Goal: Task Accomplishment & Management: Manage account settings

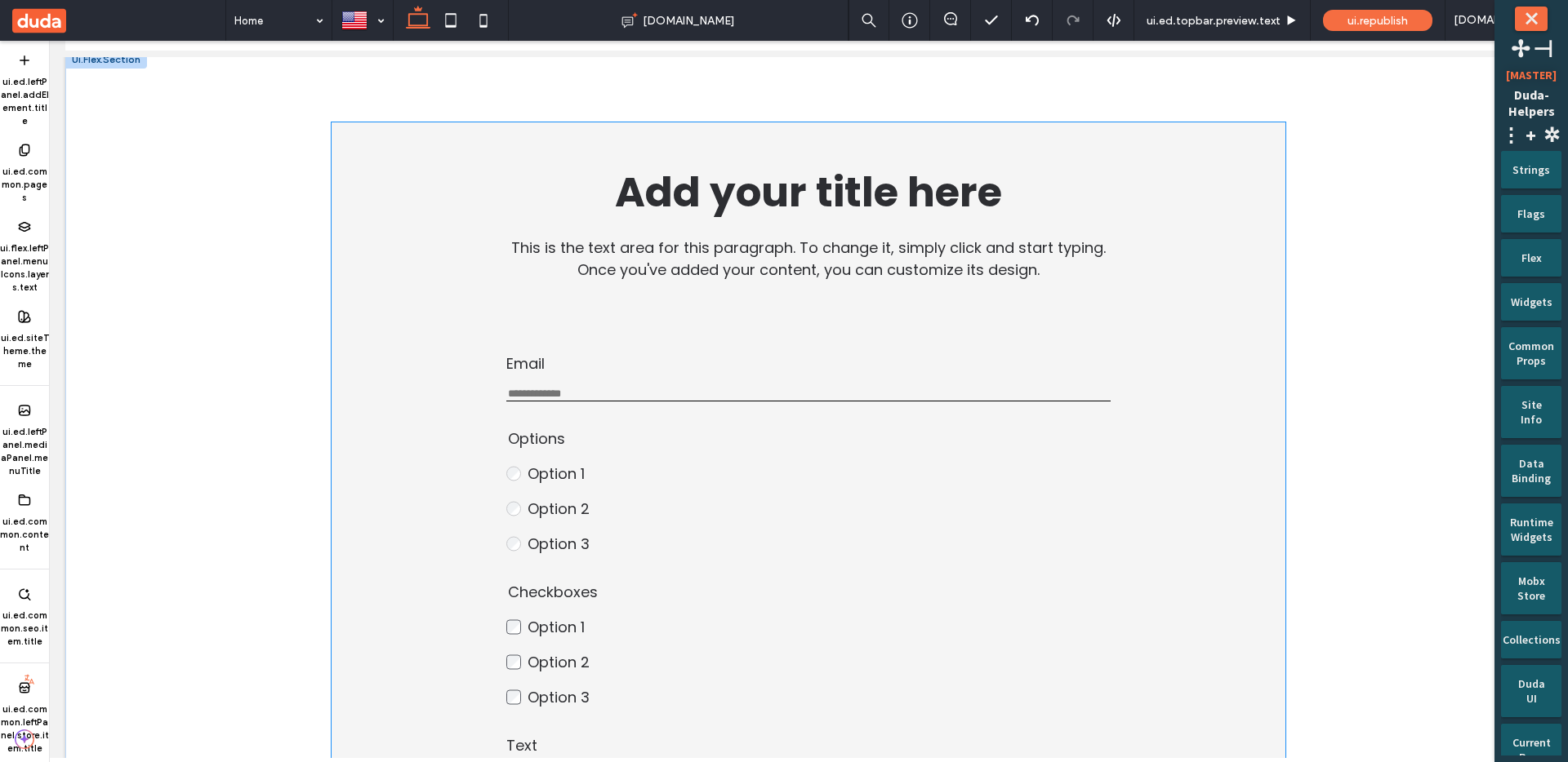
scroll to position [91, 0]
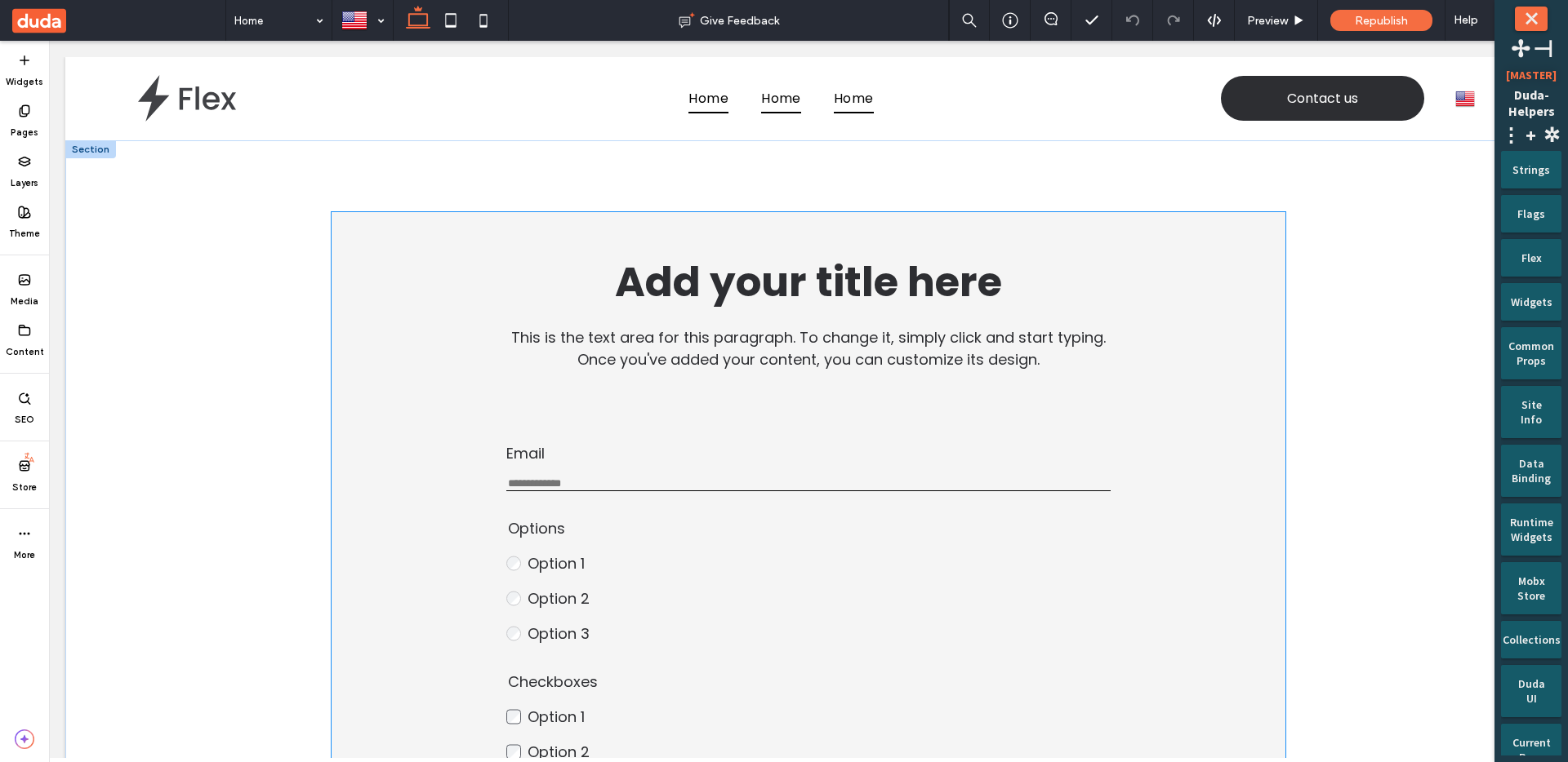
click at [550, 608] on span "Option 2" at bounding box center [559, 599] width 62 height 21
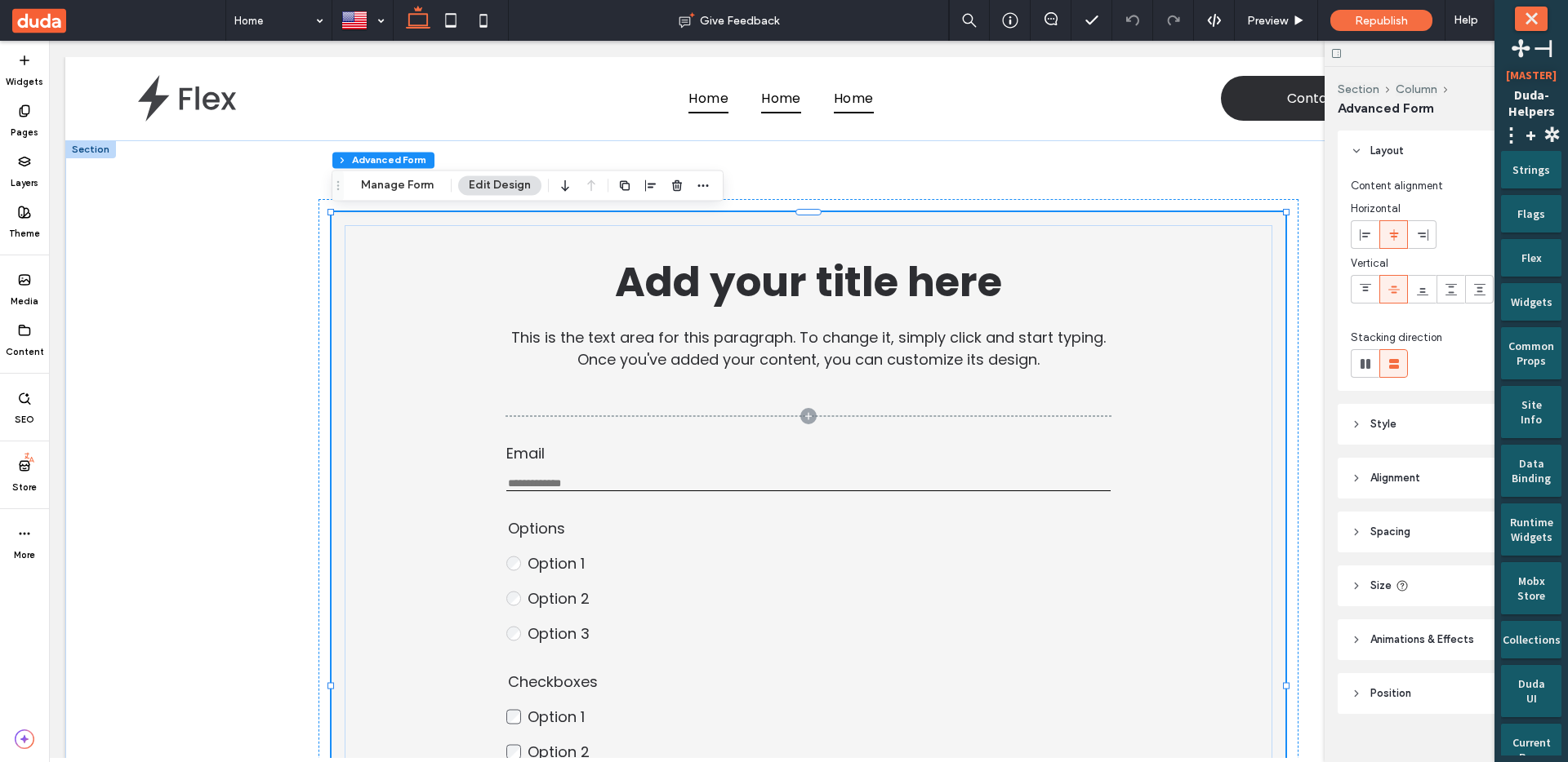
click at [550, 608] on span "Option 2" at bounding box center [559, 599] width 62 height 21
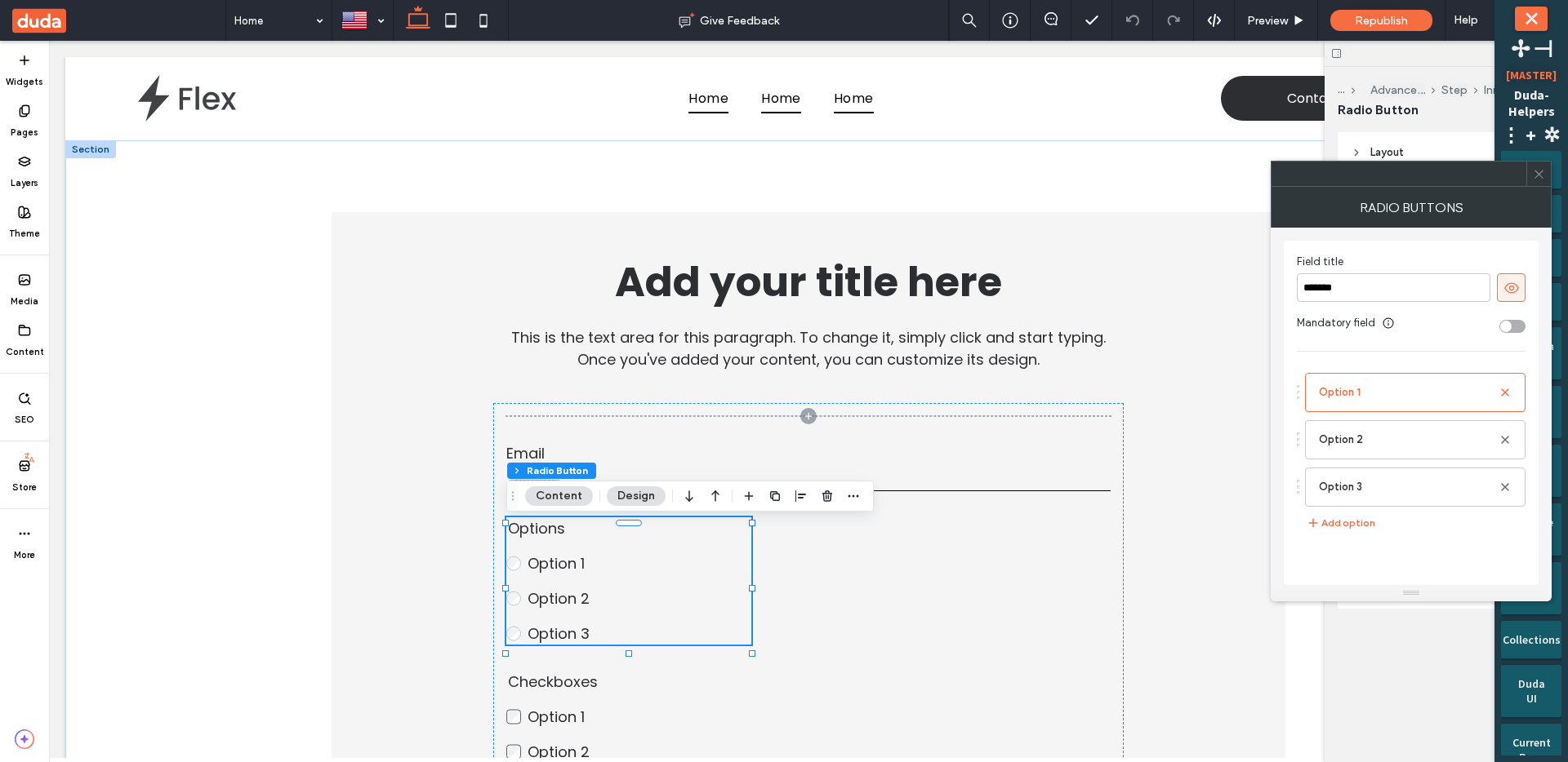
click at [550, 608] on span "Option 2" at bounding box center [559, 599] width 62 height 21
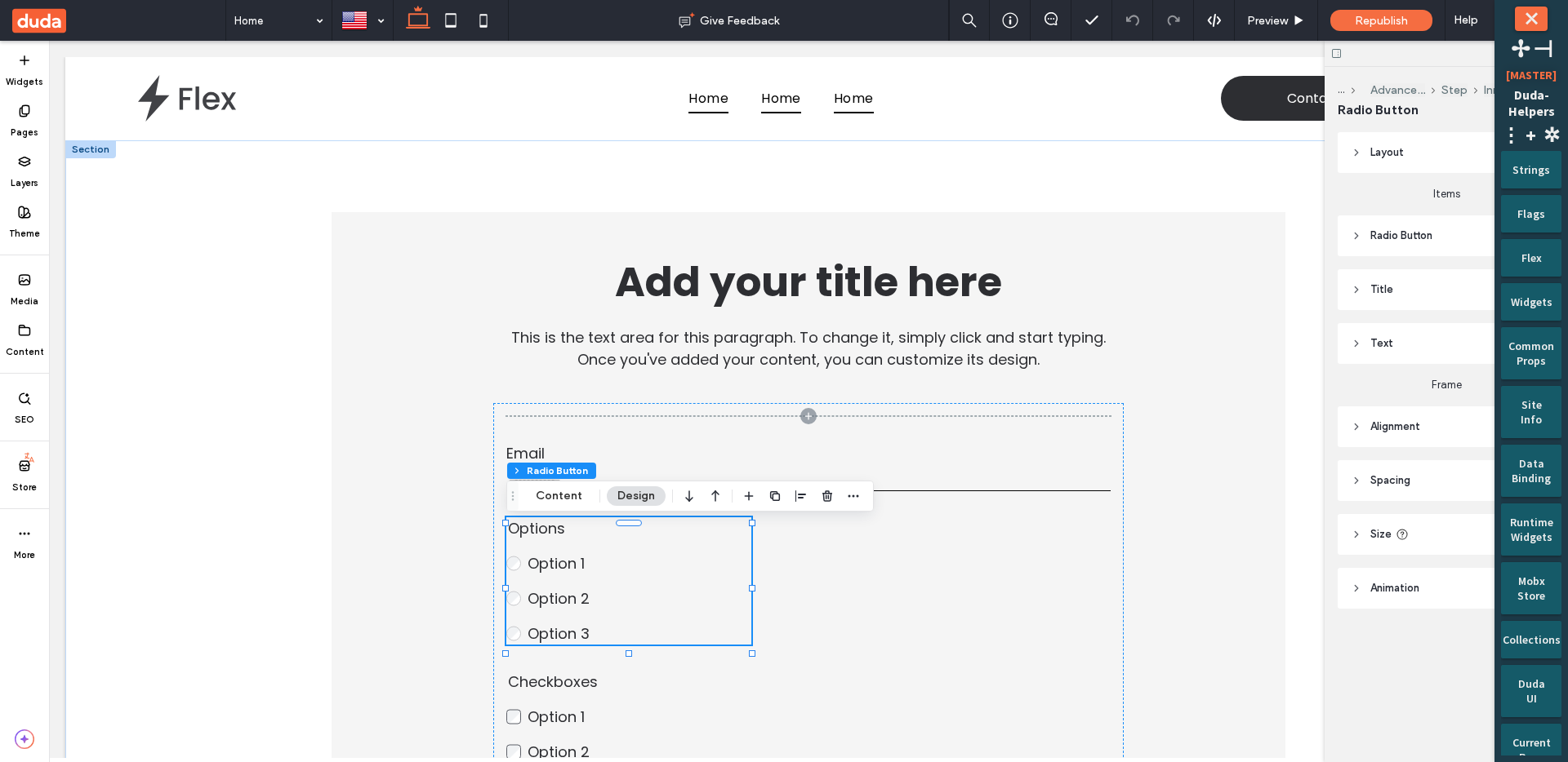
click at [1360, 226] on header "Radio Button" at bounding box center [1446, 235] width 217 height 41
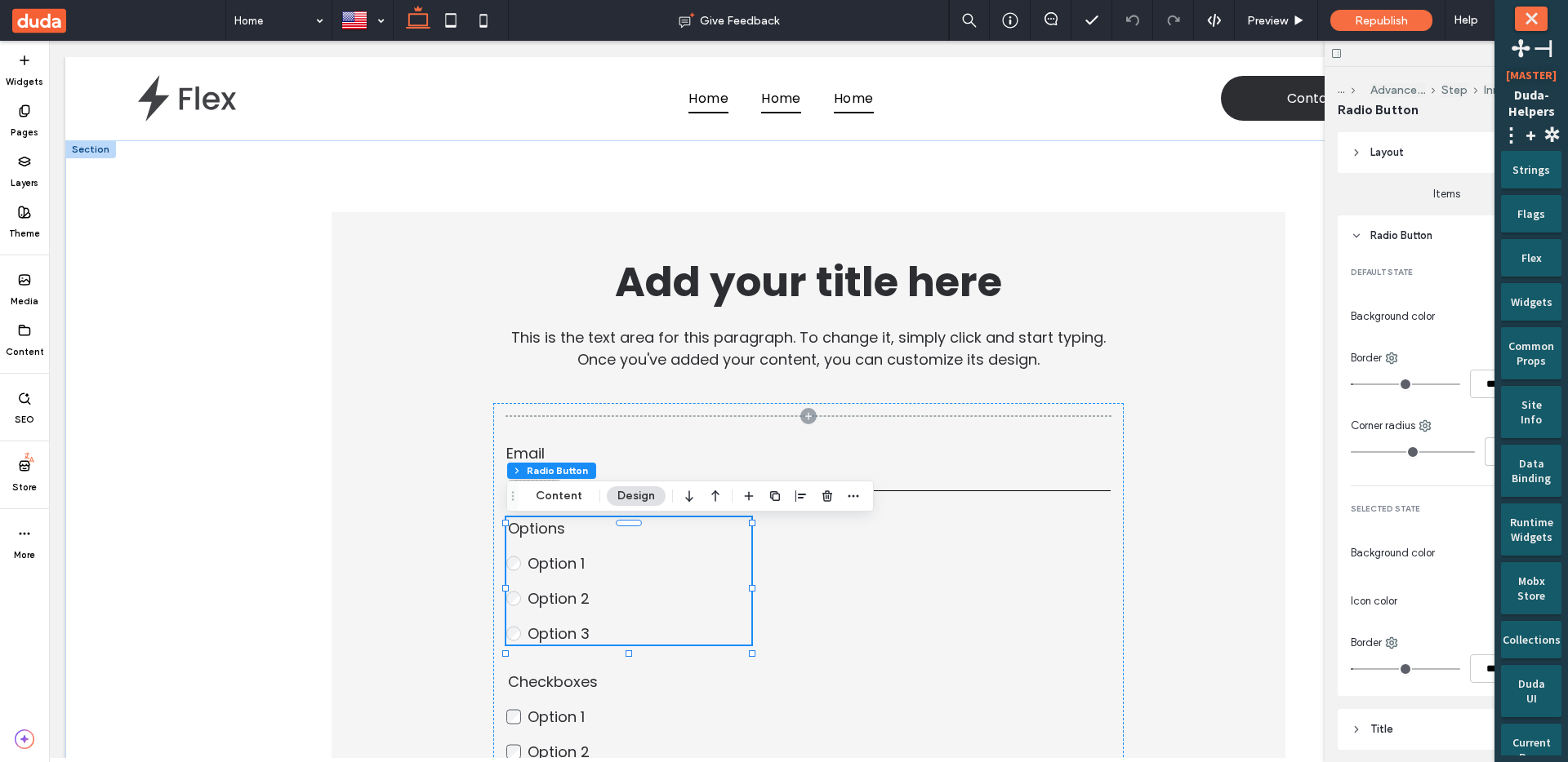
click at [1526, 5] on div "⤬ Duda-Helpers [MASTER] ✢ ⊣ ⋮ Admin Site Admin Collections Store Admin Page Tem…" at bounding box center [1531, 381] width 74 height 762
click at [1526, 11] on button "⤬" at bounding box center [1532, 19] width 33 height 24
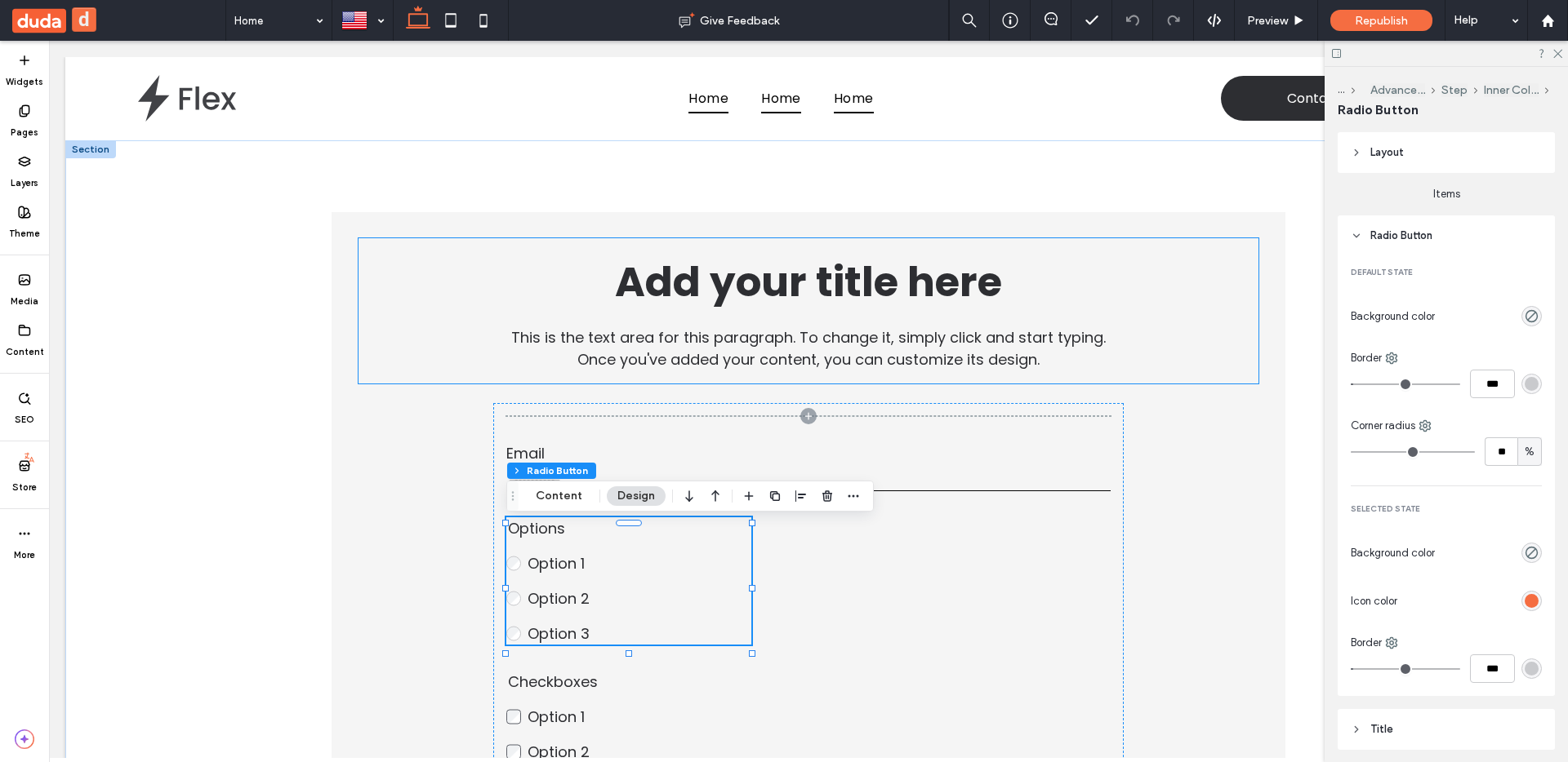
drag, startPoint x: 962, startPoint y: 286, endPoint x: 956, endPoint y: 240, distance: 46.4
click at [962, 286] on span "Add your title here" at bounding box center [808, 282] width 387 height 58
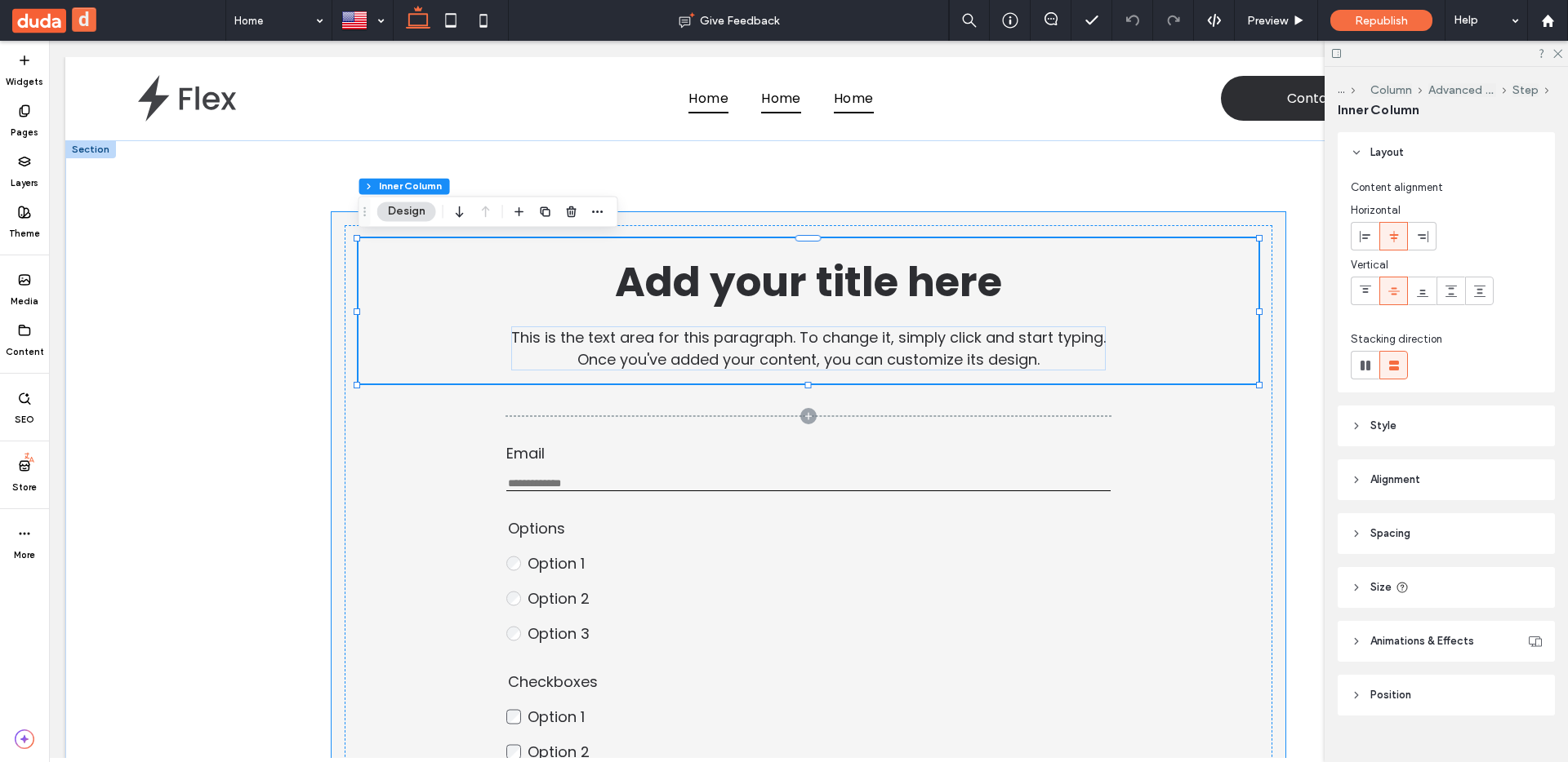
click at [958, 225] on div "Add your title here This is the text area for this paragraph. To change it, sim…" at bounding box center [808, 680] width 954 height 937
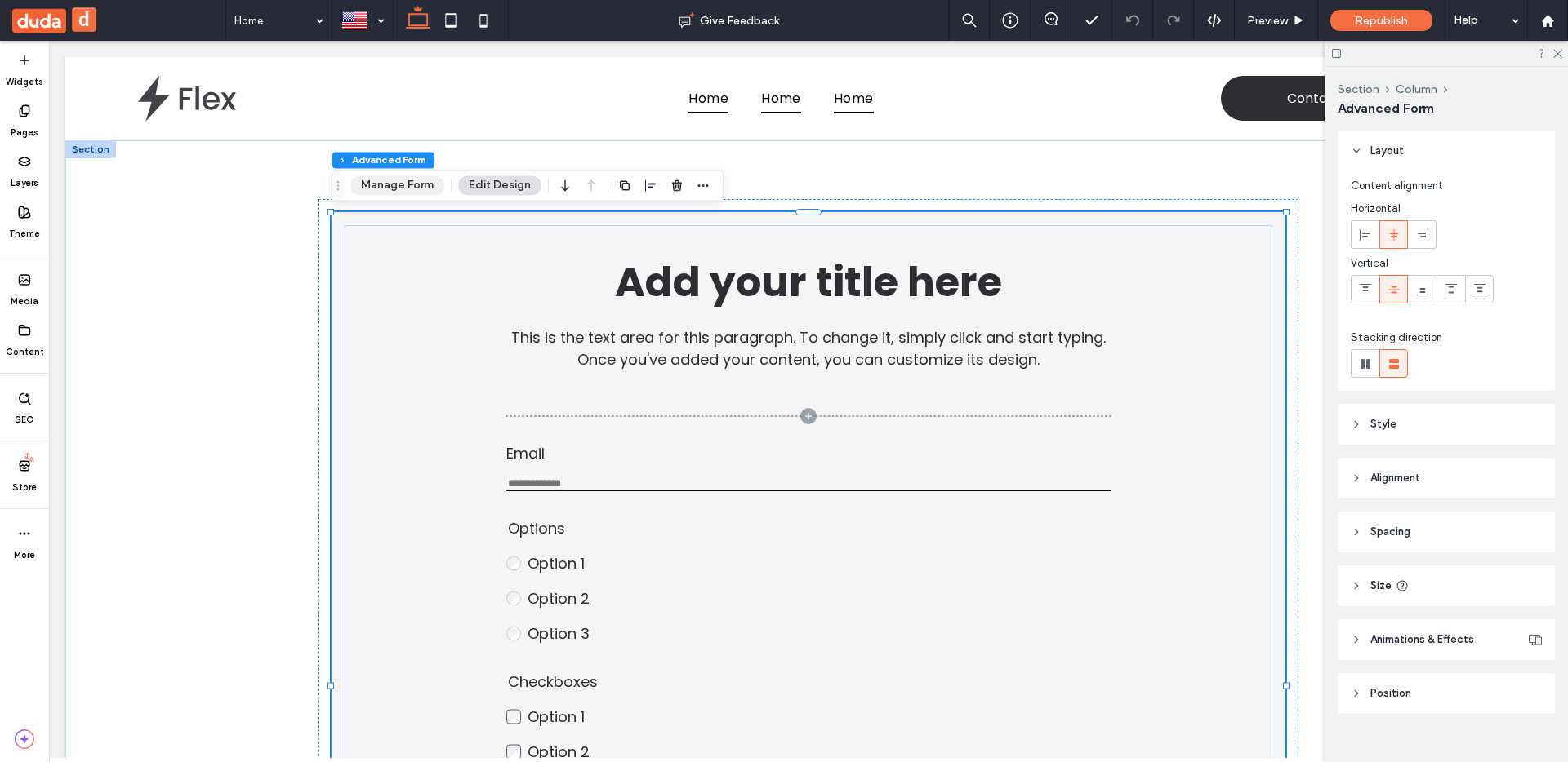
click at [392, 192] on button "Manage Form" at bounding box center [397, 185] width 94 height 20
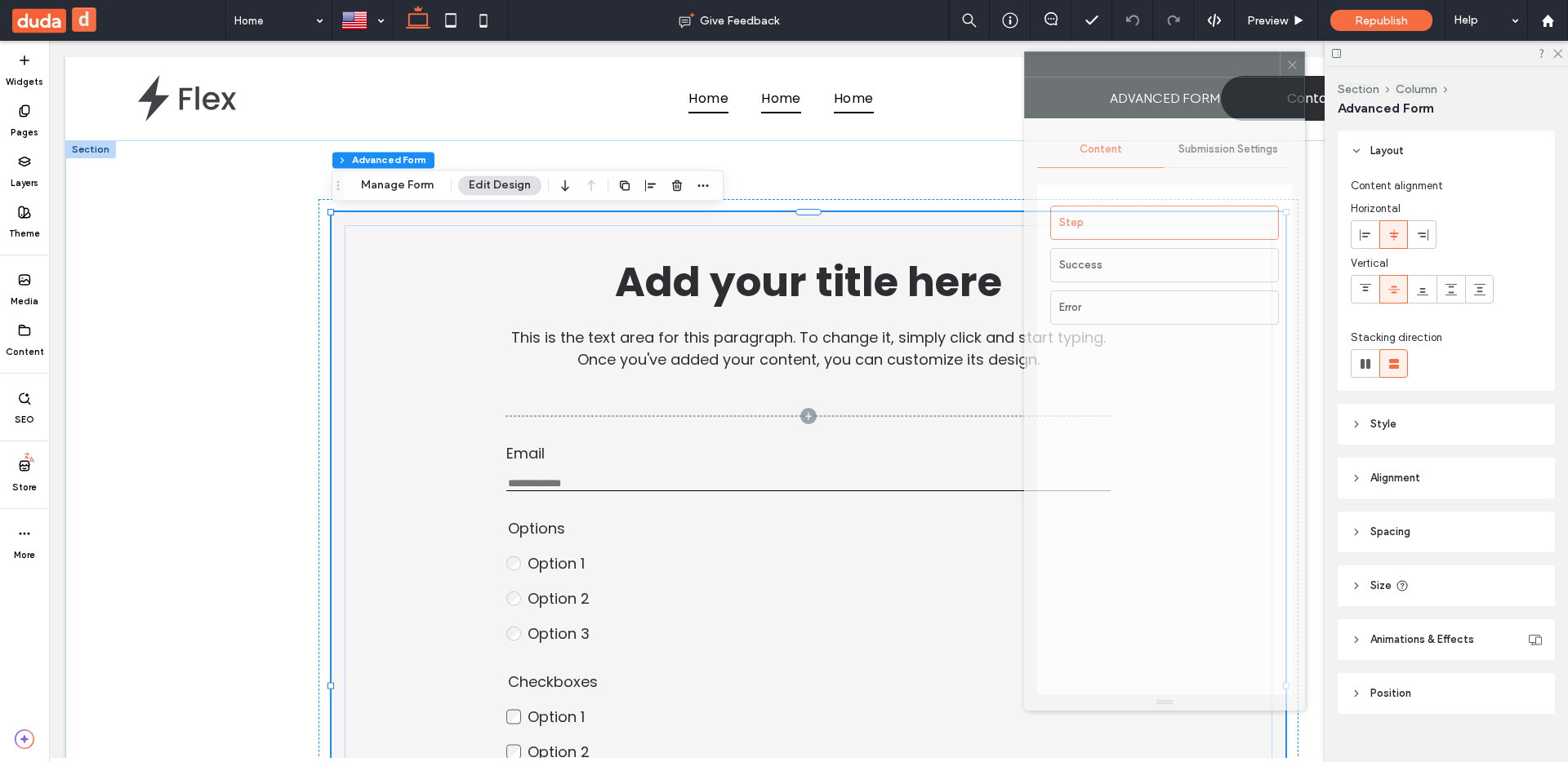
drag, startPoint x: 1389, startPoint y: 75, endPoint x: 1109, endPoint y: 79, distance: 280.0
click at [1109, 77] on div at bounding box center [1152, 64] width 254 height 24
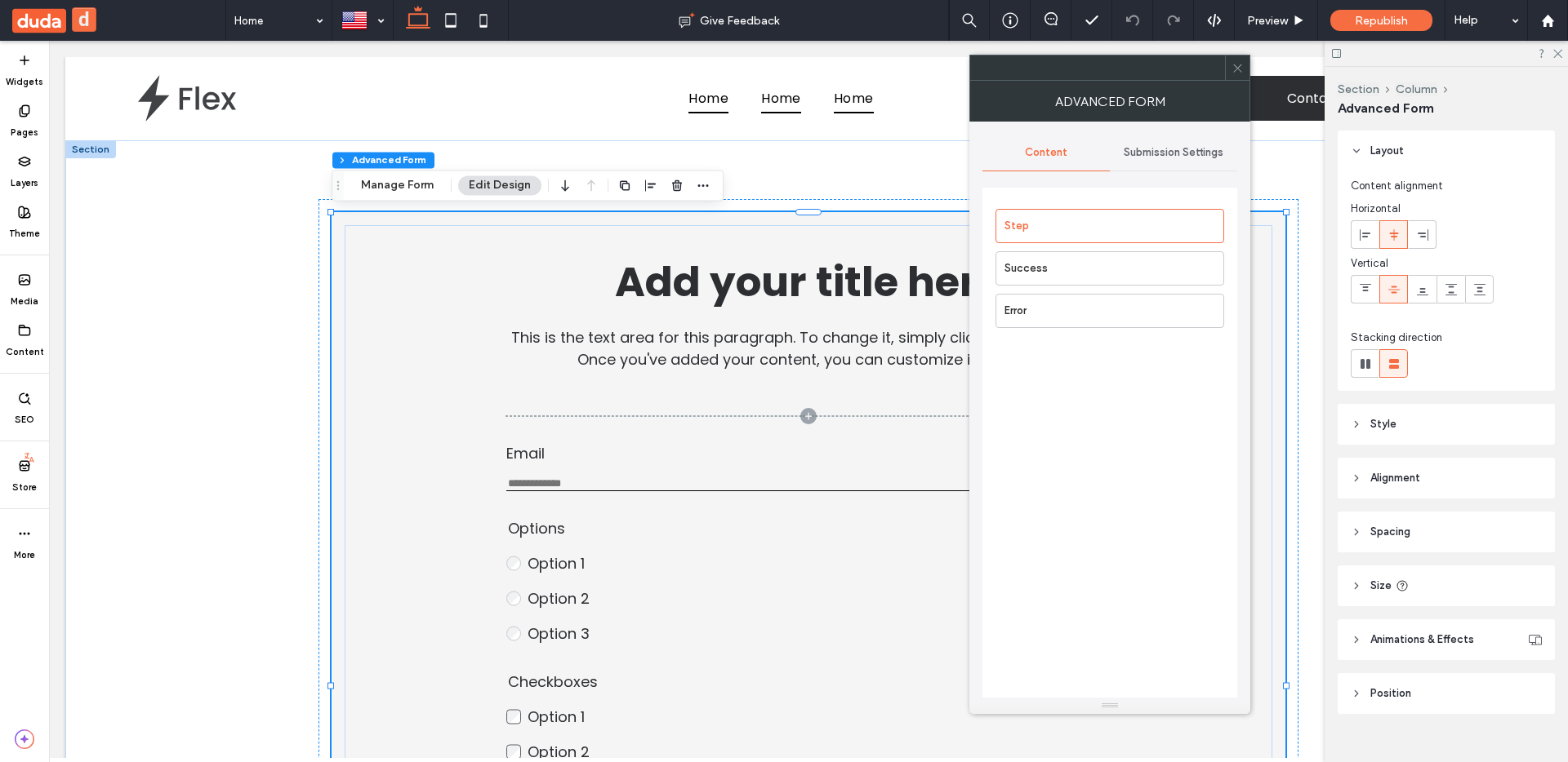
click at [1140, 154] on span "Submission Settings" at bounding box center [1173, 152] width 100 height 13
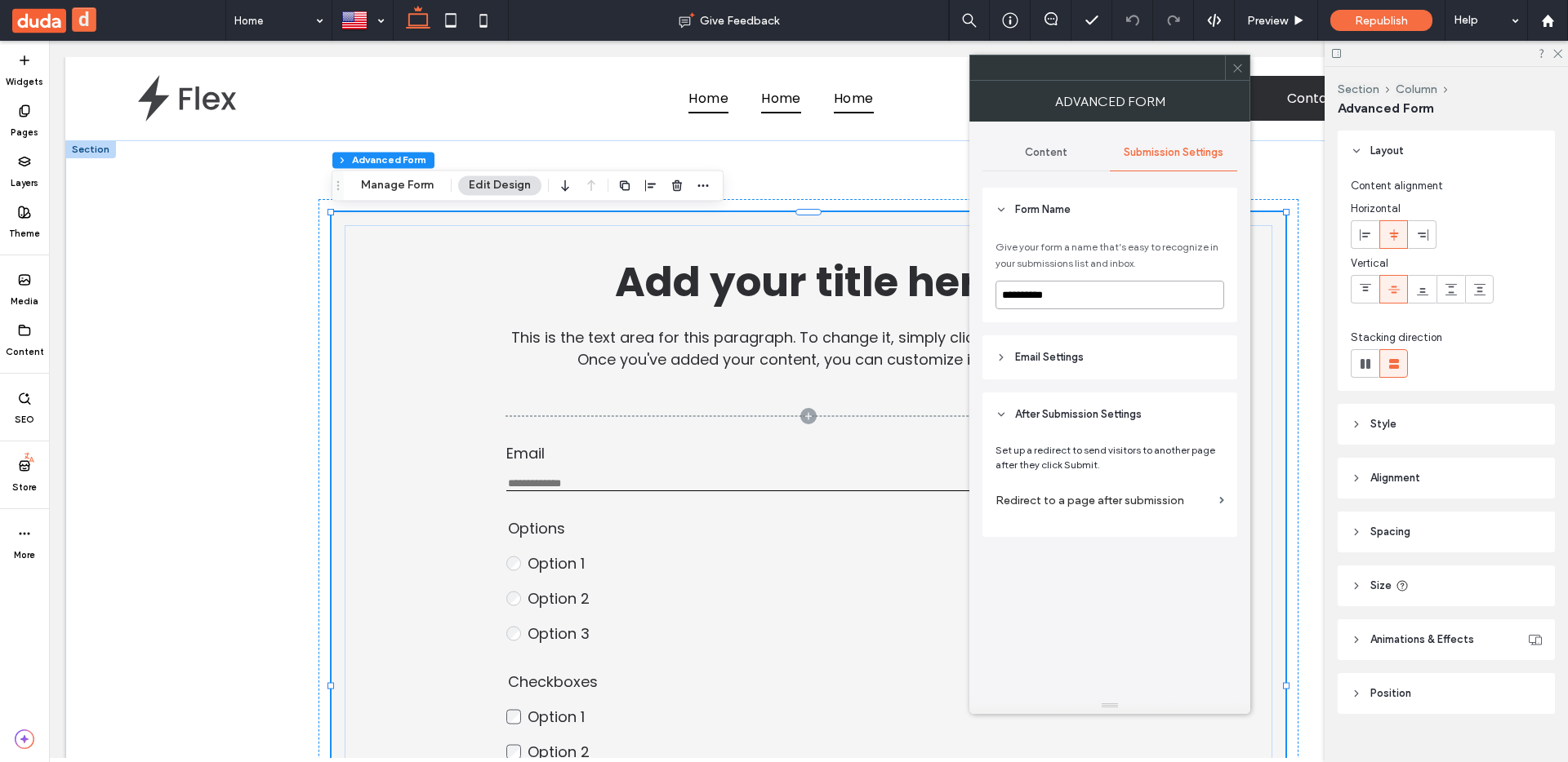
click at [1104, 298] on input "**********" at bounding box center [1109, 295] width 228 height 29
type input "**********"
click at [1107, 321] on div "**********" at bounding box center [1109, 277] width 254 height 91
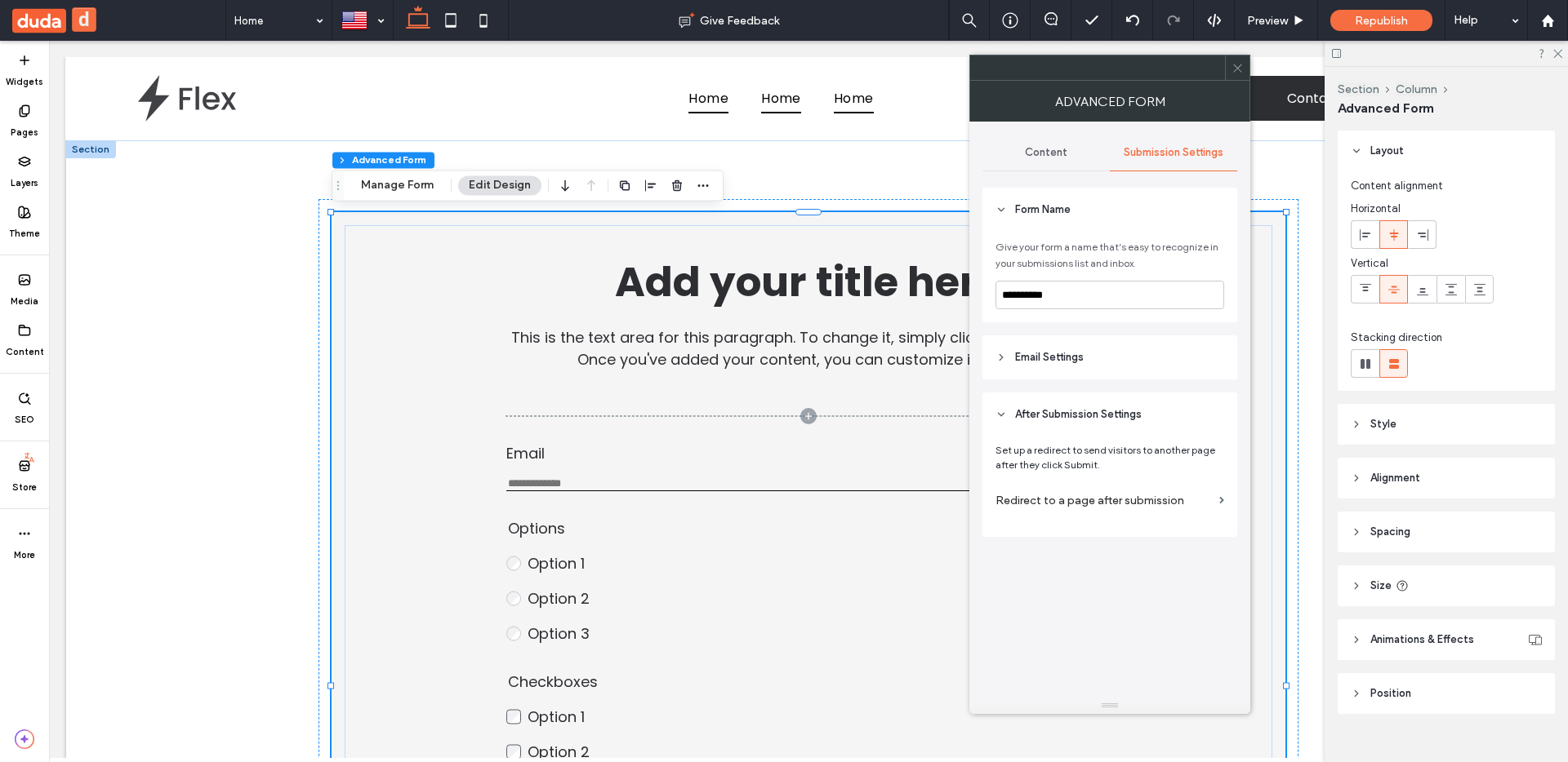
click at [1159, 355] on header "Email Settings" at bounding box center [1109, 357] width 254 height 44
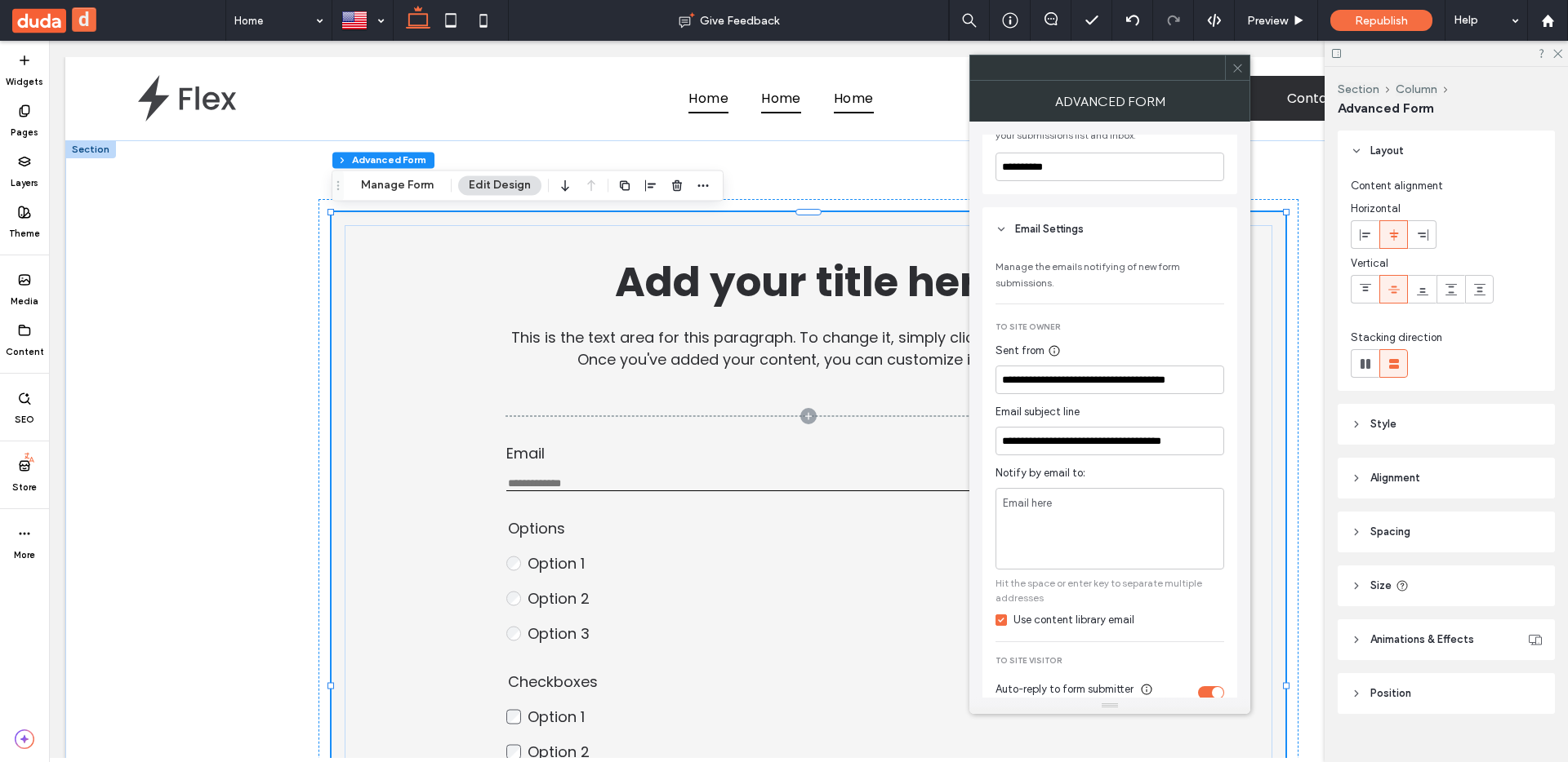
scroll to position [130, 0]
click at [1075, 375] on input "**********" at bounding box center [1109, 378] width 228 height 29
type input "**********"
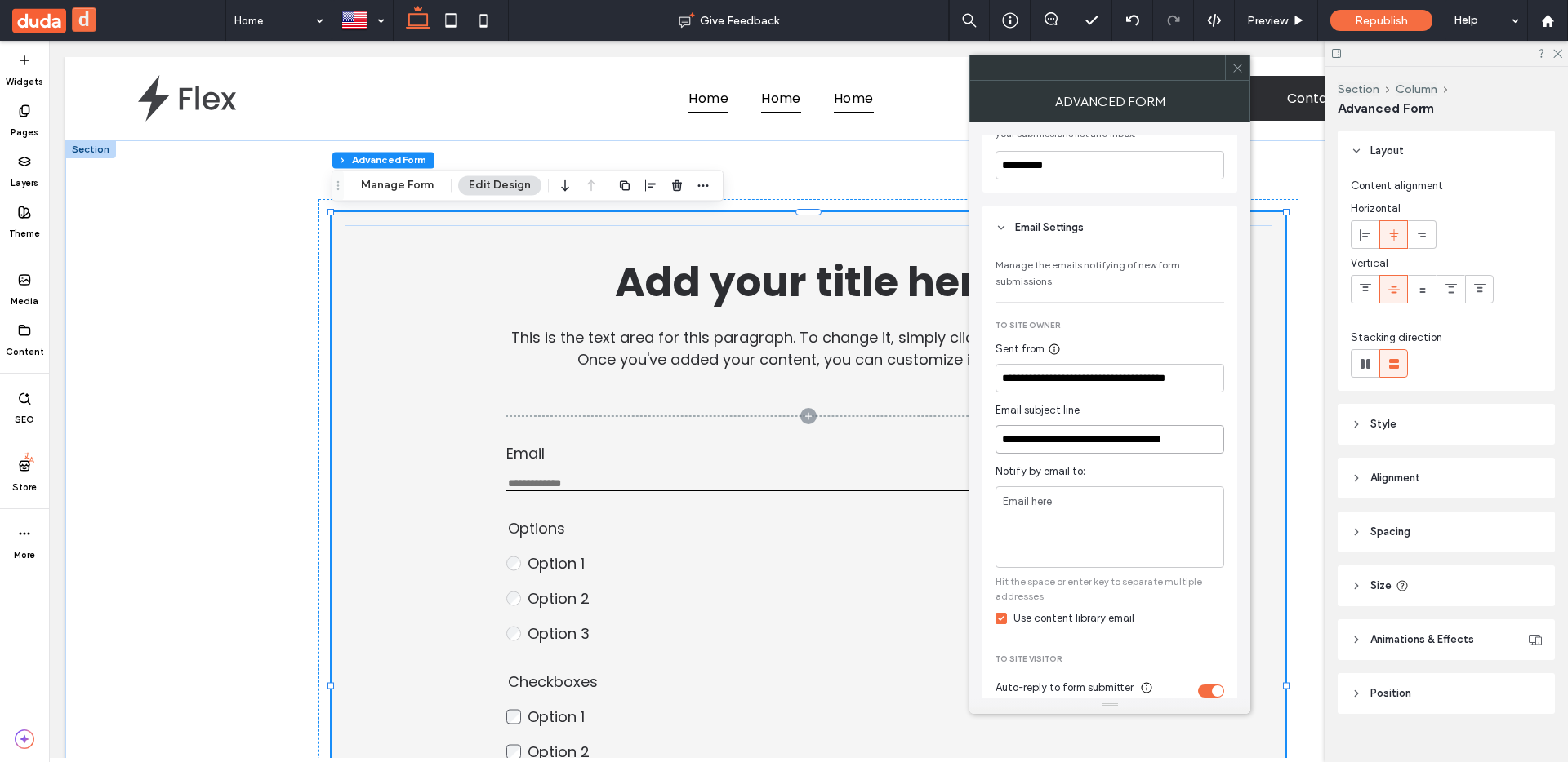
click at [1075, 438] on input "**********" at bounding box center [1109, 439] width 228 height 29
type input "**********"
click at [1158, 470] on span "Notify by email to:" at bounding box center [1109, 471] width 228 height 16
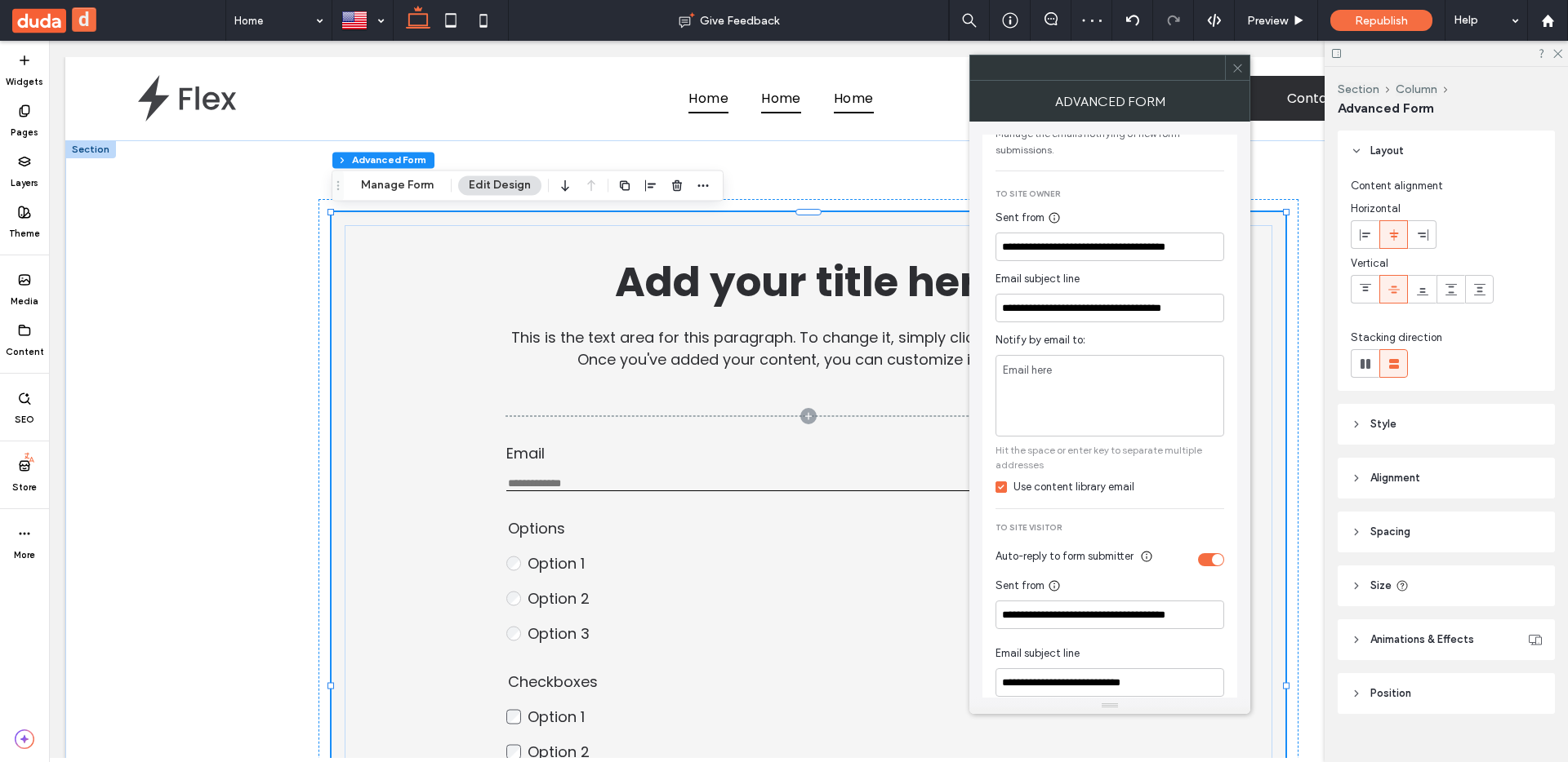
scroll to position [222, 0]
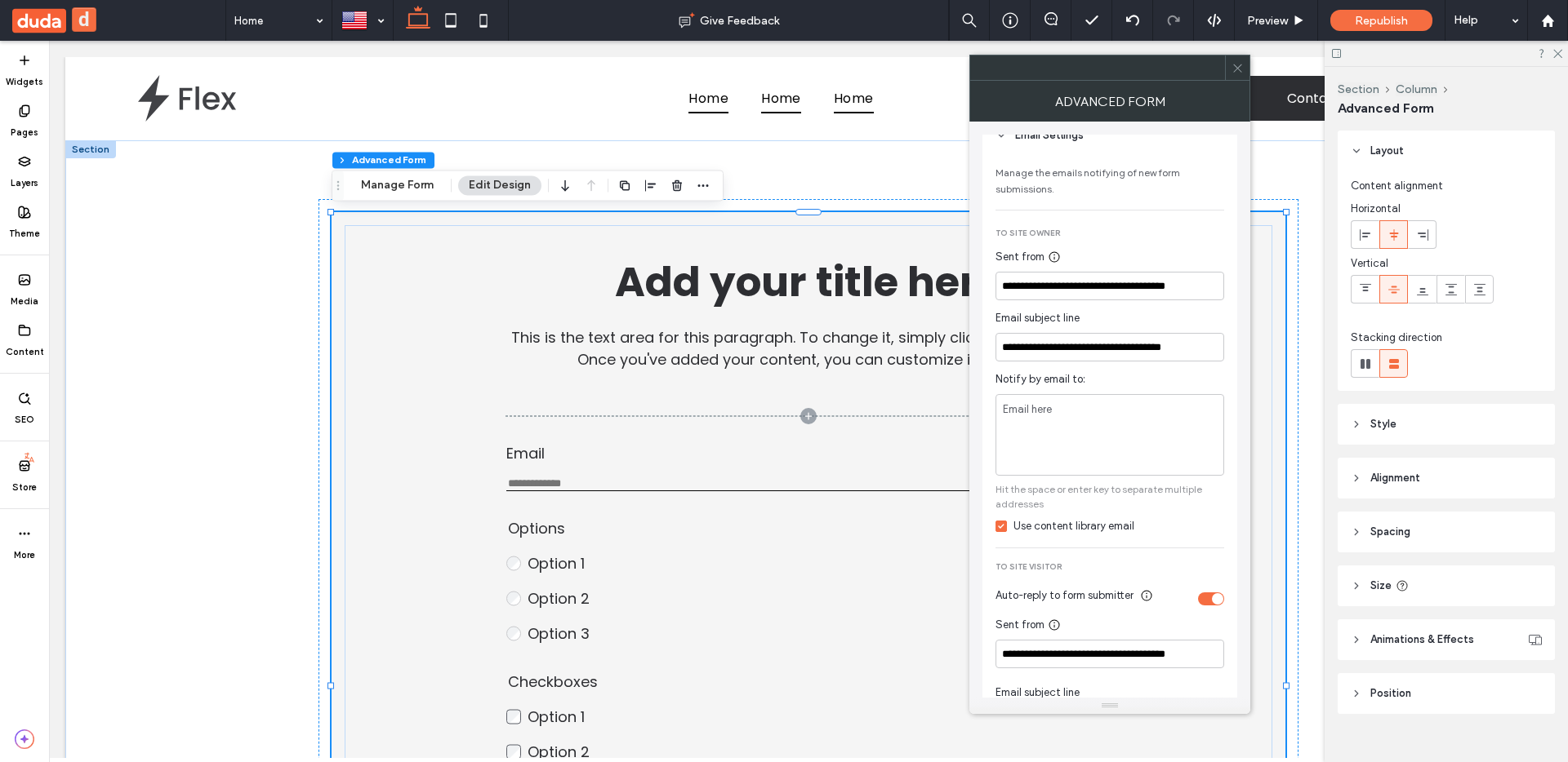
click at [1000, 532] on span at bounding box center [1000, 526] width 11 height 11
click at [17, 337] on span at bounding box center [24, 330] width 20 height 20
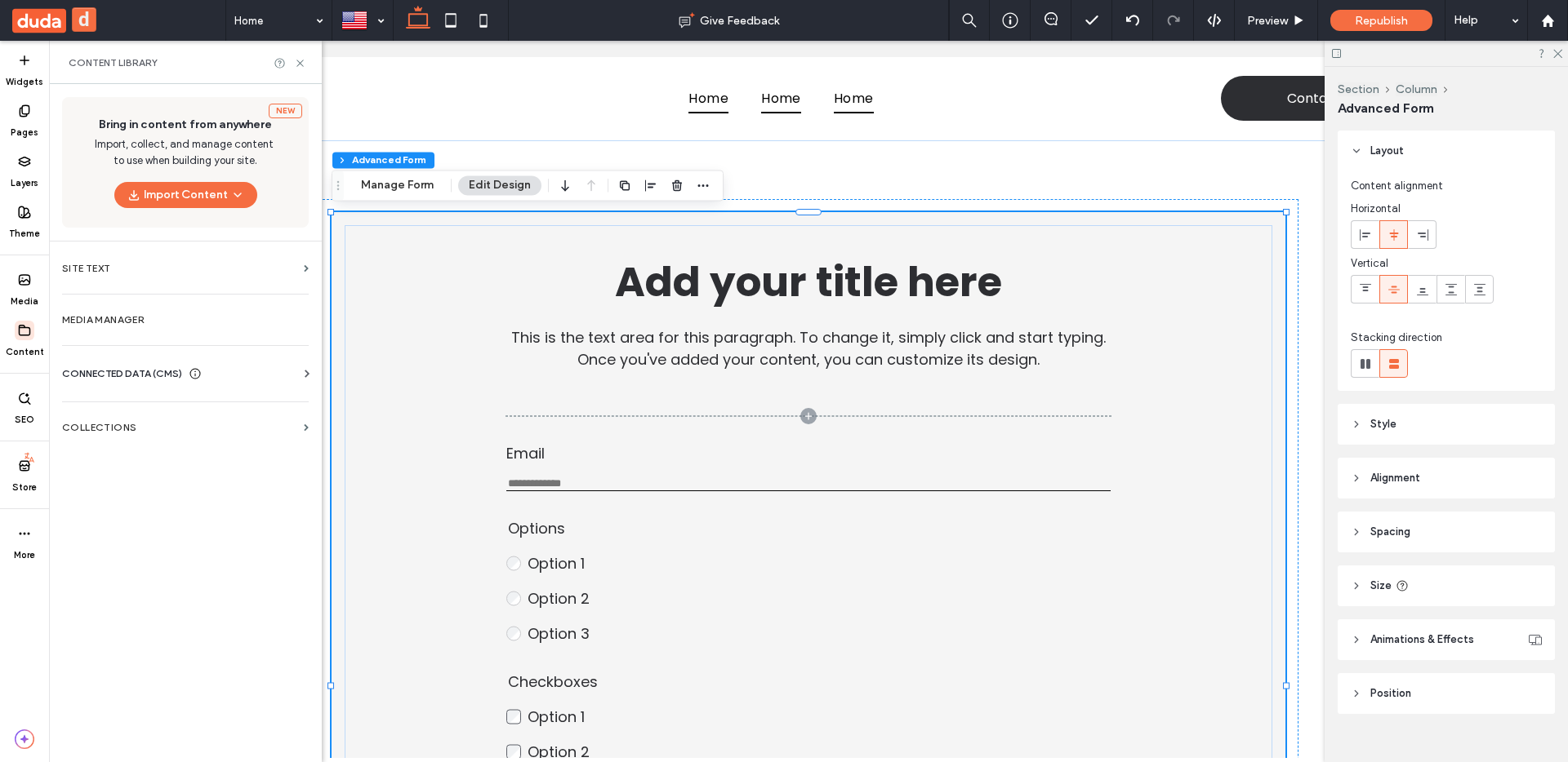
click at [124, 367] on span "CONNECTED DATA (CMS)" at bounding box center [122, 374] width 120 height 16
click at [134, 406] on section "Business Info" at bounding box center [189, 413] width 254 height 37
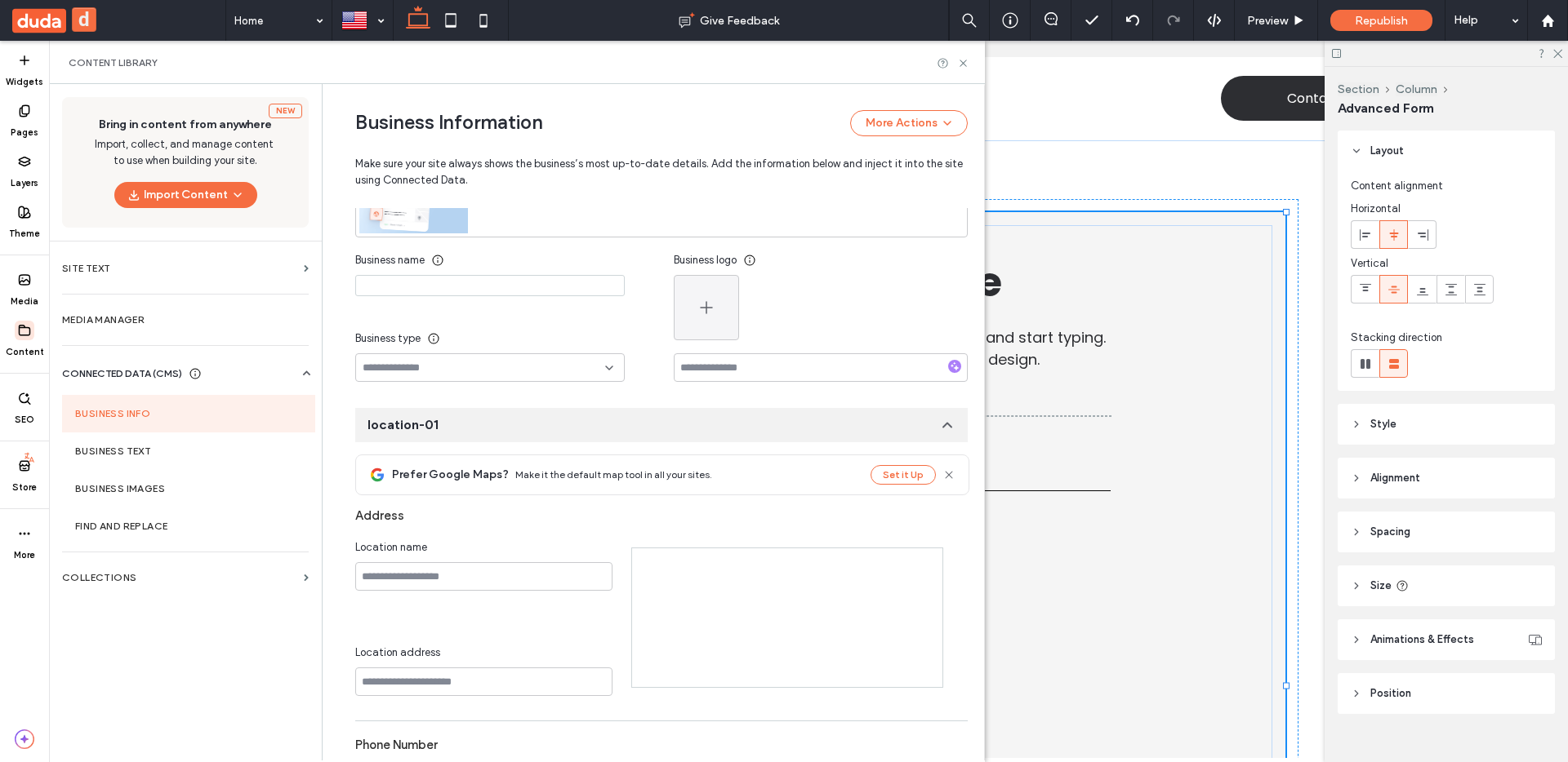
scroll to position [180, 0]
click at [424, 285] on input at bounding box center [490, 284] width 269 height 22
type input "*"
type input "****"
click at [639, 343] on div "Business name **** Business type" at bounding box center [515, 312] width 318 height 137
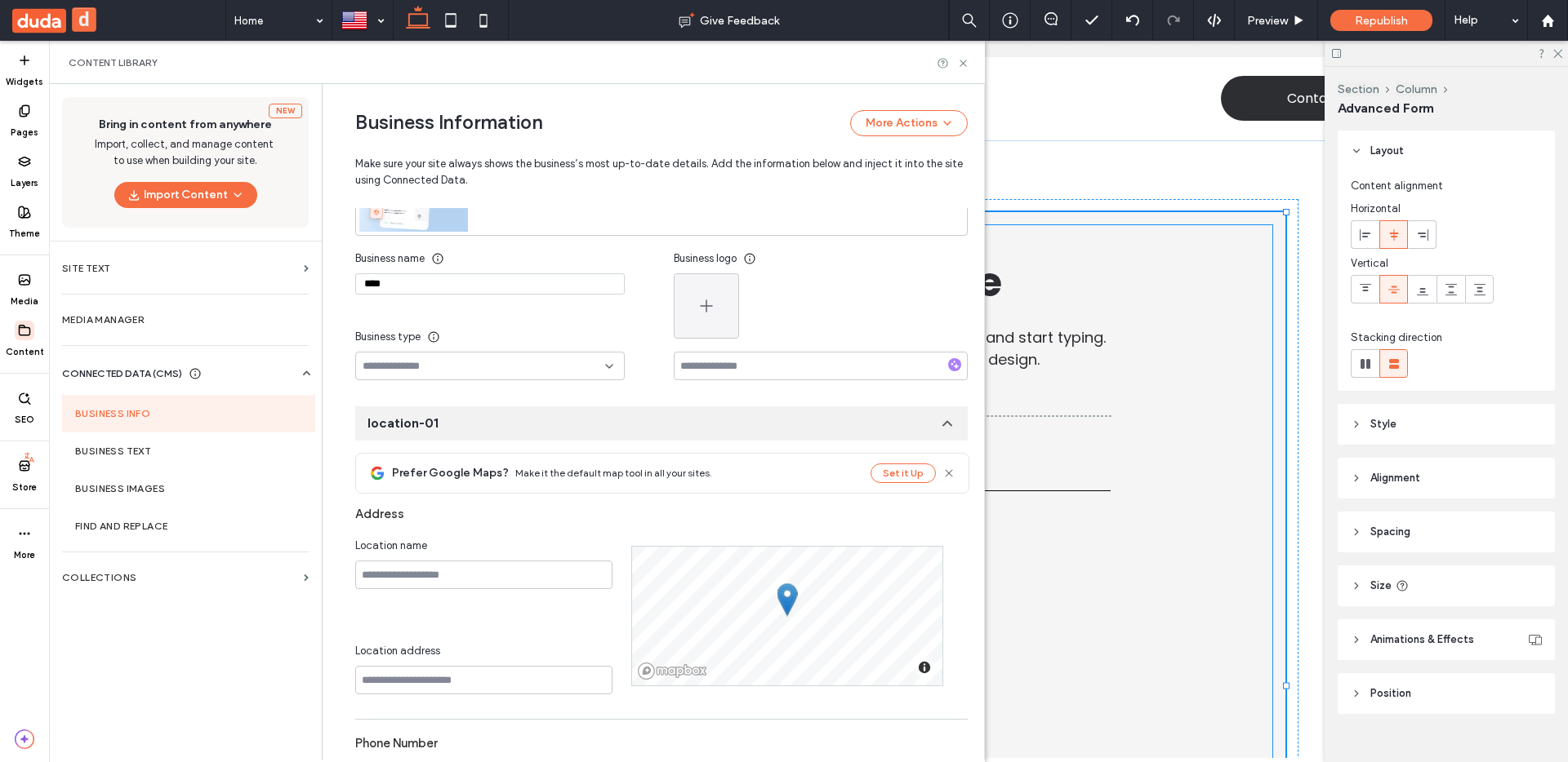
click at [1081, 296] on h1 "Add your title here" at bounding box center [808, 283] width 787 height 62
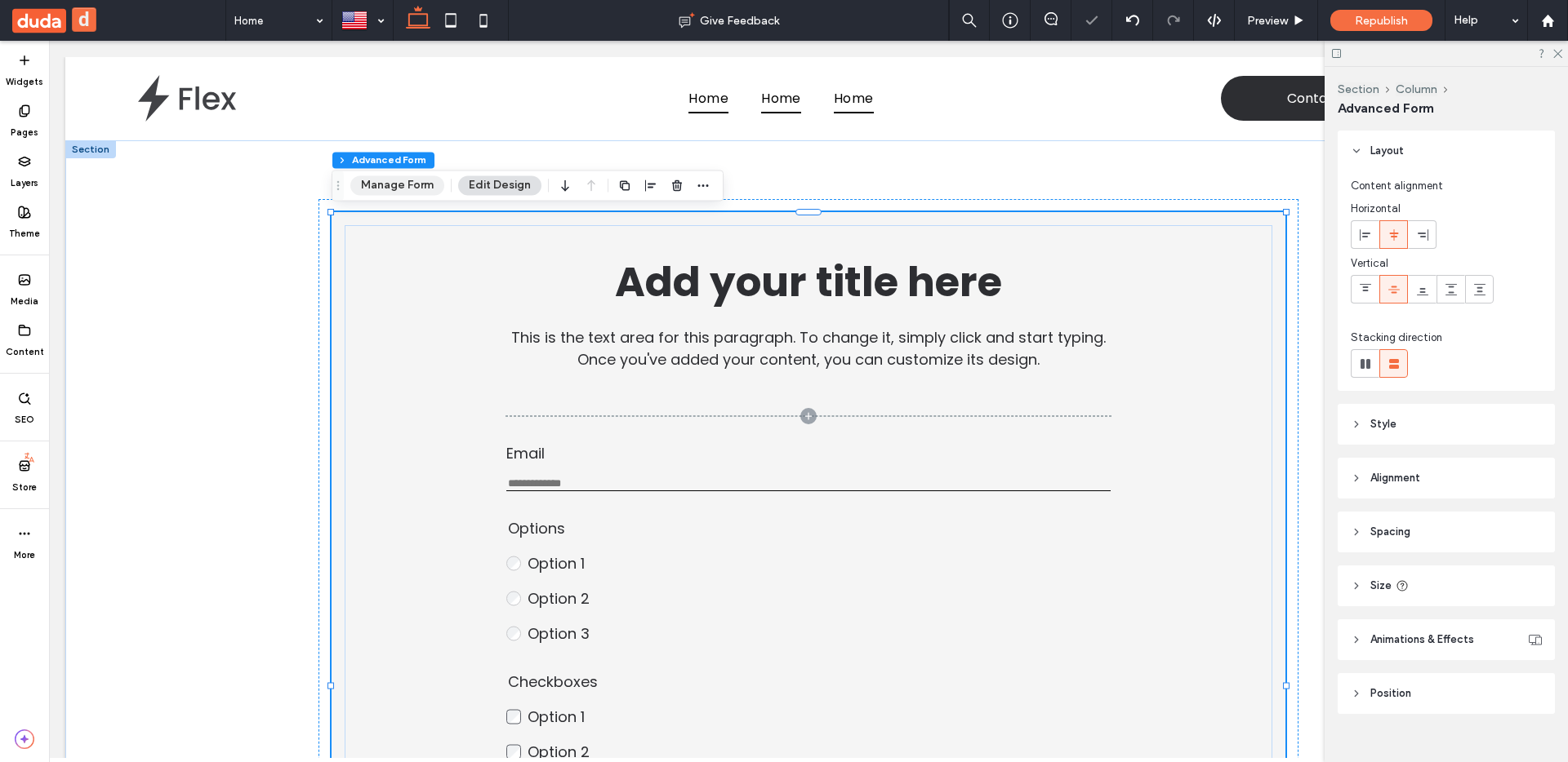
click at [389, 192] on button "Manage Form" at bounding box center [397, 185] width 94 height 20
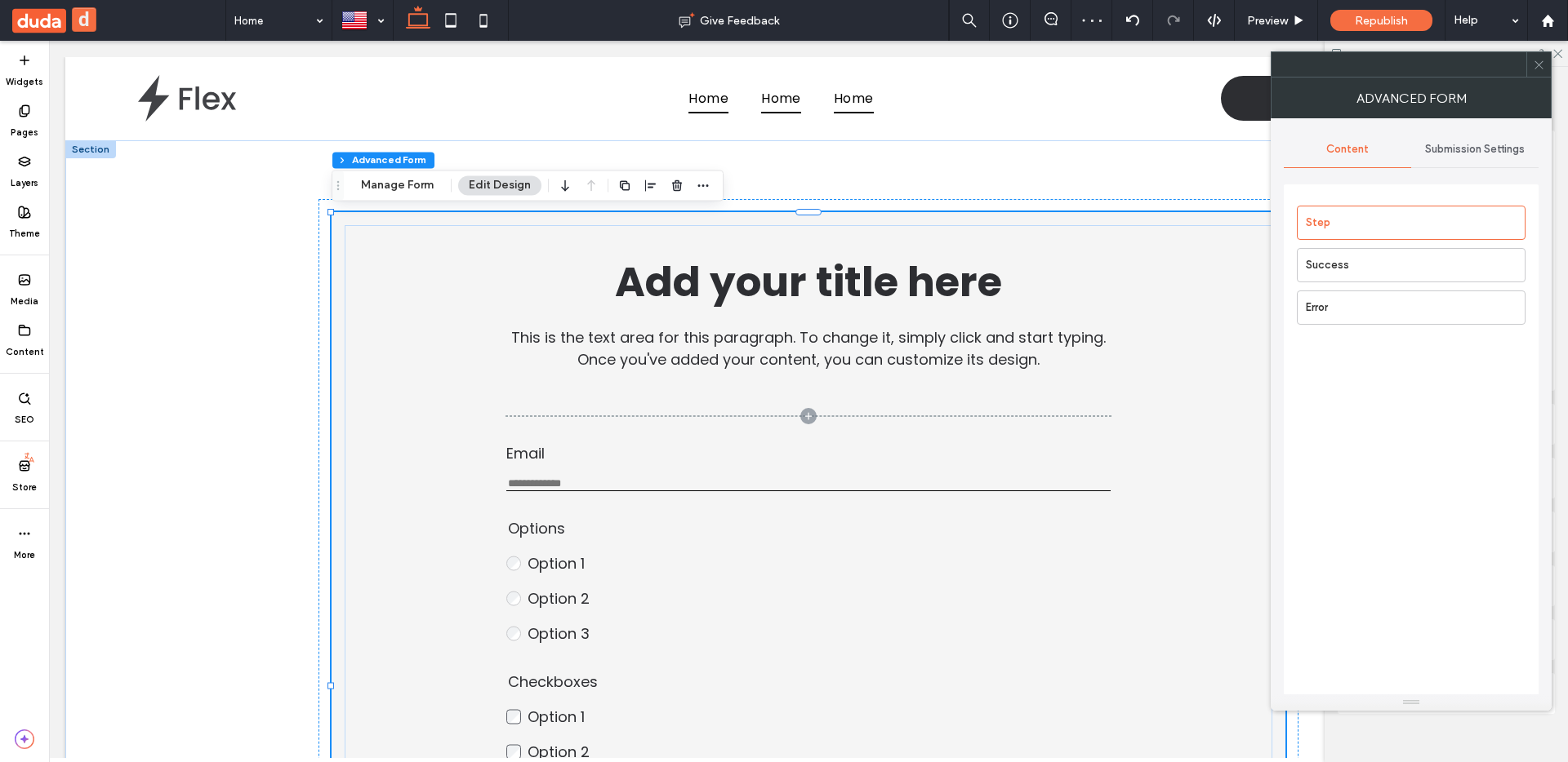
click at [1459, 164] on div "Submission Settings" at bounding box center [1475, 150] width 127 height 36
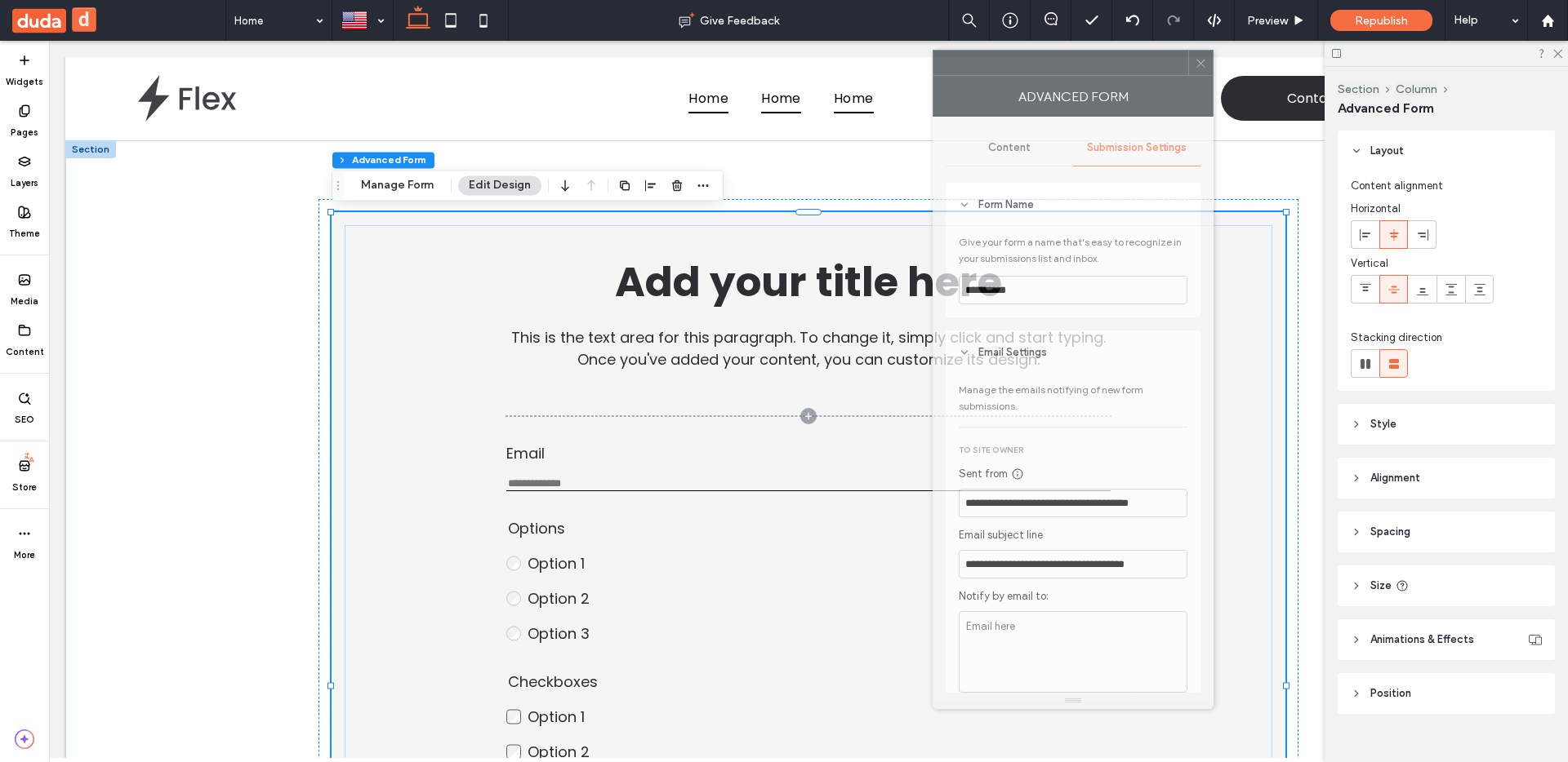
drag, startPoint x: 1430, startPoint y: 90, endPoint x: 1096, endPoint y: 88, distance: 334.0
click at [1096, 88] on div "Advanced Form" at bounding box center [1073, 96] width 281 height 41
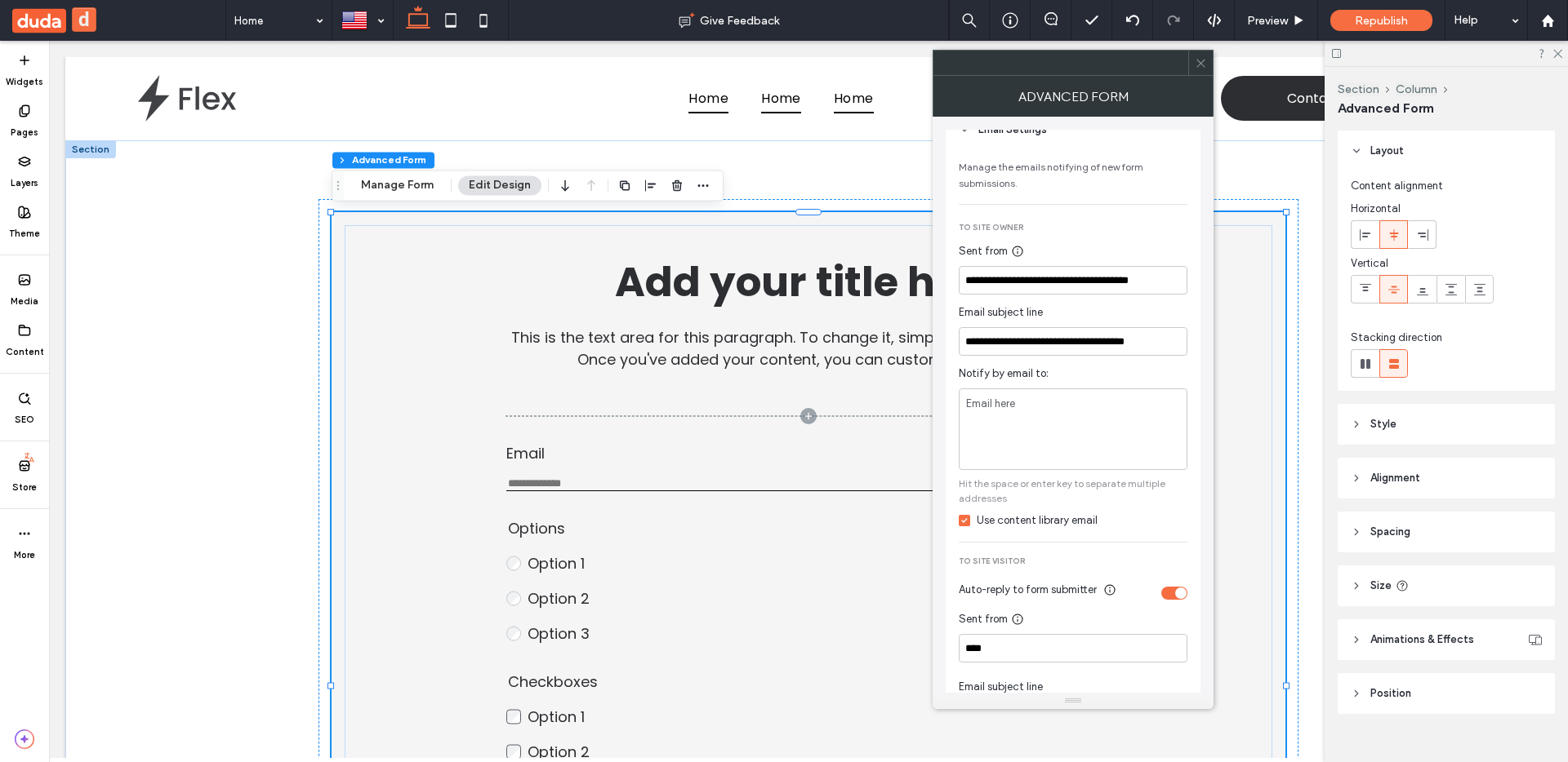
scroll to position [215, 0]
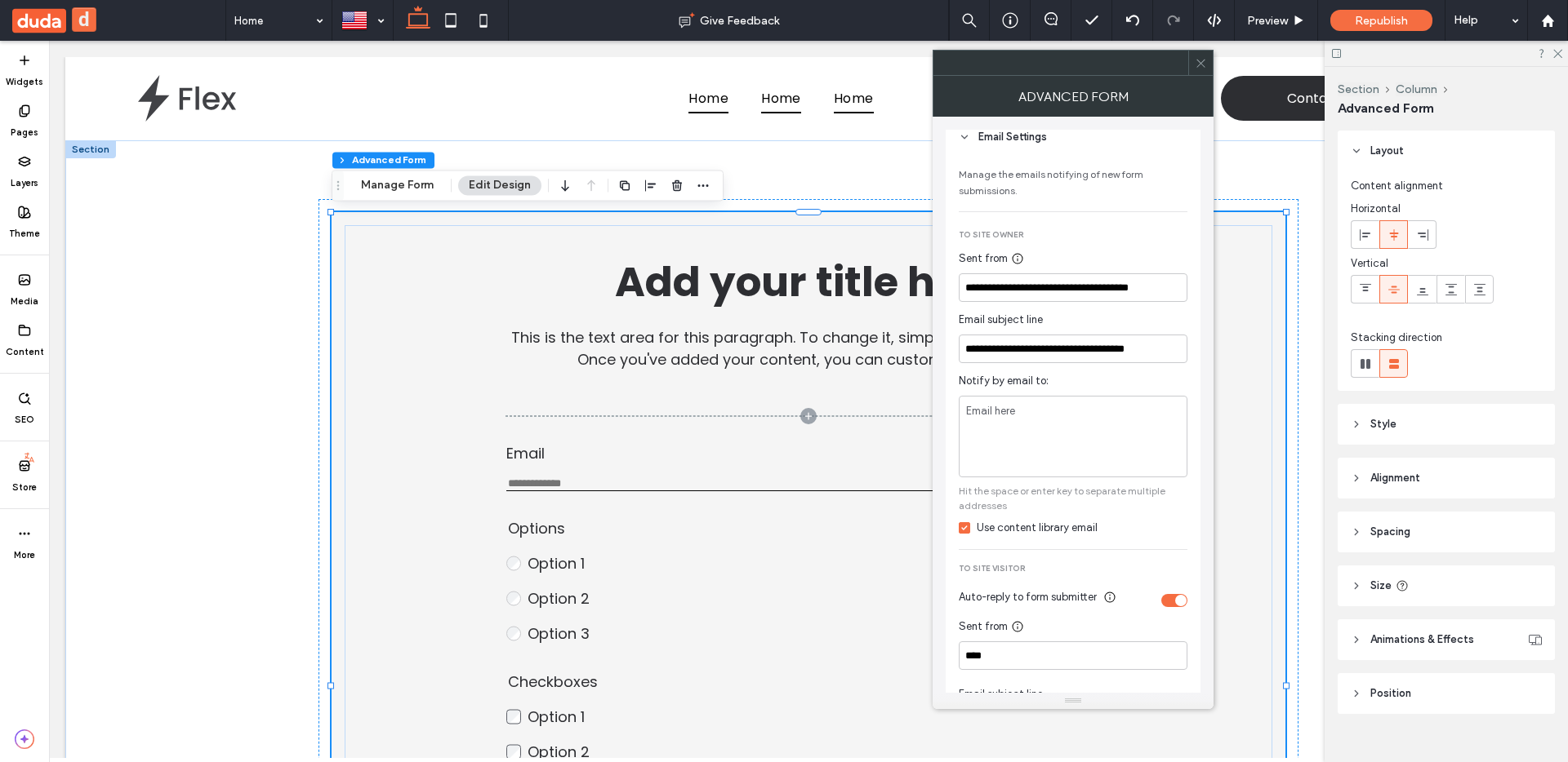
click at [1081, 442] on div "Email here" at bounding box center [1073, 437] width 228 height 81
click at [1013, 522] on div "Use content library email" at bounding box center [1038, 528] width 121 height 16
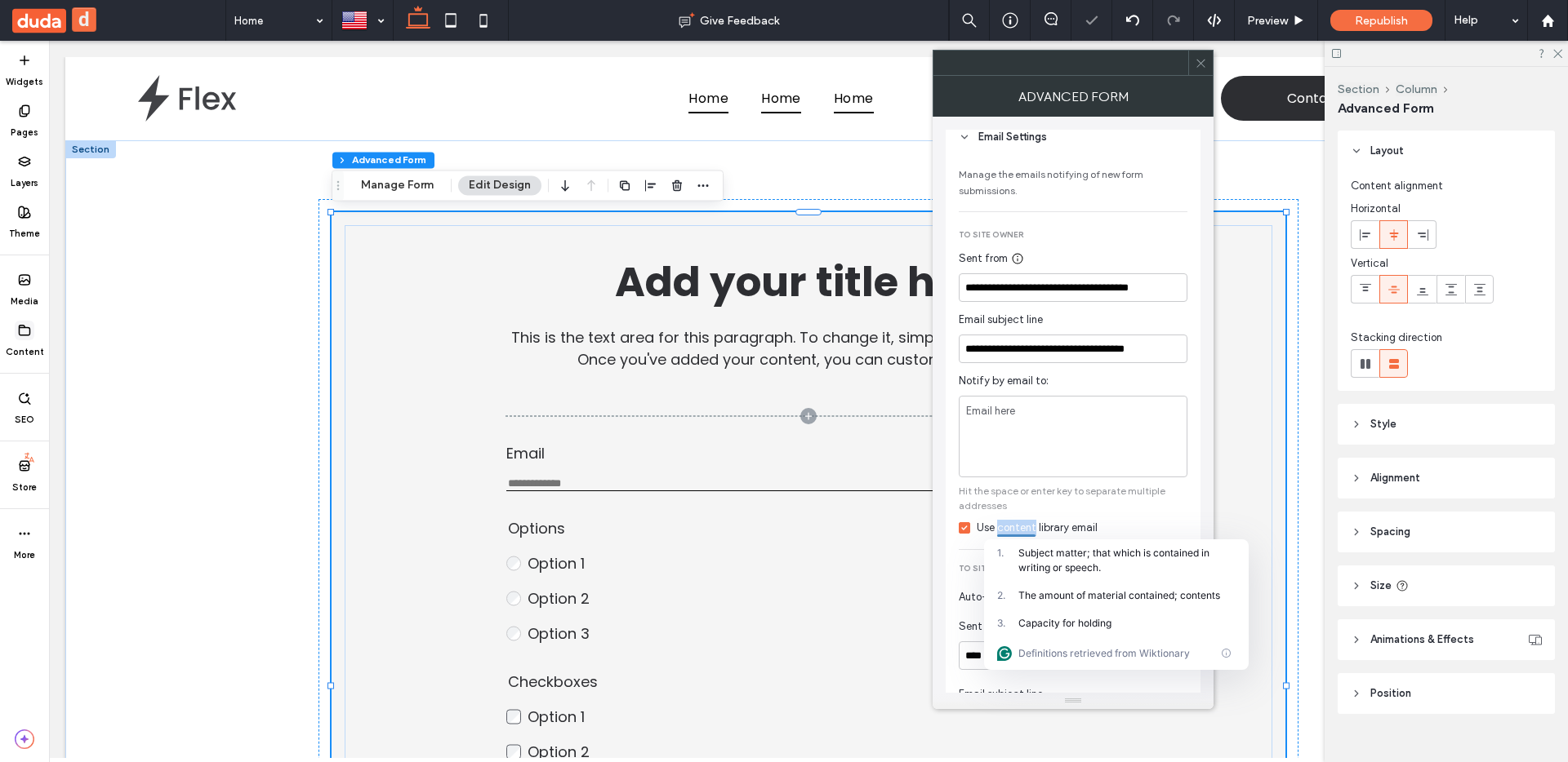
click at [19, 335] on icon at bounding box center [24, 330] width 13 height 13
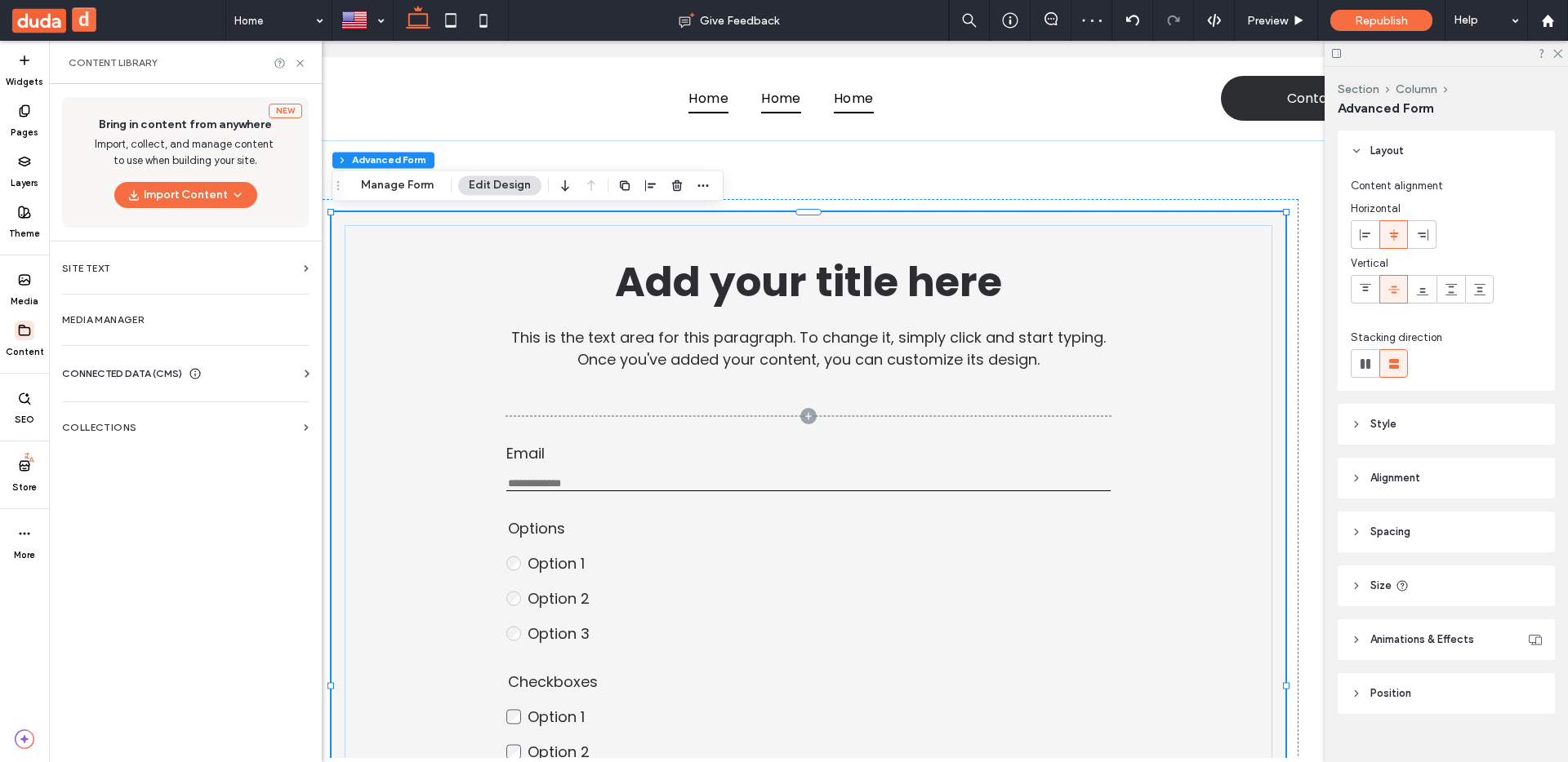
click at [123, 381] on span "CONNECTED DATA (CMS)" at bounding box center [122, 374] width 120 height 16
click at [165, 425] on section "Business Info" at bounding box center [189, 413] width 254 height 37
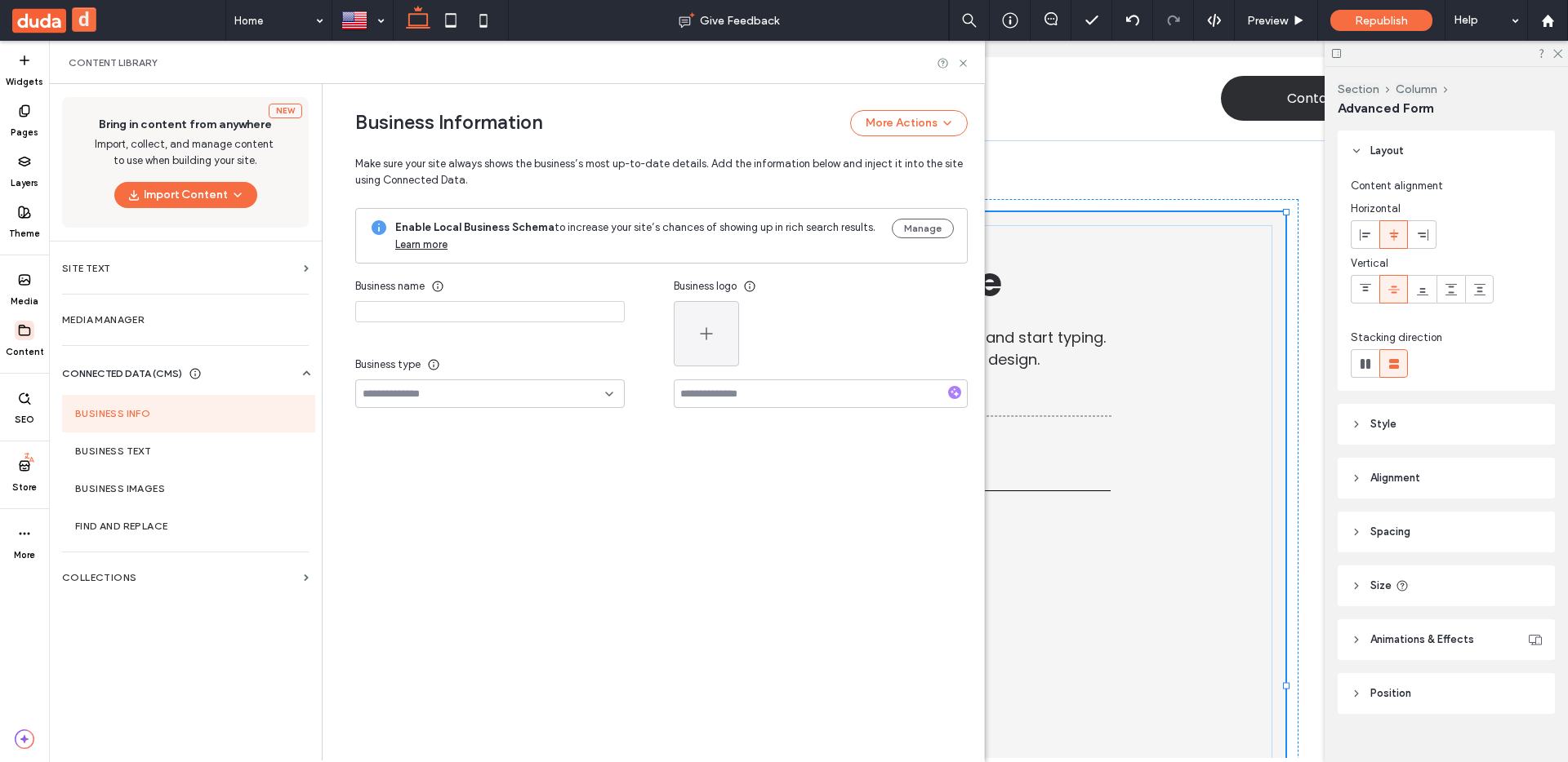
type input "****"
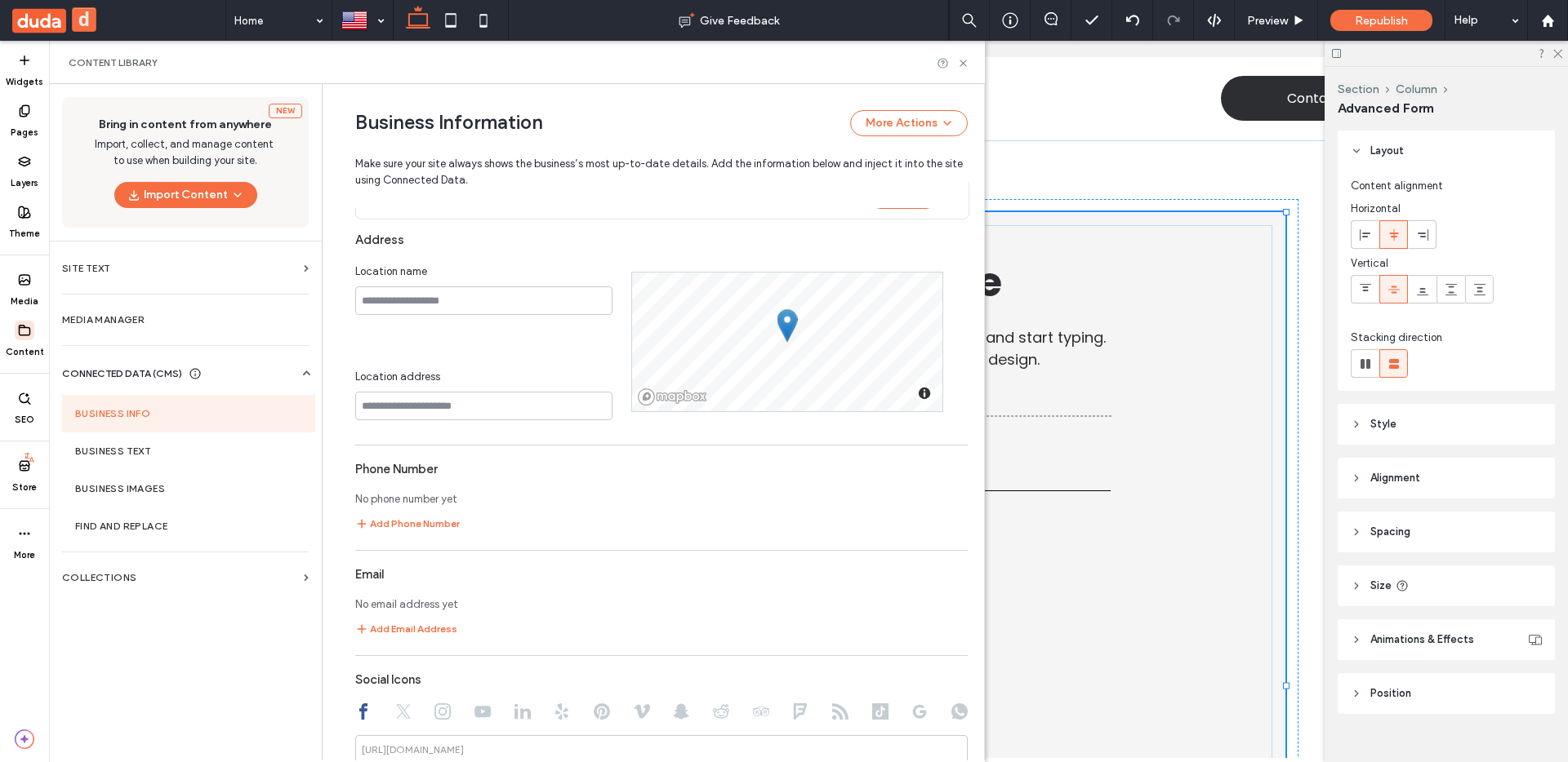
scroll to position [602, 0]
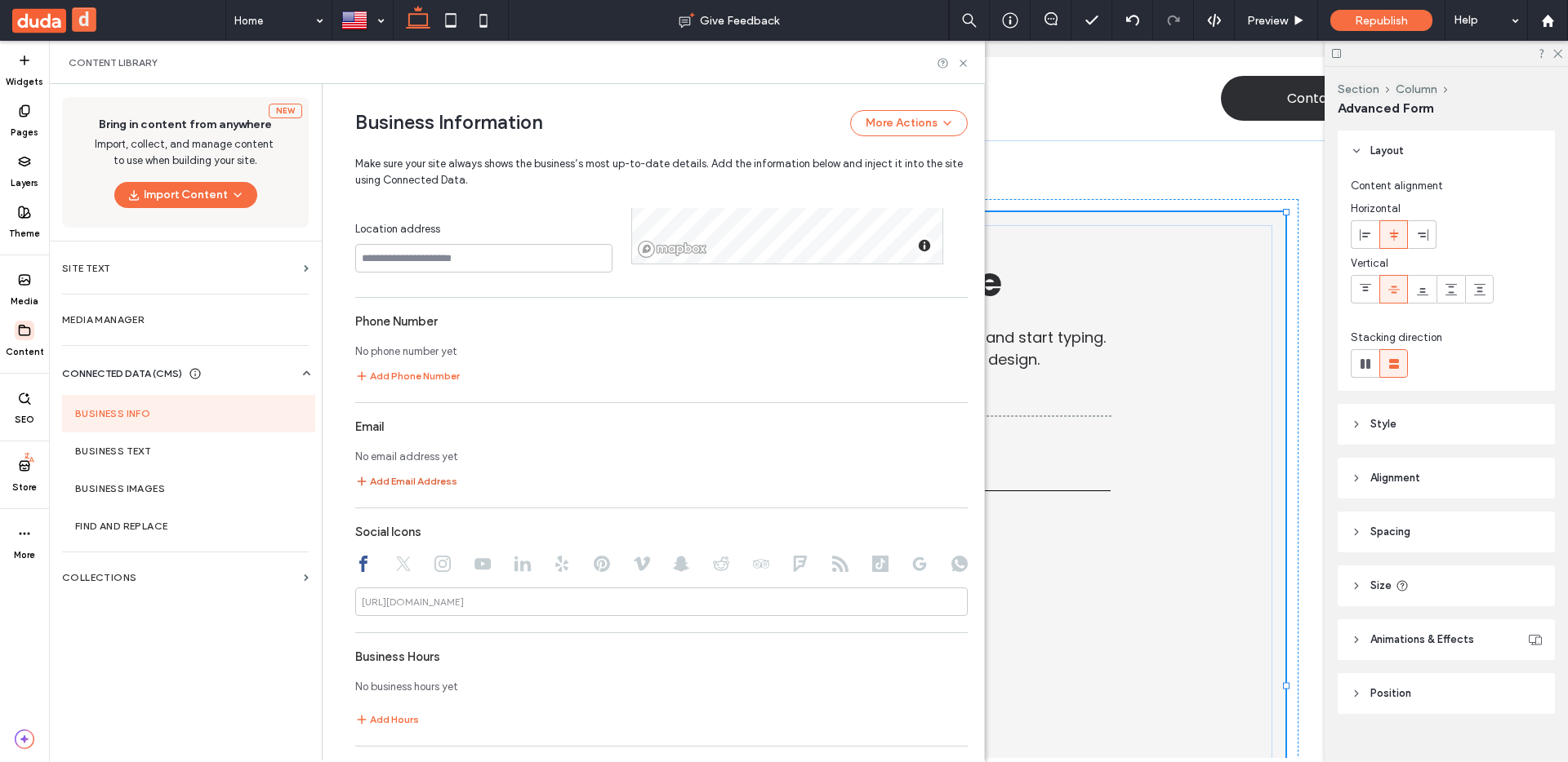
click at [413, 486] on button "Add Email Address" at bounding box center [407, 481] width 102 height 20
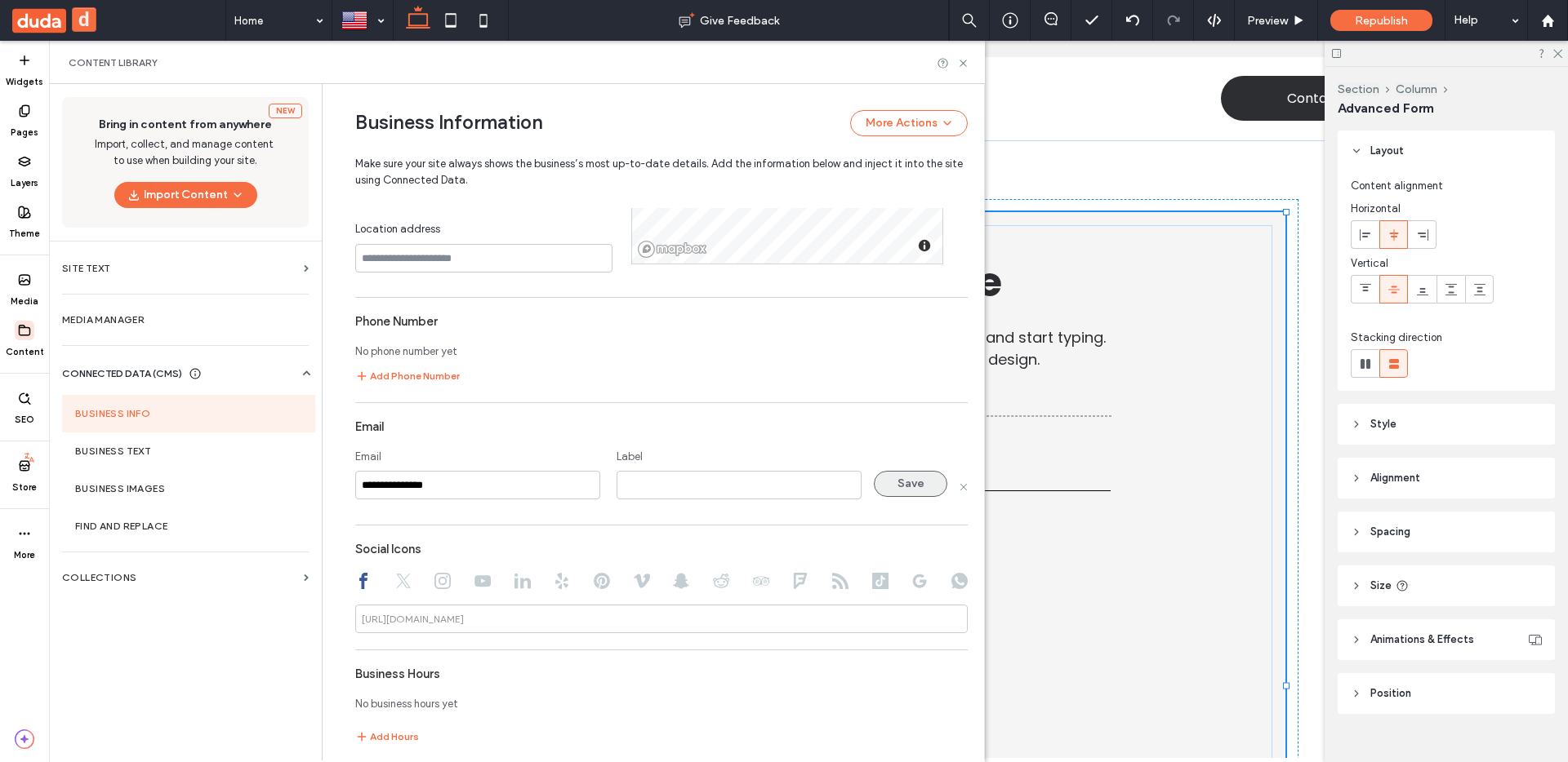
type input "**********"
click at [883, 490] on button "Save" at bounding box center [910, 484] width 74 height 26
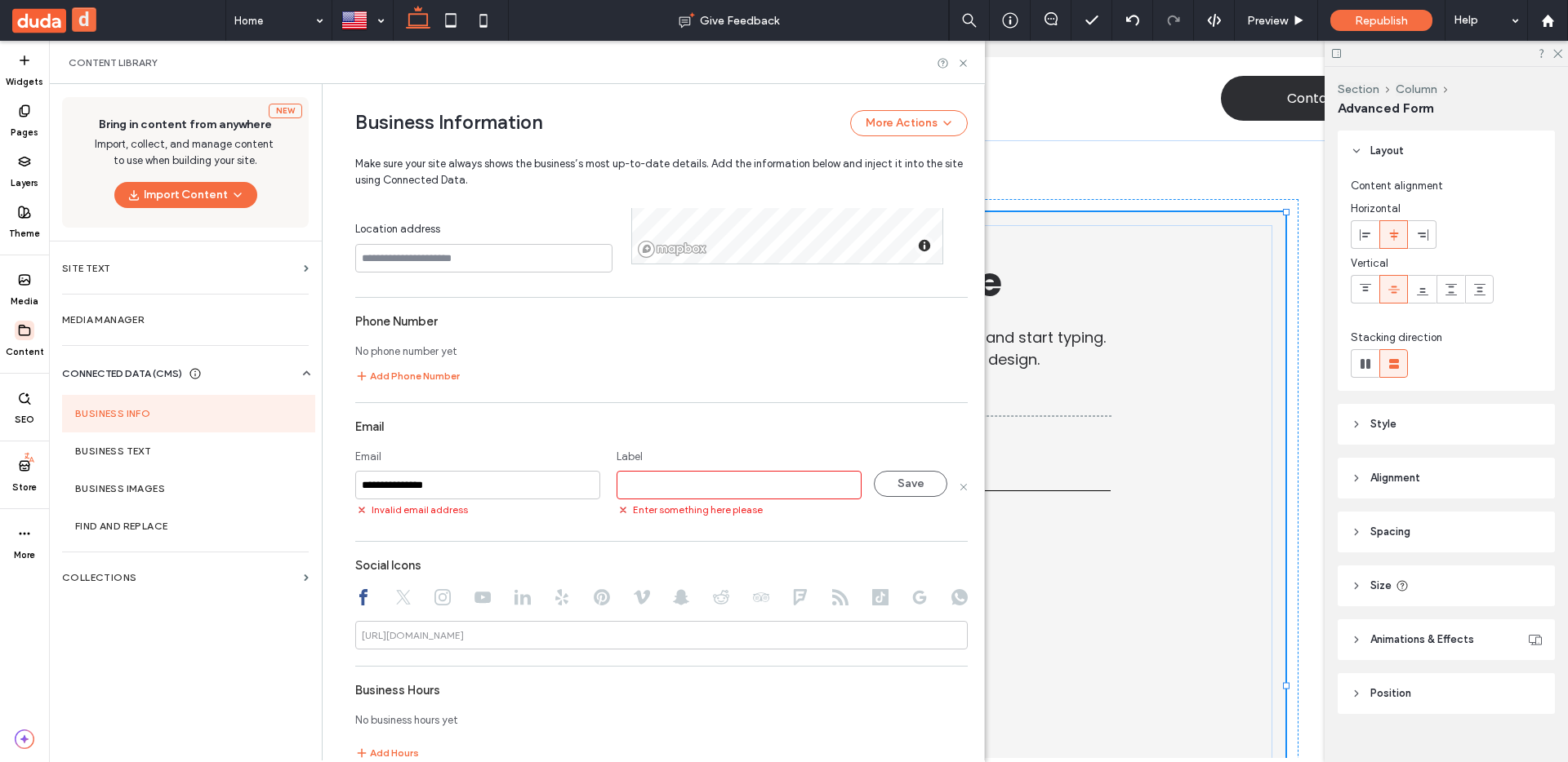
click at [761, 474] on input at bounding box center [739, 485] width 245 height 29
type input "***"
click at [936, 484] on button "Save" at bounding box center [910, 484] width 74 height 26
click at [962, 60] on icon at bounding box center [963, 63] width 12 height 12
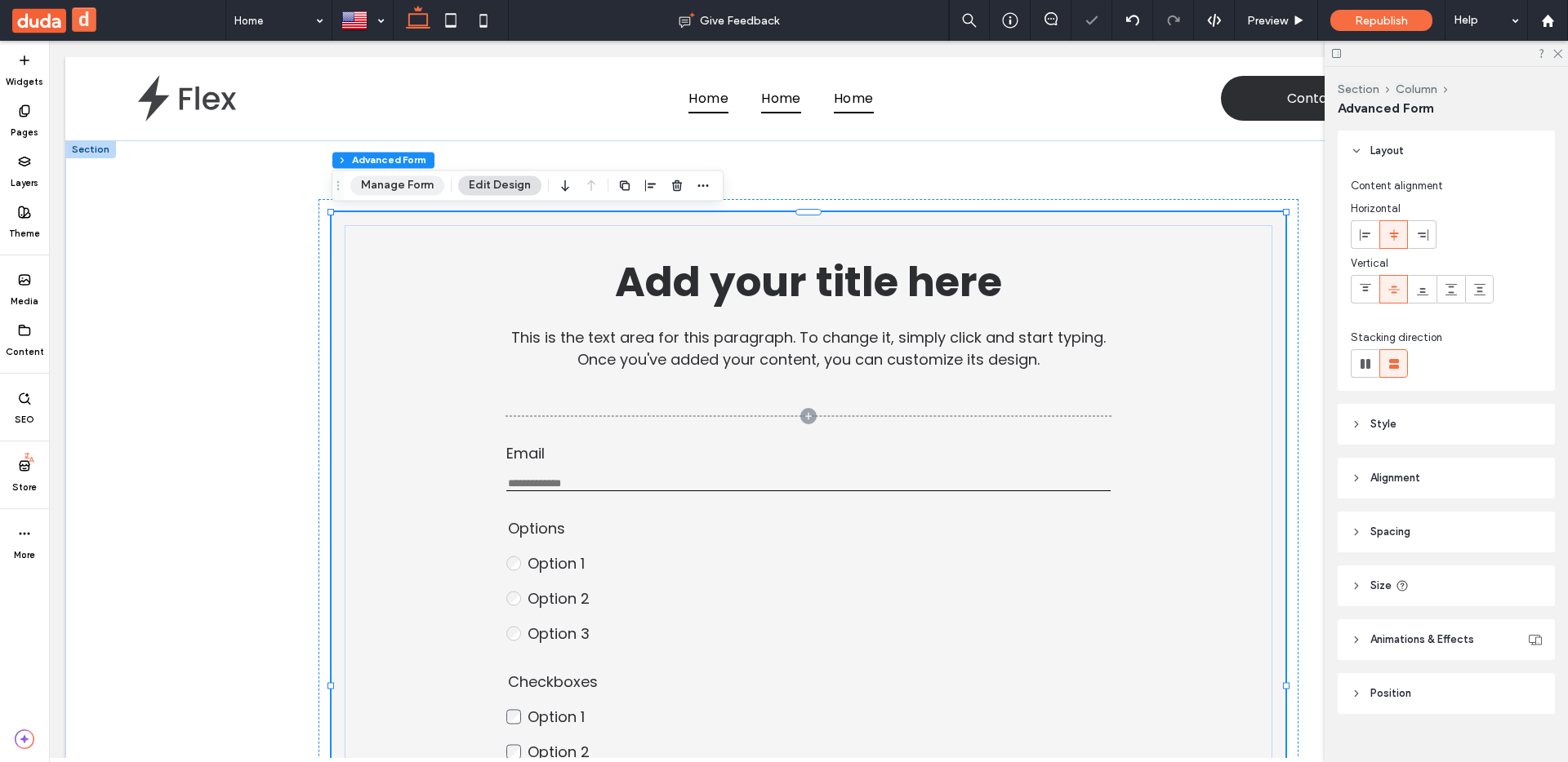
click at [428, 188] on button "Manage Form" at bounding box center [397, 185] width 94 height 20
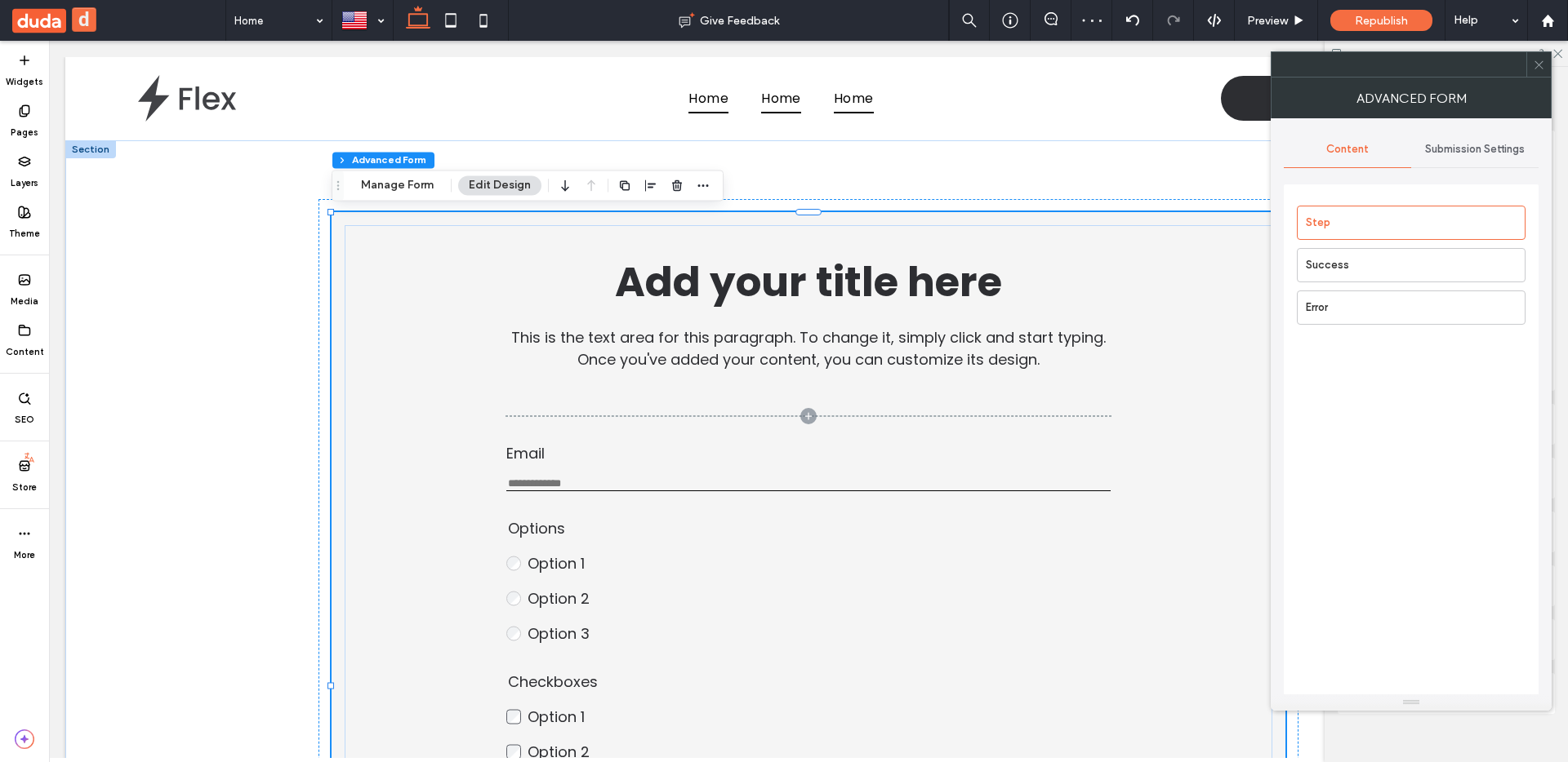
click at [1497, 157] on div "Submission Settings" at bounding box center [1475, 150] width 127 height 36
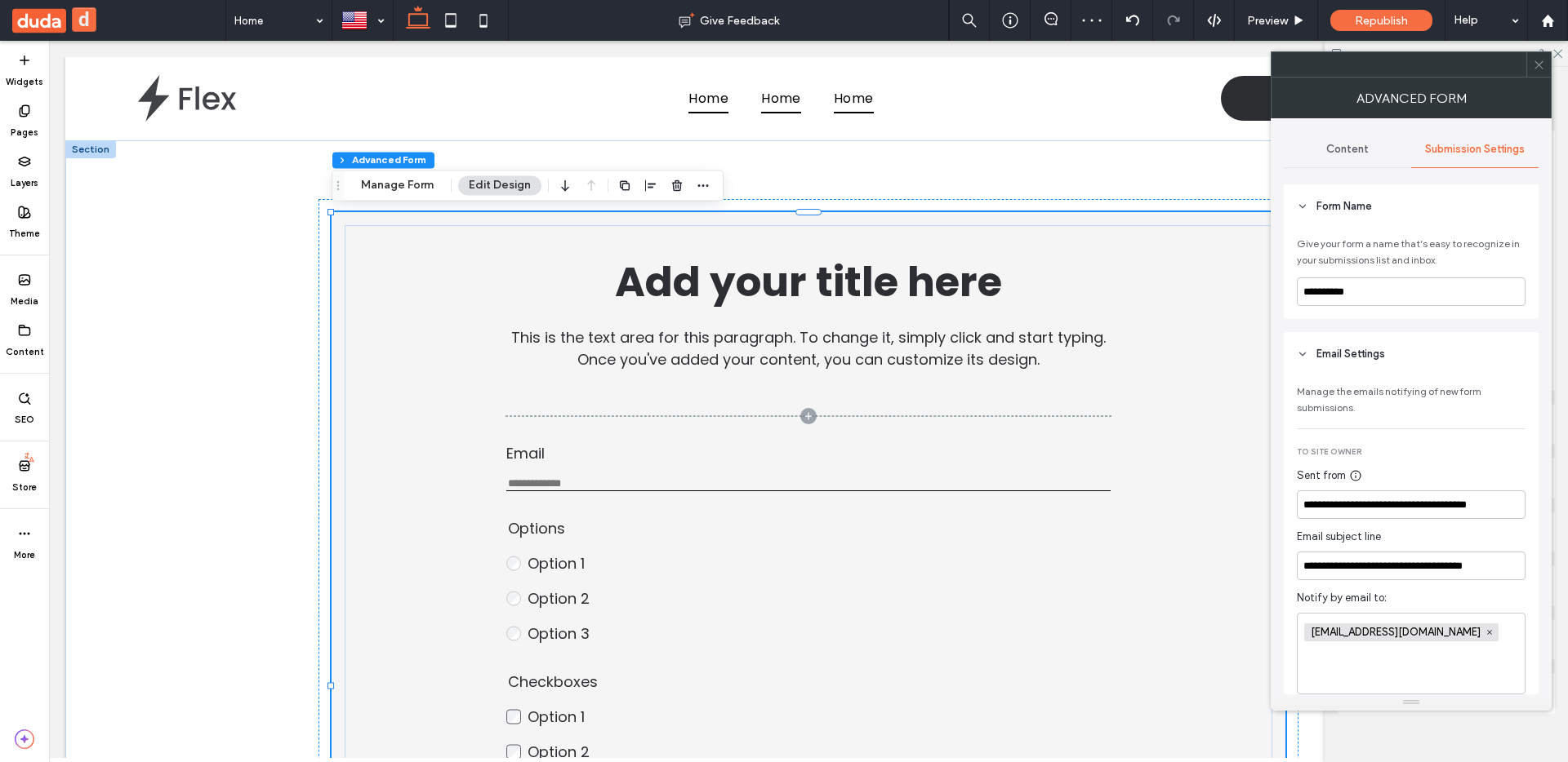
scroll to position [176, 0]
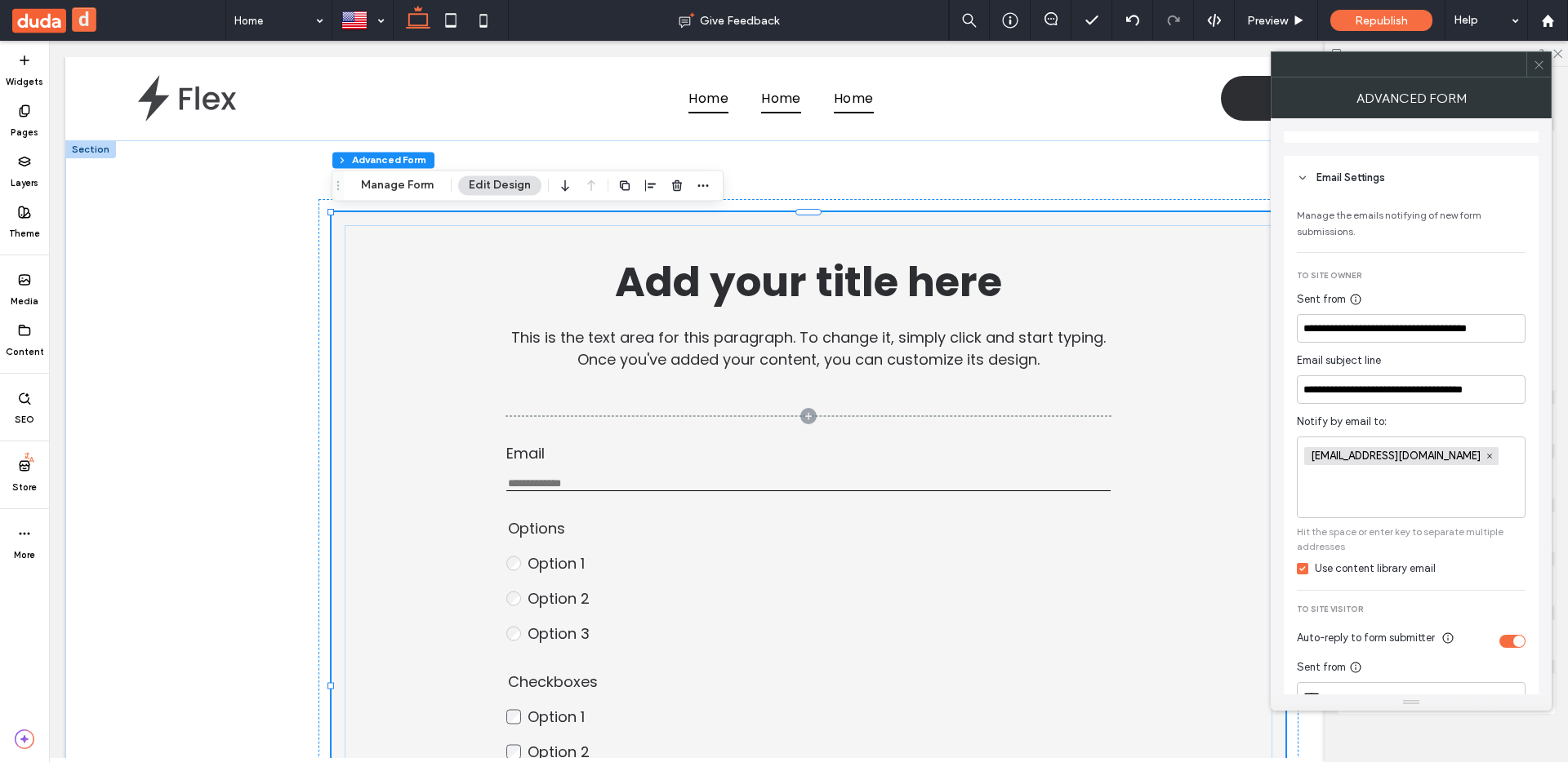
click at [1314, 567] on div "Use content library email" at bounding box center [1375, 568] width 121 height 16
click at [1418, 480] on input at bounding box center [1411, 476] width 214 height 14
click at [1354, 487] on div "fjhkh@gmail.com" at bounding box center [1411, 477] width 228 height 81
click at [36, 330] on div "Content" at bounding box center [24, 339] width 49 height 51
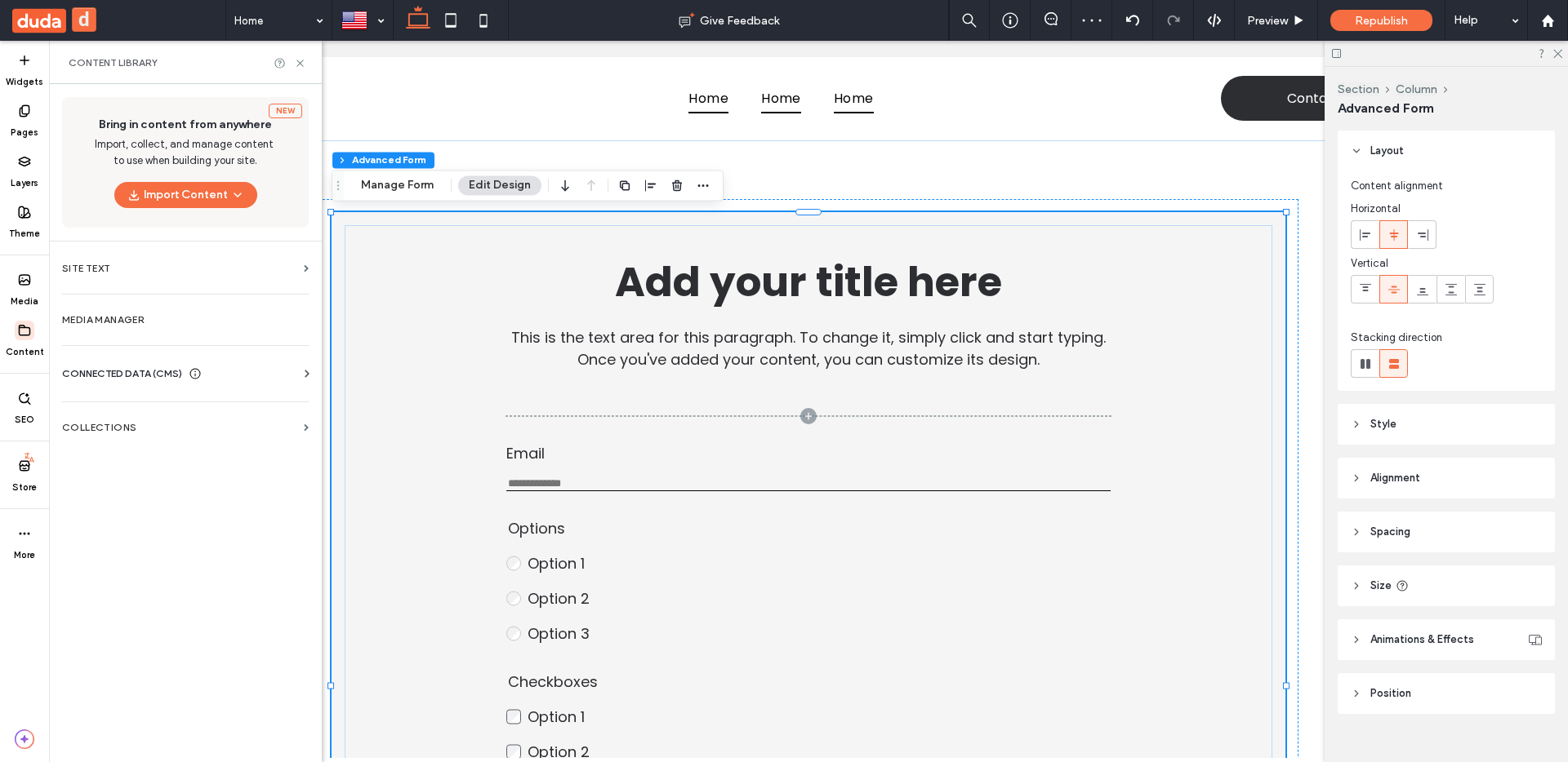
click at [221, 376] on div "CONNECTED DATA (CMS)" at bounding box center [189, 374] width 254 height 16
click at [138, 421] on section "Business Info" at bounding box center [189, 413] width 254 height 37
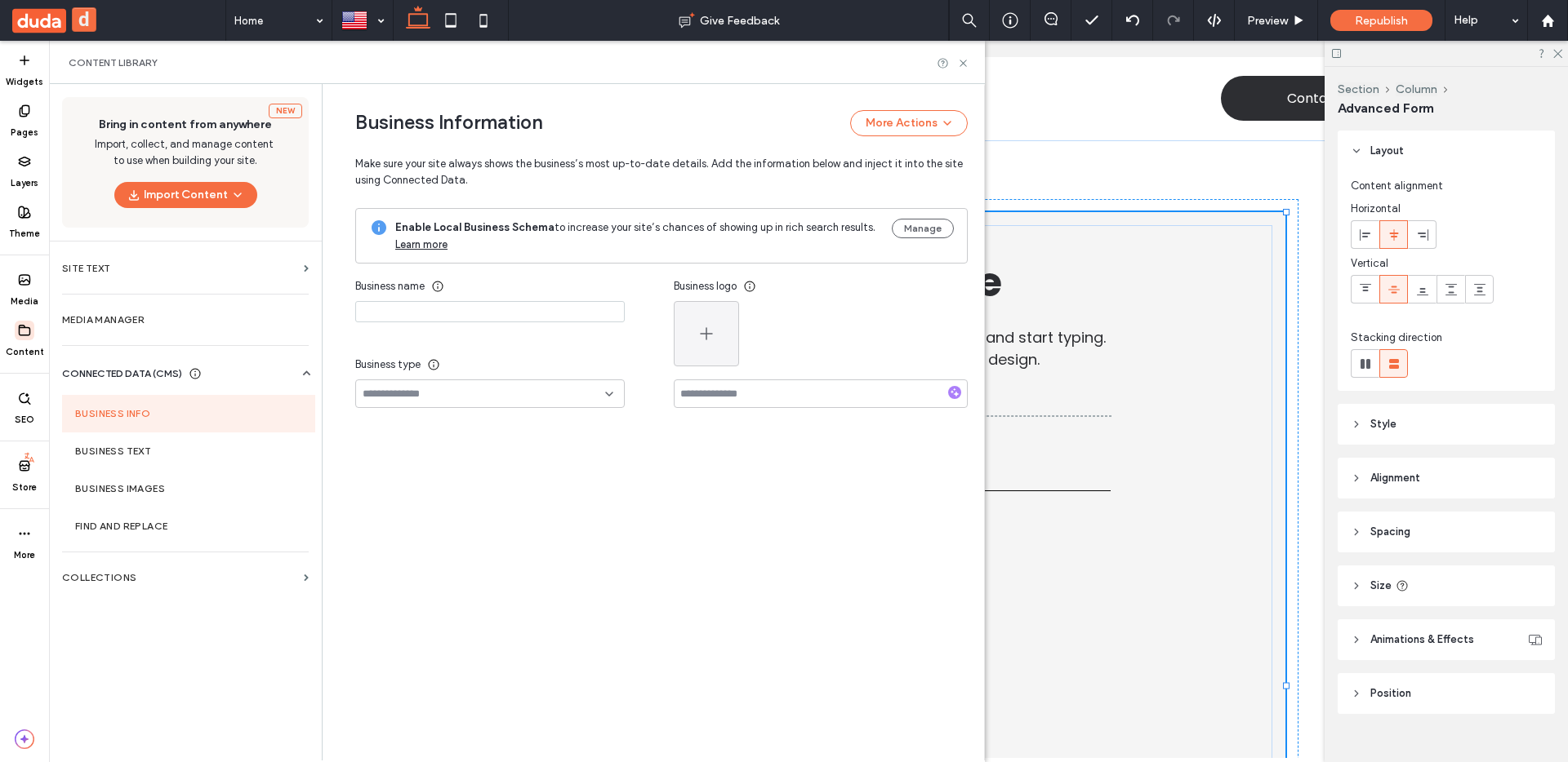
type input "****"
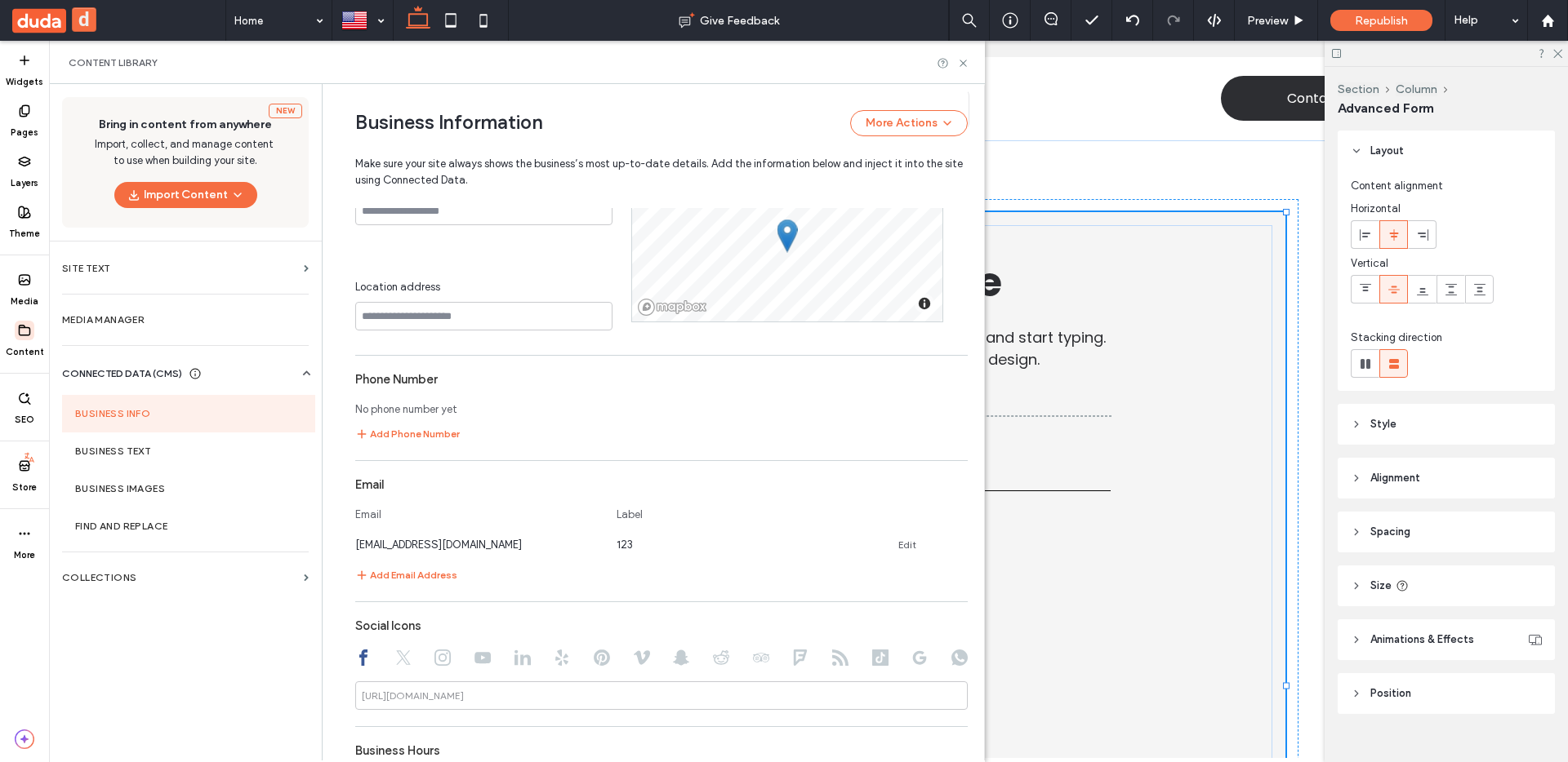
scroll to position [544, 0]
click at [899, 544] on link "Edit" at bounding box center [907, 544] width 18 height 13
click at [959, 544] on icon at bounding box center [962, 543] width 8 height 8
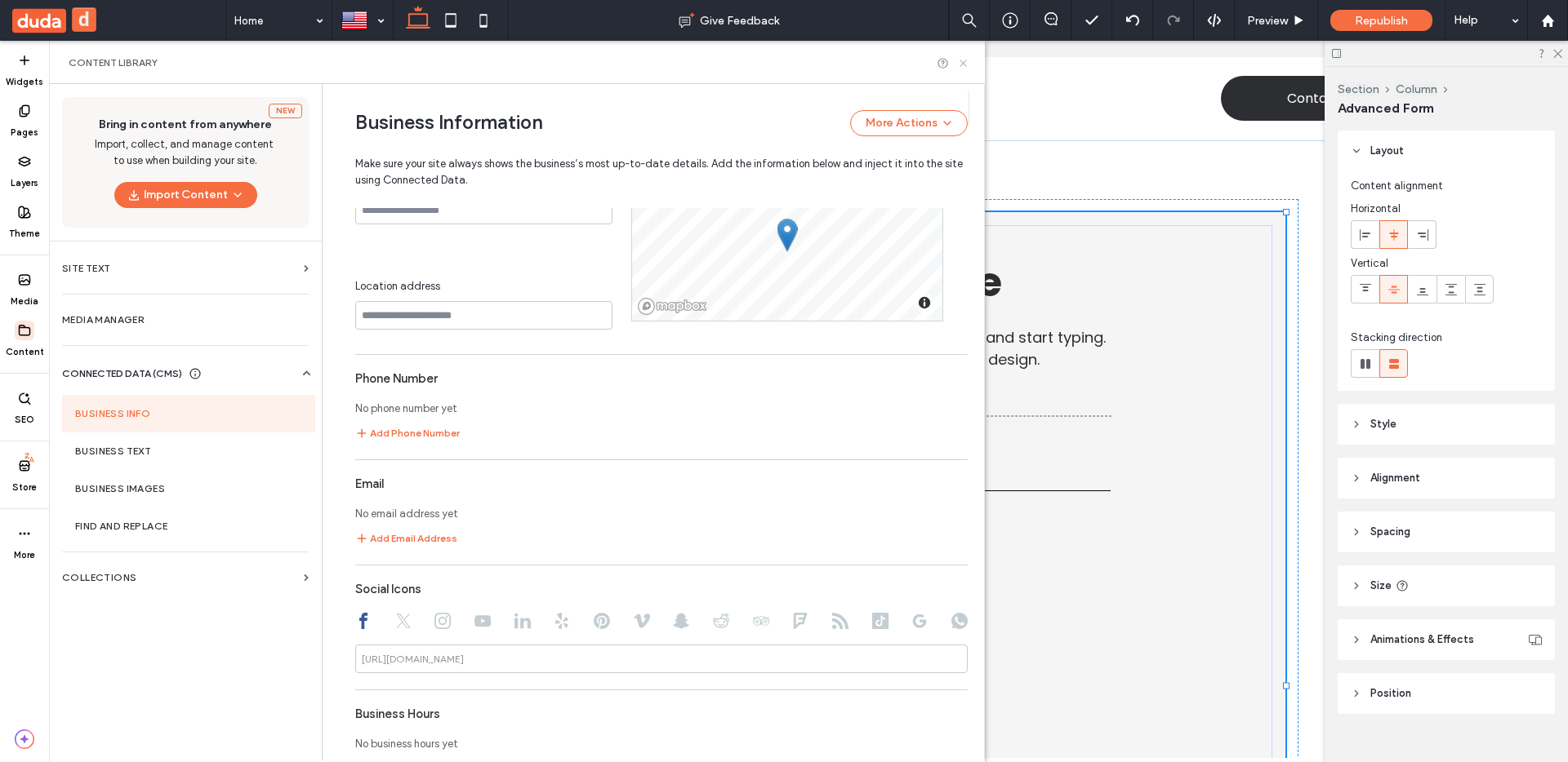
click at [966, 63] on icon at bounding box center [963, 63] width 12 height 12
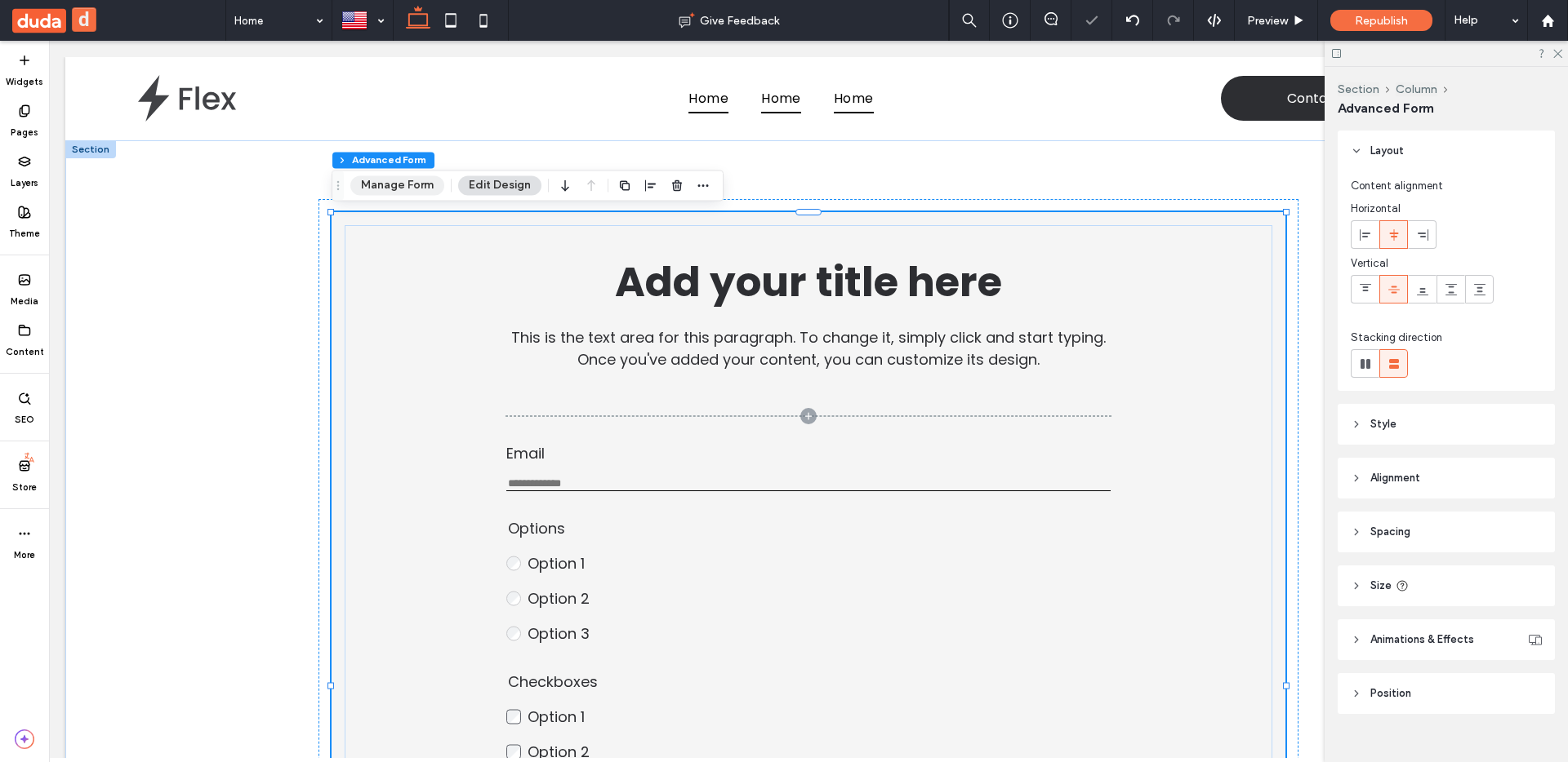
drag, startPoint x: 356, startPoint y: 182, endPoint x: 416, endPoint y: 182, distance: 60.0
click at [356, 182] on button "Manage Form" at bounding box center [397, 185] width 94 height 20
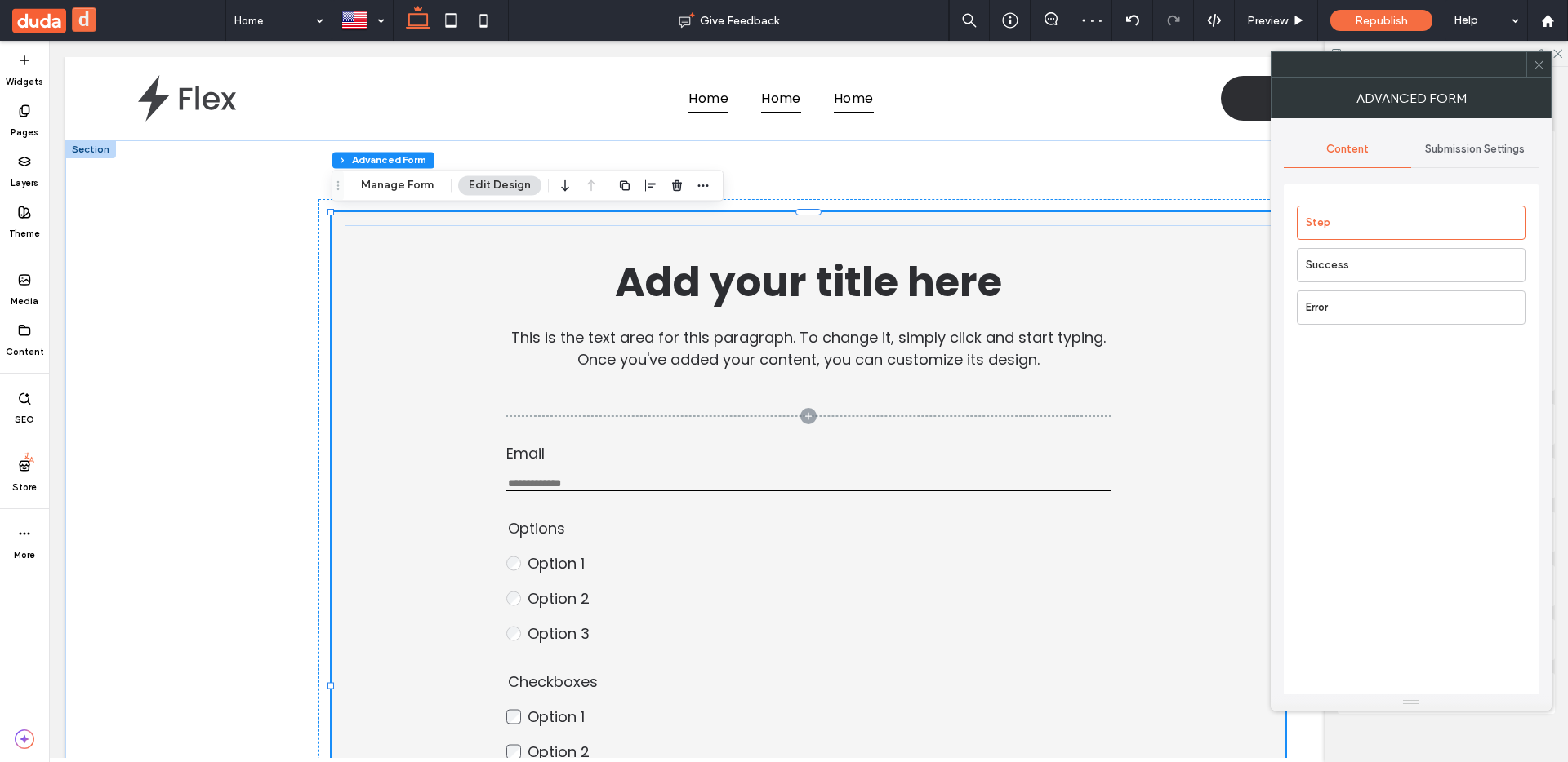
click at [1445, 159] on div "Submission Settings" at bounding box center [1475, 150] width 127 height 36
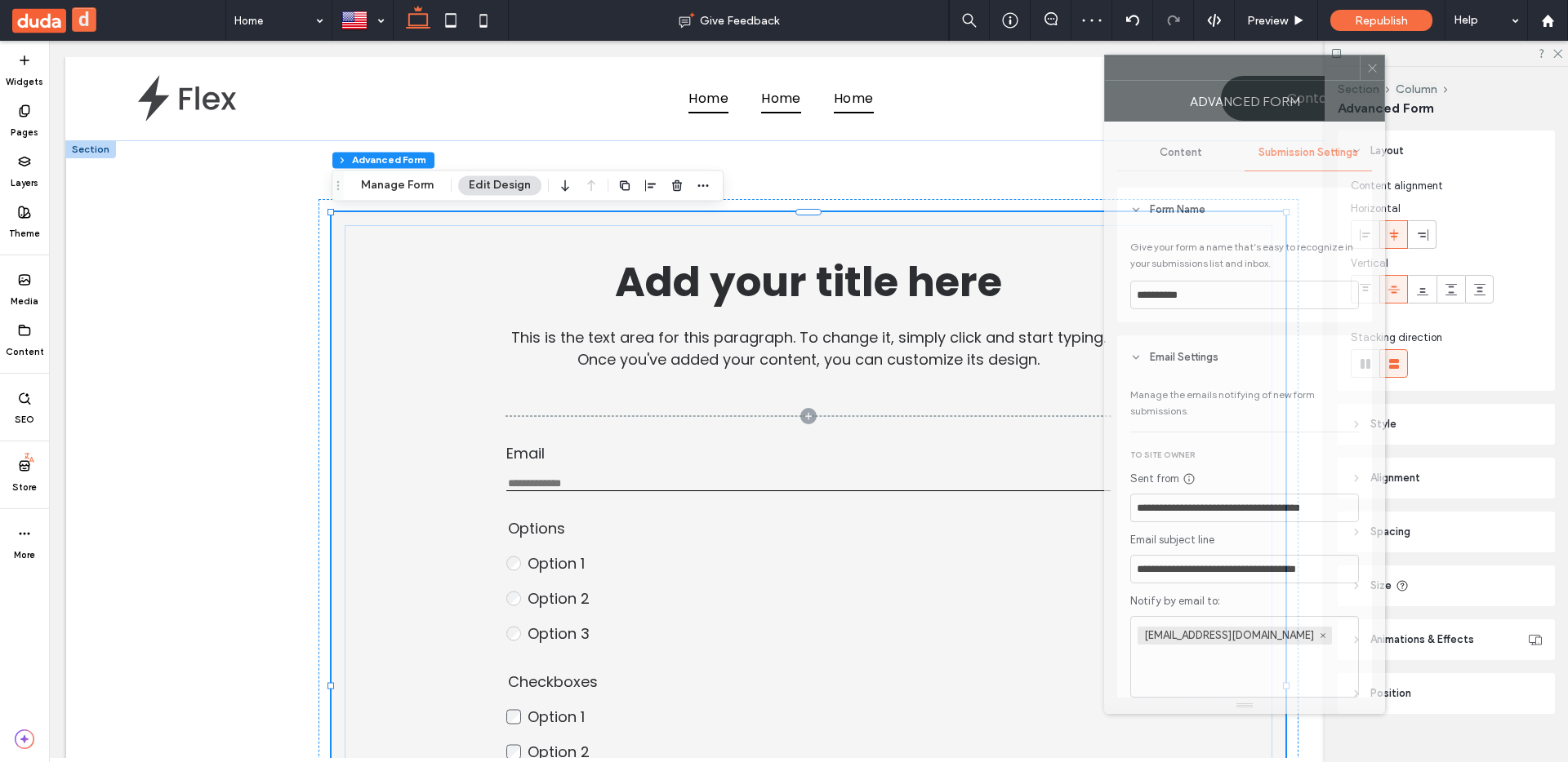
drag, startPoint x: 1339, startPoint y: 98, endPoint x: 1268, endPoint y: 98, distance: 71.0
click at [1268, 98] on div "Advanced Form" at bounding box center [1244, 100] width 281 height 41
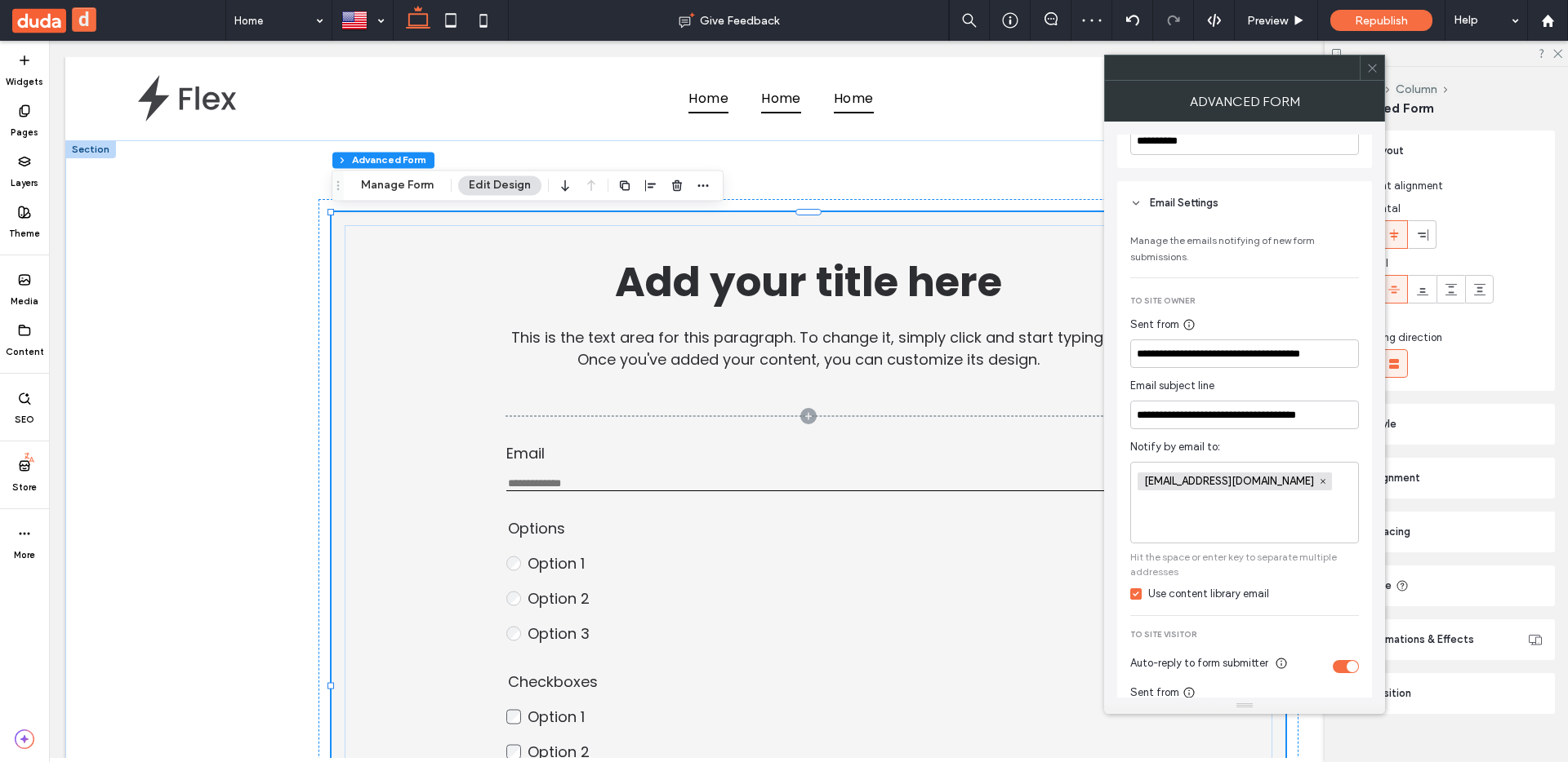
scroll to position [210, 0]
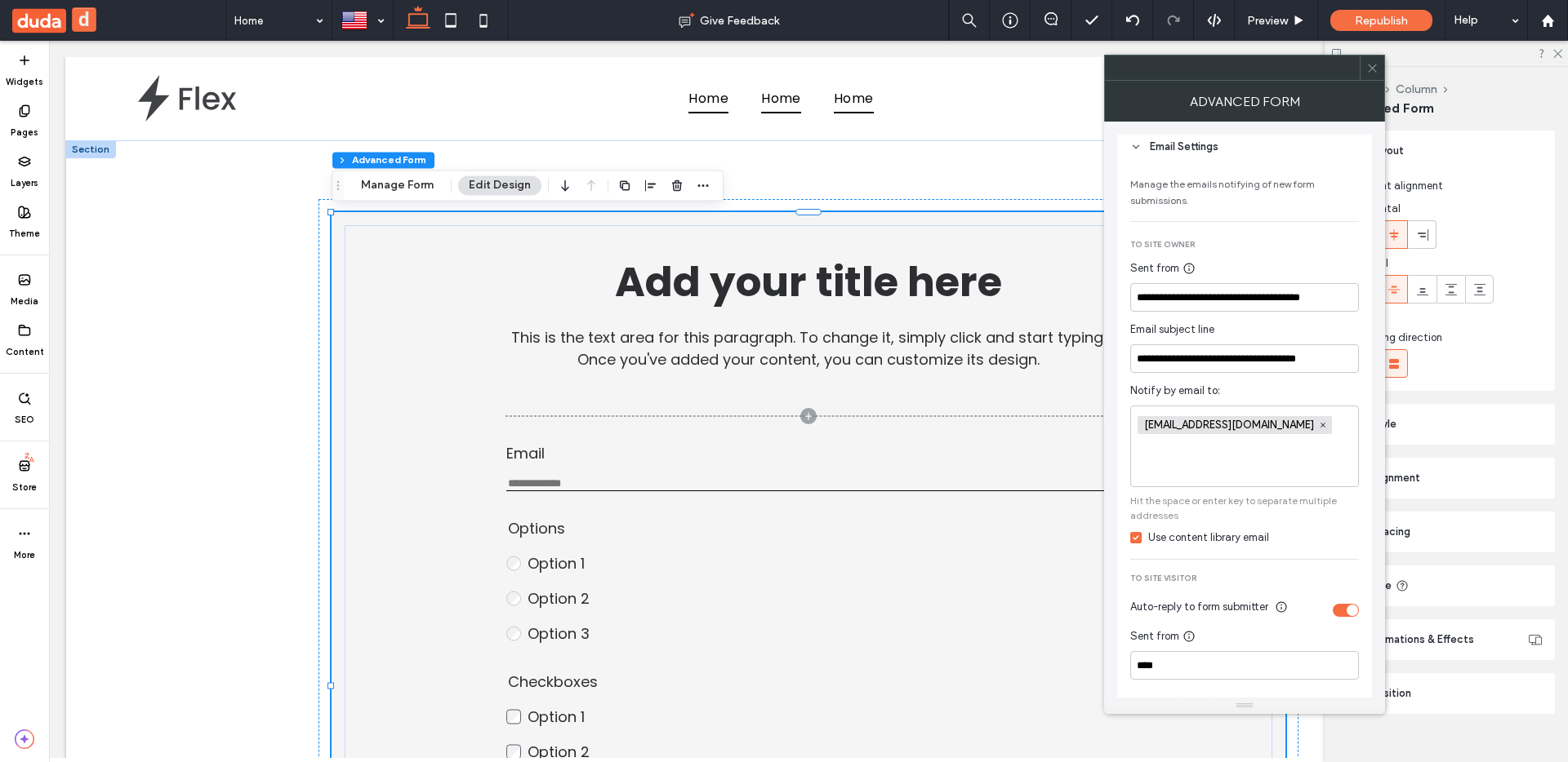
click at [1227, 465] on div "fjhkh@gmail.com" at bounding box center [1244, 446] width 228 height 81
click at [1157, 542] on div "Use content library email" at bounding box center [1209, 537] width 121 height 16
click at [1170, 540] on div "Use content library email" at bounding box center [1209, 537] width 121 height 16
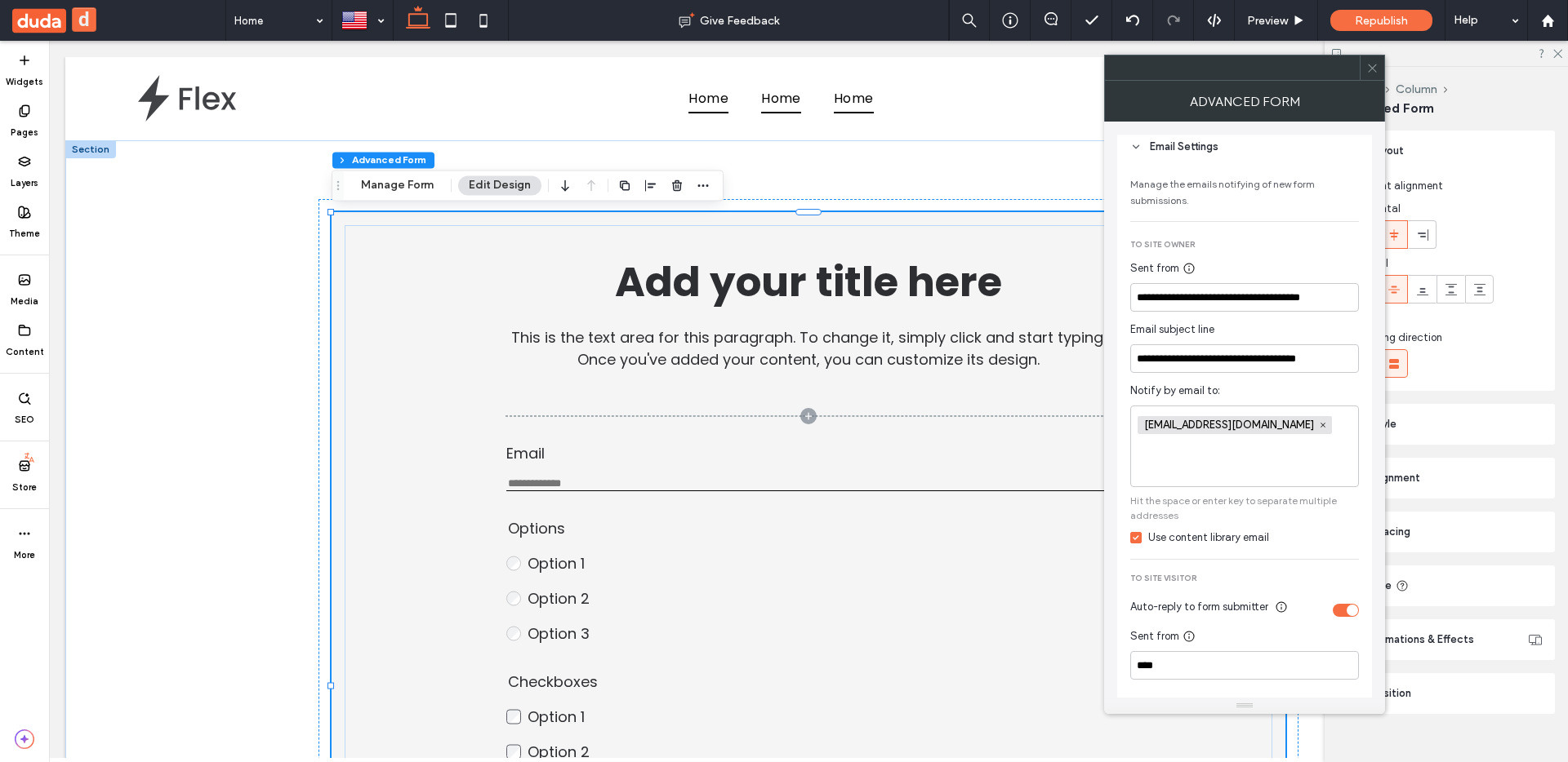
click at [1228, 451] on input at bounding box center [1244, 445] width 214 height 14
click at [1260, 413] on div "fjhkh@gmail.com" at bounding box center [1244, 446] width 228 height 81
click at [1243, 428] on span "fjhkh@gmail.com" at bounding box center [1235, 425] width 195 height 18
click at [1319, 428] on icon at bounding box center [1322, 425] width 8 height 8
click at [1162, 535] on div "Use content library email" at bounding box center [1209, 537] width 121 height 16
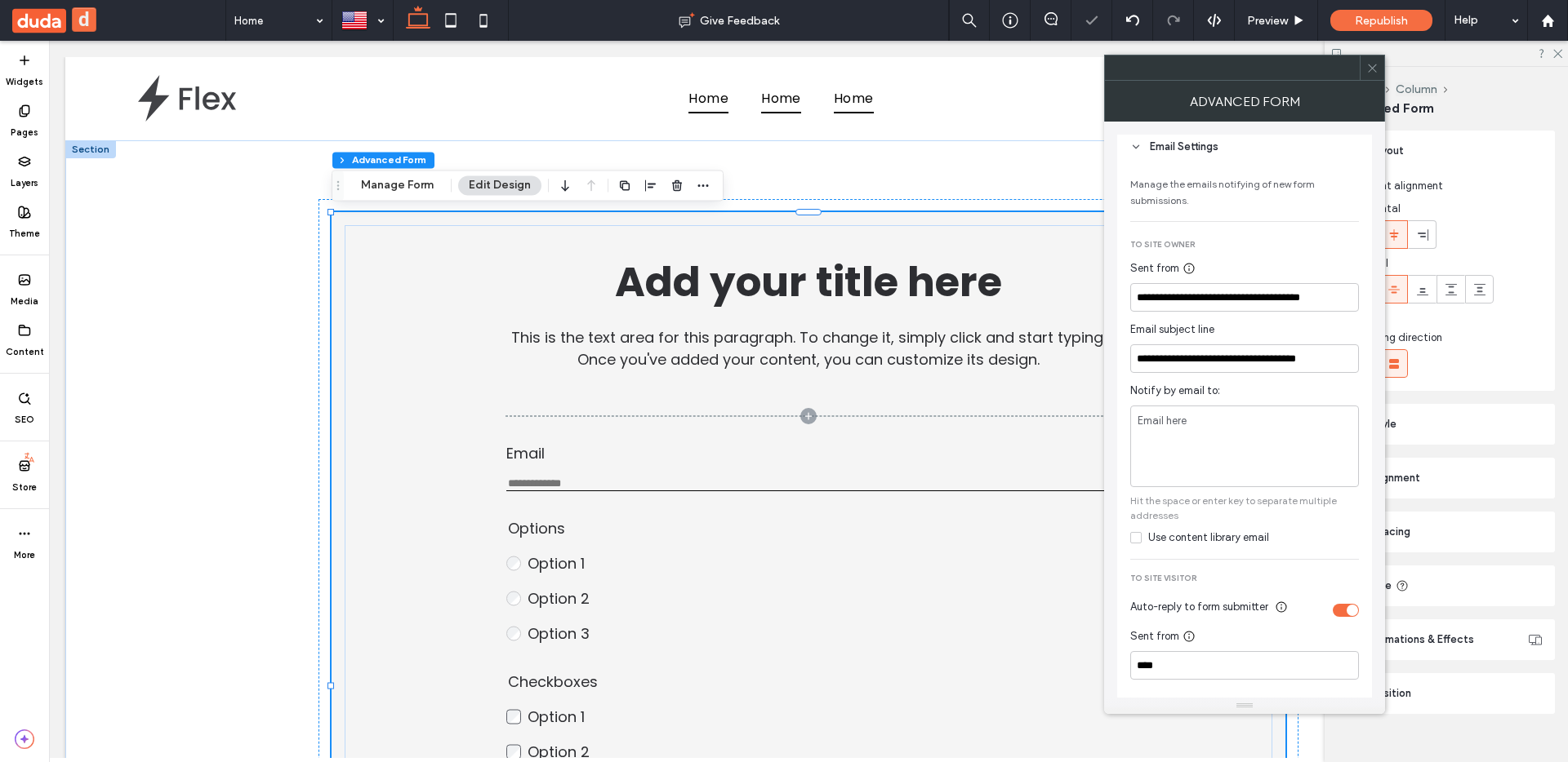
click at [1162, 532] on div "Use content library email" at bounding box center [1209, 537] width 121 height 16
click at [1367, 74] on icon at bounding box center [1372, 68] width 12 height 12
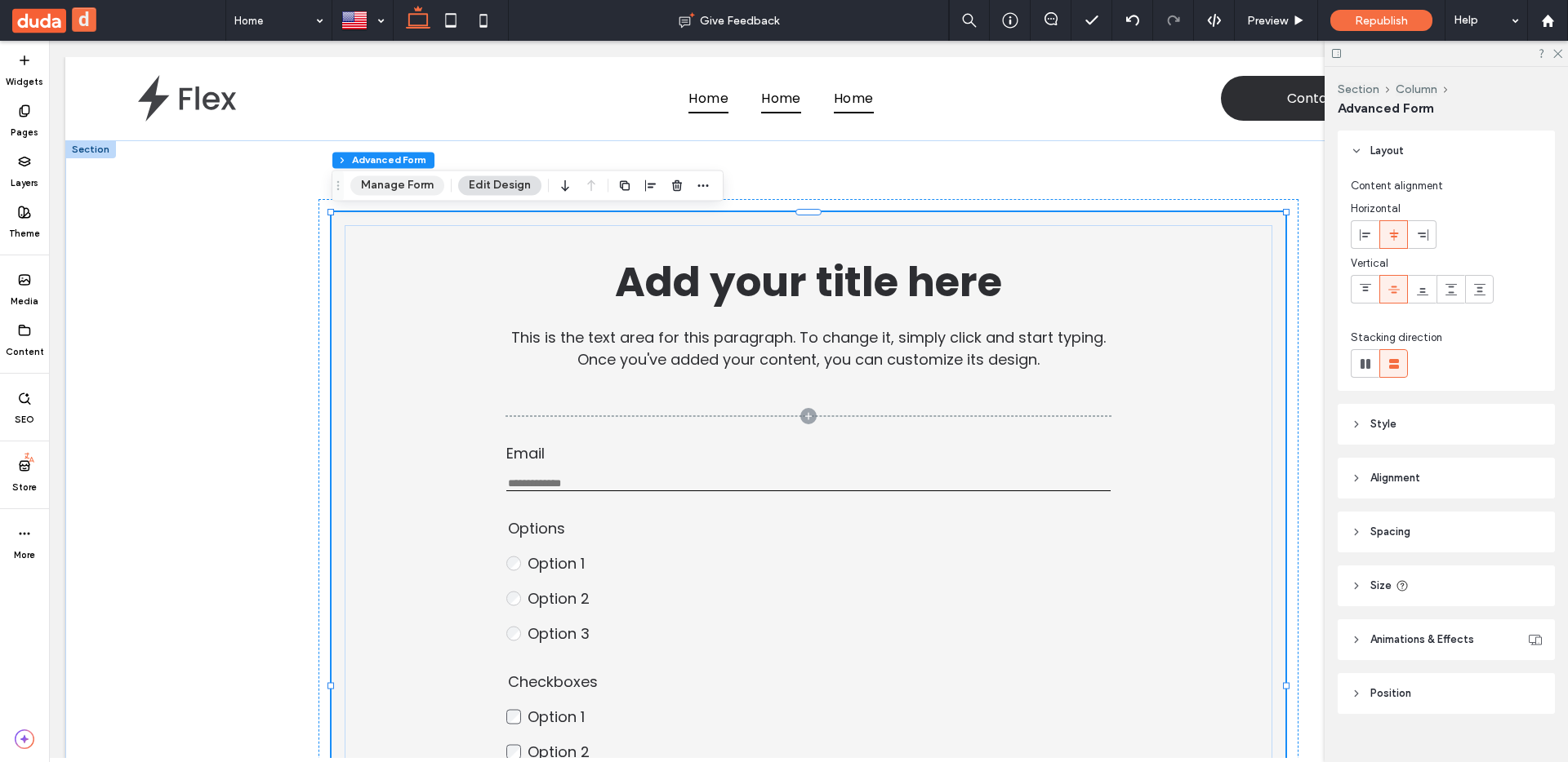
click at [398, 184] on button "Manage Form" at bounding box center [397, 185] width 94 height 20
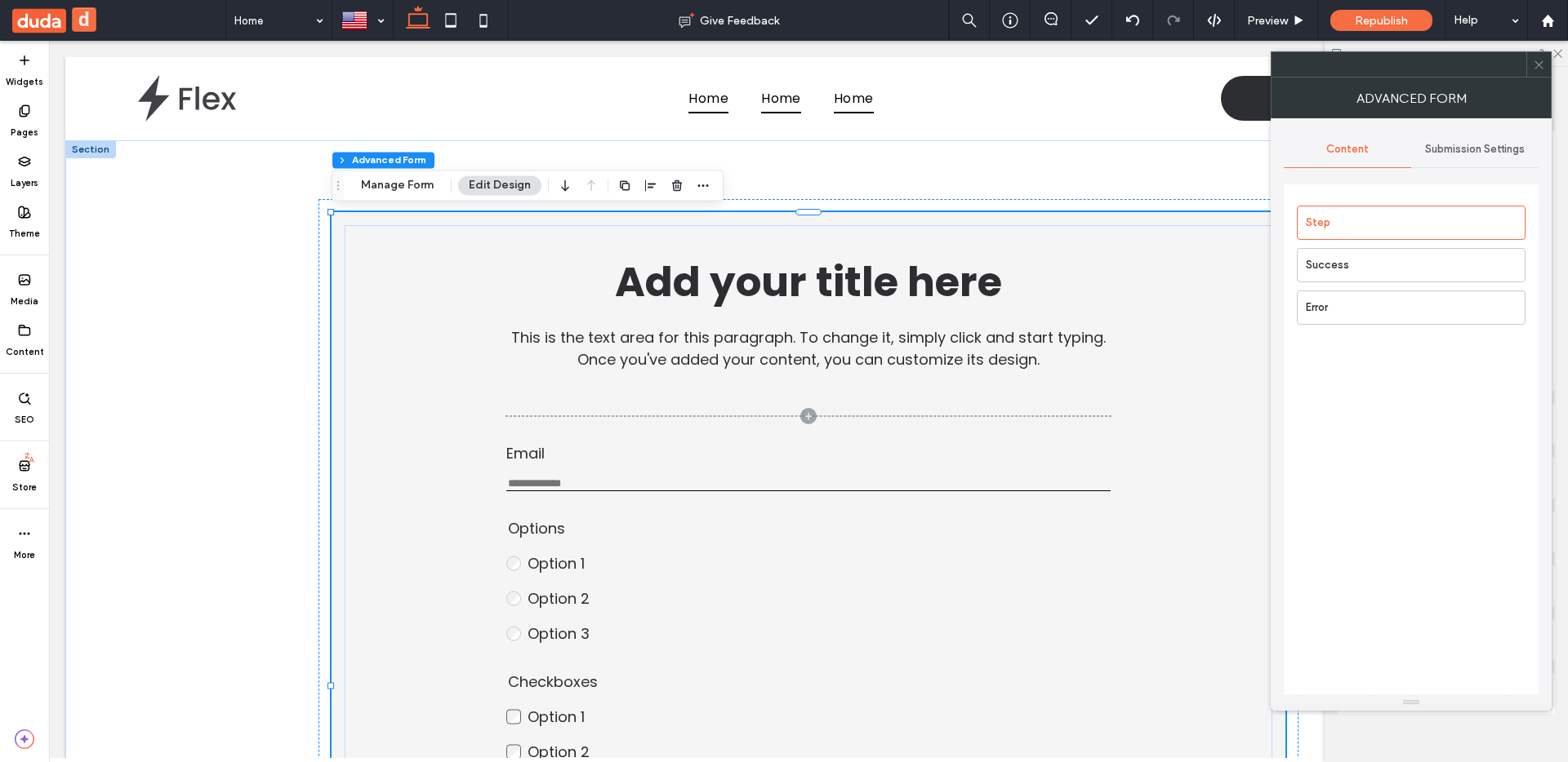
click at [1515, 138] on div "Submission Settings" at bounding box center [1475, 150] width 127 height 36
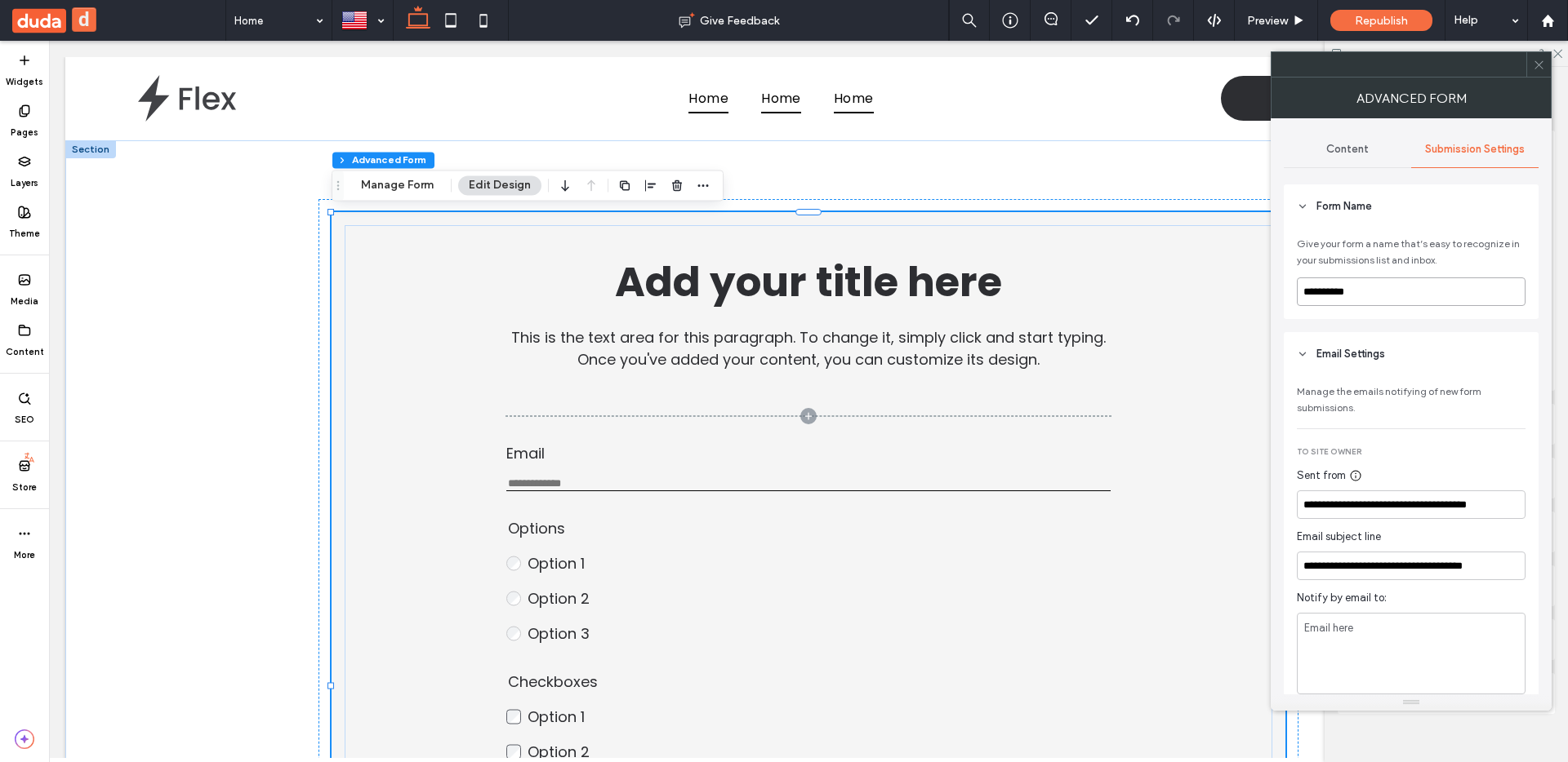
click at [1360, 293] on input "**********" at bounding box center [1411, 291] width 228 height 29
type input "*"
click at [1339, 355] on span "Email Settings" at bounding box center [1350, 354] width 68 height 16
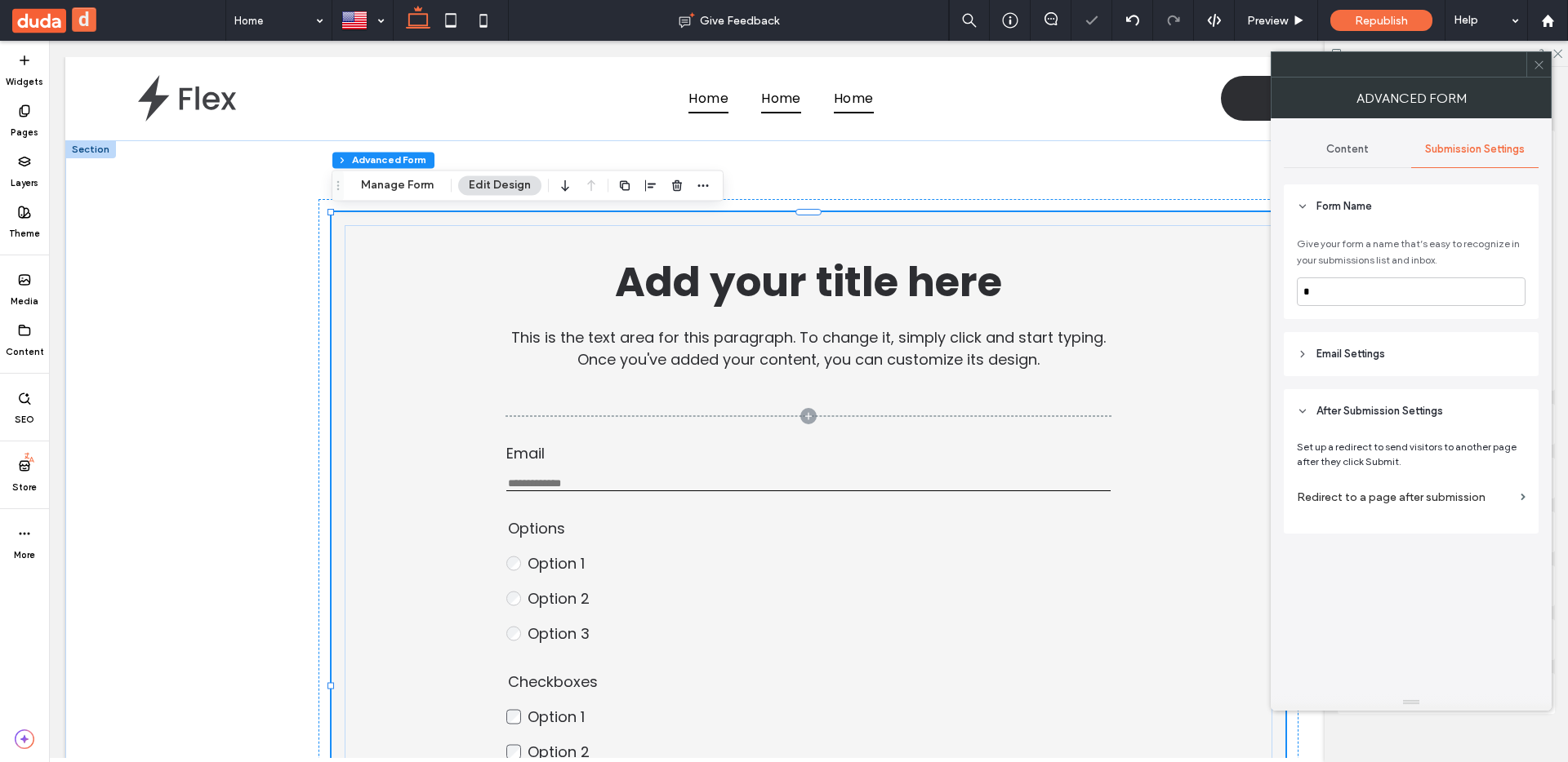
click at [1337, 355] on span "Email Settings" at bounding box center [1350, 354] width 68 height 16
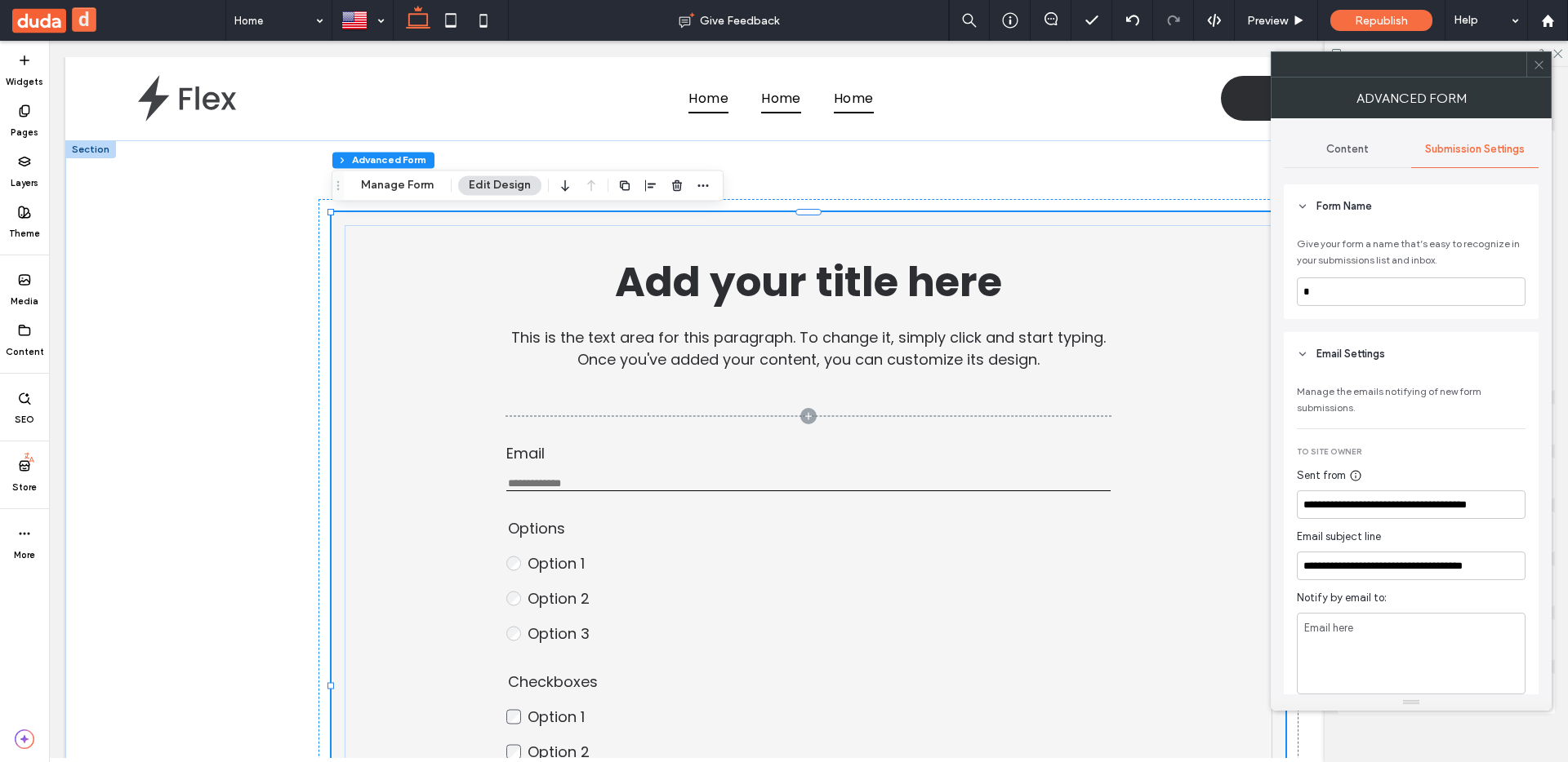
click at [1530, 373] on header "Email Settings" at bounding box center [1411, 354] width 254 height 44
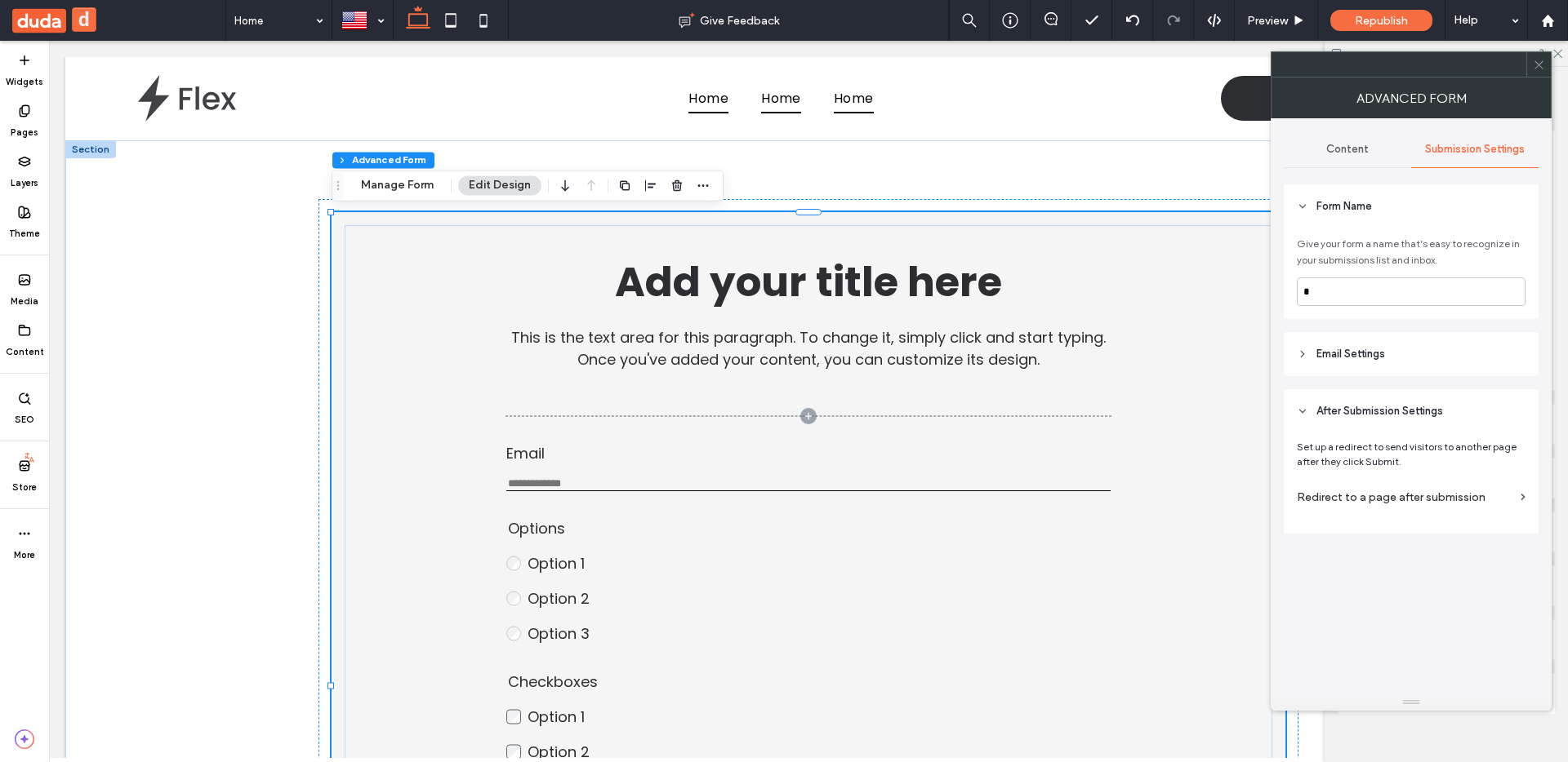
click at [1531, 372] on header "Email Settings" at bounding box center [1411, 354] width 254 height 44
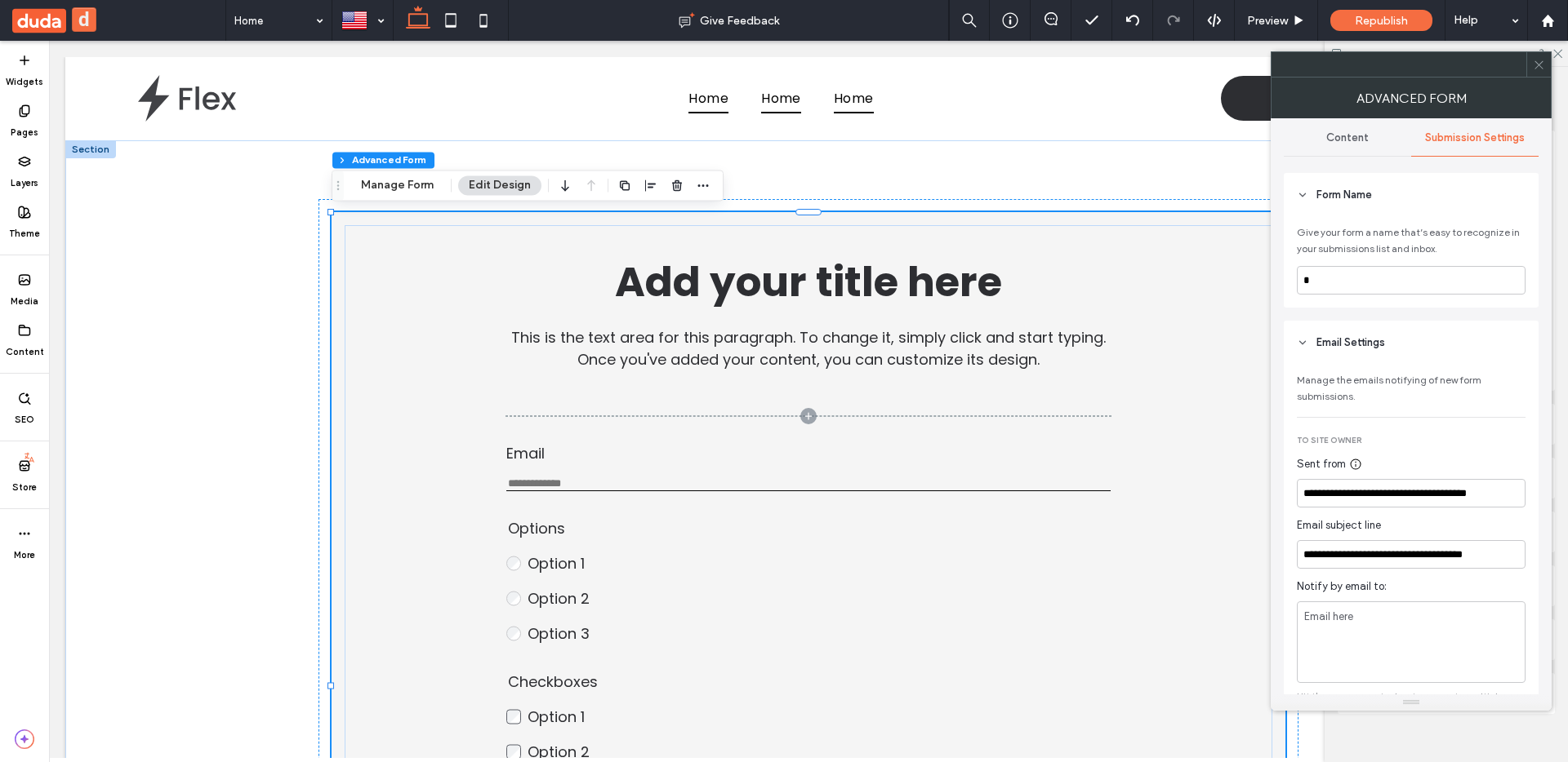
scroll to position [14, 0]
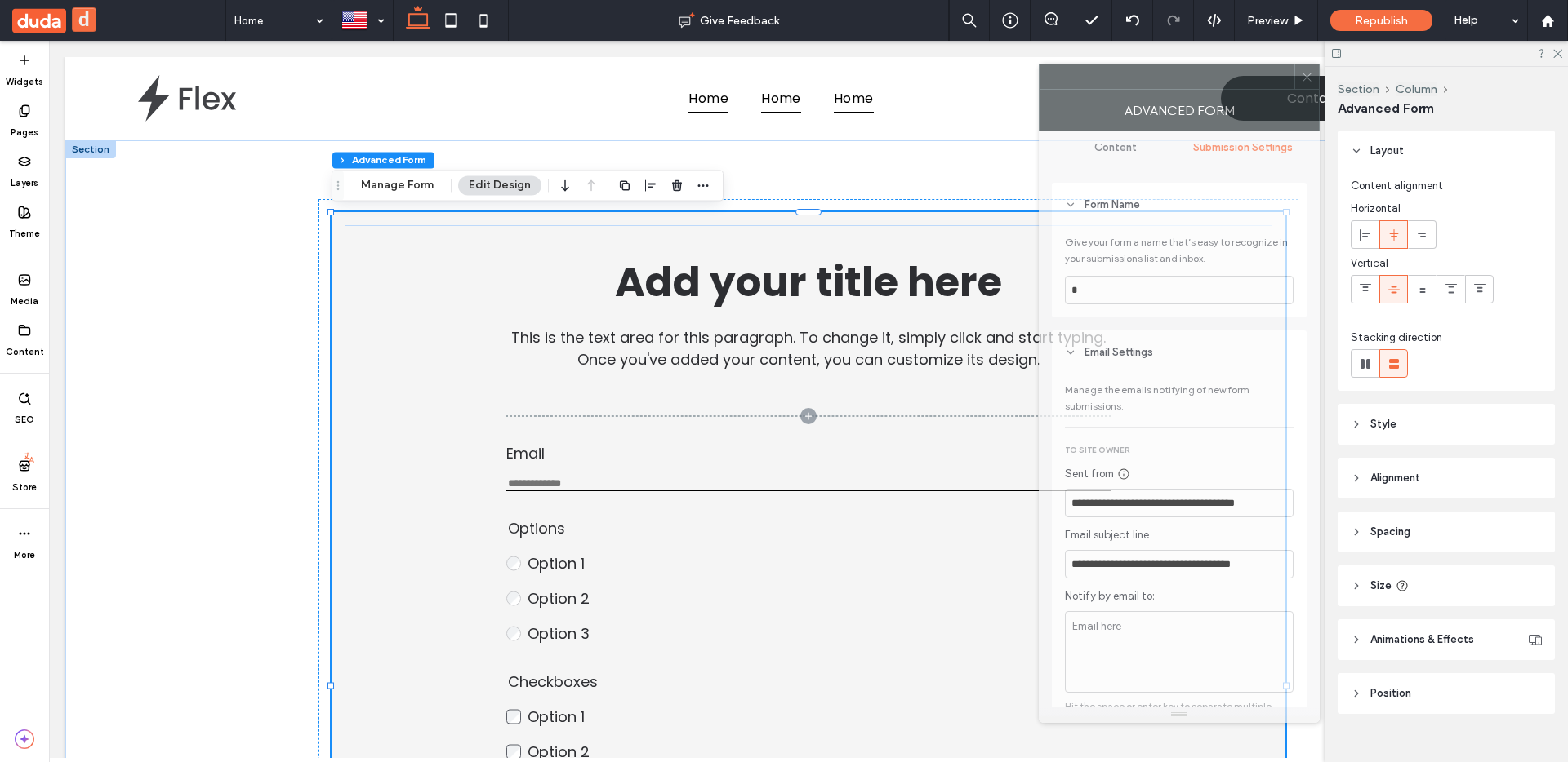
drag, startPoint x: 1333, startPoint y: 72, endPoint x: 1343, endPoint y: 98, distance: 27.9
click at [1183, 80] on div at bounding box center [1166, 77] width 254 height 24
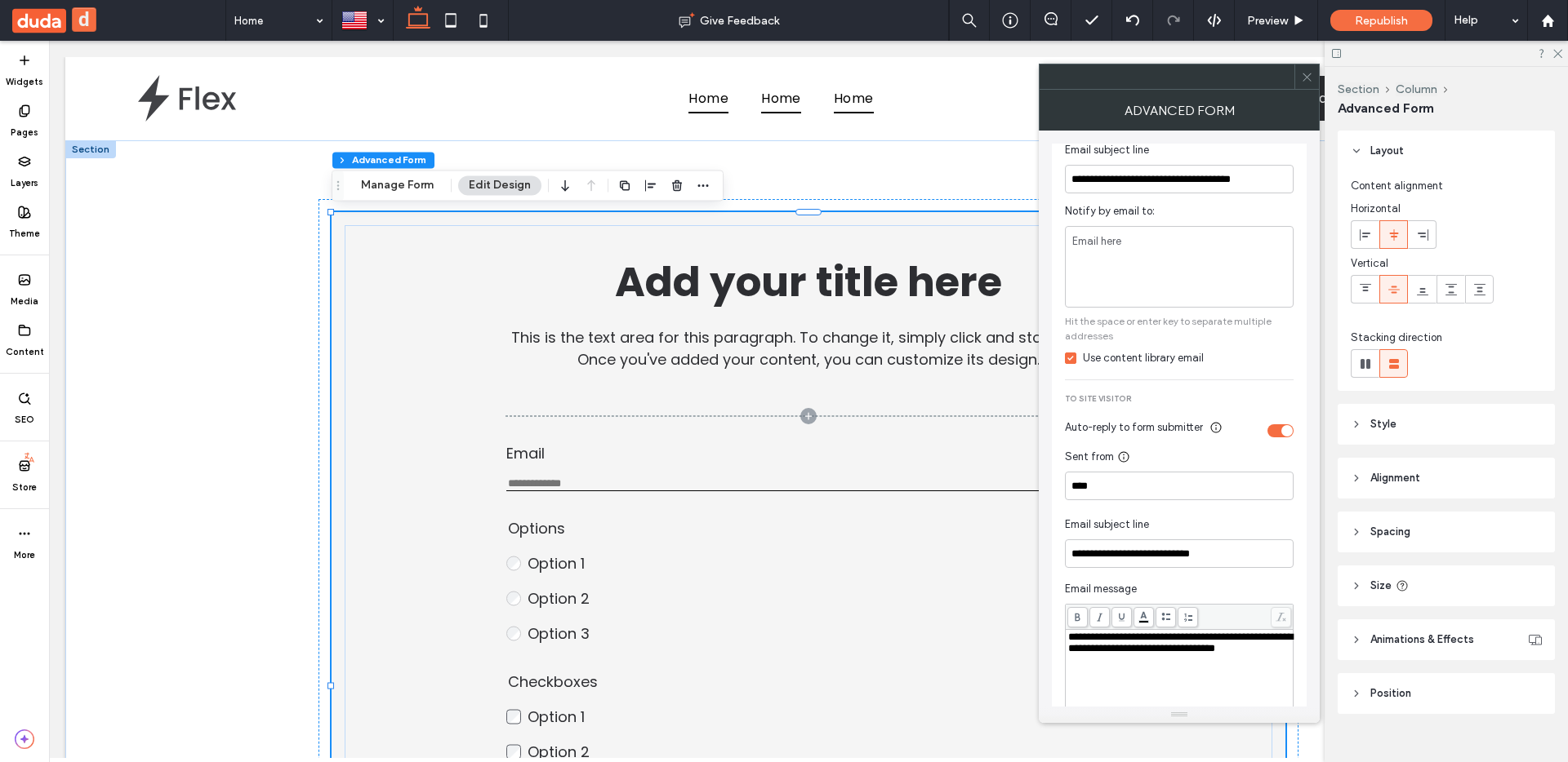
scroll to position [435, 0]
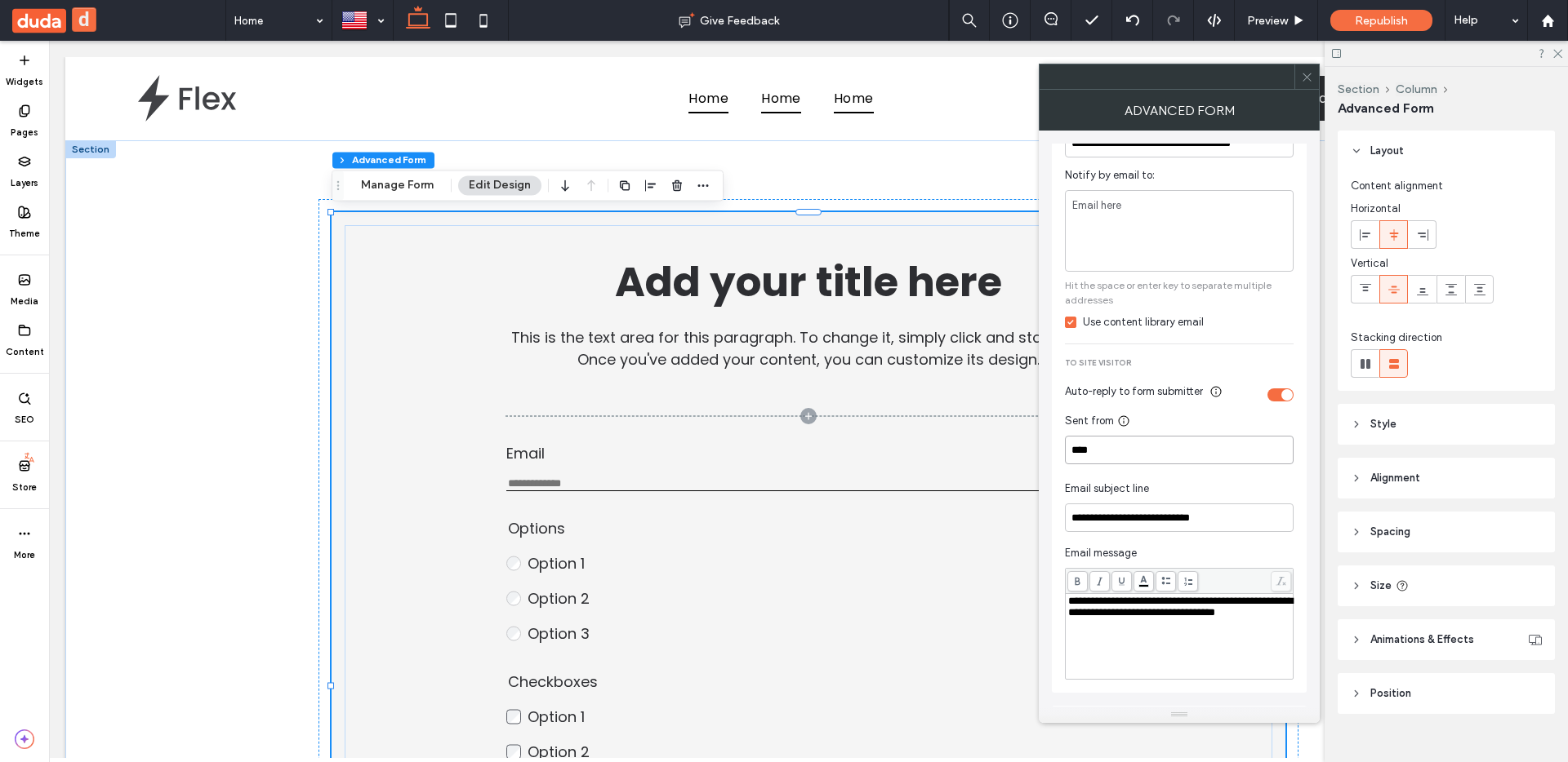
click at [1152, 442] on input "****" at bounding box center [1179, 450] width 228 height 29
click at [1152, 441] on input "****" at bounding box center [1179, 450] width 228 height 29
type input "****"
click at [1211, 410] on div "**********" at bounding box center [1179, 423] width 228 height 513
click at [1199, 527] on input "**********" at bounding box center [1179, 517] width 228 height 29
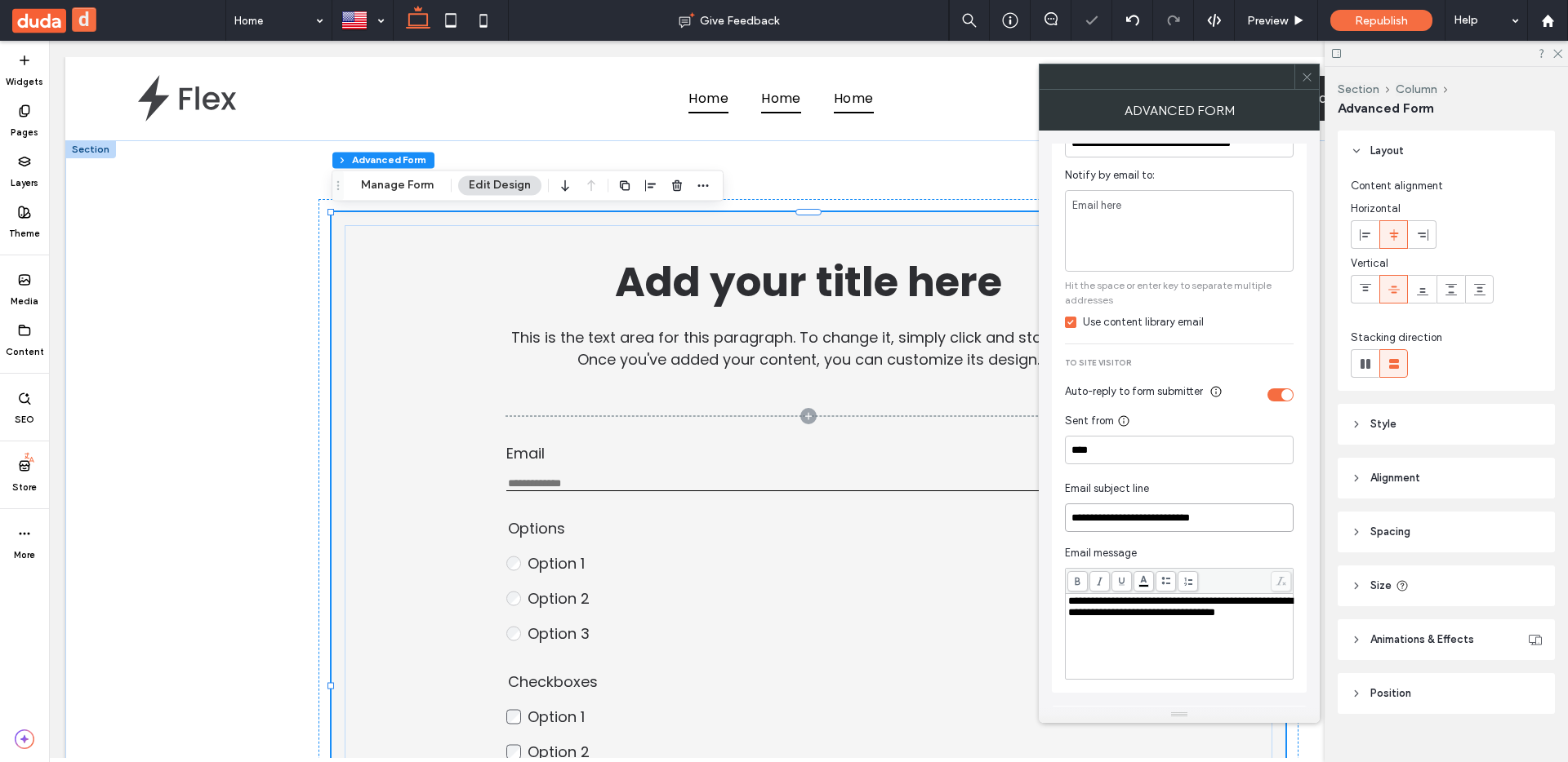
click at [1199, 527] on input "**********" at bounding box center [1179, 517] width 228 height 29
type input "**********"
click at [1207, 483] on div "Email subject line" at bounding box center [1176, 489] width 222 height 16
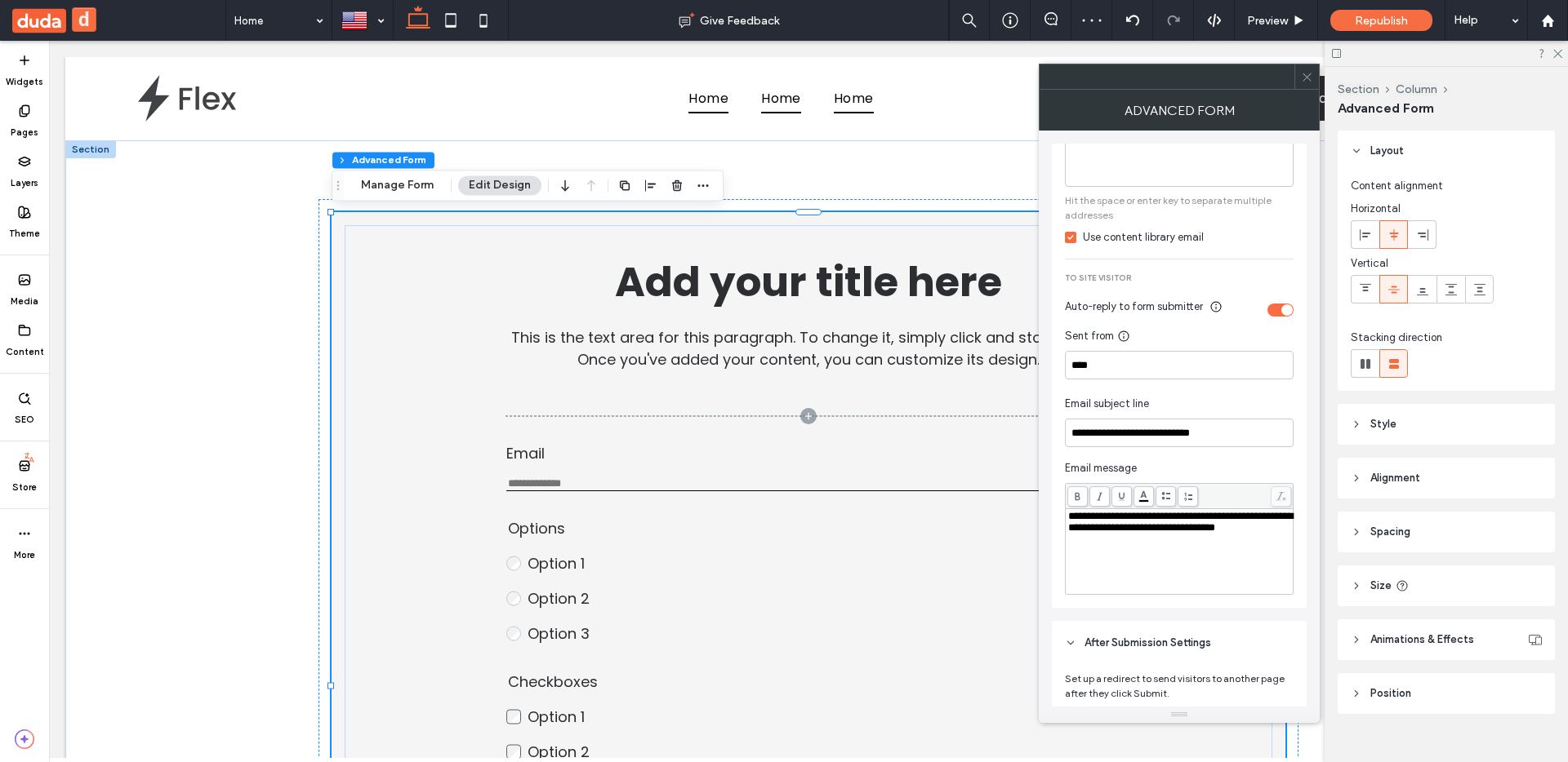
scroll to position [523, 0]
click at [1225, 529] on span "**********" at bounding box center [1180, 518] width 225 height 22
click at [1219, 479] on div "**********" at bounding box center [1179, 336] width 228 height 513
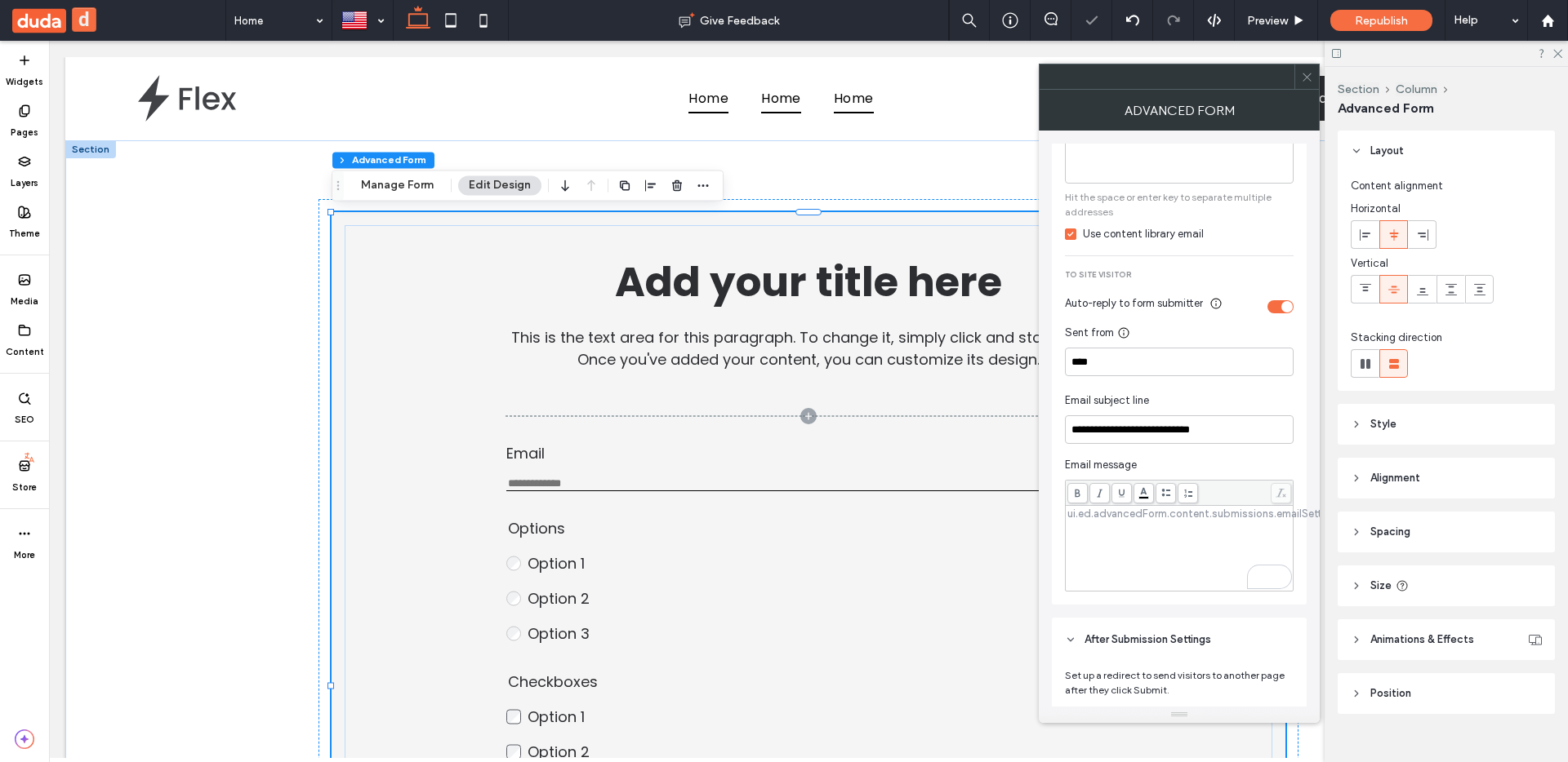
click at [1219, 479] on div "**********" at bounding box center [1179, 336] width 228 height 513
click at [1205, 525] on div "To enrich screen reader interactions, please activate Accessibility in Grammarl…" at bounding box center [1179, 548] width 223 height 81
click at [1191, 465] on span "Email message" at bounding box center [1179, 464] width 228 height 16
click at [1299, 75] on div at bounding box center [1307, 77] width 24 height 24
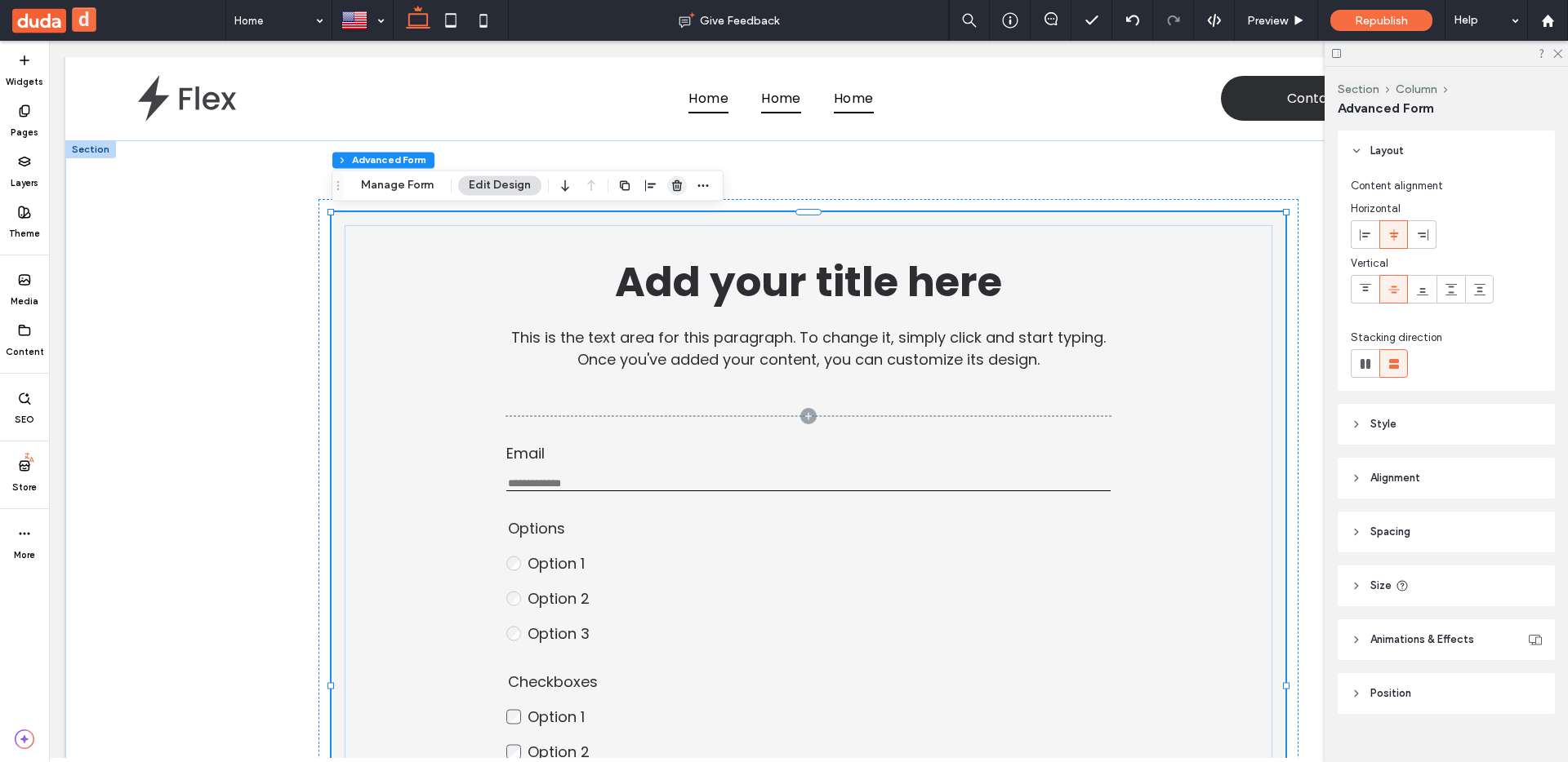
click at [680, 178] on span "button" at bounding box center [677, 185] width 20 height 20
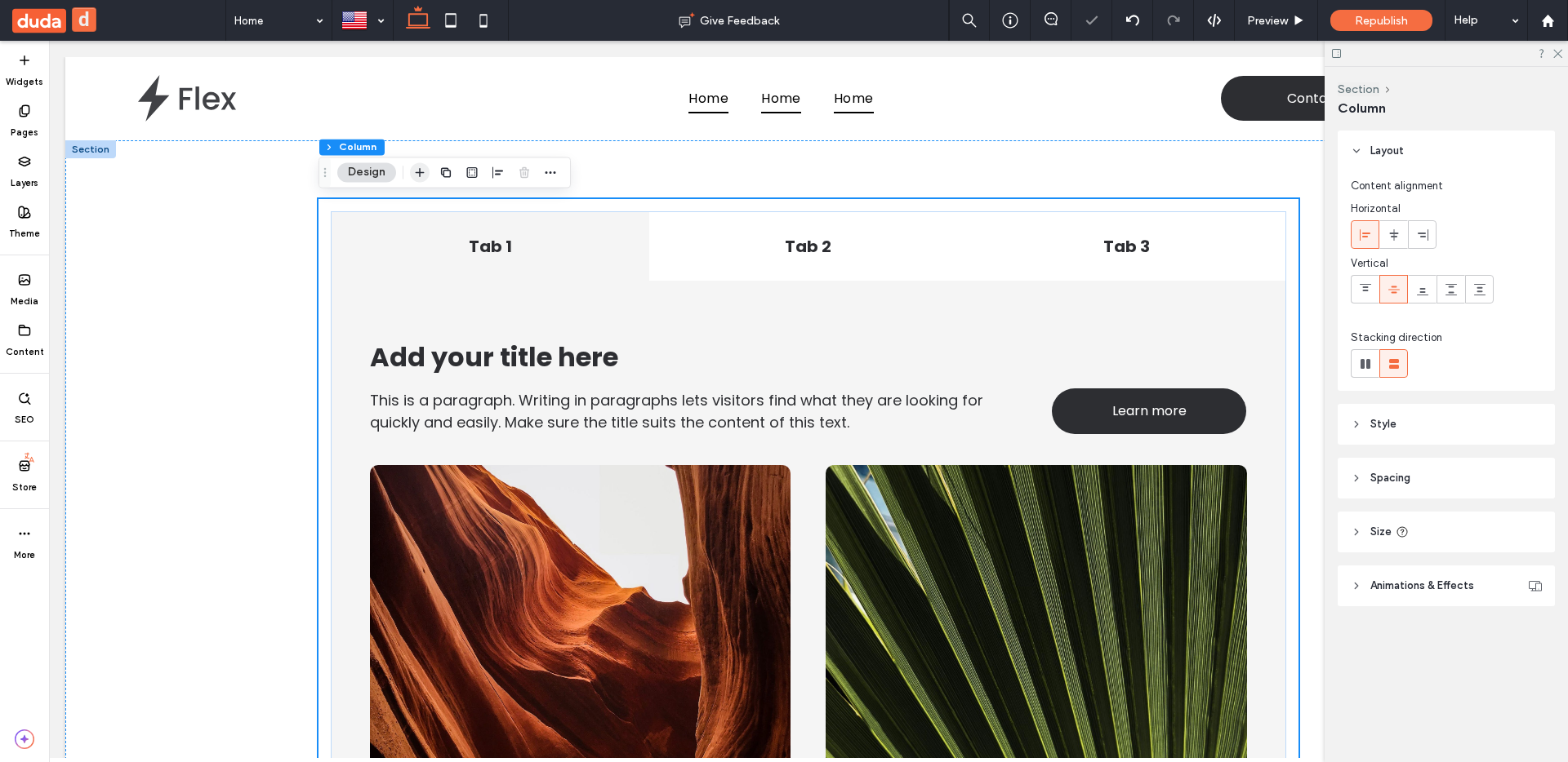
click at [412, 175] on span "button" at bounding box center [420, 172] width 20 height 20
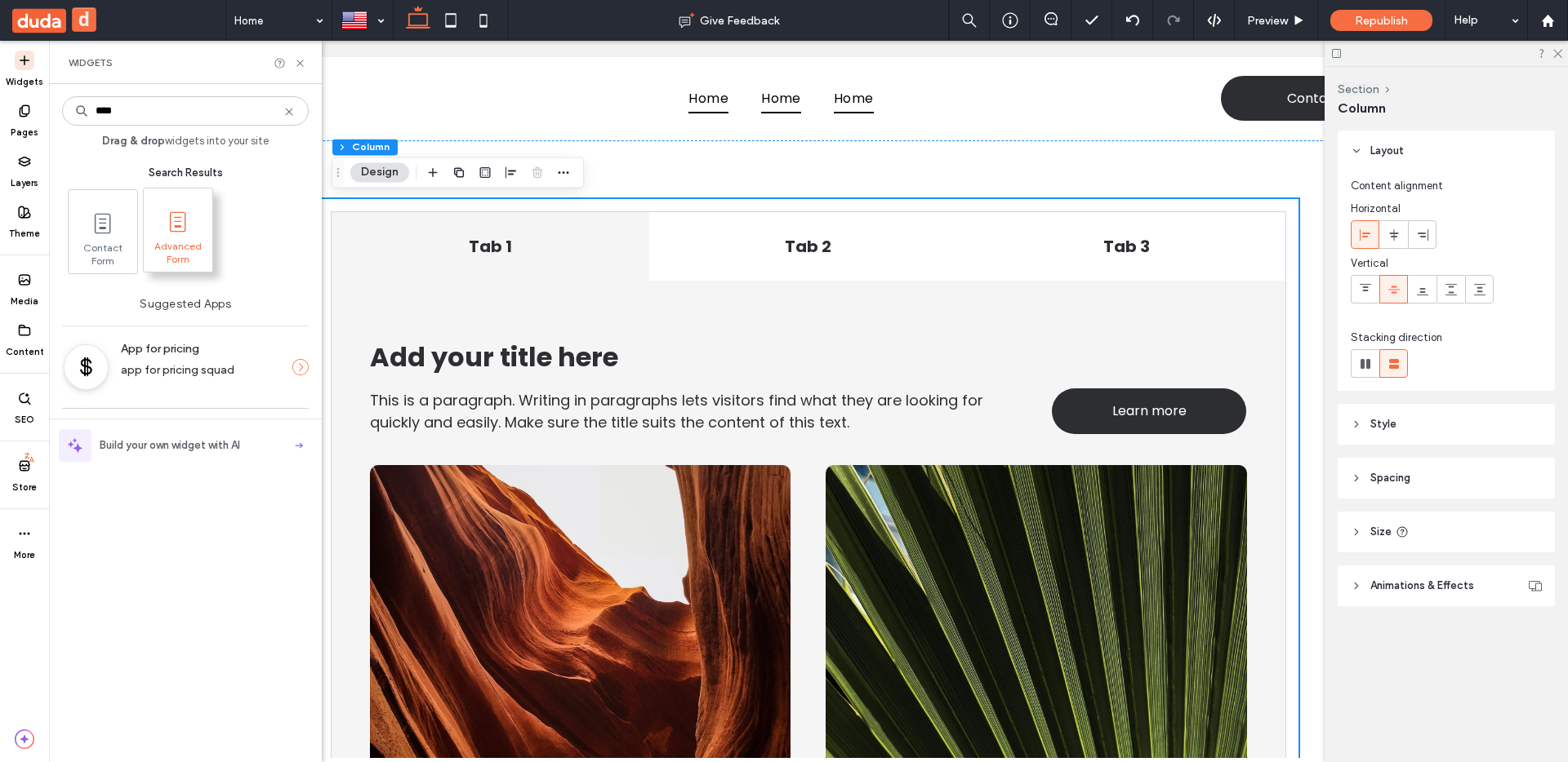
type input "****"
click at [185, 221] on icon at bounding box center [178, 222] width 26 height 26
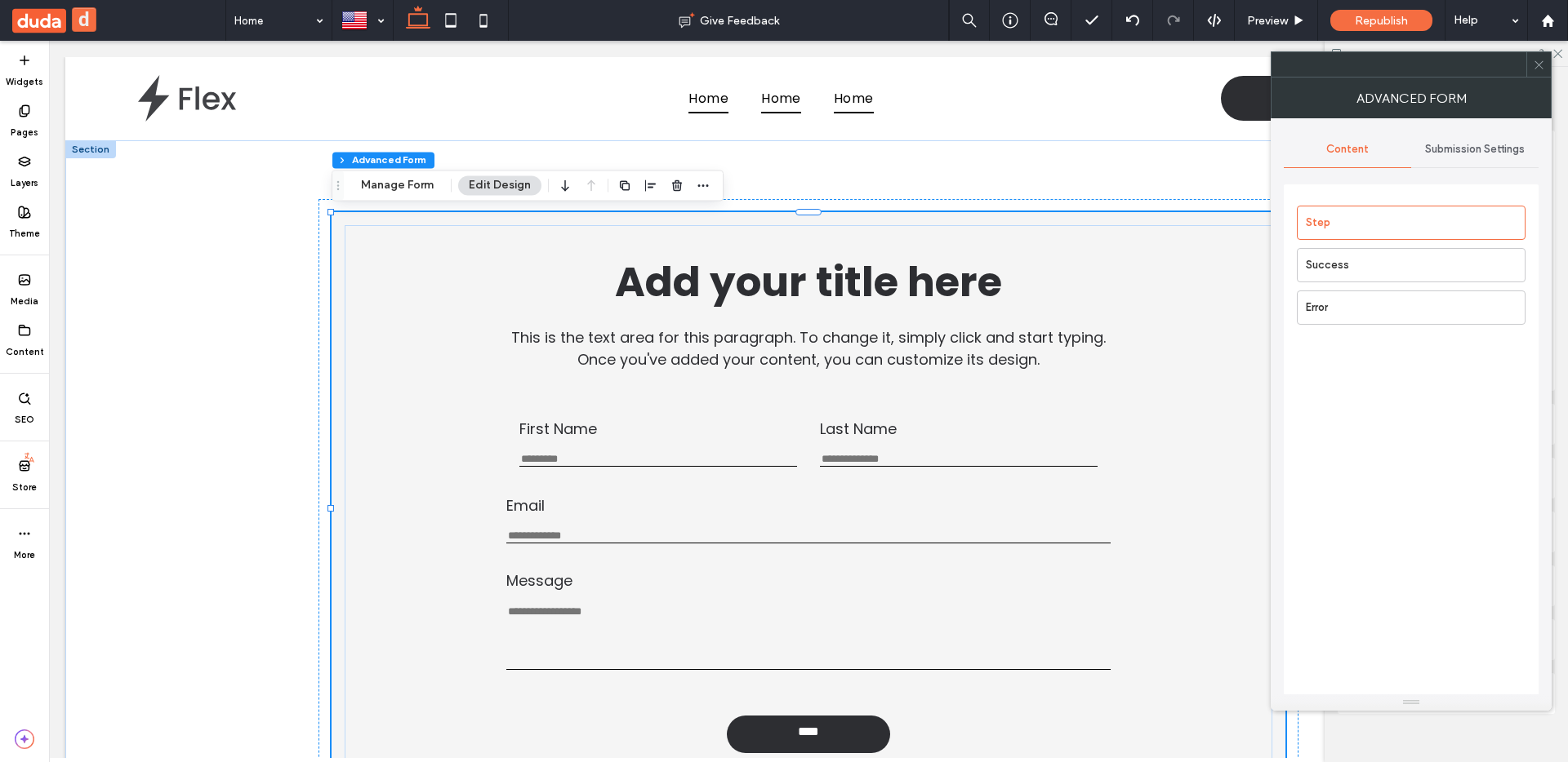
click at [1495, 157] on div "Submission Settings" at bounding box center [1475, 150] width 127 height 36
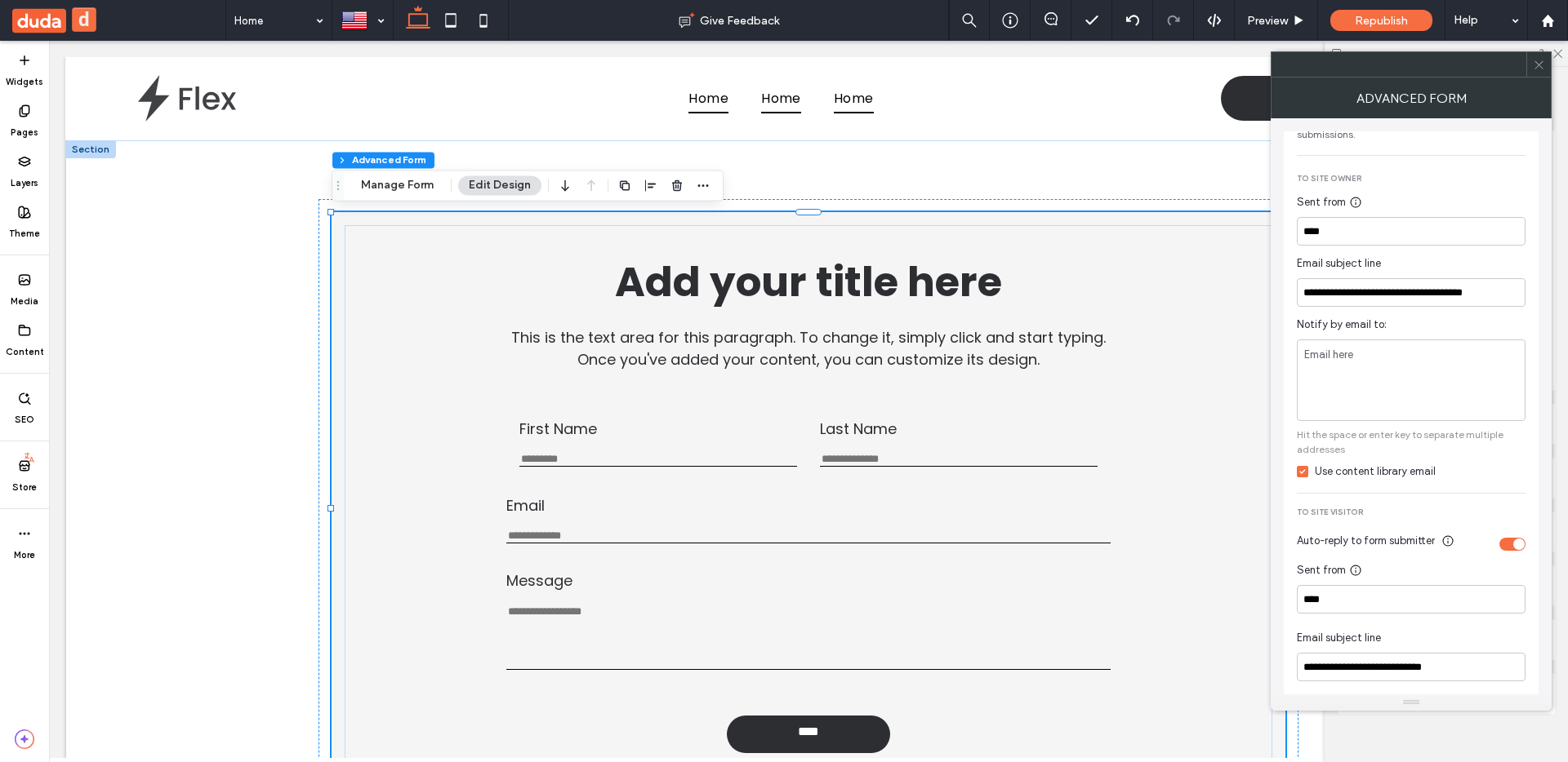
scroll to position [498, 0]
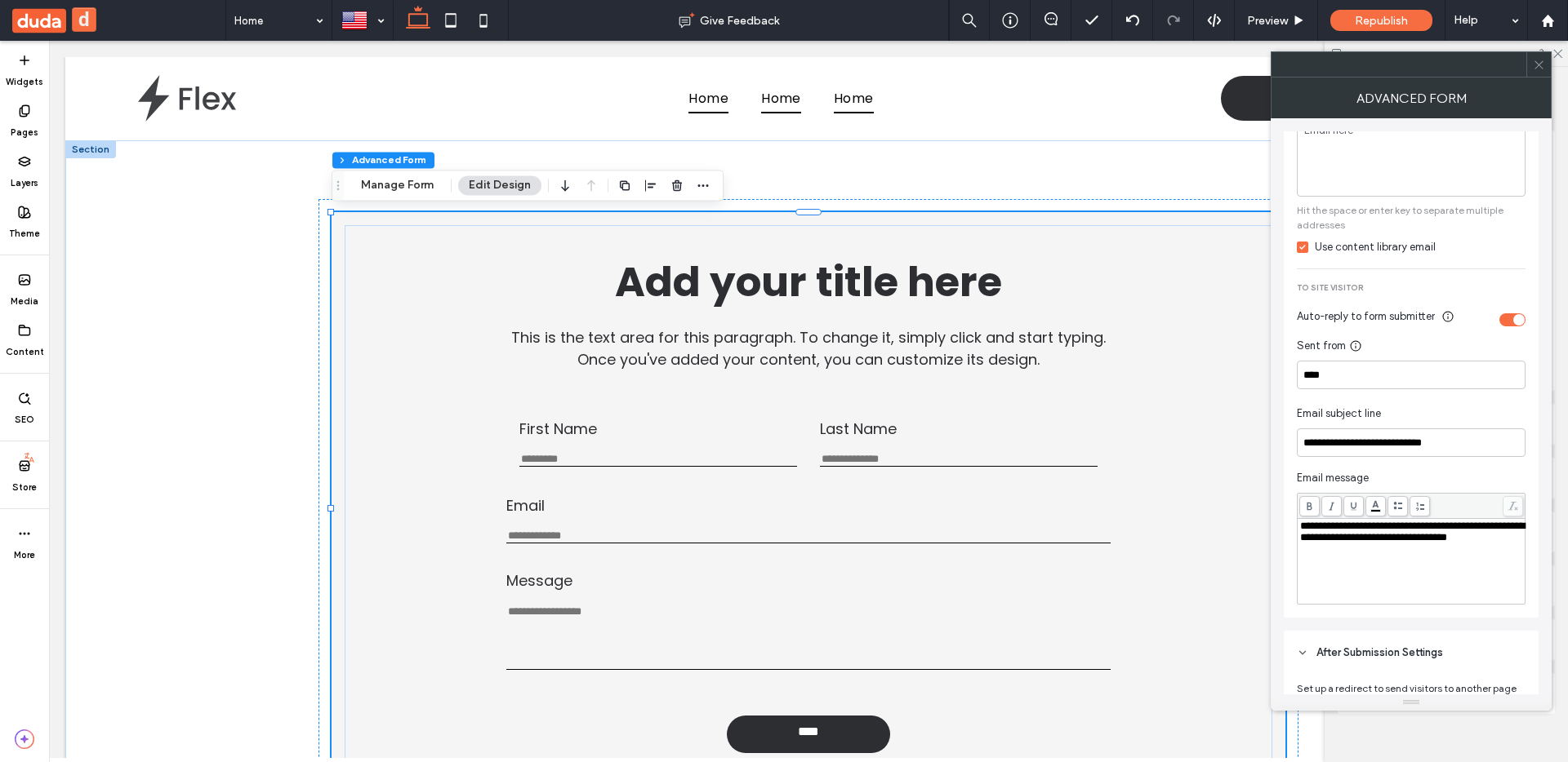
click at [1368, 543] on span "**********" at bounding box center [1412, 531] width 225 height 22
click at [1305, 614] on div "**********" at bounding box center [1411, 247] width 254 height 740
click at [682, 184] on span "button" at bounding box center [677, 185] width 20 height 20
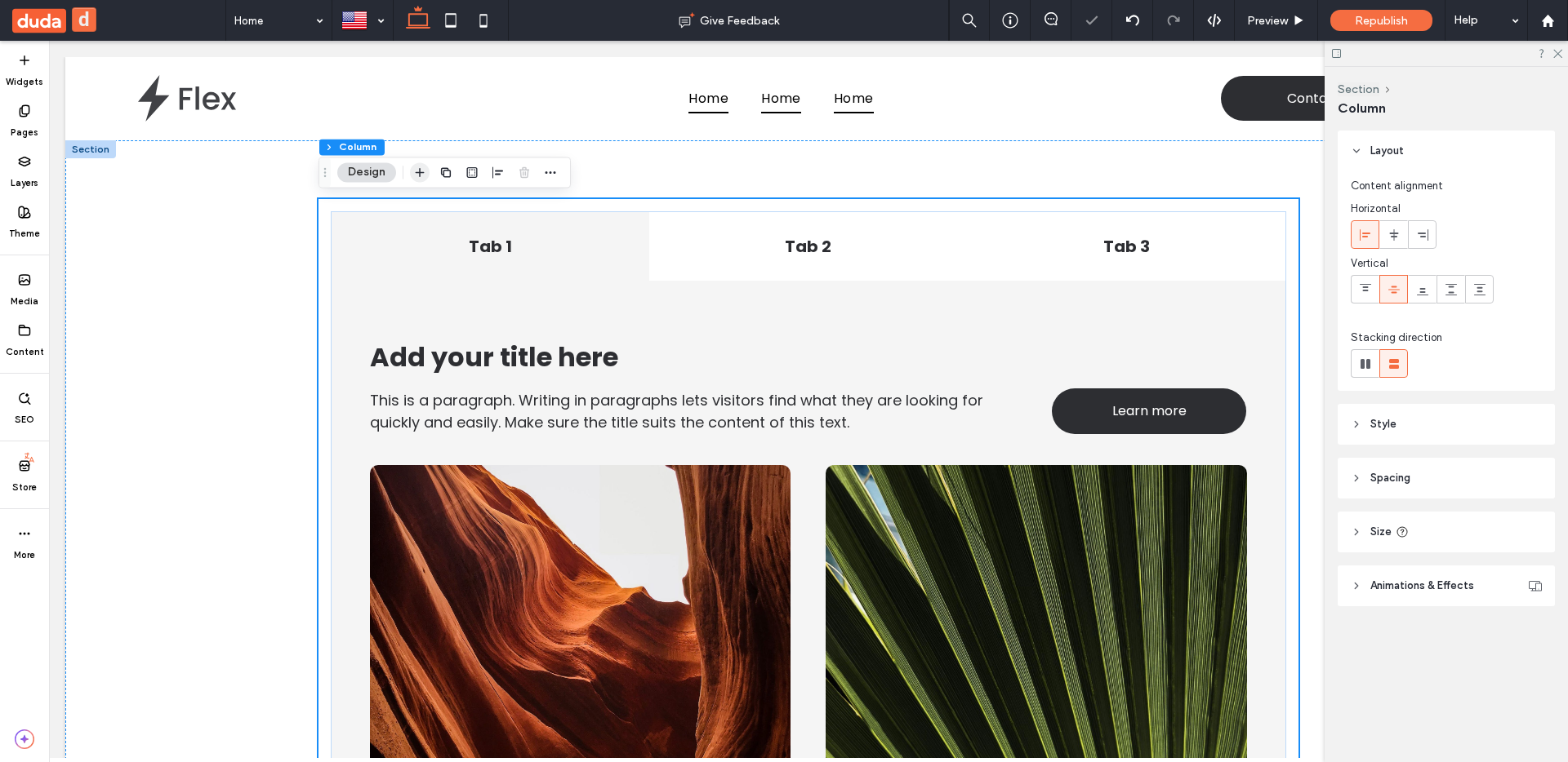
click at [422, 173] on icon "button" at bounding box center [420, 172] width 13 height 13
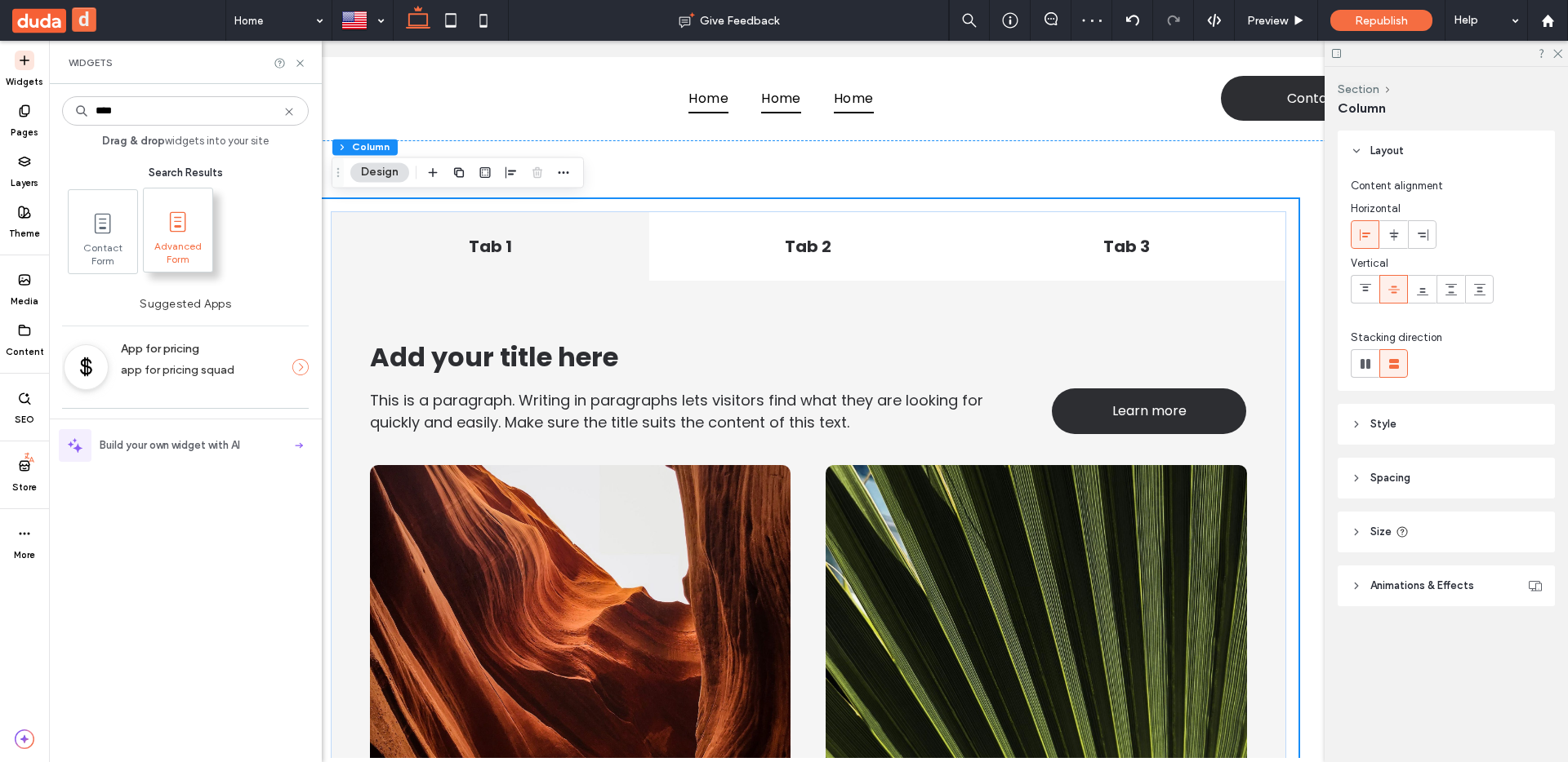
type input "****"
click at [157, 239] on span at bounding box center [177, 221] width 68 height 36
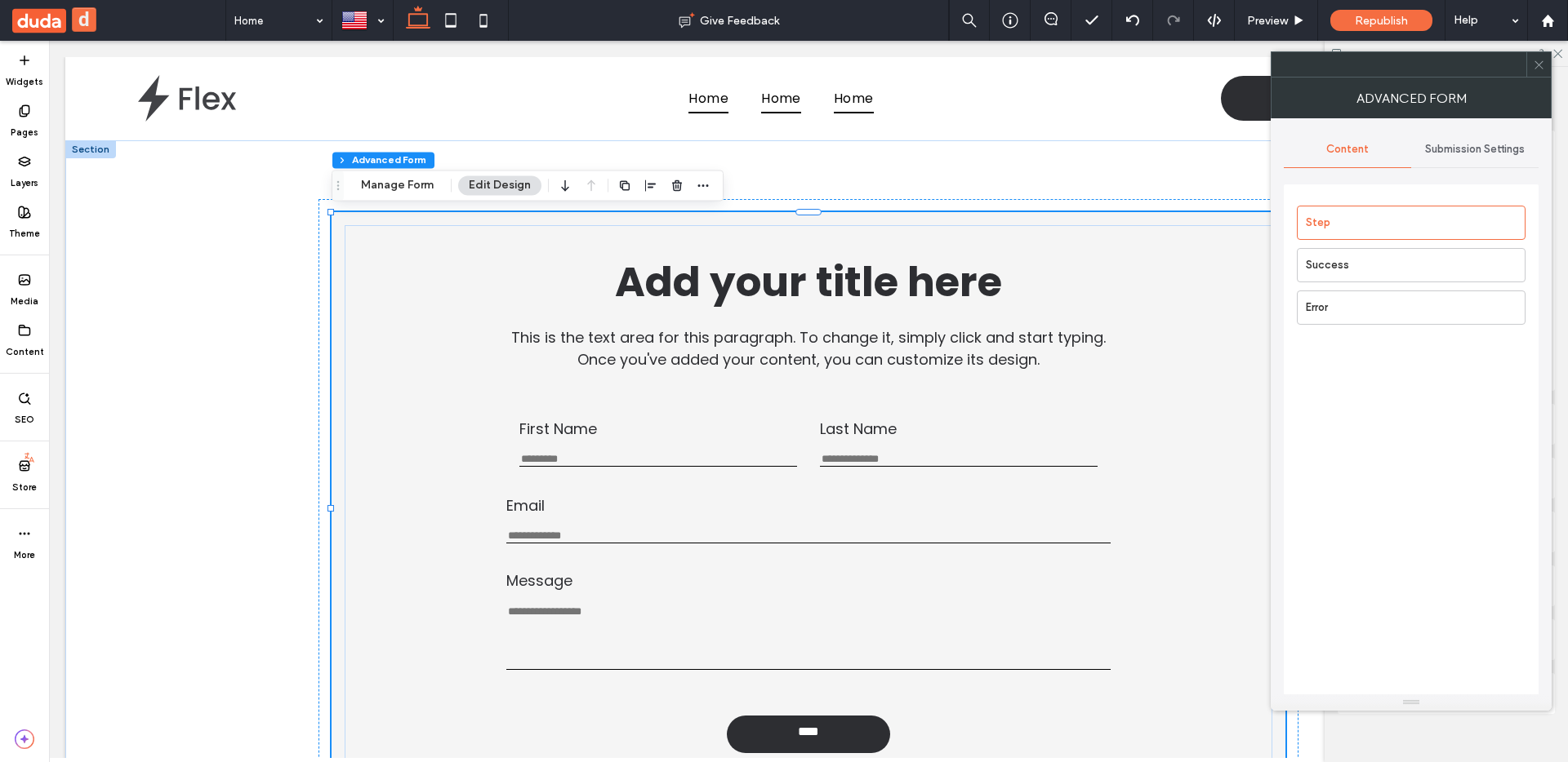
click at [1459, 143] on span "Submission Settings" at bounding box center [1475, 149] width 100 height 13
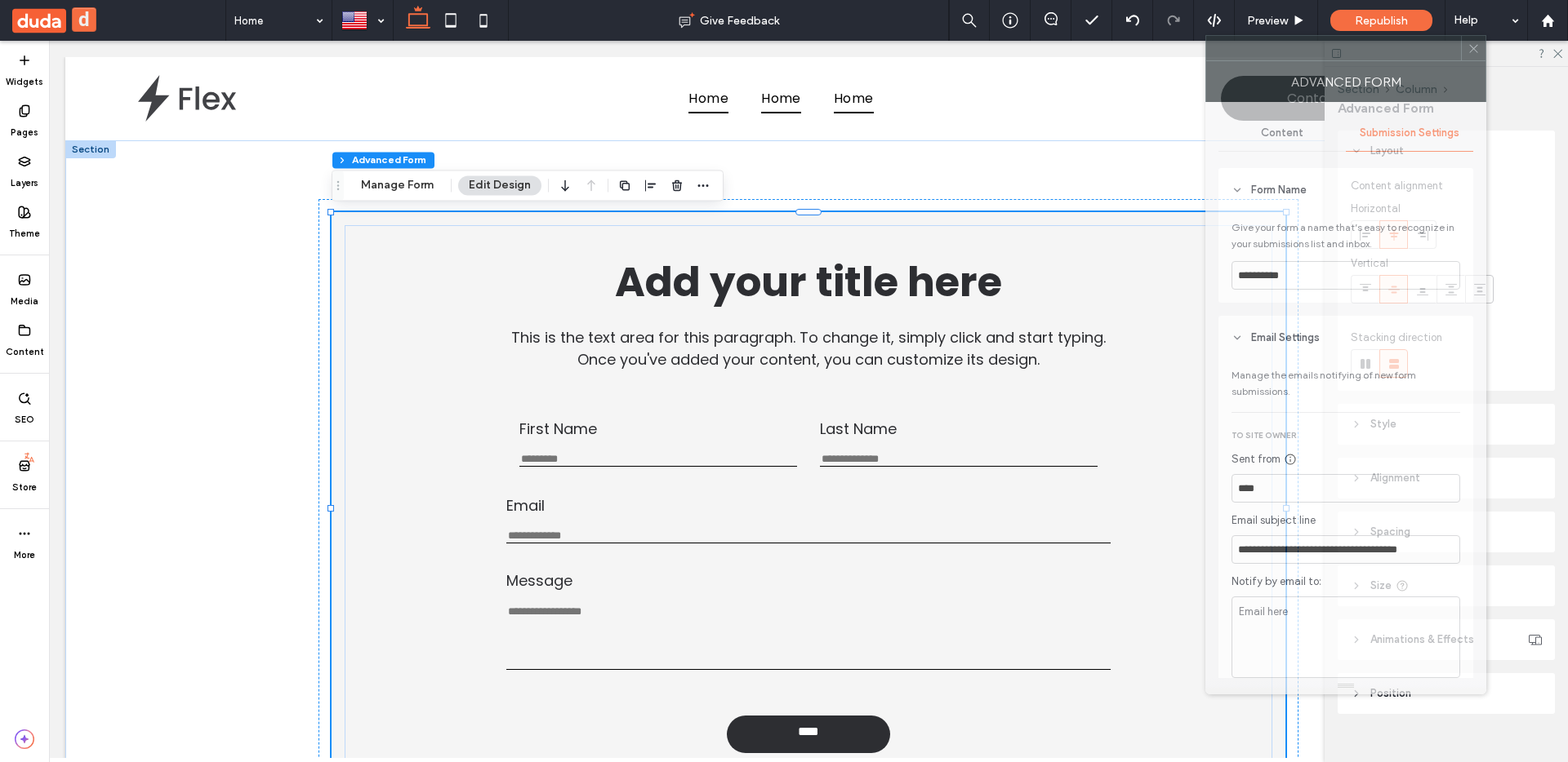
drag, startPoint x: 1436, startPoint y: 82, endPoint x: 1378, endPoint y: 70, distance: 59.2
click at [1378, 70] on div "Advanced Form" at bounding box center [1346, 81] width 281 height 41
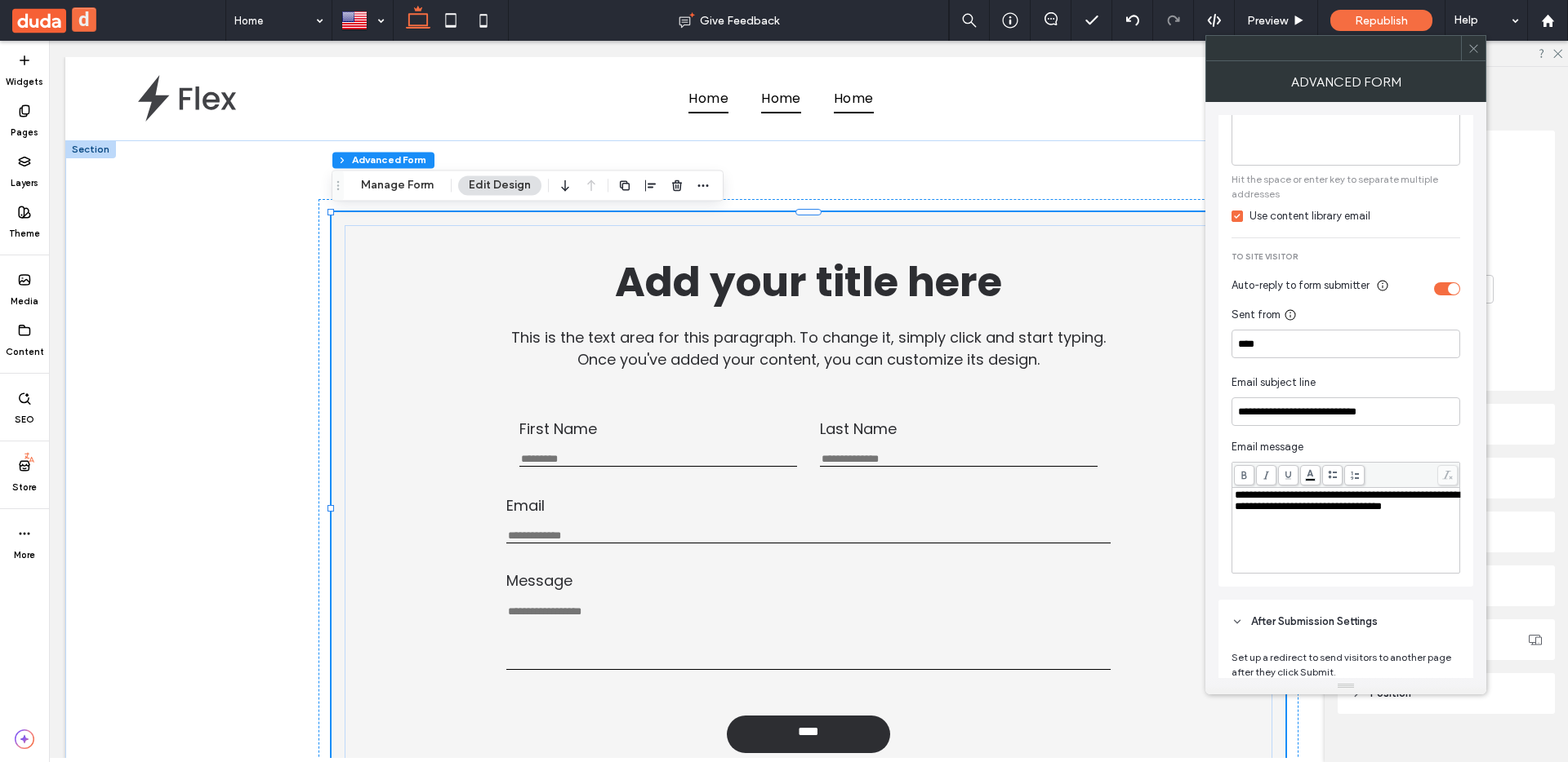
scroll to position [530, 0]
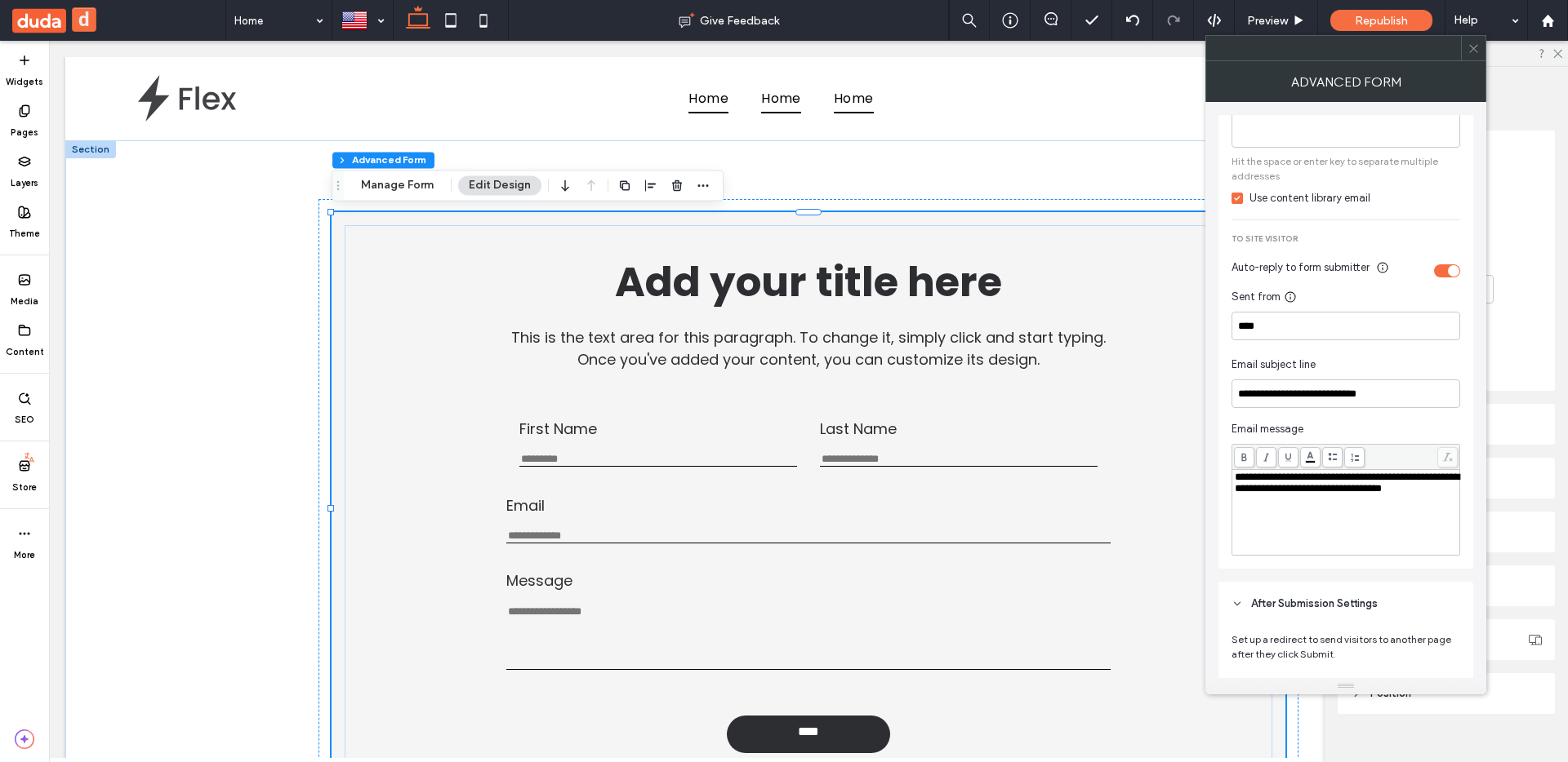
click at [1266, 514] on div "**********" at bounding box center [1346, 512] width 223 height 81
click at [1221, 547] on div "**********" at bounding box center [1346, 199] width 254 height 740
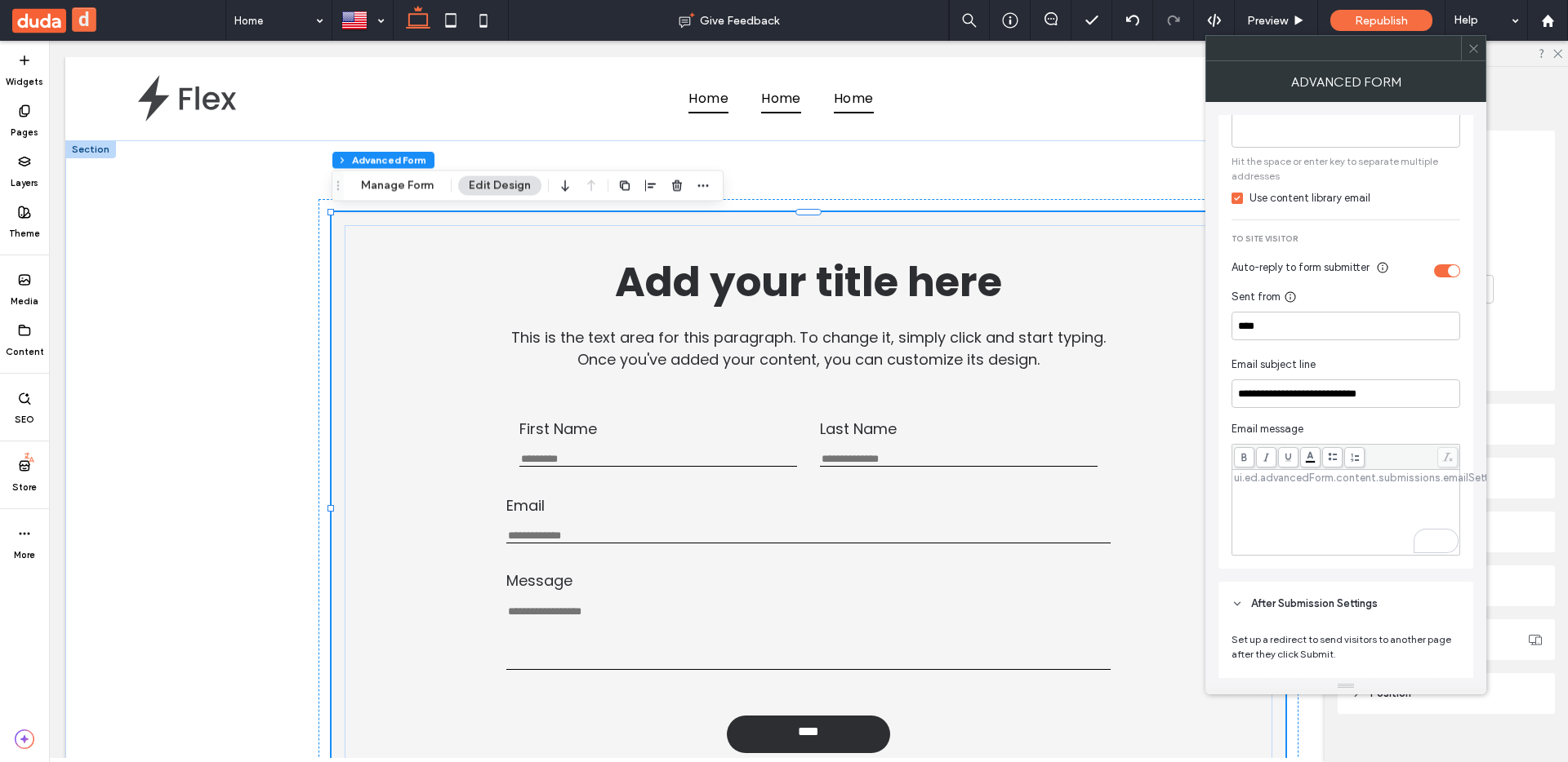
click at [1436, 272] on div "toggle" at bounding box center [1447, 271] width 26 height 13
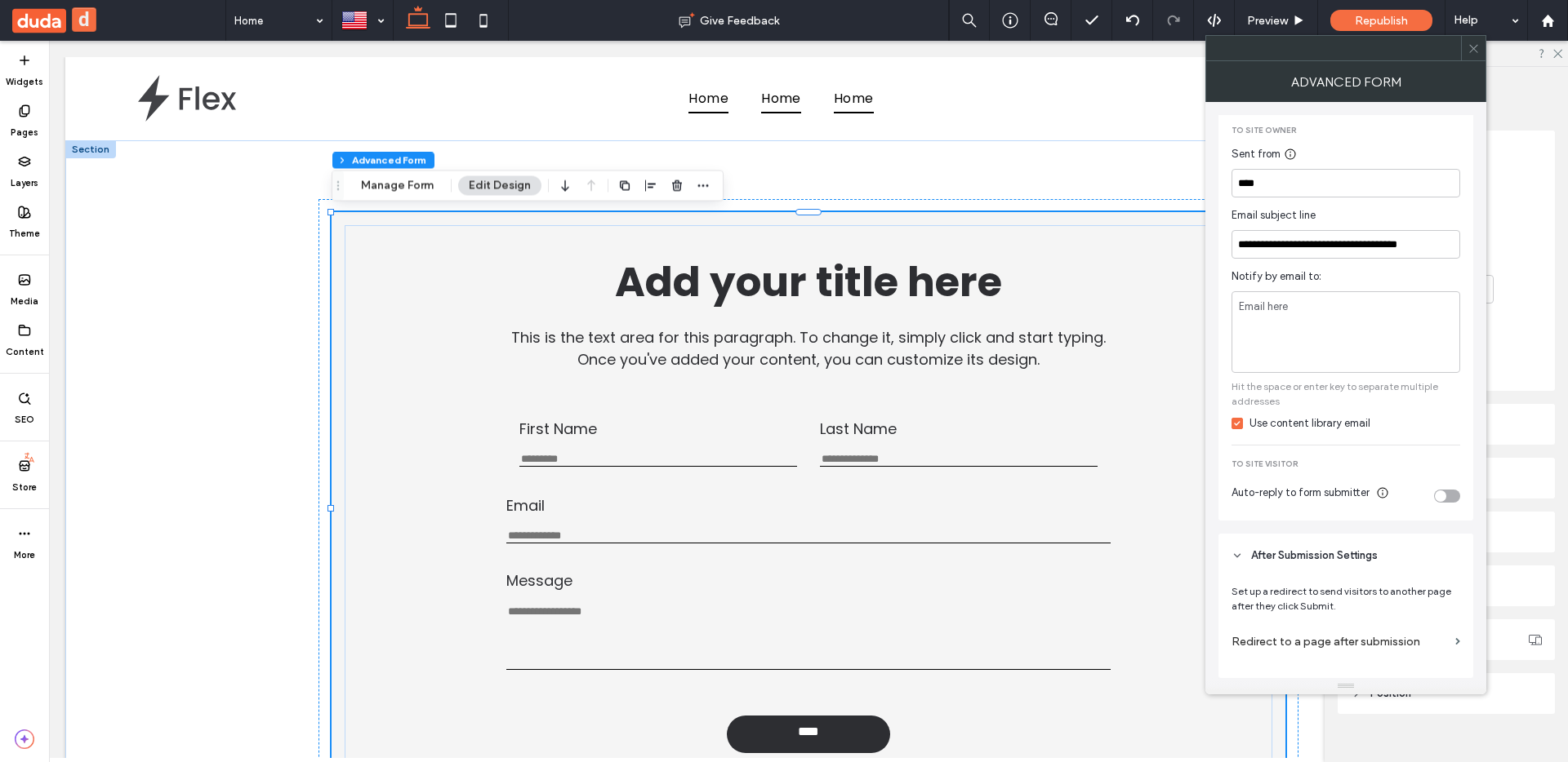
scroll to position [307, 0]
click at [1441, 498] on div "toggle" at bounding box center [1440, 496] width 11 height 11
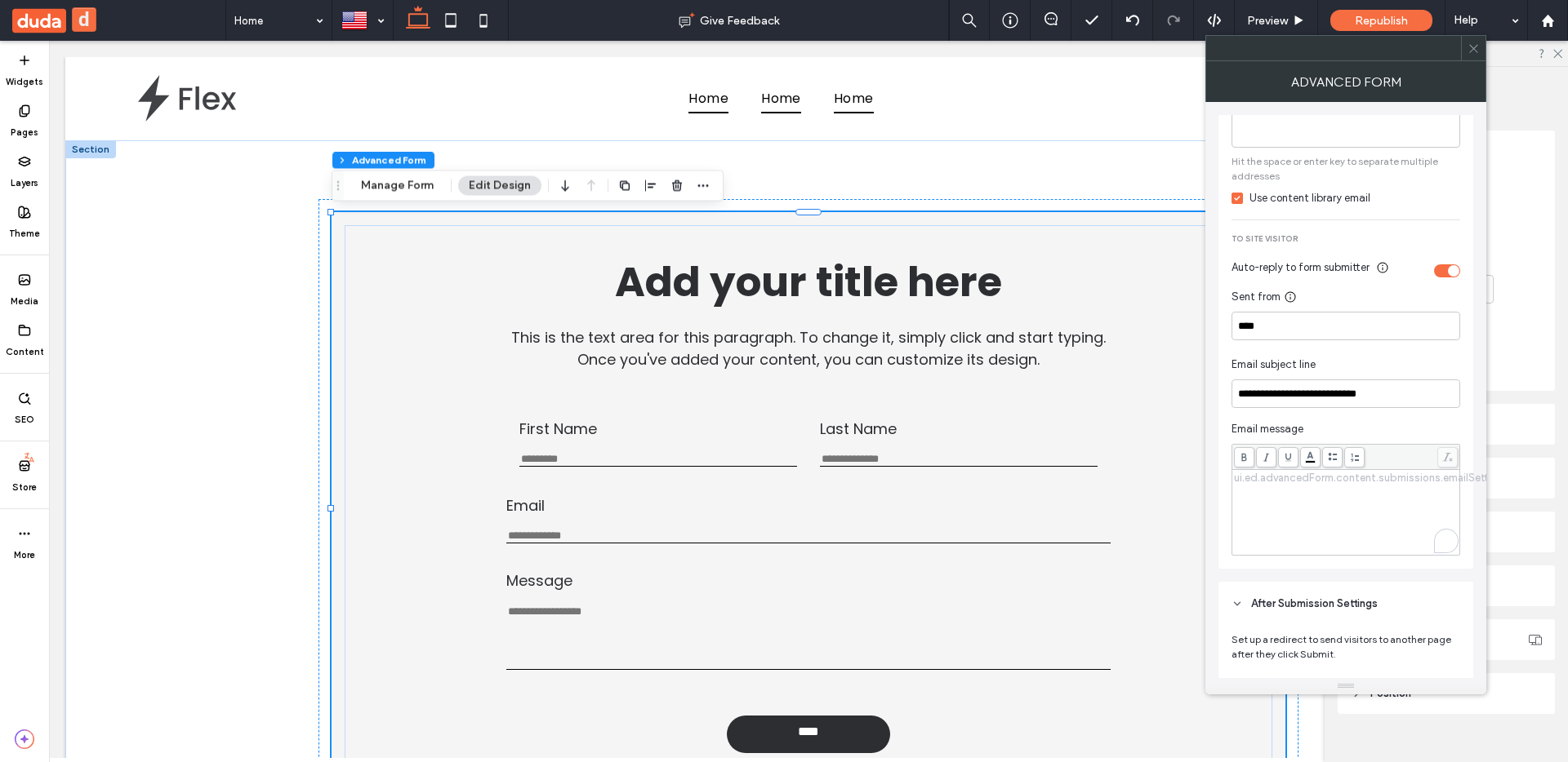
click at [1263, 493] on div "To enrich screen reader interactions, please activate Accessibility in Grammarl…" at bounding box center [1346, 512] width 223 height 81
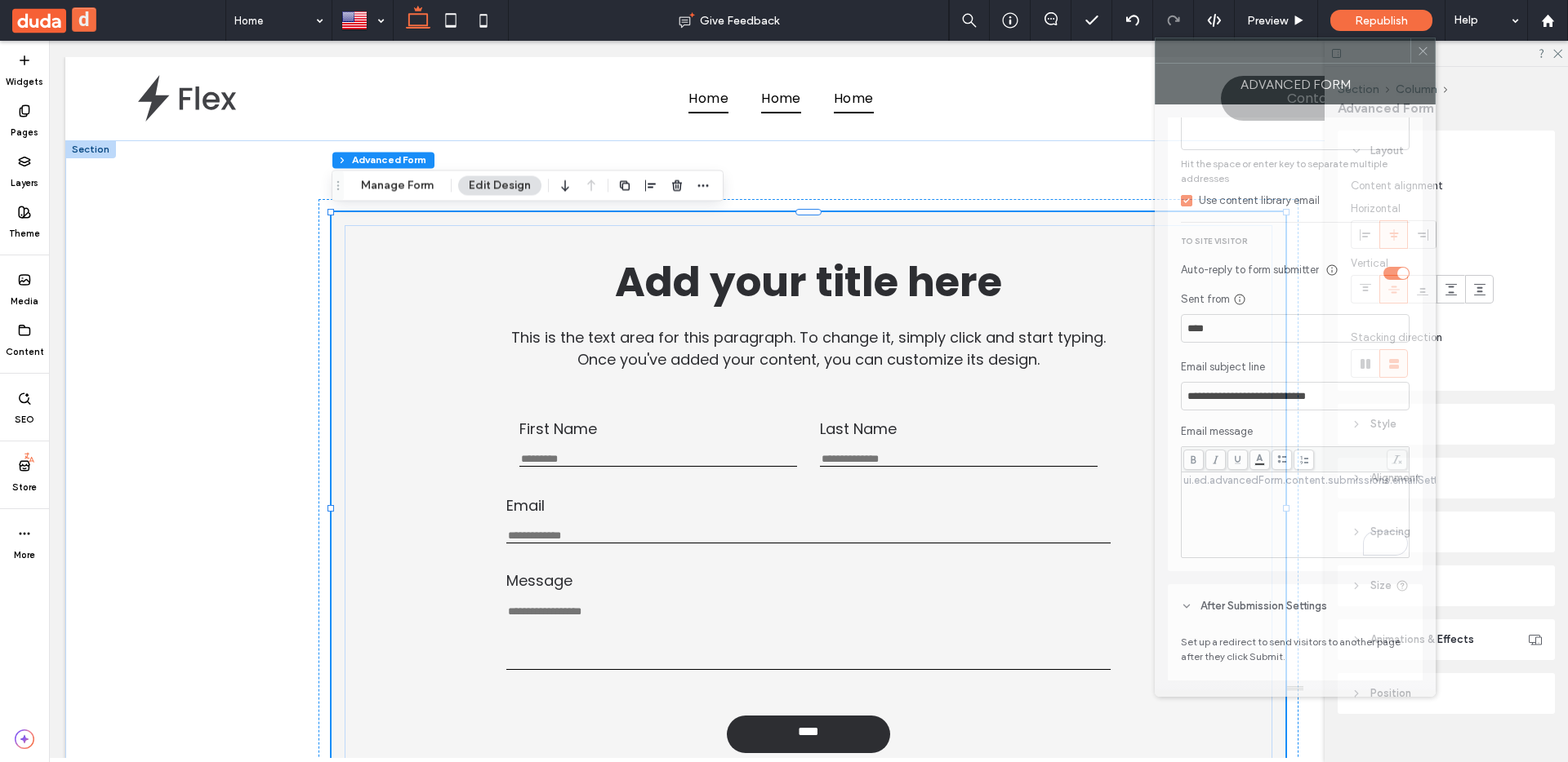
drag, startPoint x: 1297, startPoint y: 58, endPoint x: 1231, endPoint y: 63, distance: 66.2
click at [1231, 62] on div at bounding box center [1282, 50] width 254 height 24
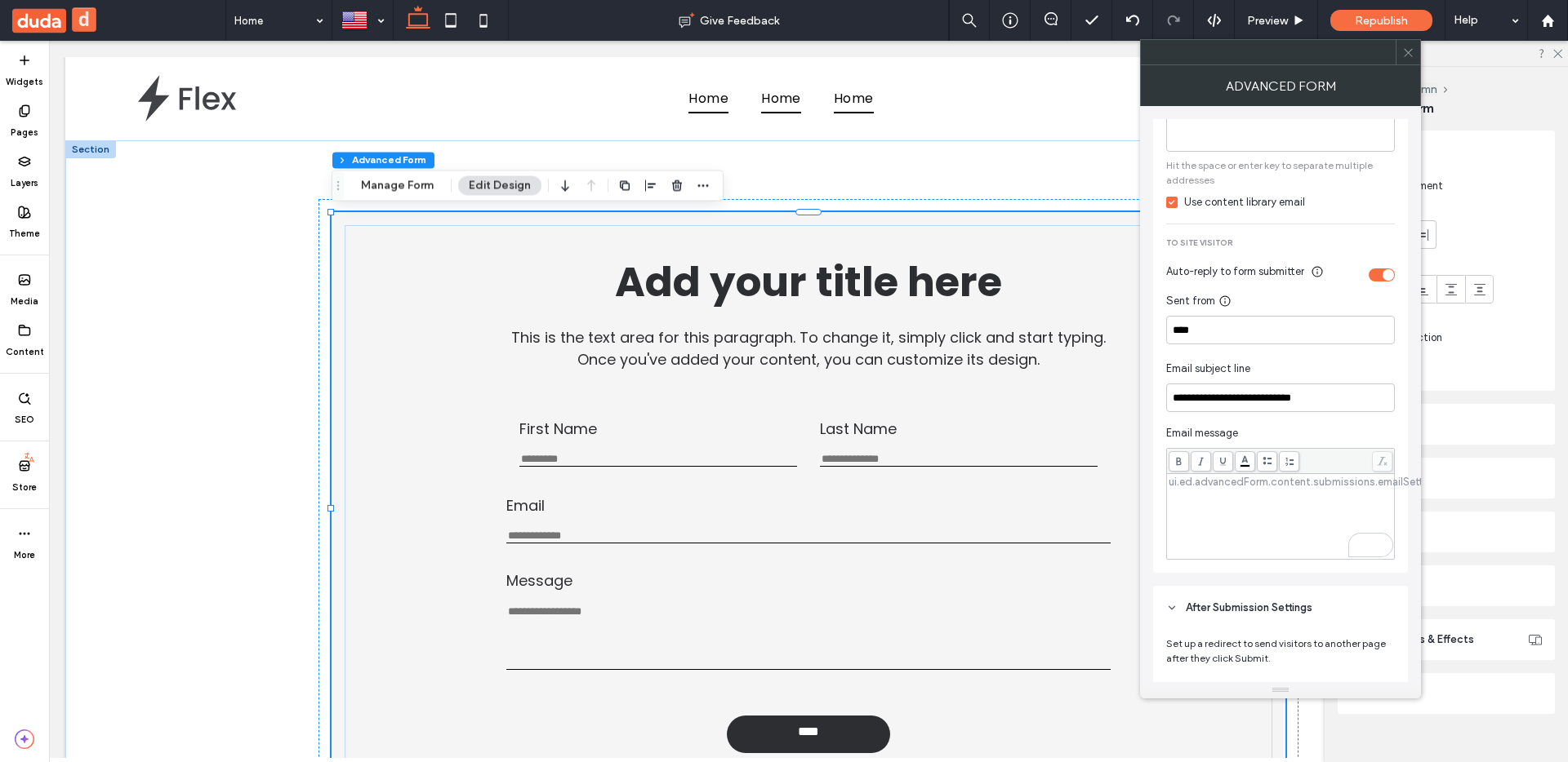
click at [1313, 487] on div "To enrich screen reader interactions, please activate Accessibility in Grammarl…" at bounding box center [1281, 481] width 223 height 11
click at [1164, 515] on div "**********" at bounding box center [1281, 202] width 254 height 740
click at [1192, 500] on div "To enrich screen reader interactions, please activate Accessibility in Grammarl…" at bounding box center [1281, 516] width 223 height 81
click at [1195, 434] on span "Email message" at bounding box center [1281, 433] width 228 height 16
click at [1173, 508] on div "To enrich screen reader interactions, please activate Accessibility in Grammarl…" at bounding box center [1281, 516] width 223 height 81
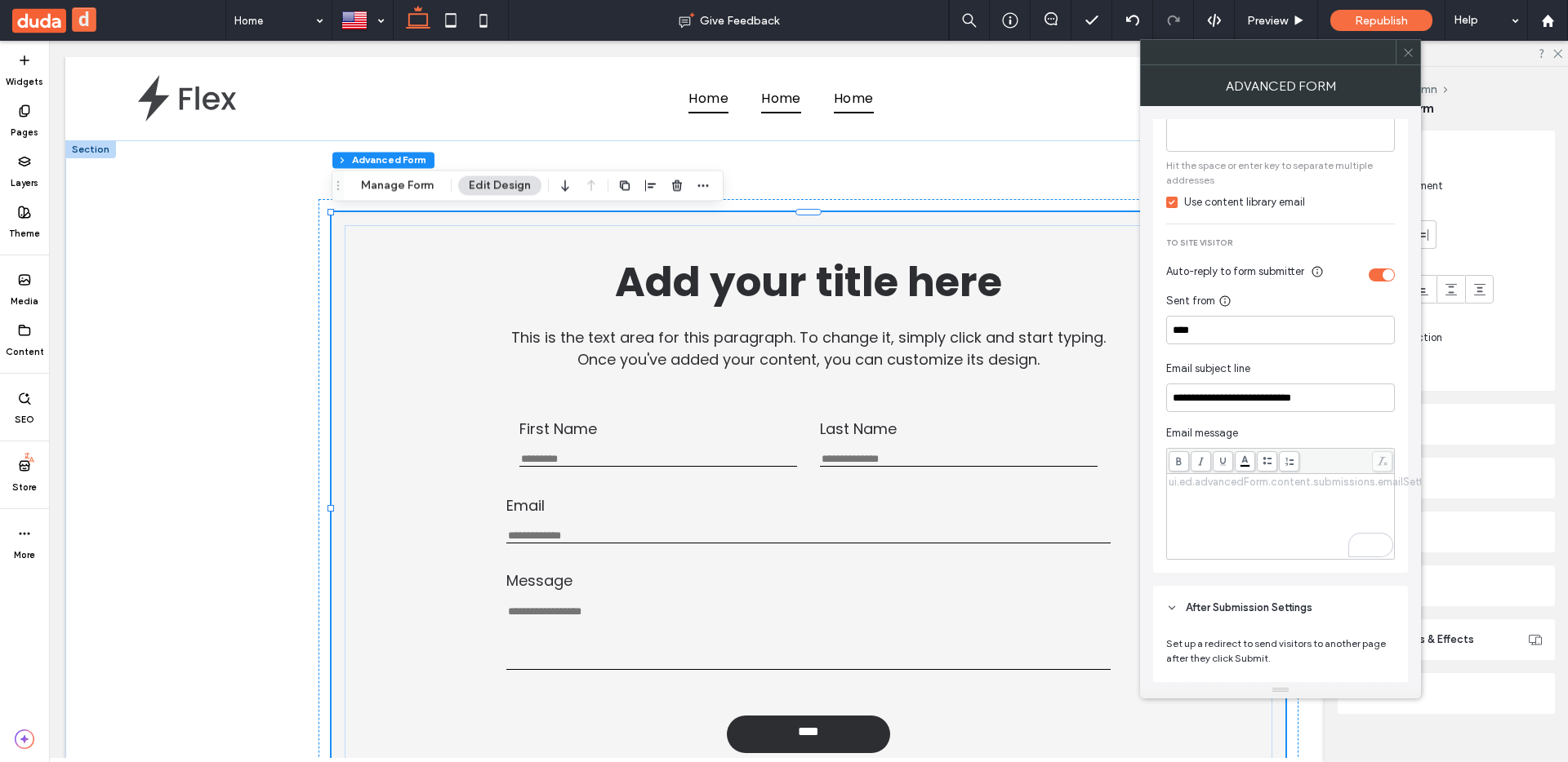
drag, startPoint x: 1240, startPoint y: 488, endPoint x: 1302, endPoint y: 498, distance: 62.8
click at [1302, 498] on div "To enrich screen reader interactions, please activate Accessibility in Grammarl…" at bounding box center [1281, 516] width 223 height 81
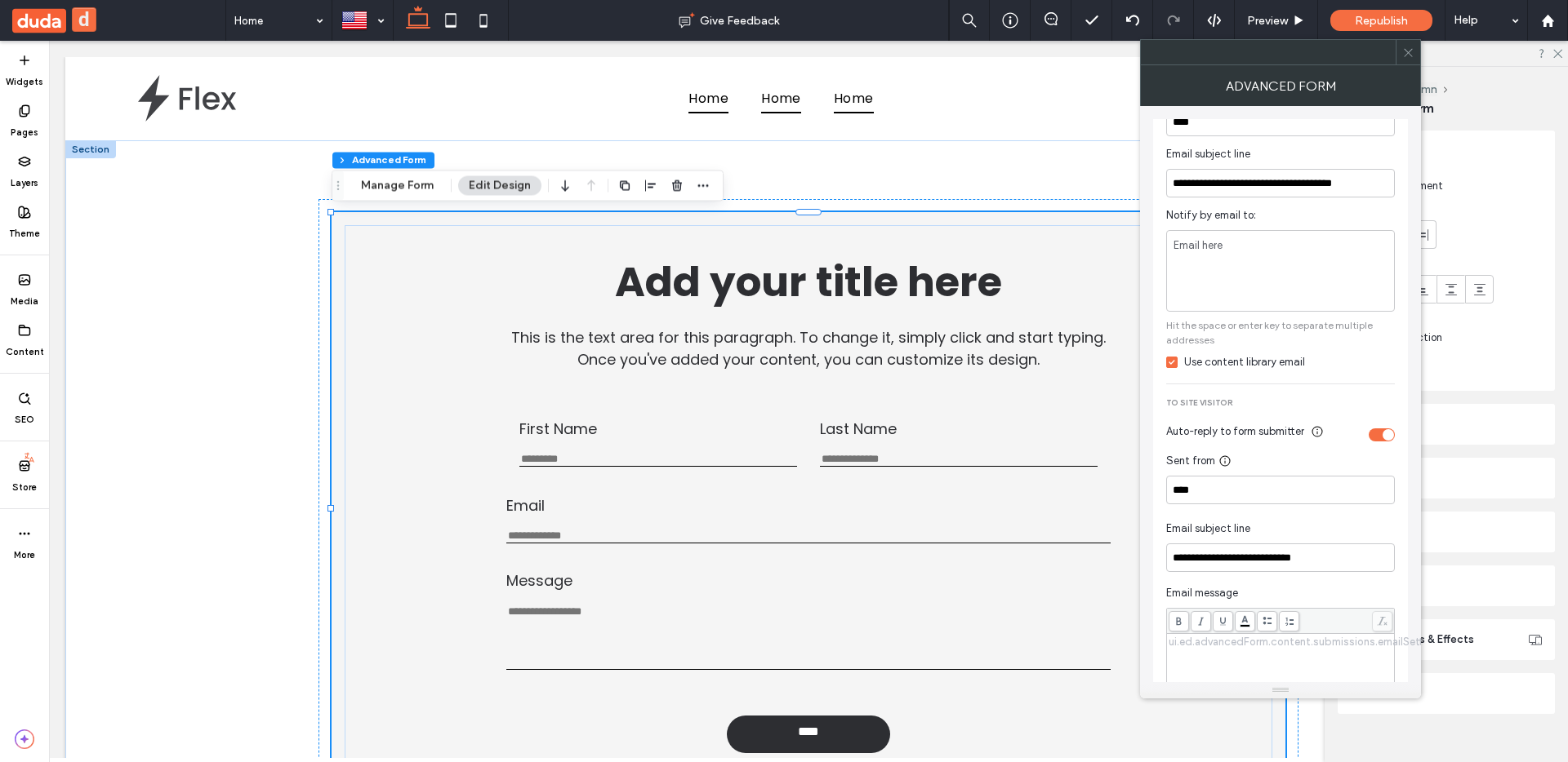
scroll to position [349, 0]
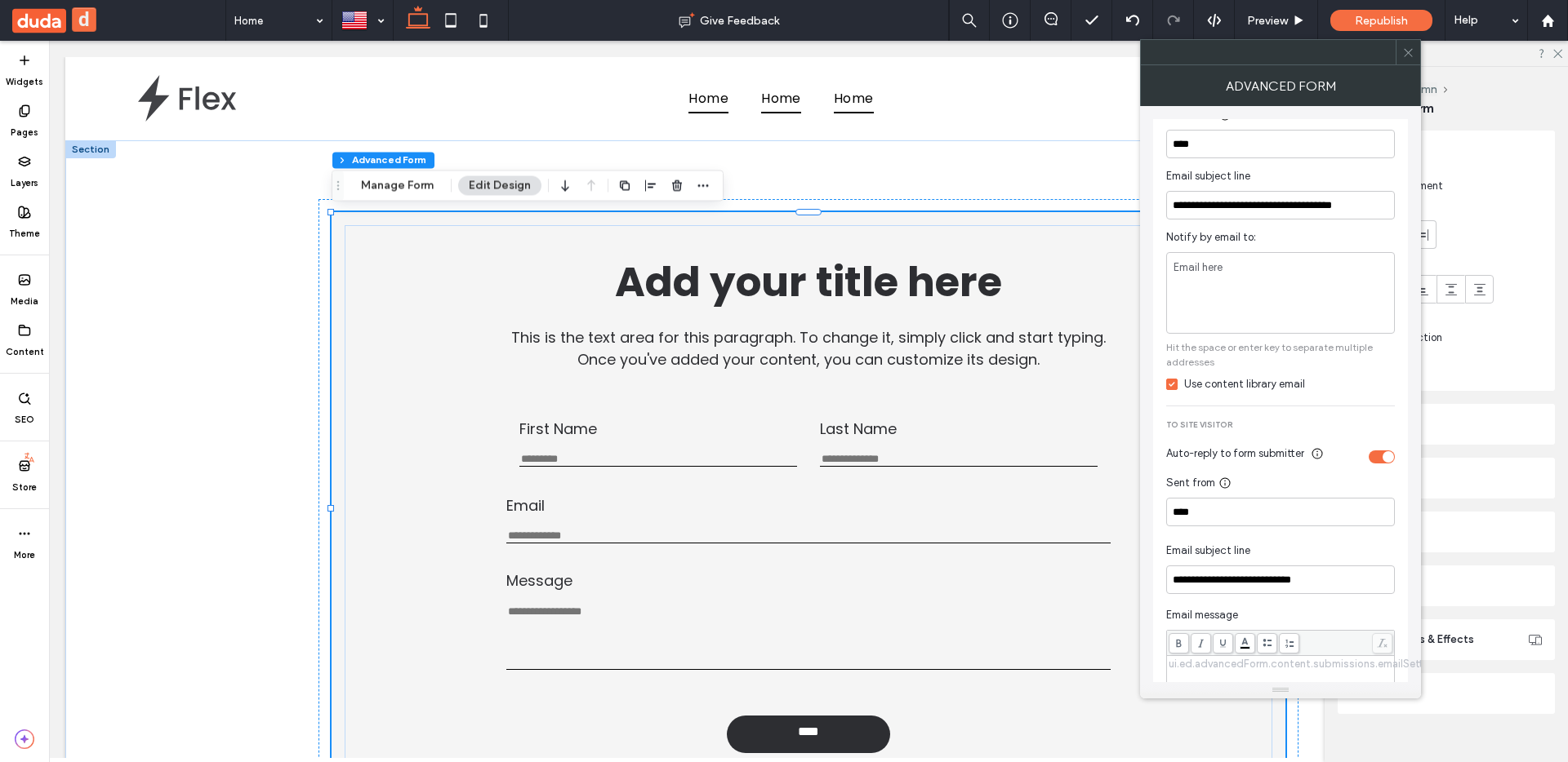
click at [1257, 302] on div "Email here" at bounding box center [1281, 293] width 228 height 81
type input "*"
type input "**********"
click at [1341, 350] on span "Hit the space or enter key to separate multiple addresses" at bounding box center [1281, 355] width 228 height 29
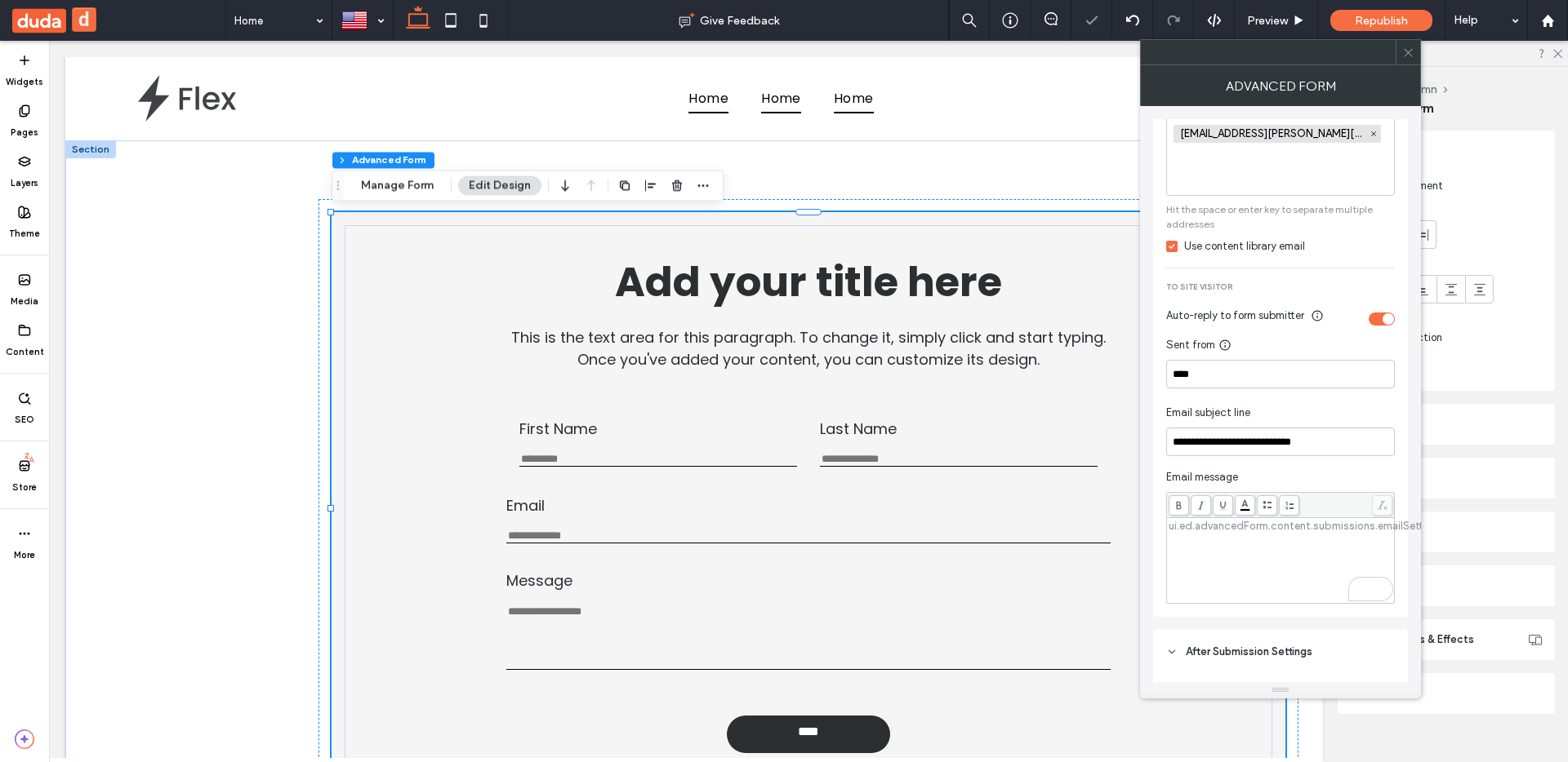
scroll to position [488, 0]
click at [1268, 534] on div "To enrich screen reader interactions, please activate Accessibility in Grammarl…" at bounding box center [1281, 559] width 223 height 81
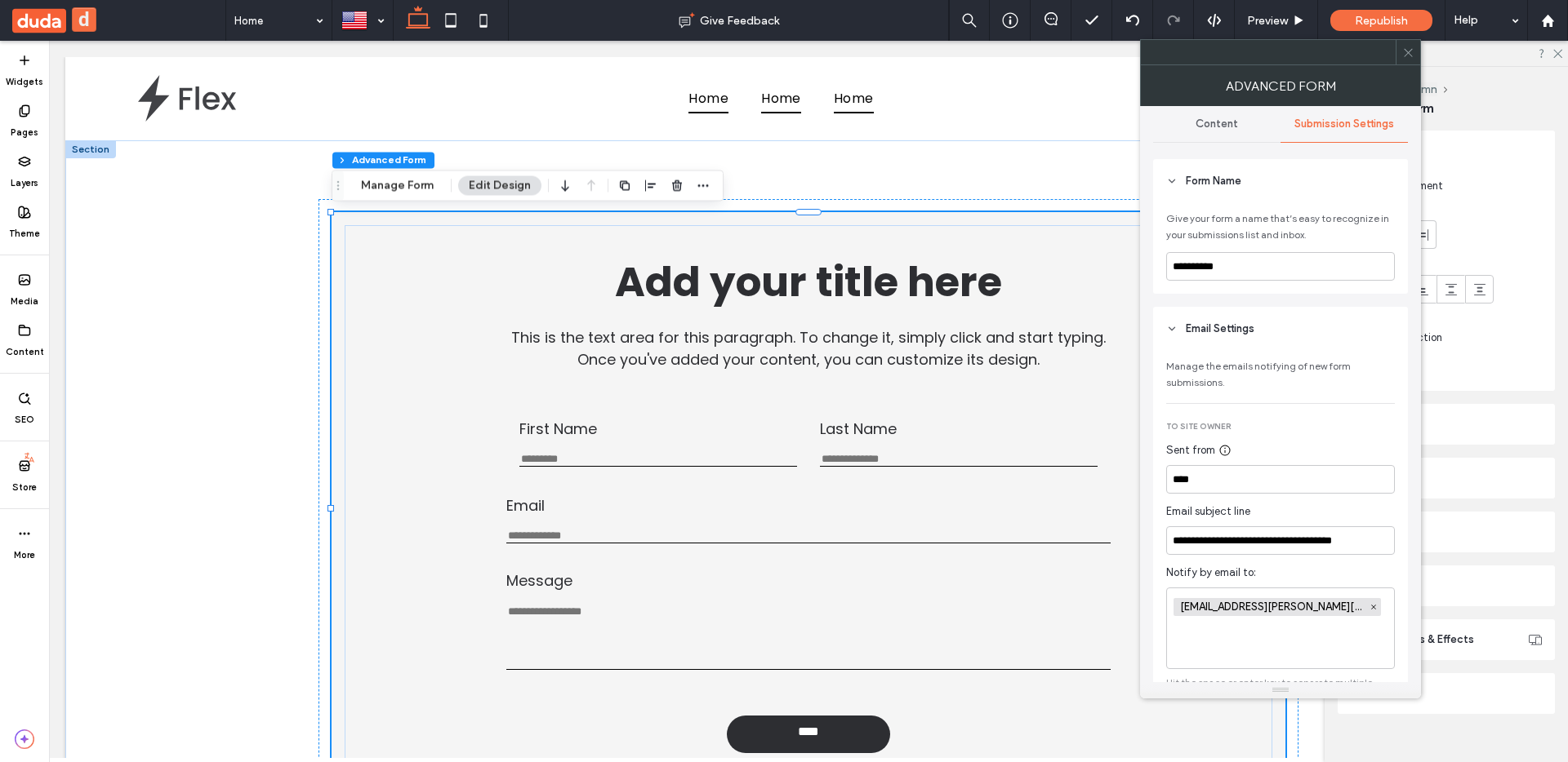
scroll to position [0, 0]
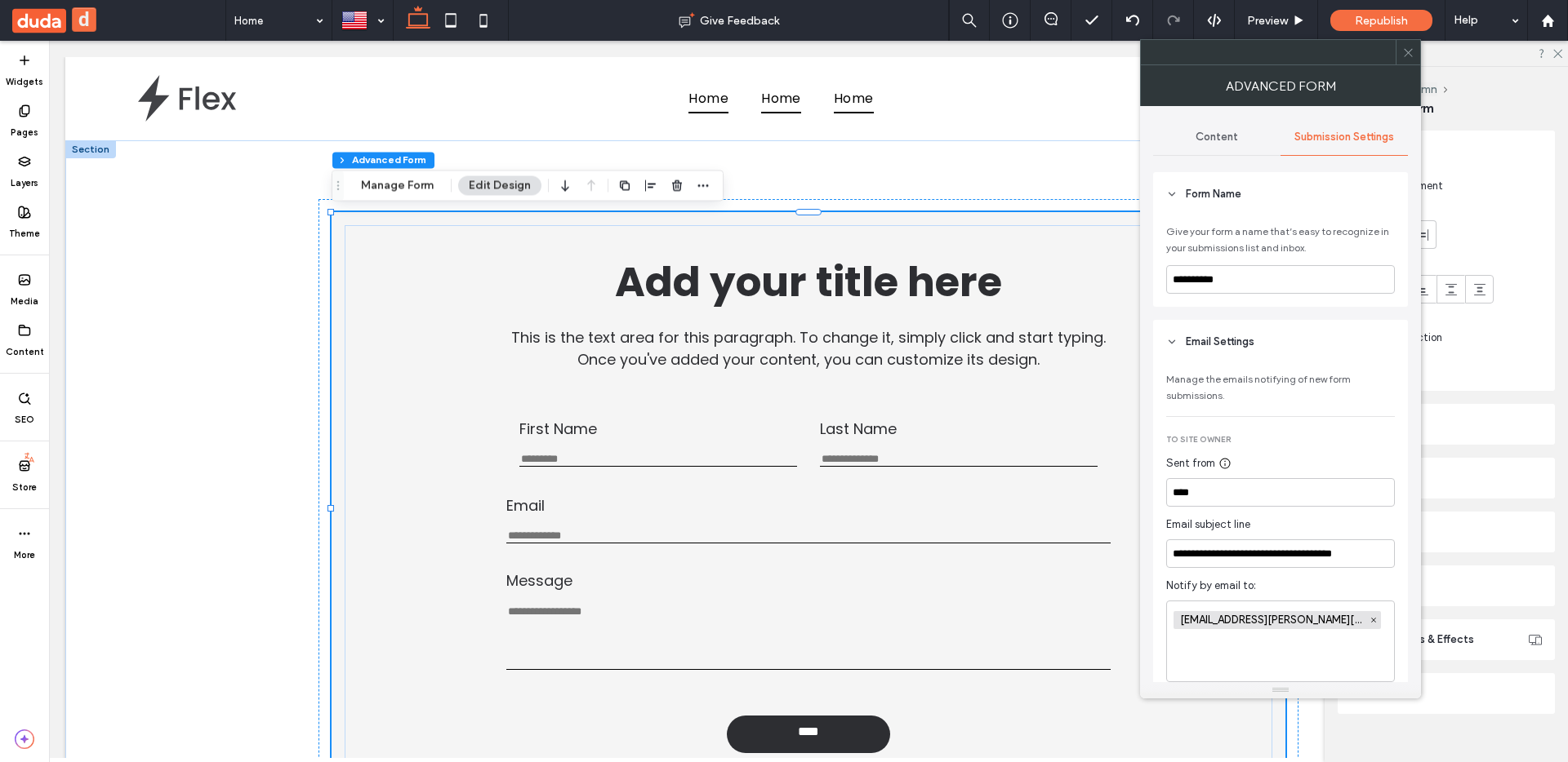
click at [1405, 53] on icon at bounding box center [1408, 53] width 12 height 12
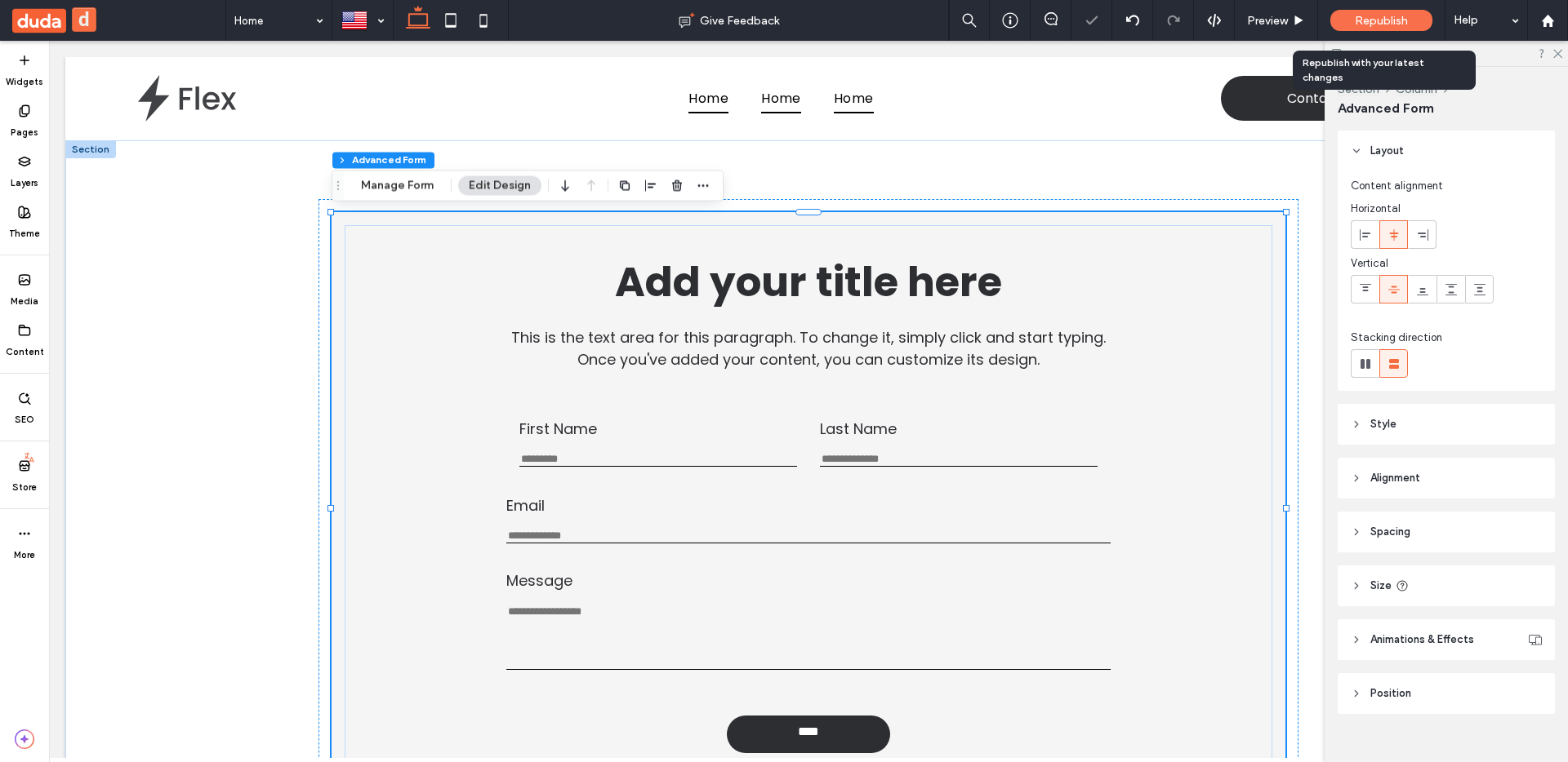
click at [1358, 21] on span "Republish" at bounding box center [1381, 21] width 53 height 14
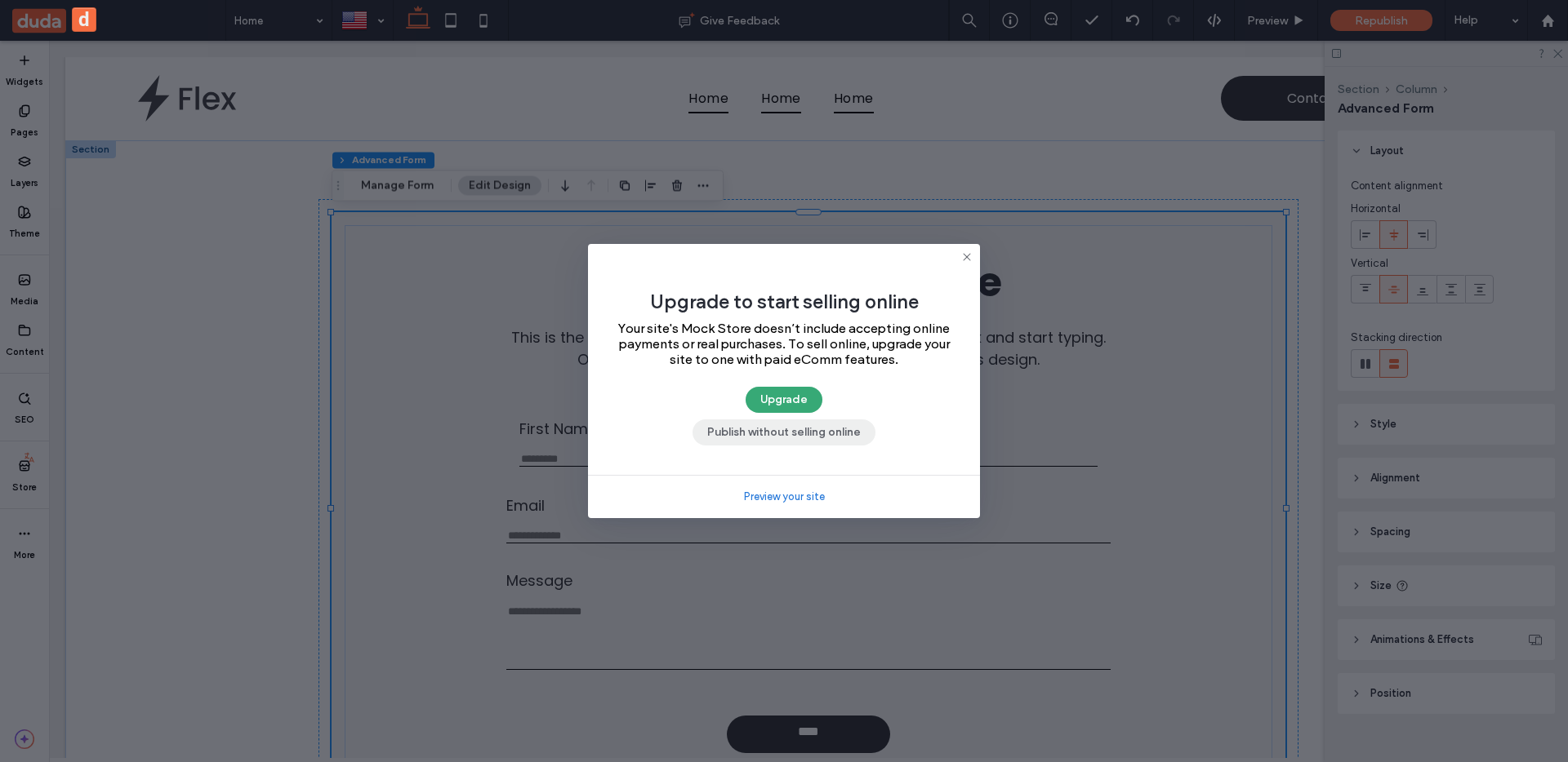
click at [728, 430] on button "Publish without selling online" at bounding box center [783, 432] width 183 height 26
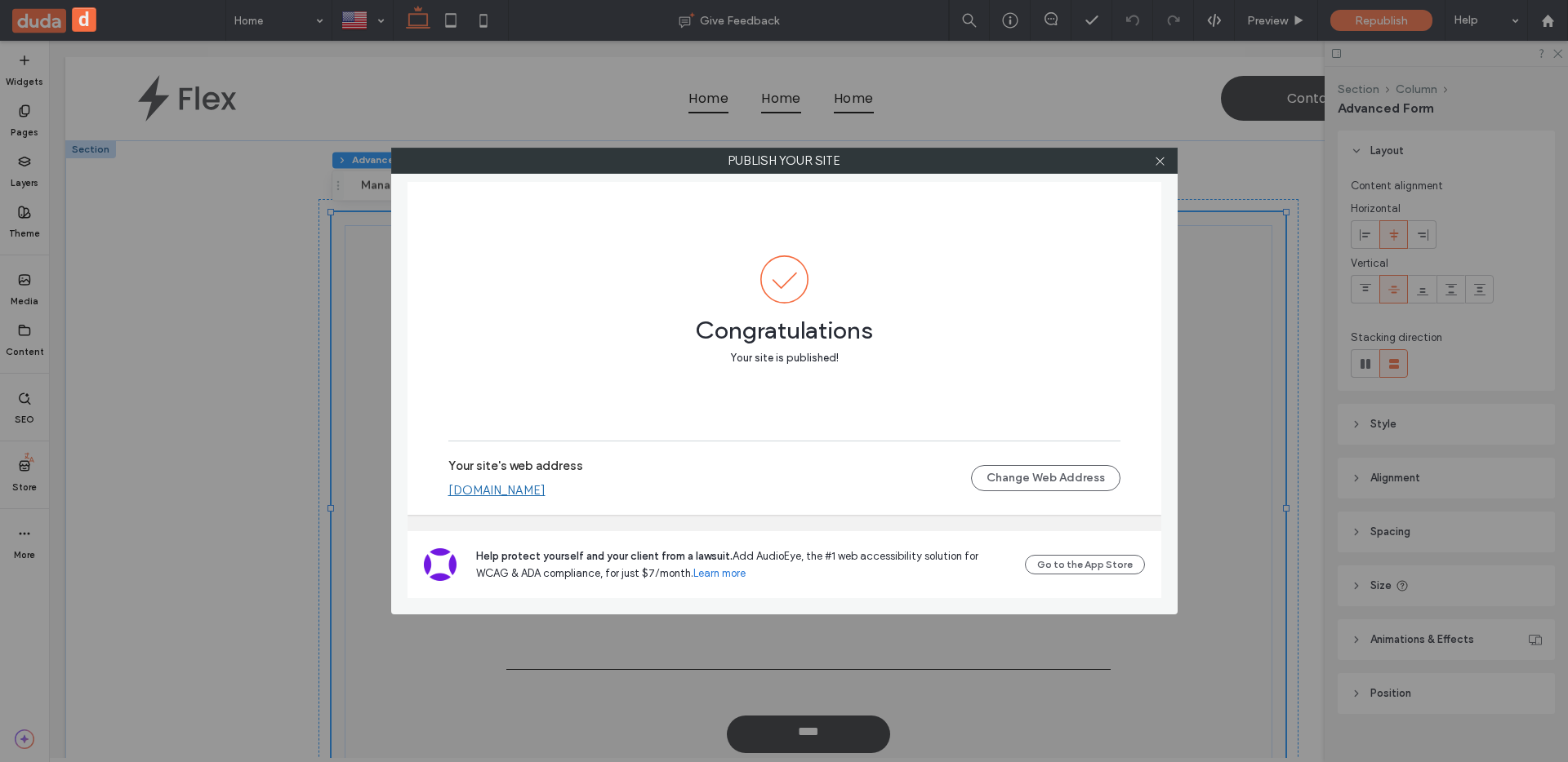
click at [545, 490] on link "[DOMAIN_NAME]" at bounding box center [497, 490] width 97 height 15
click at [1156, 162] on icon at bounding box center [1160, 161] width 12 height 12
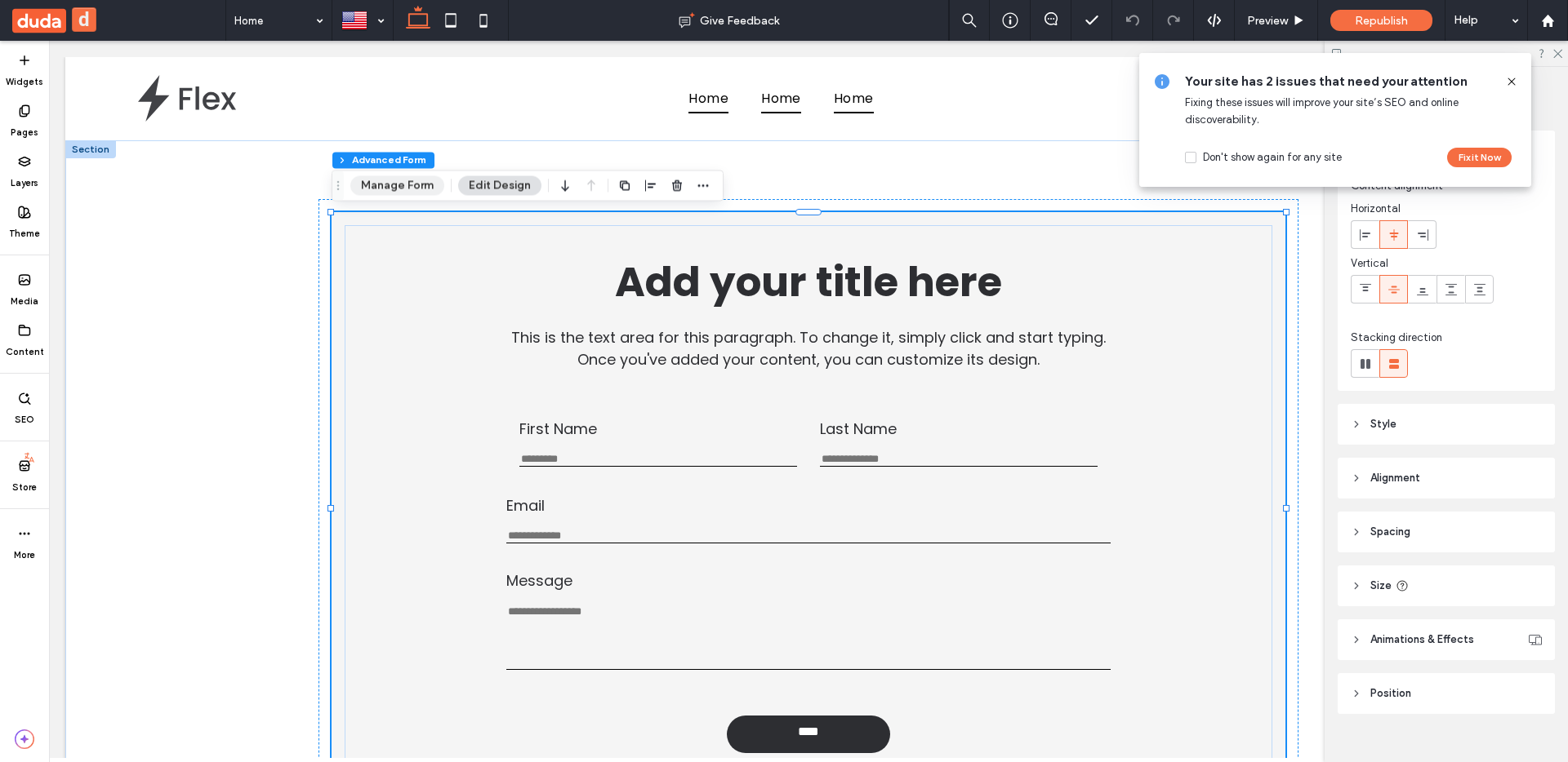
click at [413, 186] on button "Manage Form" at bounding box center [397, 185] width 94 height 20
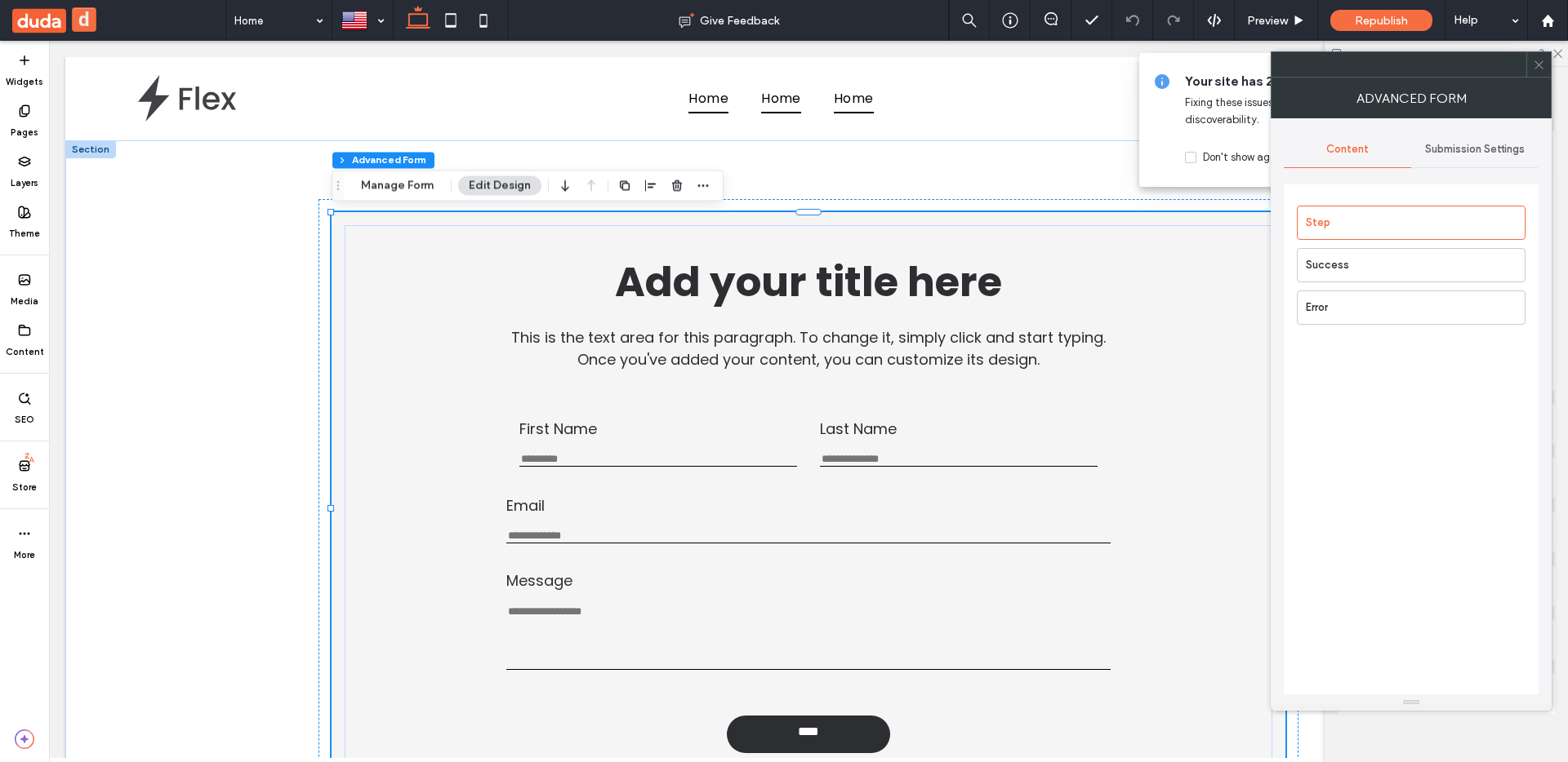
click at [1442, 149] on span "Submission Settings" at bounding box center [1475, 149] width 100 height 13
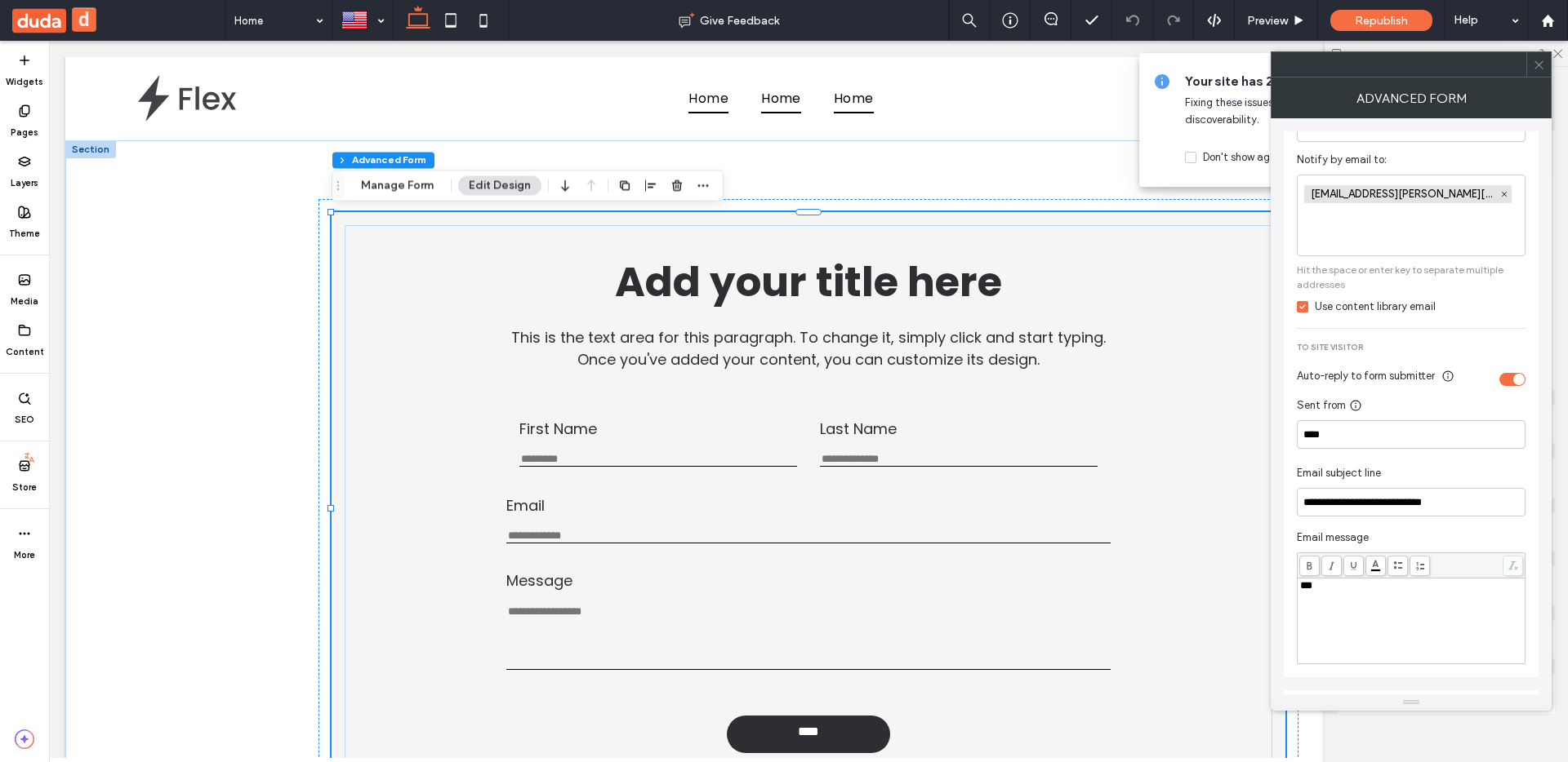
scroll to position [580, 0]
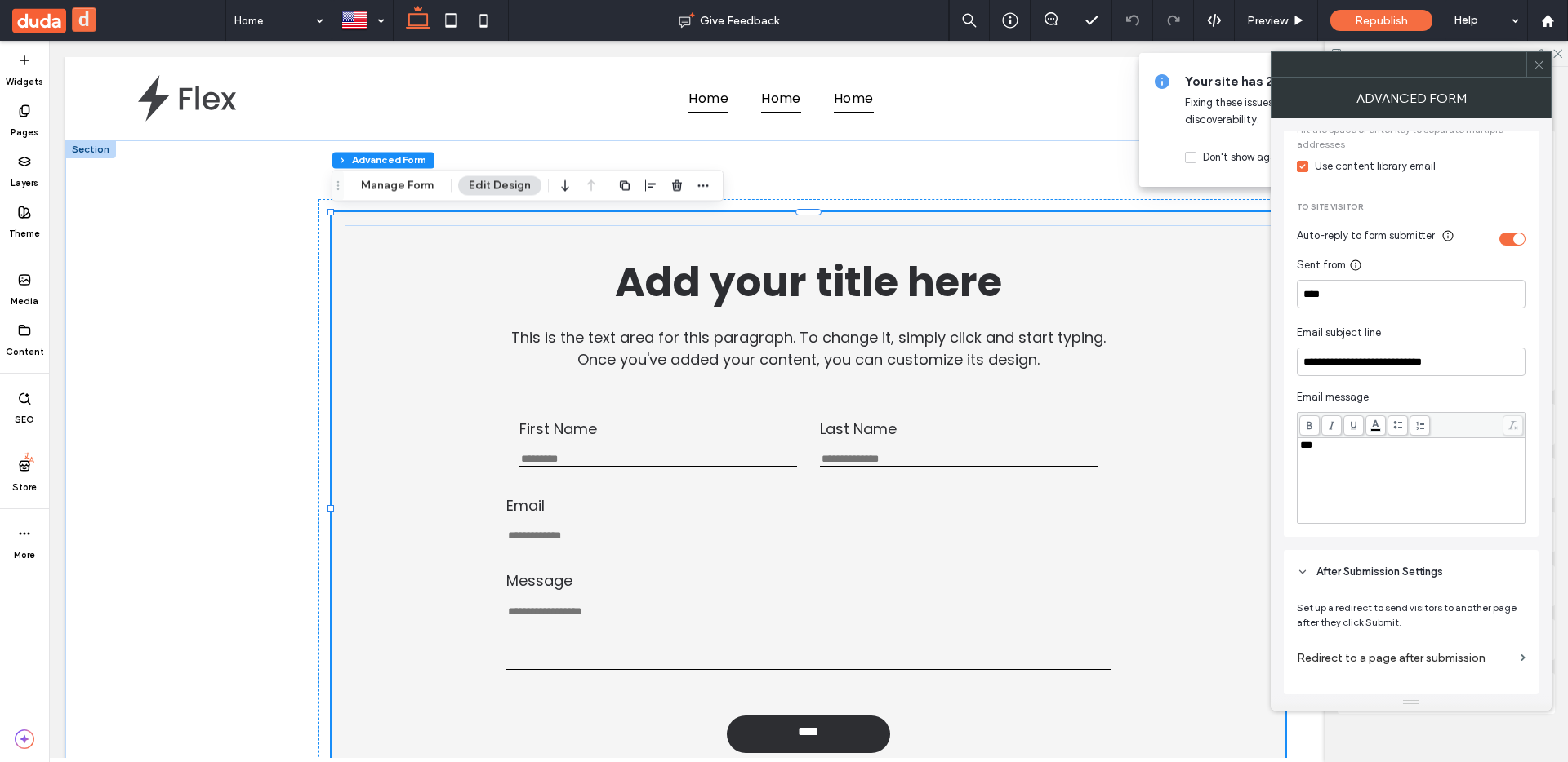
click at [1434, 472] on div "***" at bounding box center [1411, 481] width 223 height 81
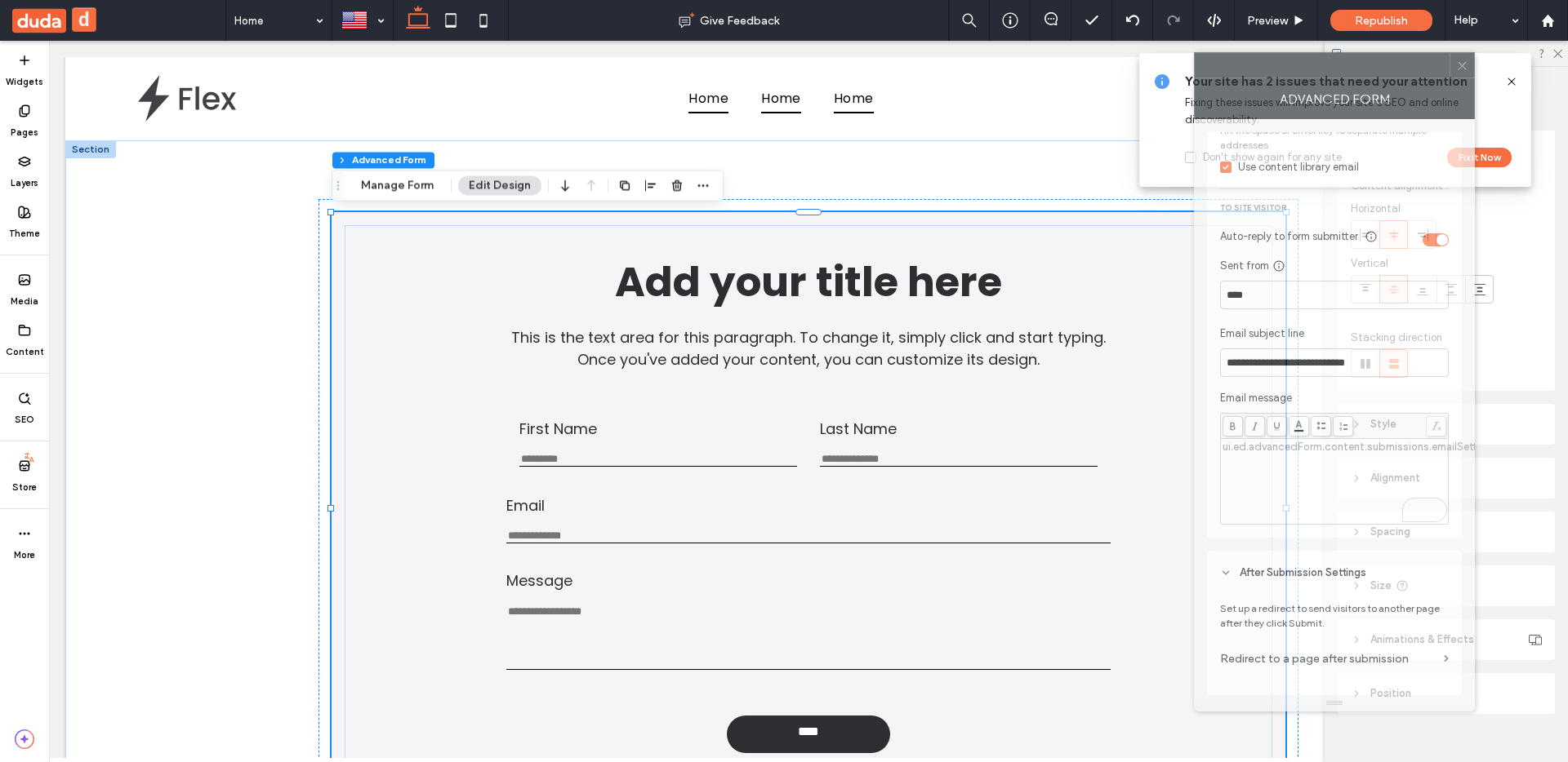
drag, startPoint x: 1353, startPoint y: 103, endPoint x: 1249, endPoint y: 104, distance: 104.0
click at [1249, 103] on div "Advanced Form" at bounding box center [1334, 99] width 281 height 41
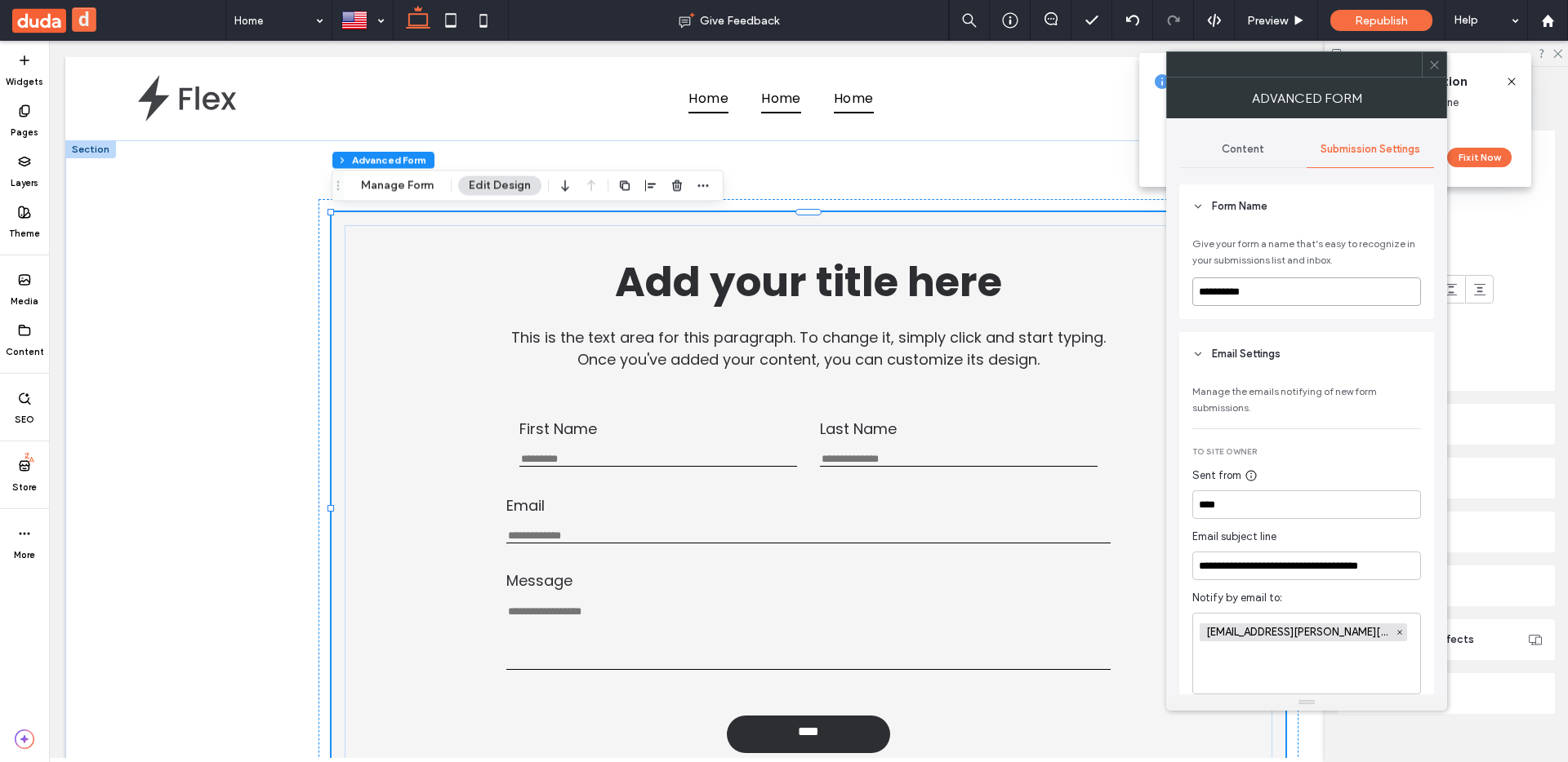
click at [1303, 292] on input "**********" at bounding box center [1307, 291] width 228 height 29
drag, startPoint x: 1301, startPoint y: 286, endPoint x: 1189, endPoint y: 291, distance: 112.1
click at [1189, 291] on div "**********" at bounding box center [1307, 273] width 254 height 91
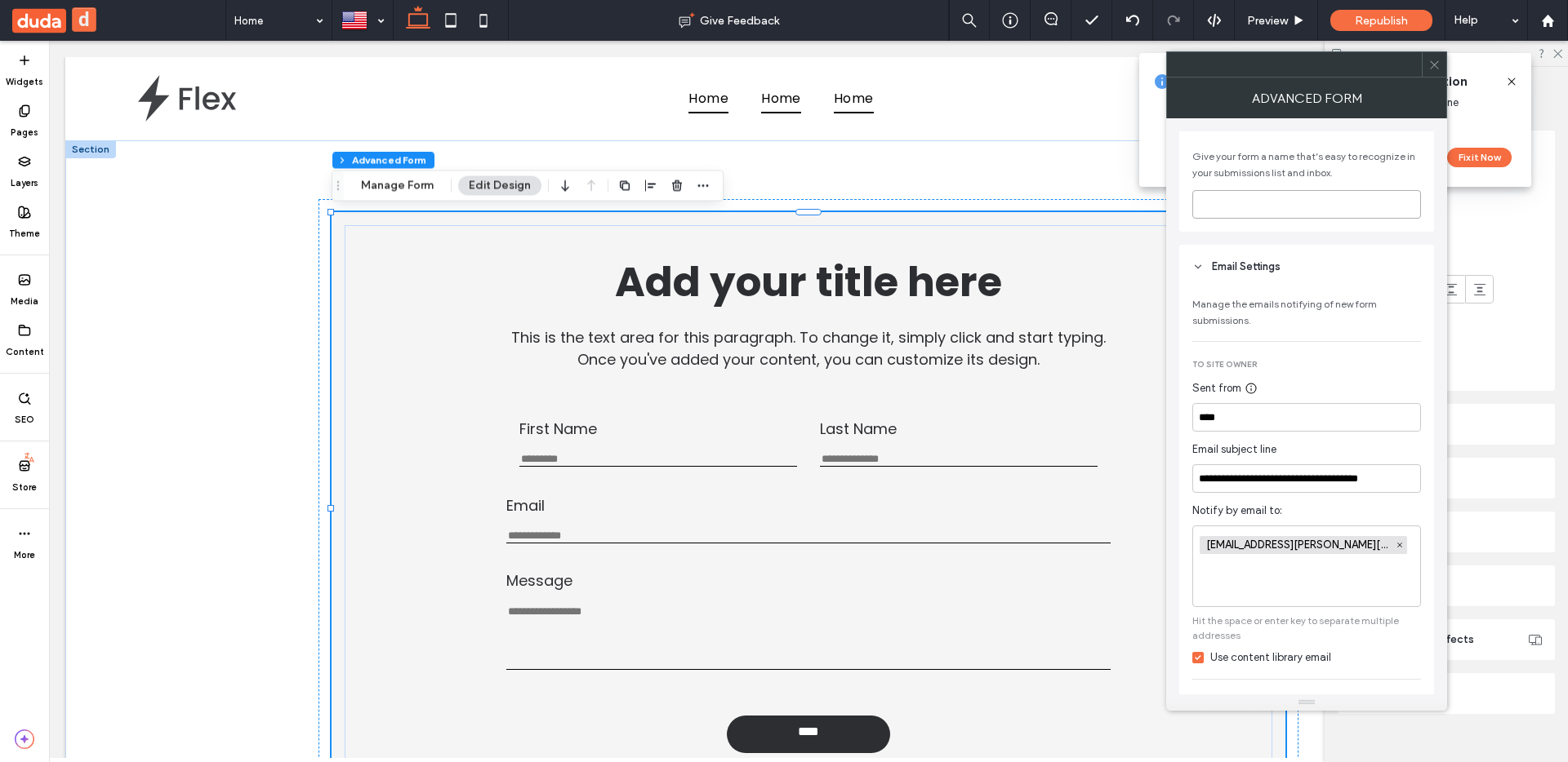
scroll to position [88, 0]
type input "**********"
click at [680, 188] on icon "button" at bounding box center [677, 185] width 13 height 13
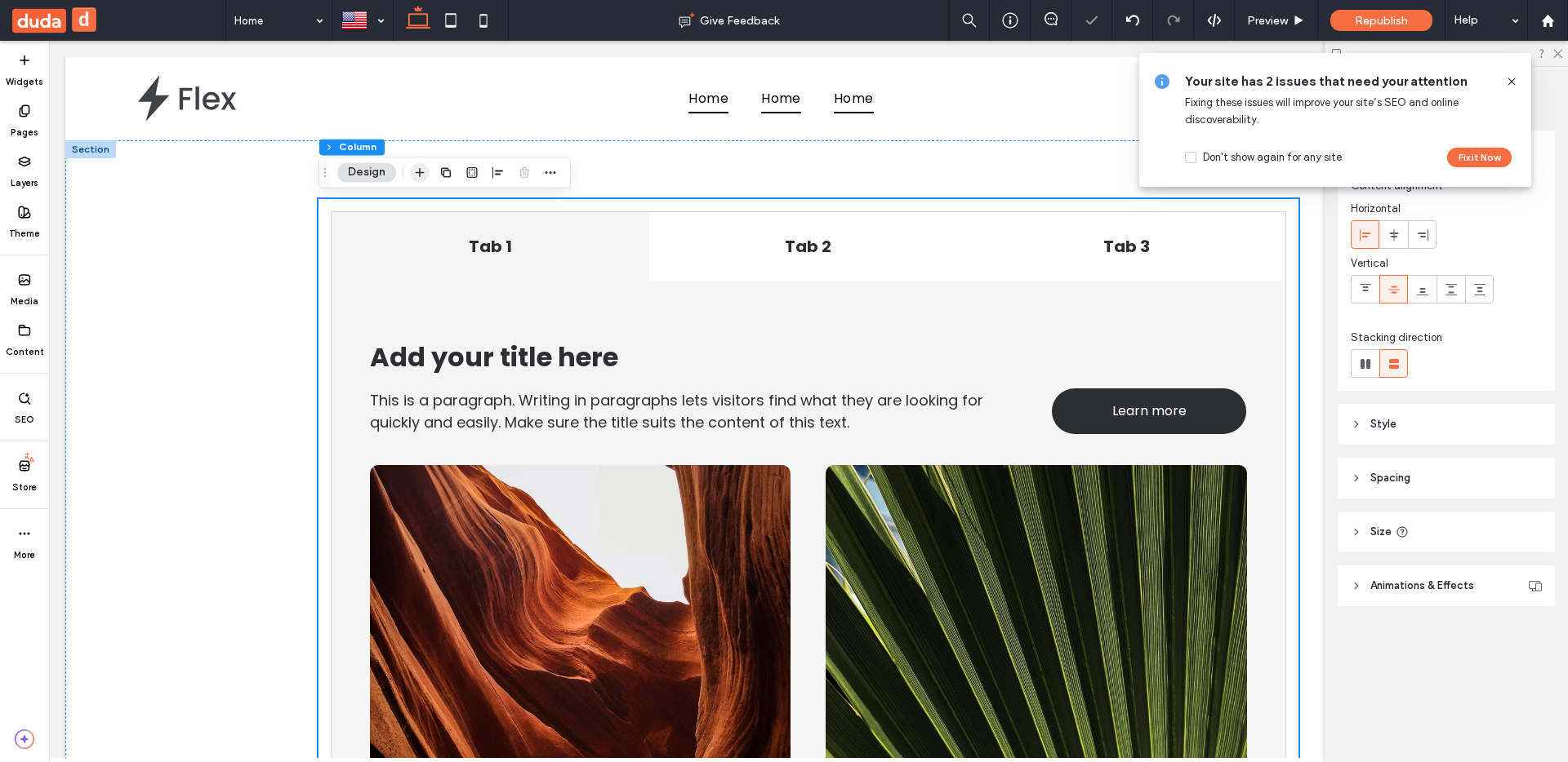
click at [419, 174] on use "button" at bounding box center [420, 172] width 9 height 9
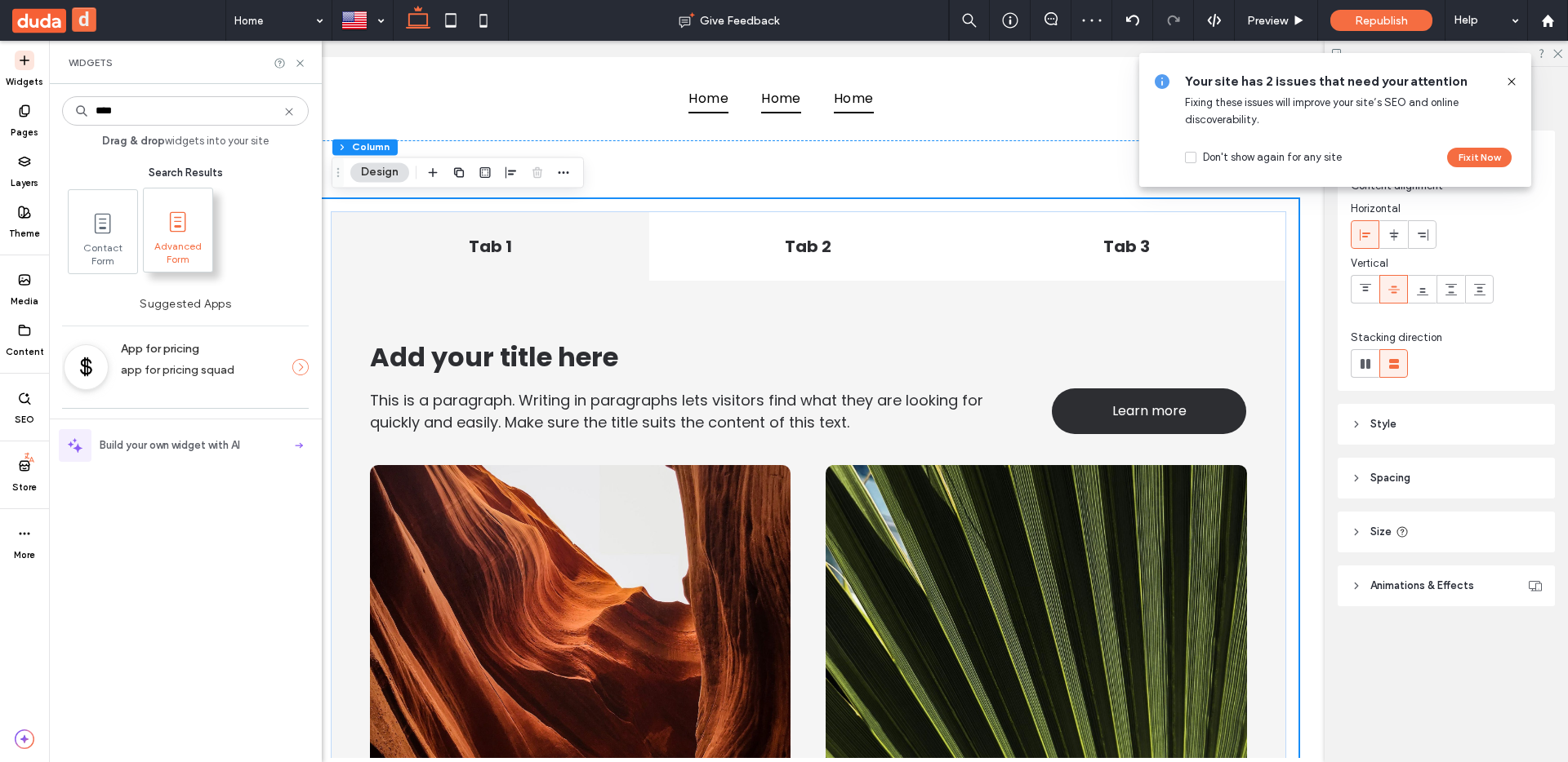
type input "****"
click at [176, 221] on use at bounding box center [177, 221] width 16 height 21
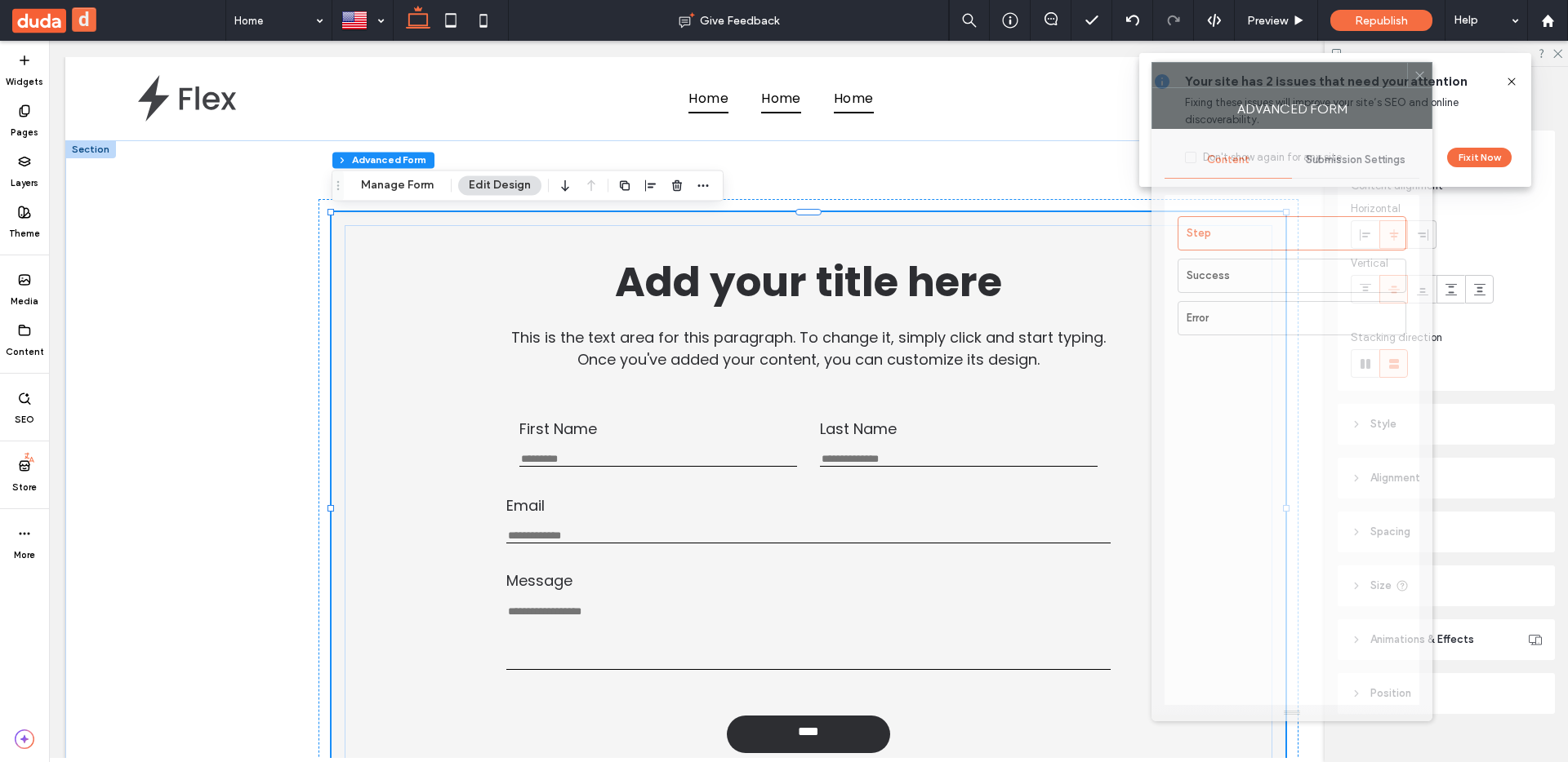
drag, startPoint x: 1239, startPoint y: 80, endPoint x: 1179, endPoint y: 98, distance: 62.6
click at [1167, 87] on div at bounding box center [1280, 75] width 254 height 24
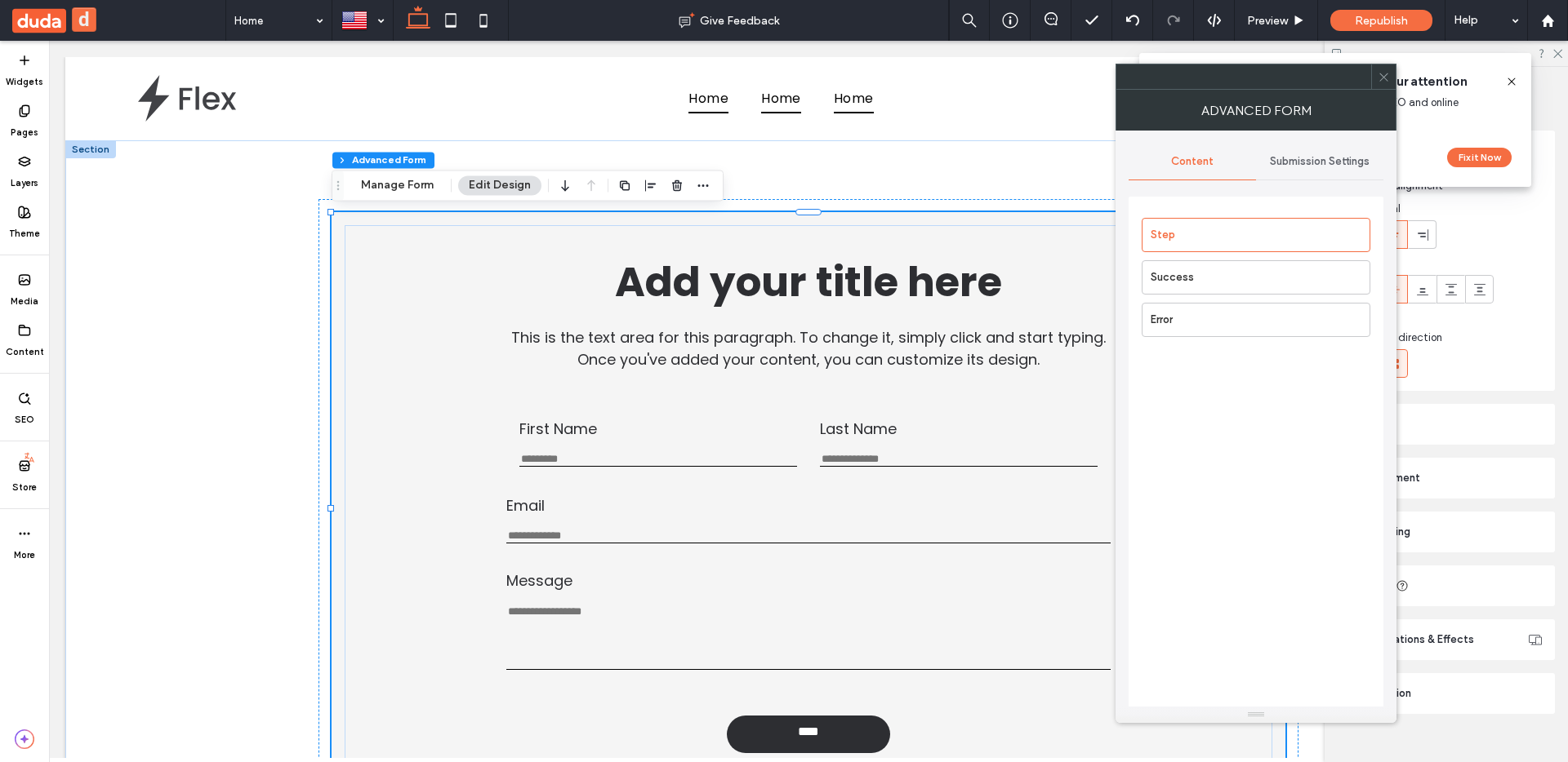
click at [1300, 175] on div "Submission Settings" at bounding box center [1319, 162] width 127 height 36
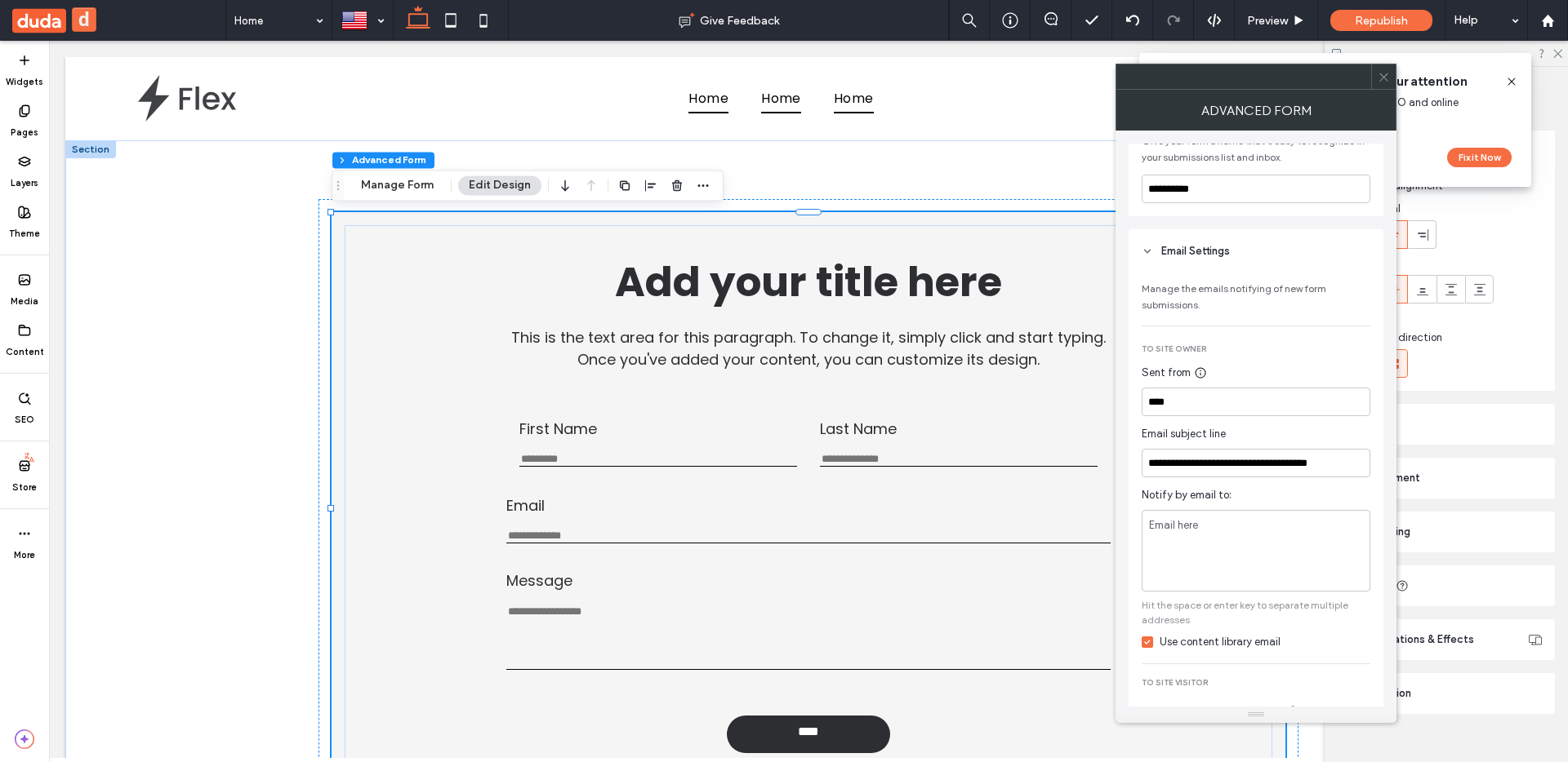
scroll to position [119, 0]
drag, startPoint x: 1216, startPoint y: 490, endPoint x: 1142, endPoint y: 494, distance: 74.1
click at [1134, 493] on div "**********" at bounding box center [1256, 638] width 254 height 740
click at [1241, 497] on span "Notify by email to:" at bounding box center [1256, 491] width 228 height 16
drag, startPoint x: 1201, startPoint y: 489, endPoint x: 1118, endPoint y: 489, distance: 83.0
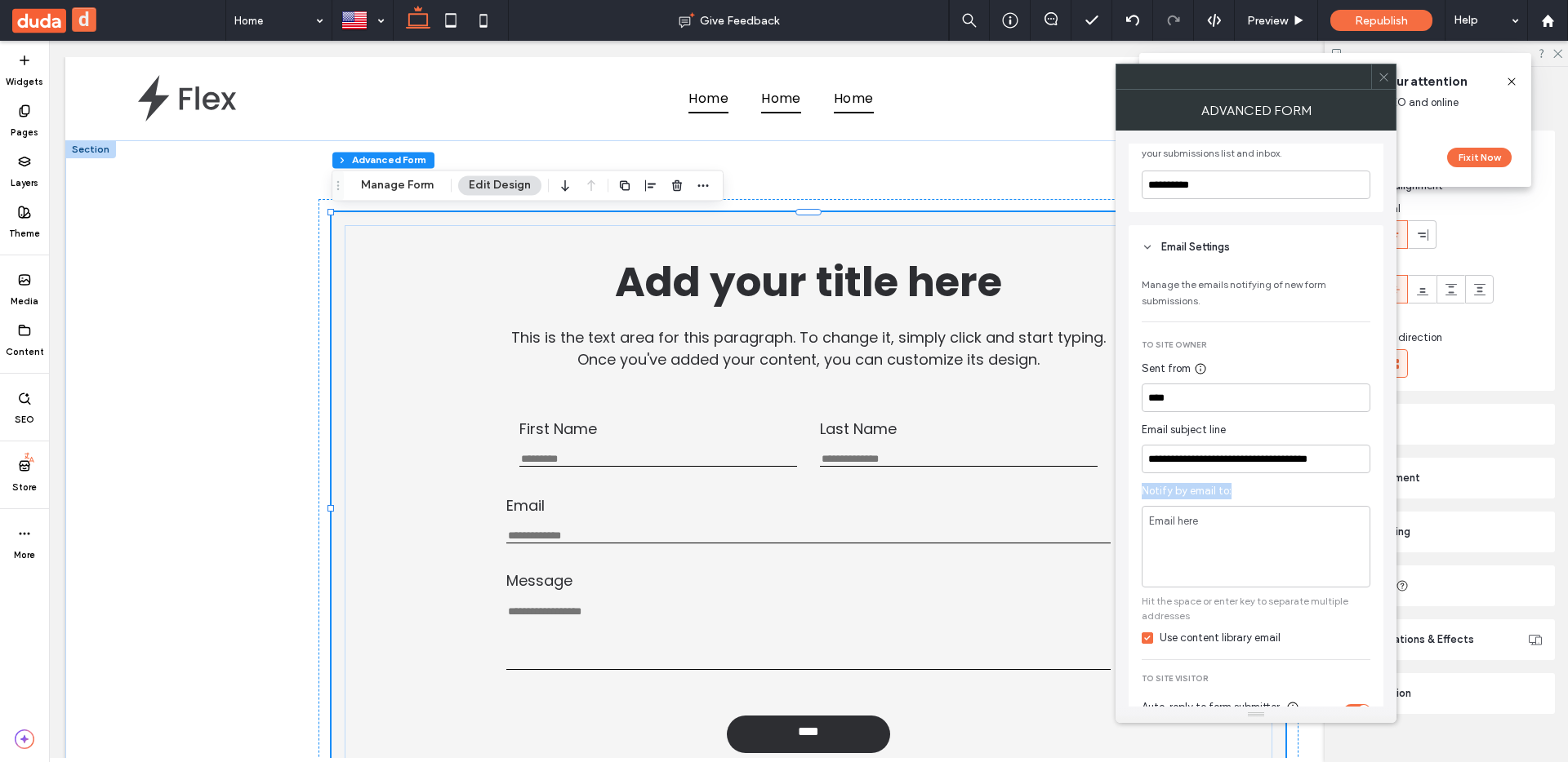
click at [1117, 489] on div "**********" at bounding box center [1256, 425] width 281 height 563
click at [1154, 490] on span "Notify by email to:" at bounding box center [1256, 491] width 228 height 16
click at [1163, 406] on input "****" at bounding box center [1256, 398] width 228 height 29
click at [1175, 491] on span "Notify by email to:" at bounding box center [1256, 491] width 228 height 16
drag, startPoint x: 1160, startPoint y: 496, endPoint x: 1157, endPoint y: 519, distance: 23.2
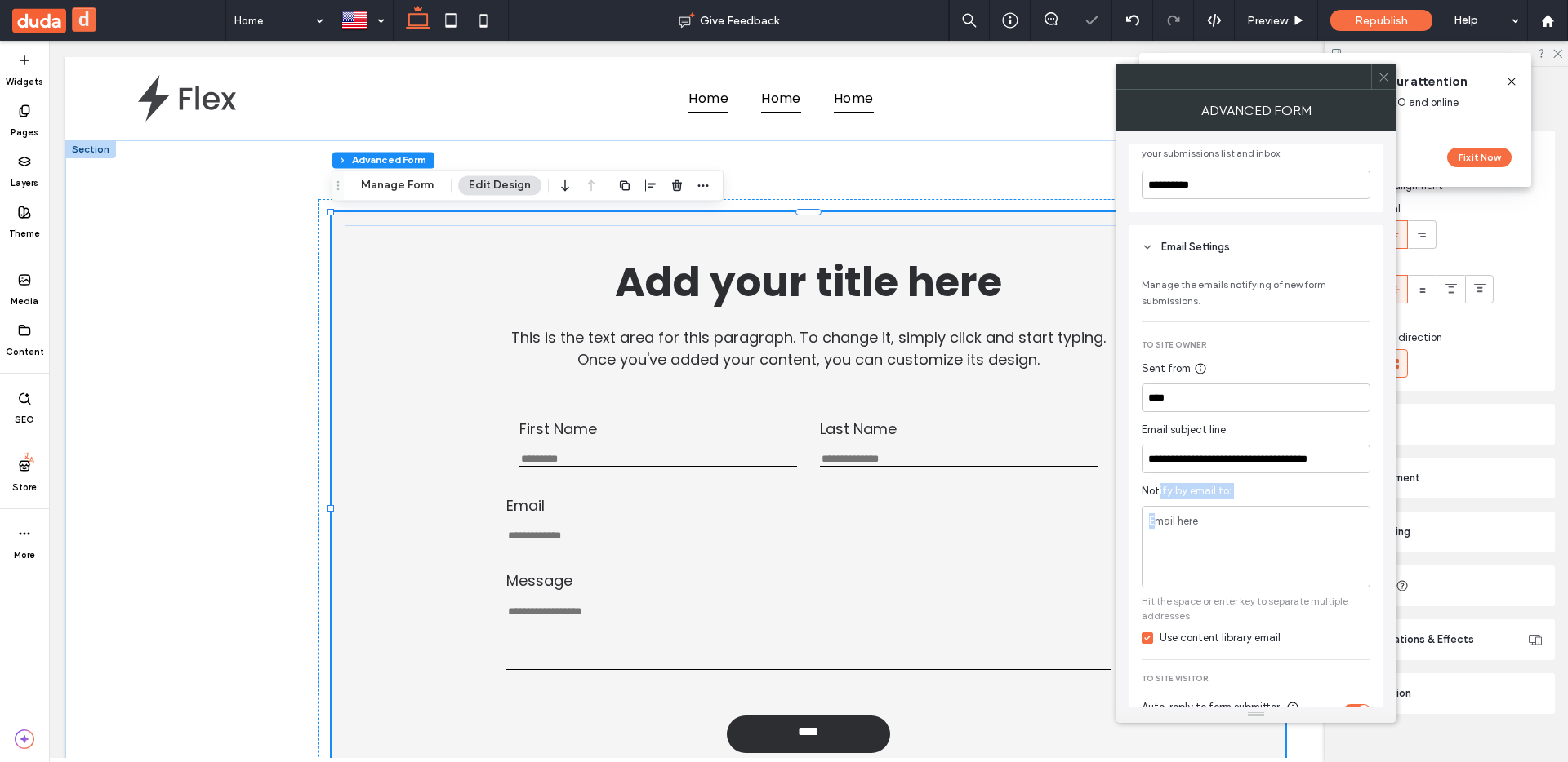
click at [1159, 519] on div "**********" at bounding box center [1256, 740] width 228 height 513
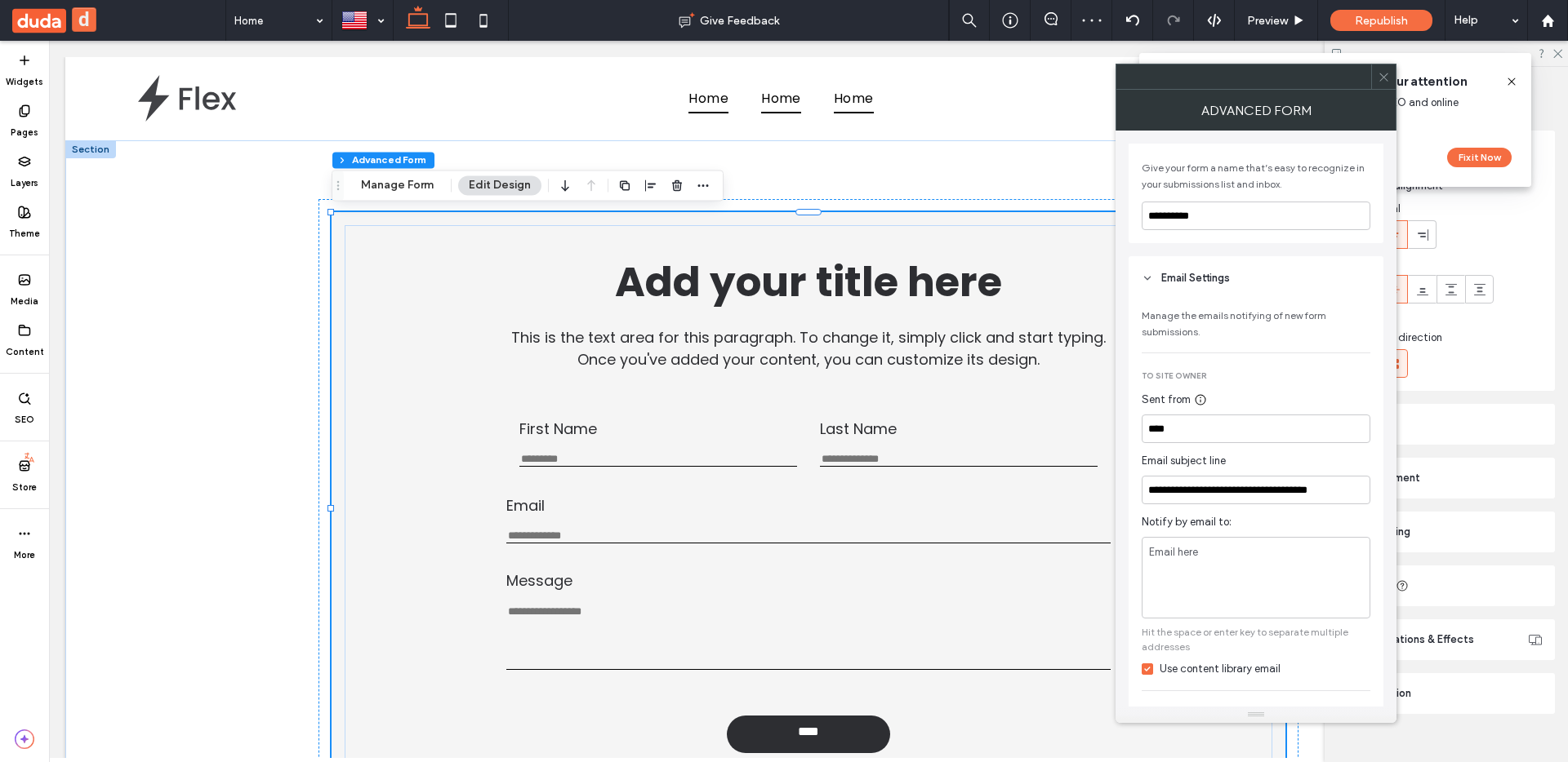
click at [1212, 526] on span "Notify by email to:" at bounding box center [1256, 522] width 228 height 16
click at [22, 334] on icon at bounding box center [24, 330] width 13 height 13
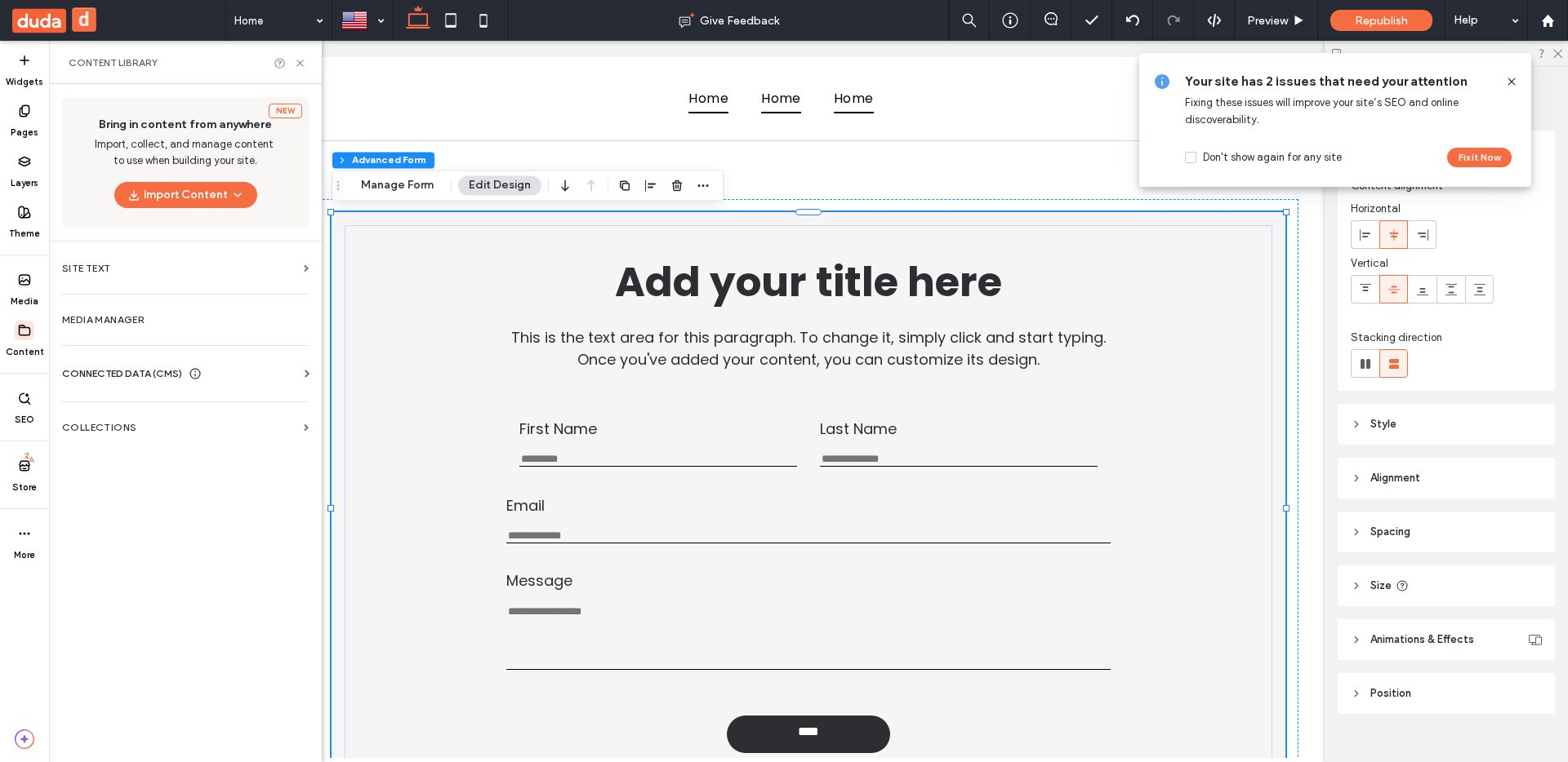
click at [157, 358] on div "CONNECTED DATA (CMS) Business Info Business Text Business Images Find and Repla…" at bounding box center [185, 374] width 273 height 42
click at [159, 368] on span "CONNECTED DATA (CMS)" at bounding box center [122, 374] width 120 height 16
click at [157, 424] on section "Business Info" at bounding box center [189, 413] width 254 height 37
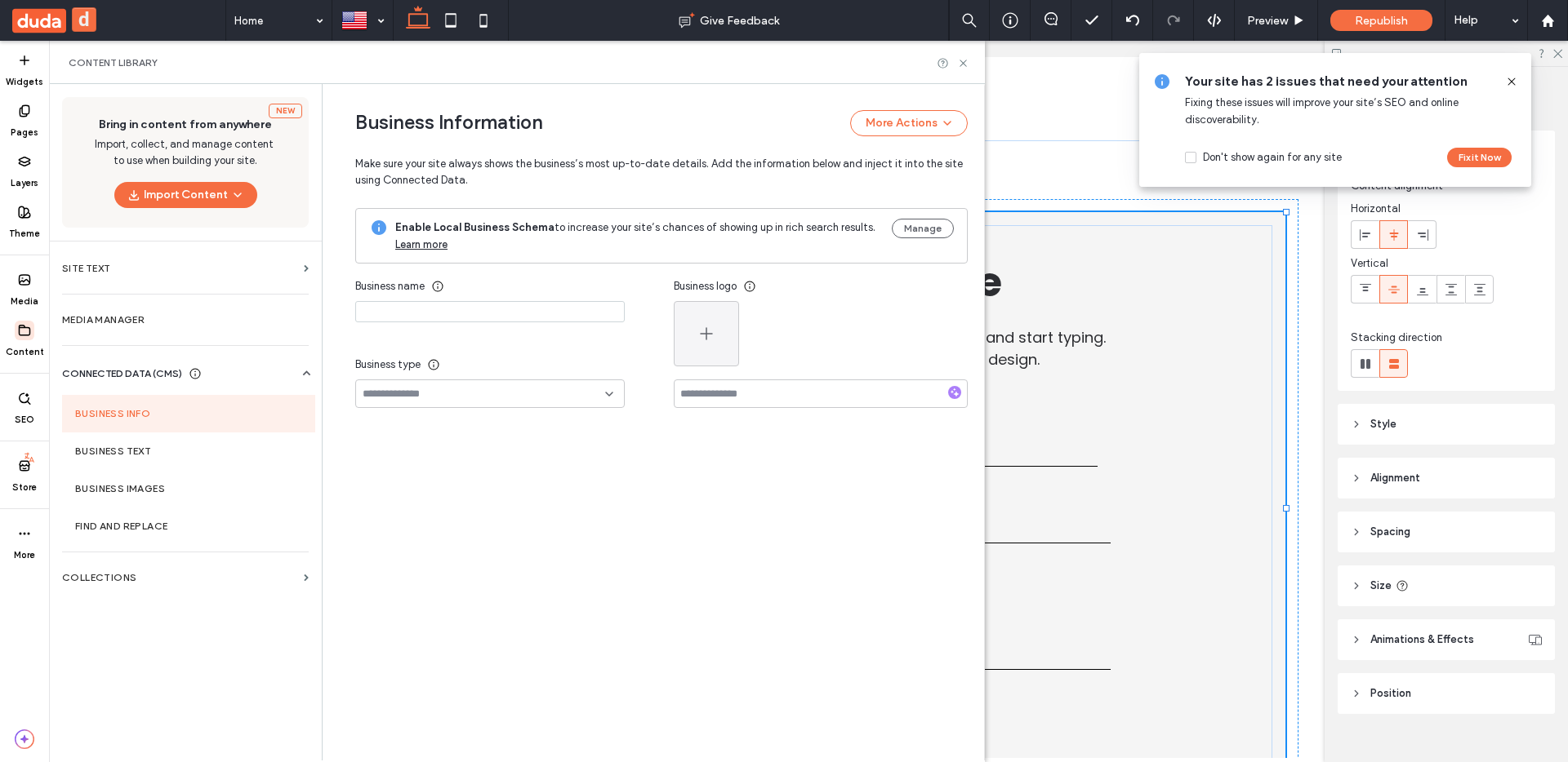
type input "****"
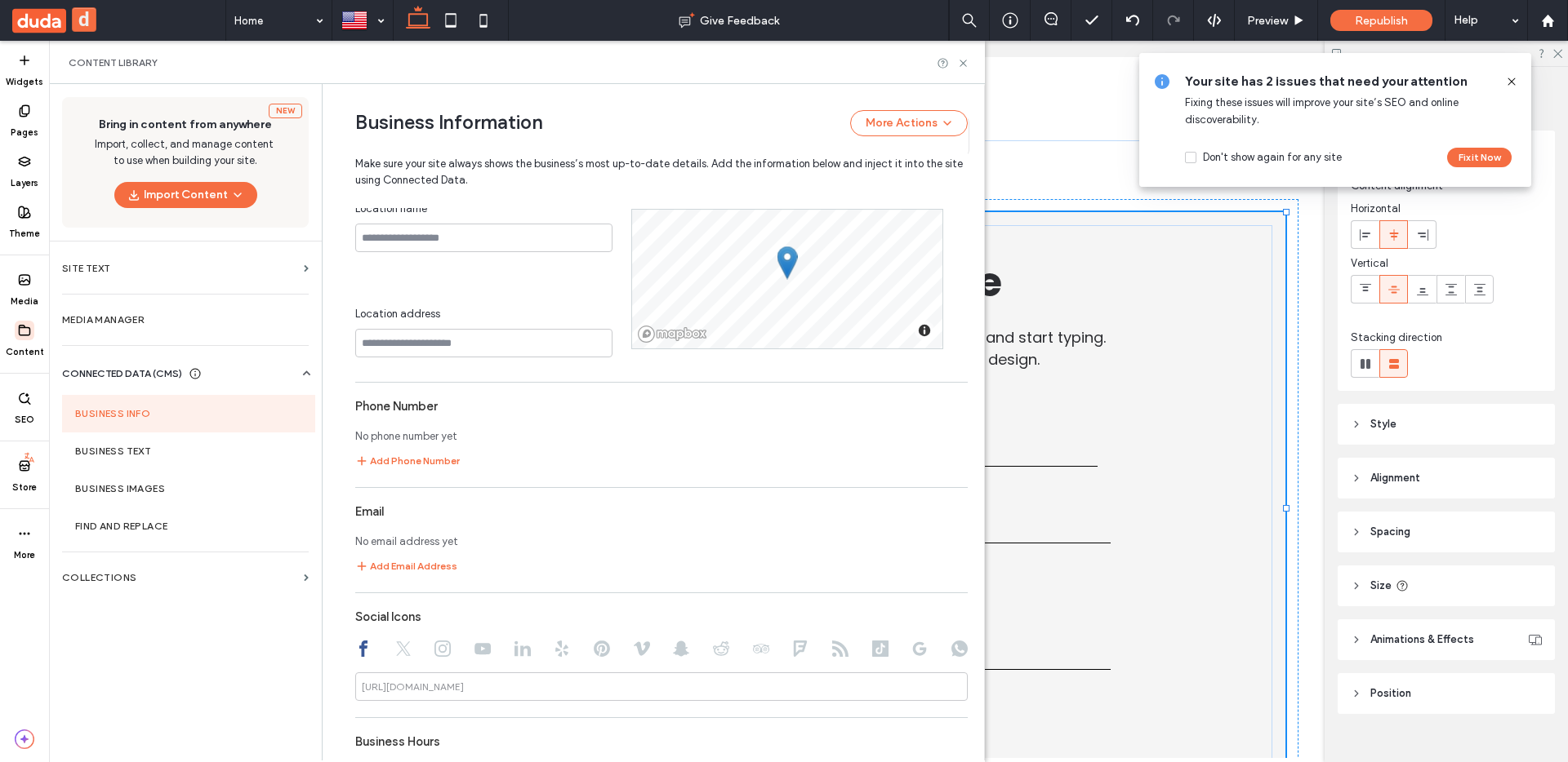
scroll to position [517, 0]
click at [425, 570] on button "Add Email Address" at bounding box center [407, 566] width 102 height 20
click at [425, 570] on input at bounding box center [478, 569] width 245 height 29
type input "**********"
click at [704, 573] on input at bounding box center [739, 569] width 245 height 29
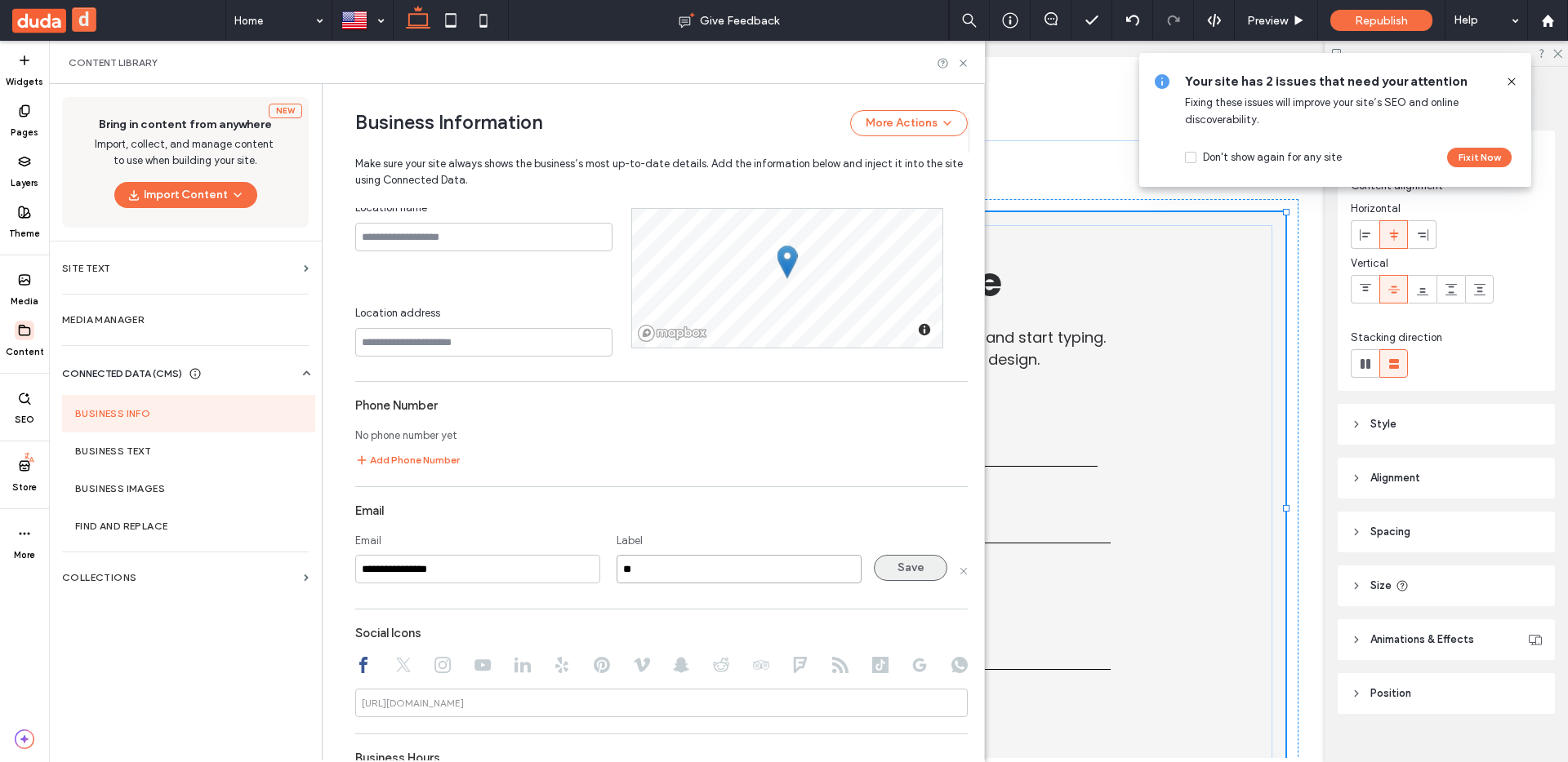
type input "**"
click at [936, 573] on button "Save" at bounding box center [910, 568] width 74 height 26
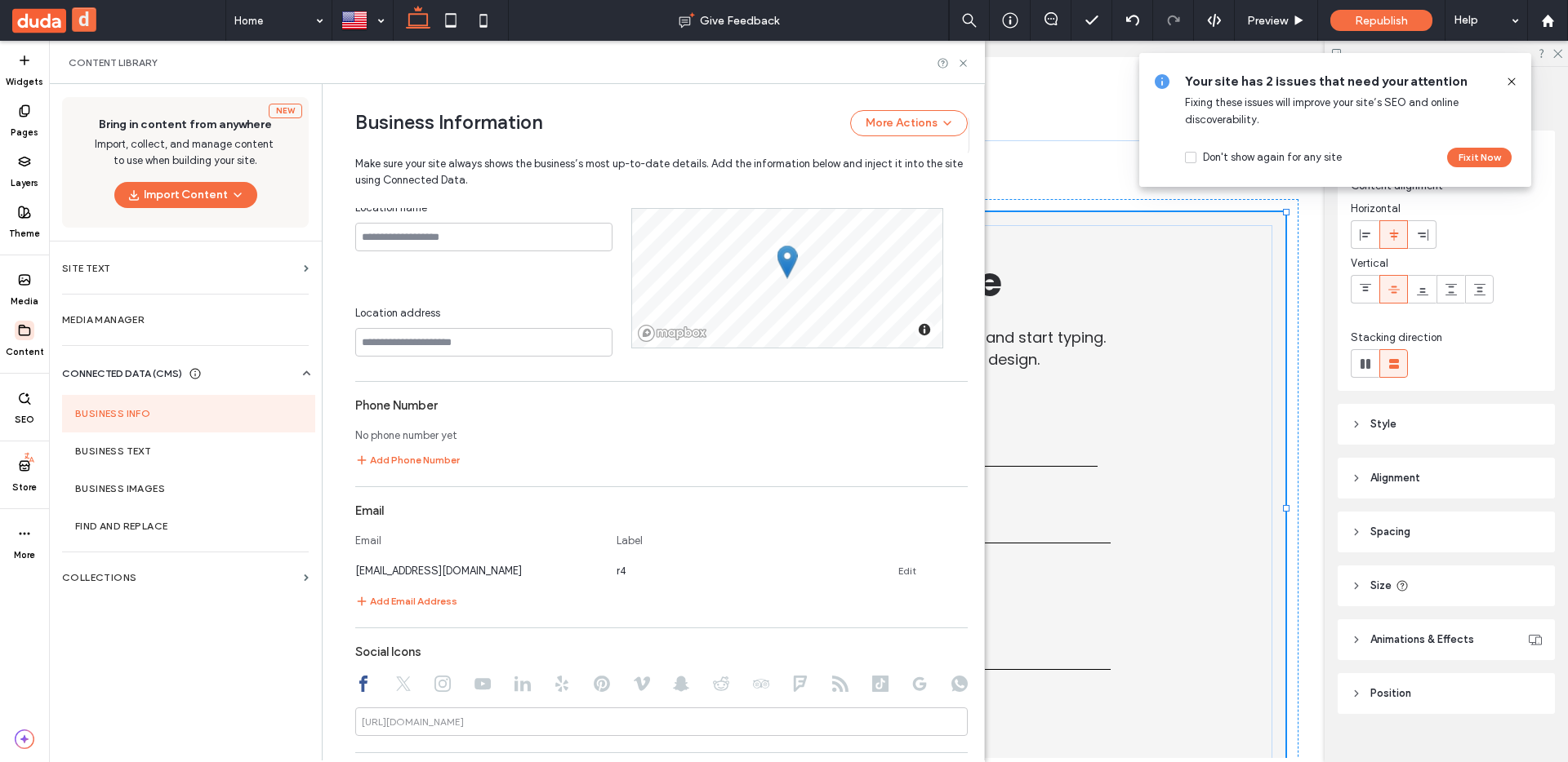
click at [1057, 220] on div "Add your title here This is the text area for this paragraph. To change it, sim…" at bounding box center [808, 502] width 954 height 580
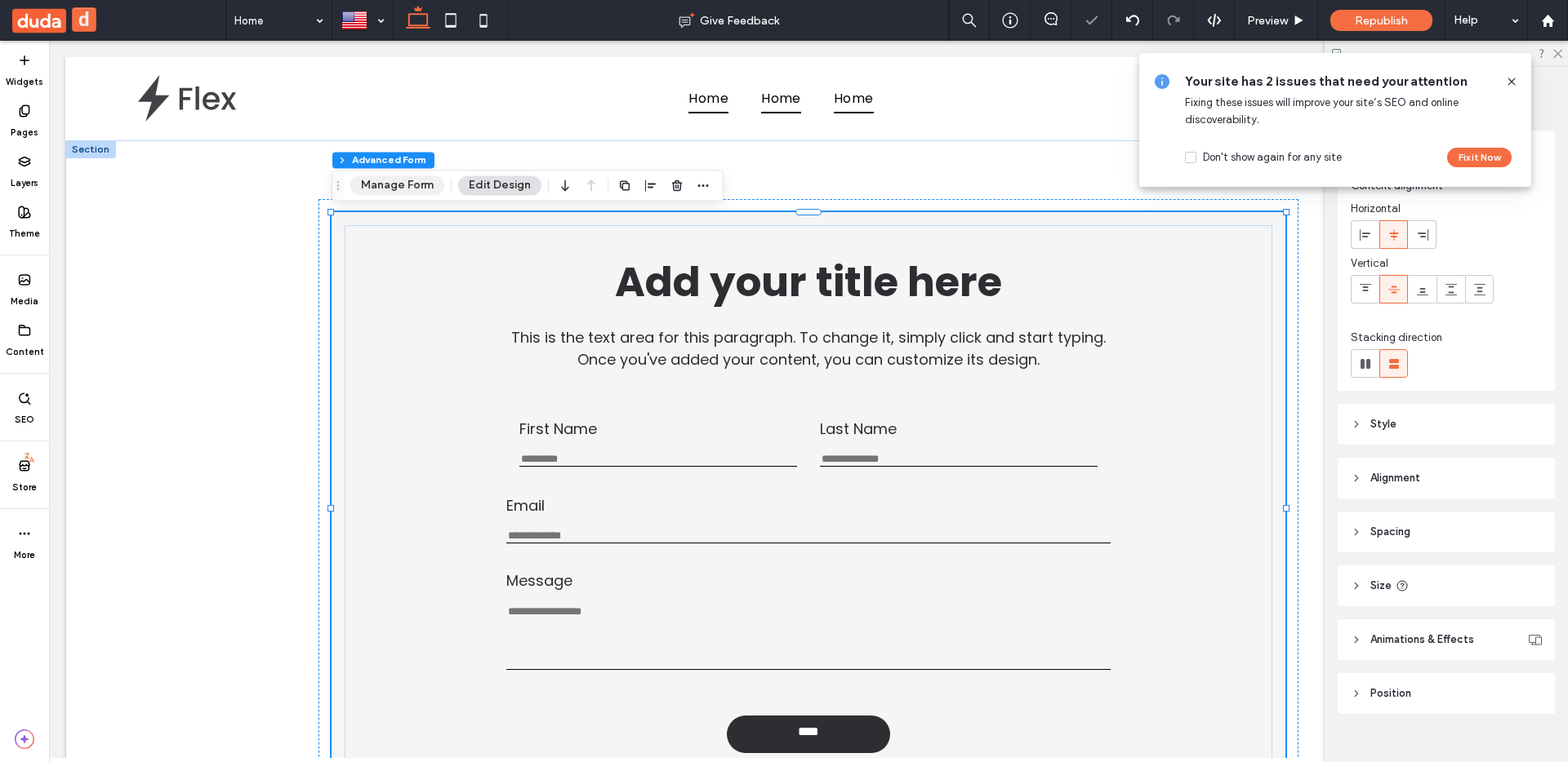
click at [426, 178] on button "Manage Form" at bounding box center [397, 185] width 94 height 20
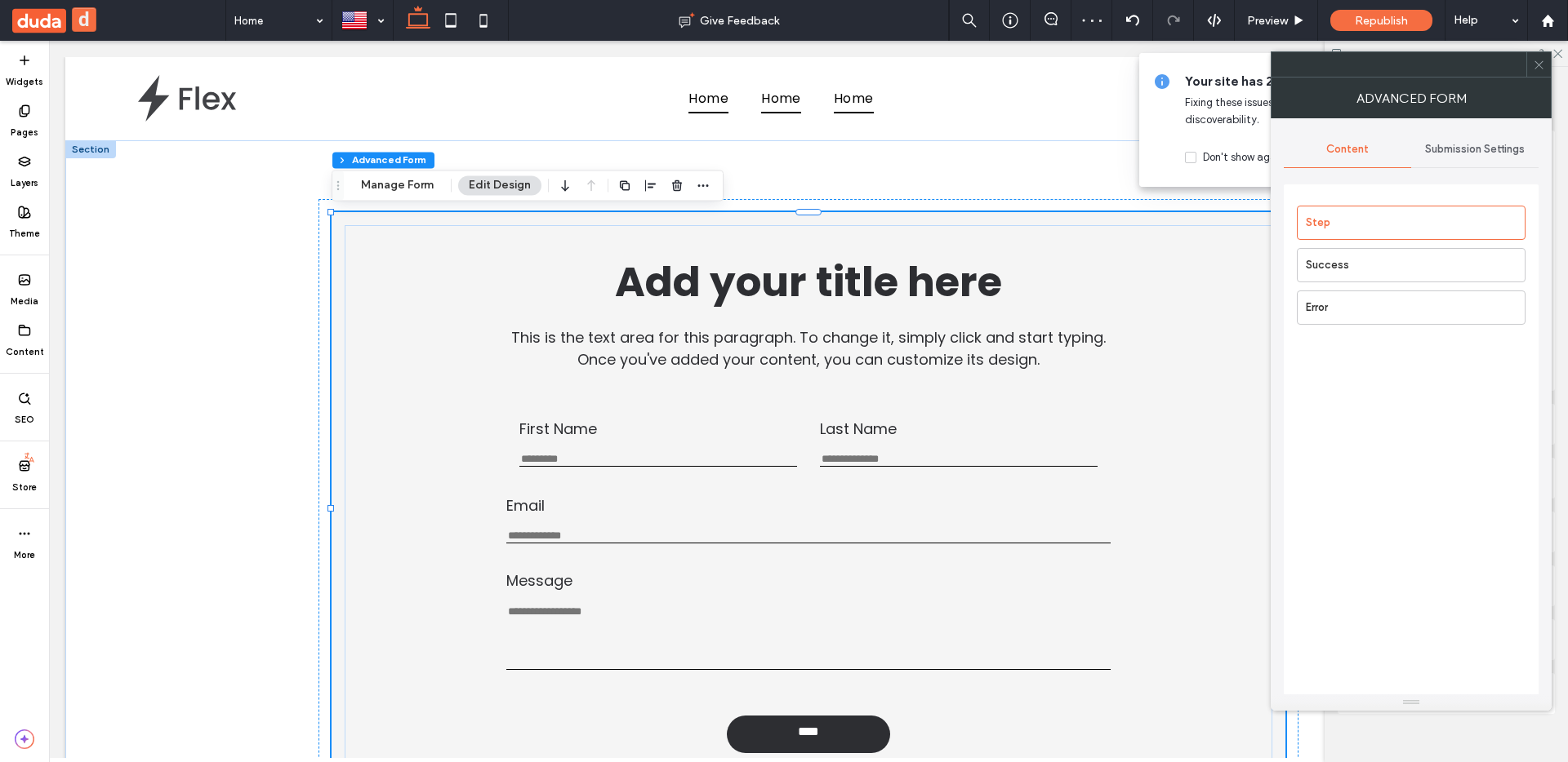
click at [1495, 144] on span "Submission Settings" at bounding box center [1475, 149] width 100 height 13
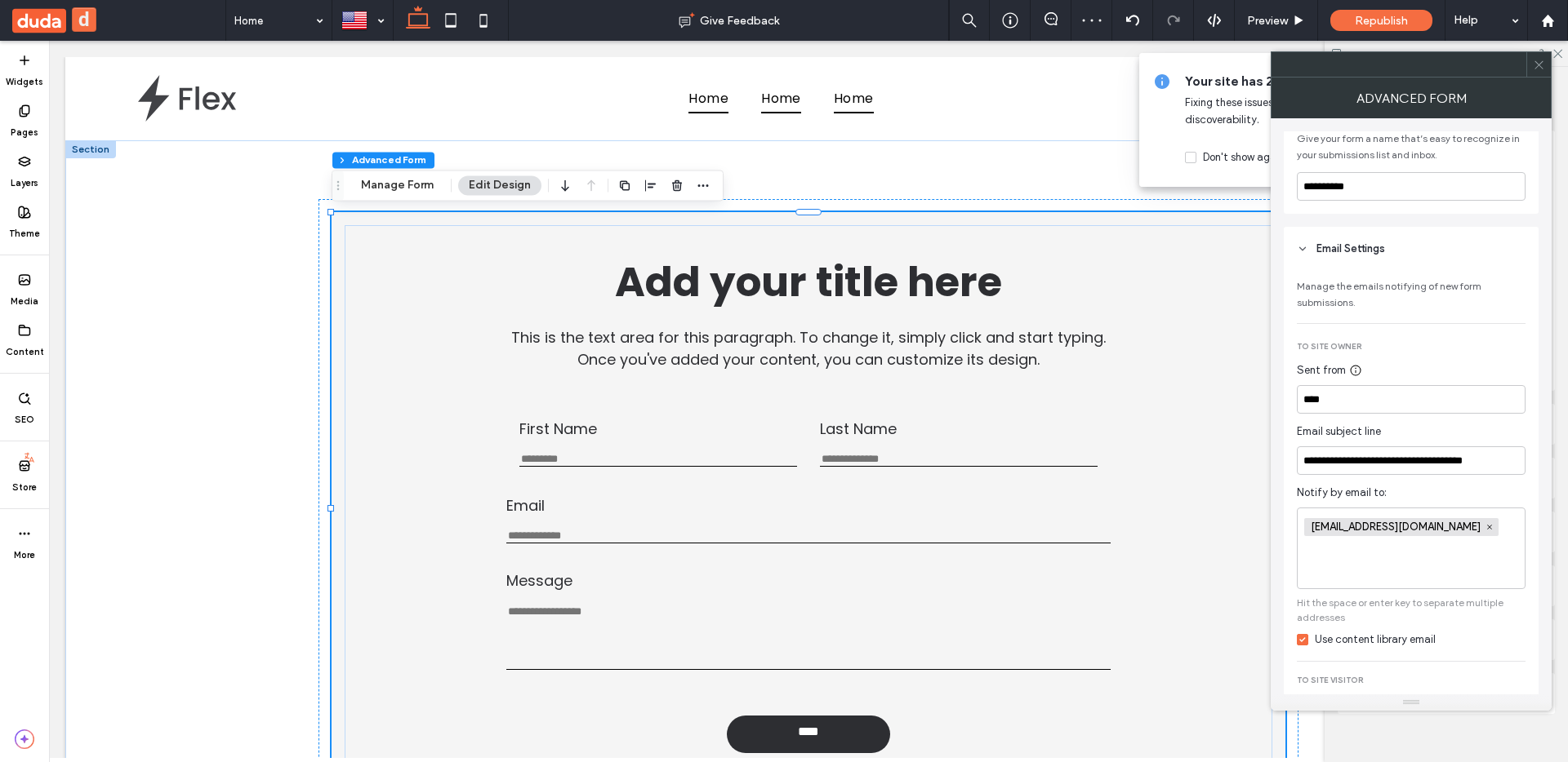
scroll to position [109, 0]
click at [21, 337] on span at bounding box center [24, 330] width 20 height 20
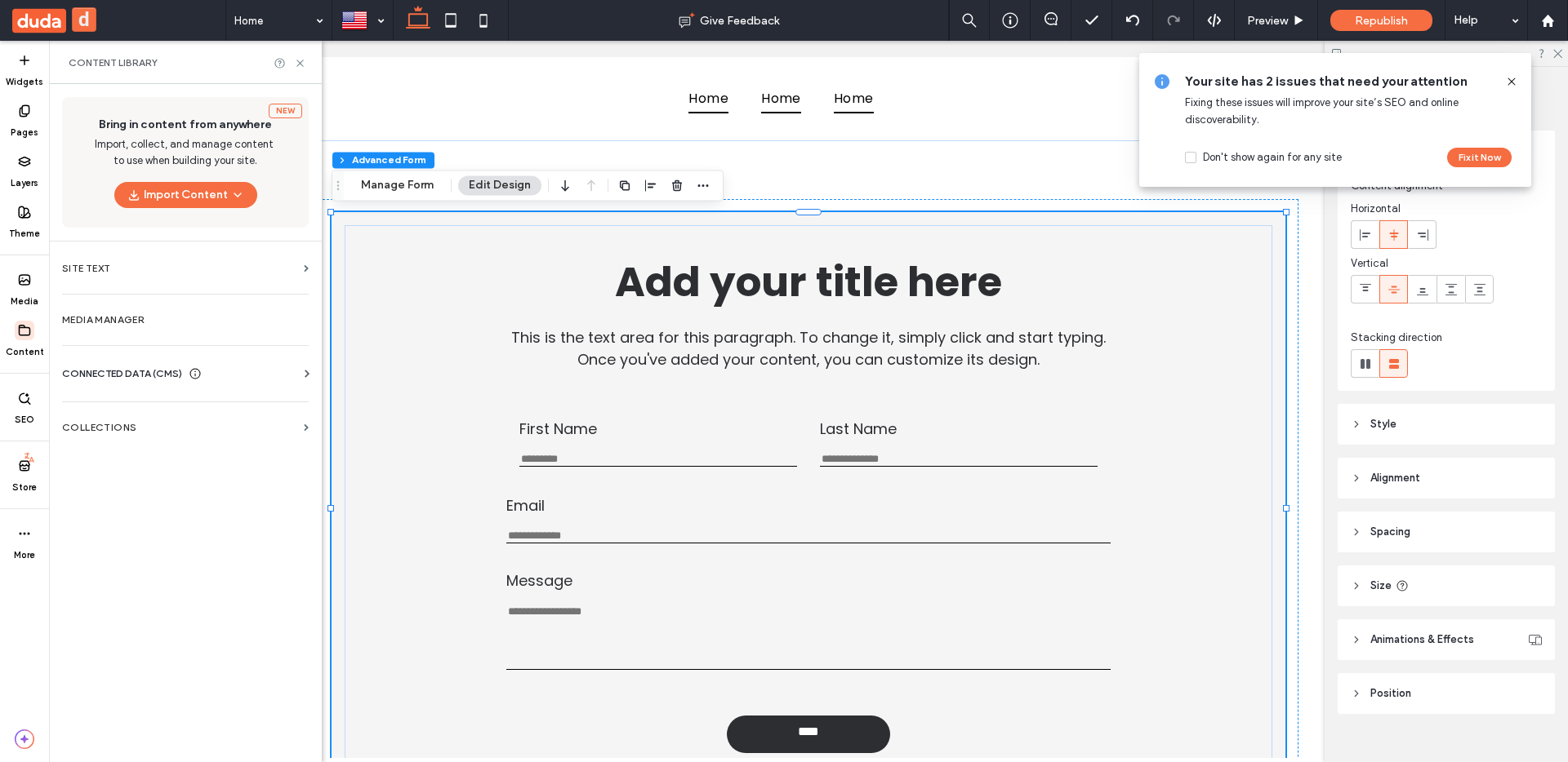
click at [135, 372] on span "CONNECTED DATA (CMS)" at bounding box center [122, 374] width 120 height 16
click at [254, 417] on label "Business Info" at bounding box center [189, 413] width 227 height 11
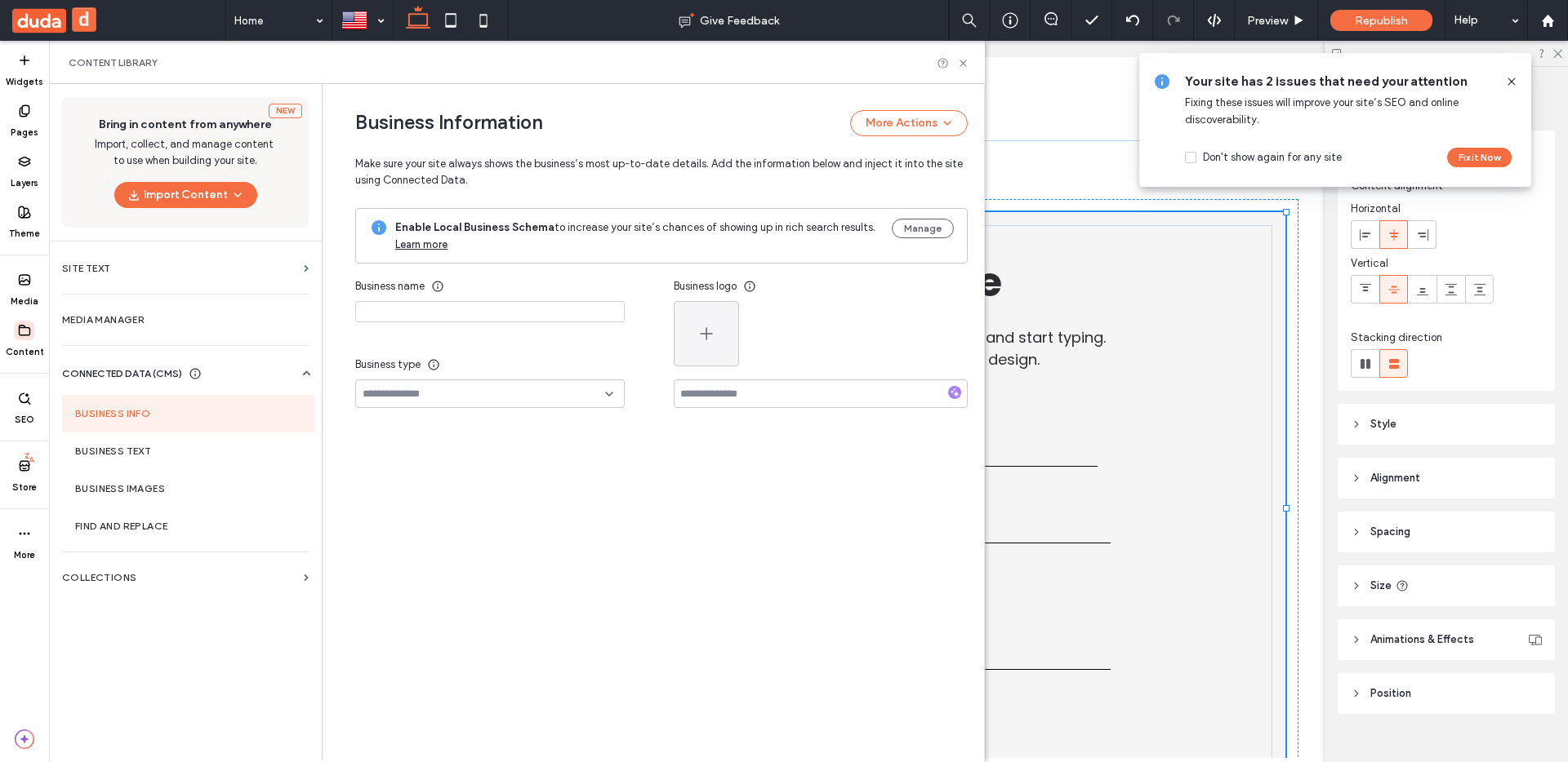
type input "****"
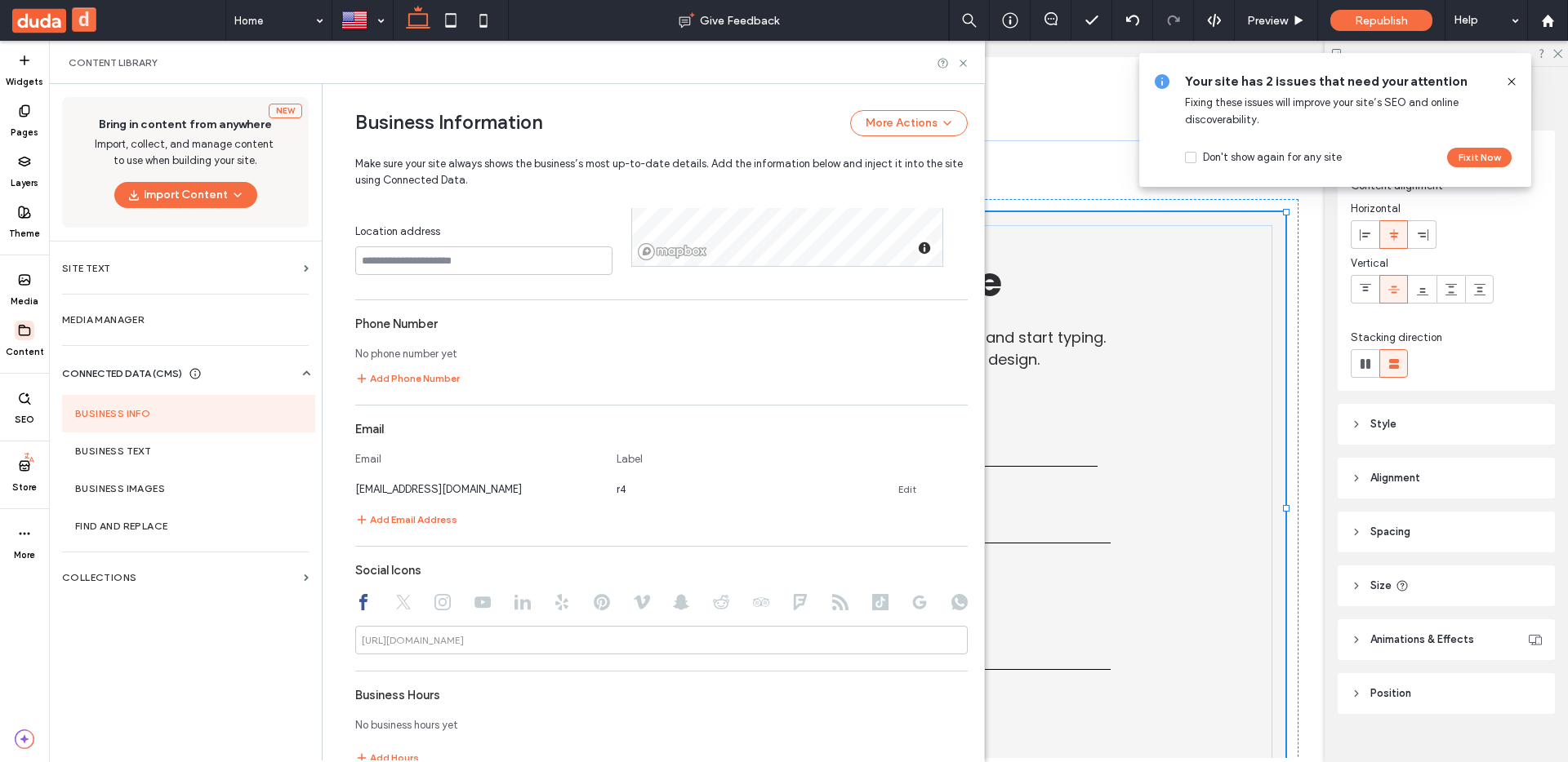
scroll to position [600, 0]
click at [954, 487] on icon at bounding box center [961, 486] width 13 height 13
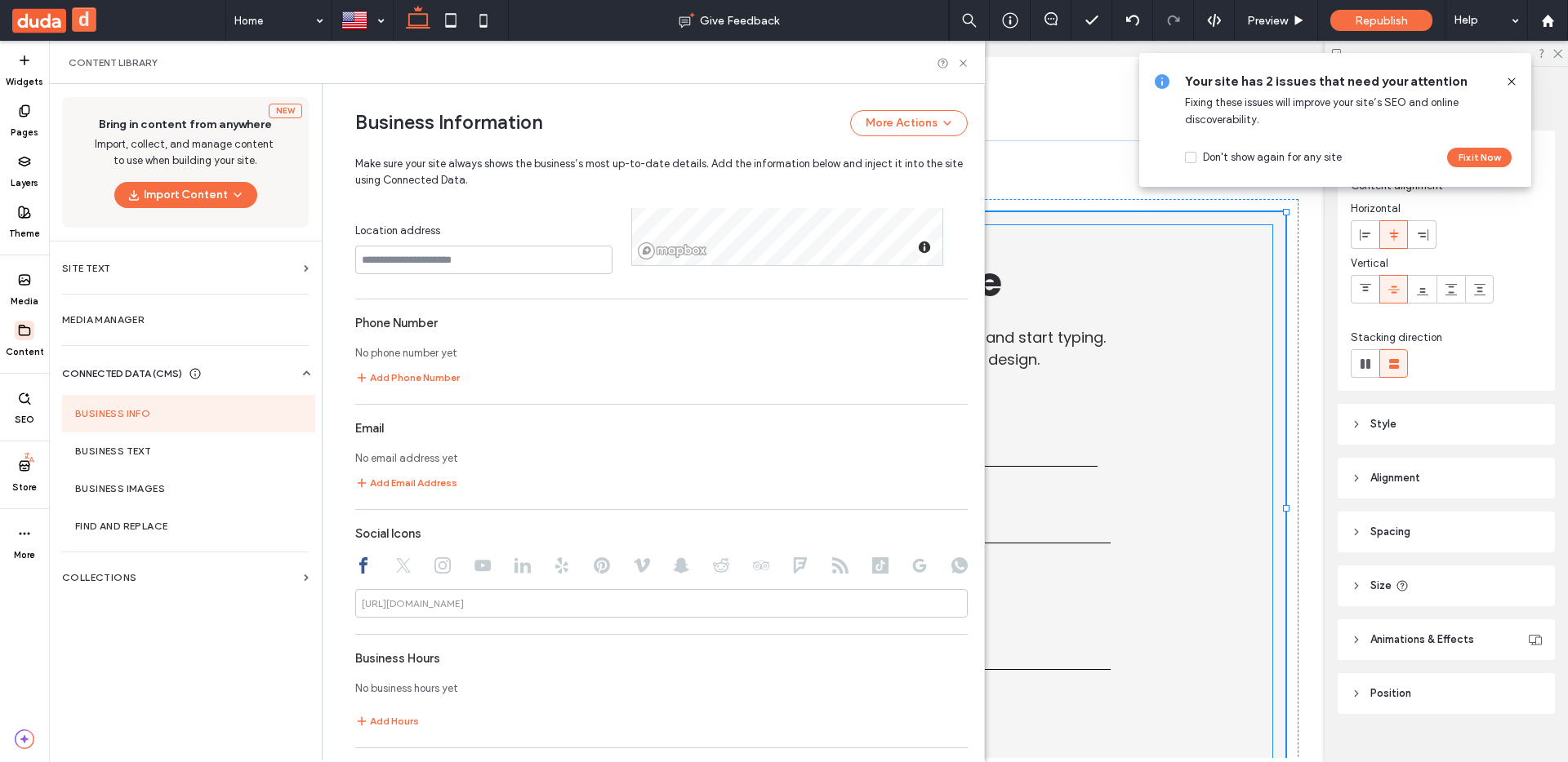
click at [1130, 272] on h1 "Add your title here" at bounding box center [808, 283] width 787 height 62
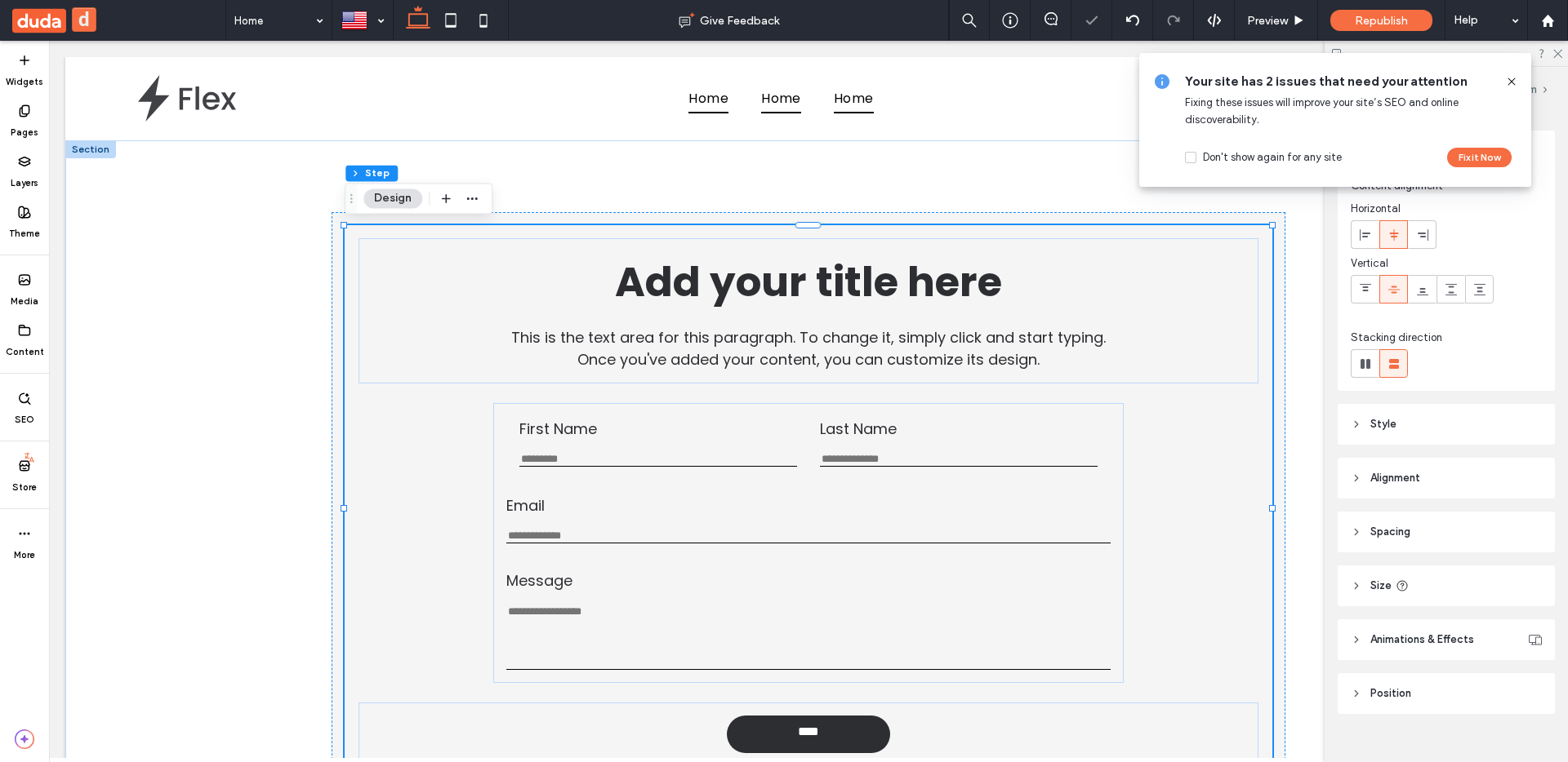
click at [930, 232] on div "Add your title here This is the text area for this paragraph. To change it, sim…" at bounding box center [807, 502] width 927 height 554
click at [927, 216] on div "Add your title here This is the text area for this paragraph. To change it, sim…" at bounding box center [808, 502] width 954 height 580
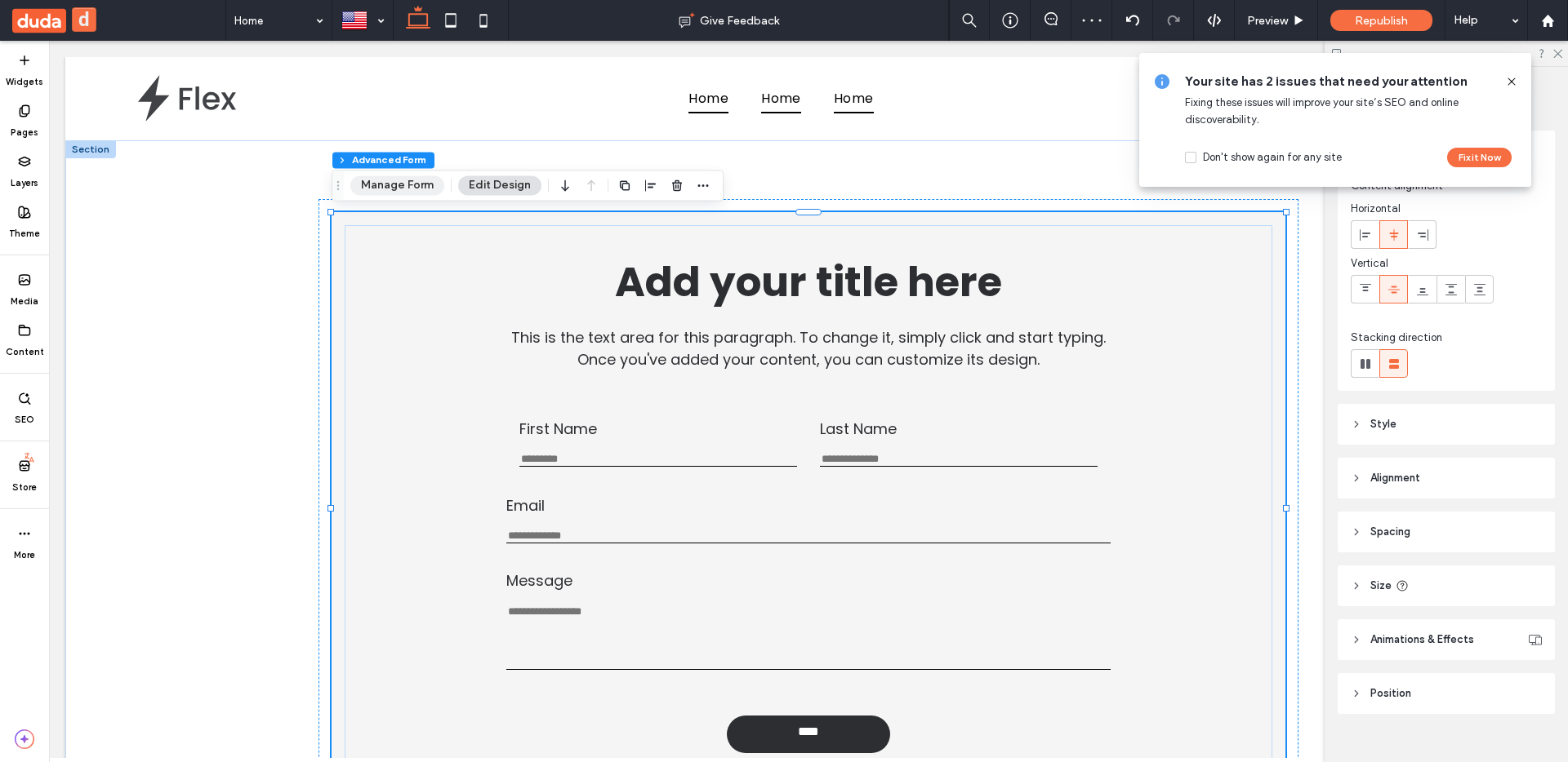
click at [396, 183] on button "Manage Form" at bounding box center [397, 185] width 94 height 20
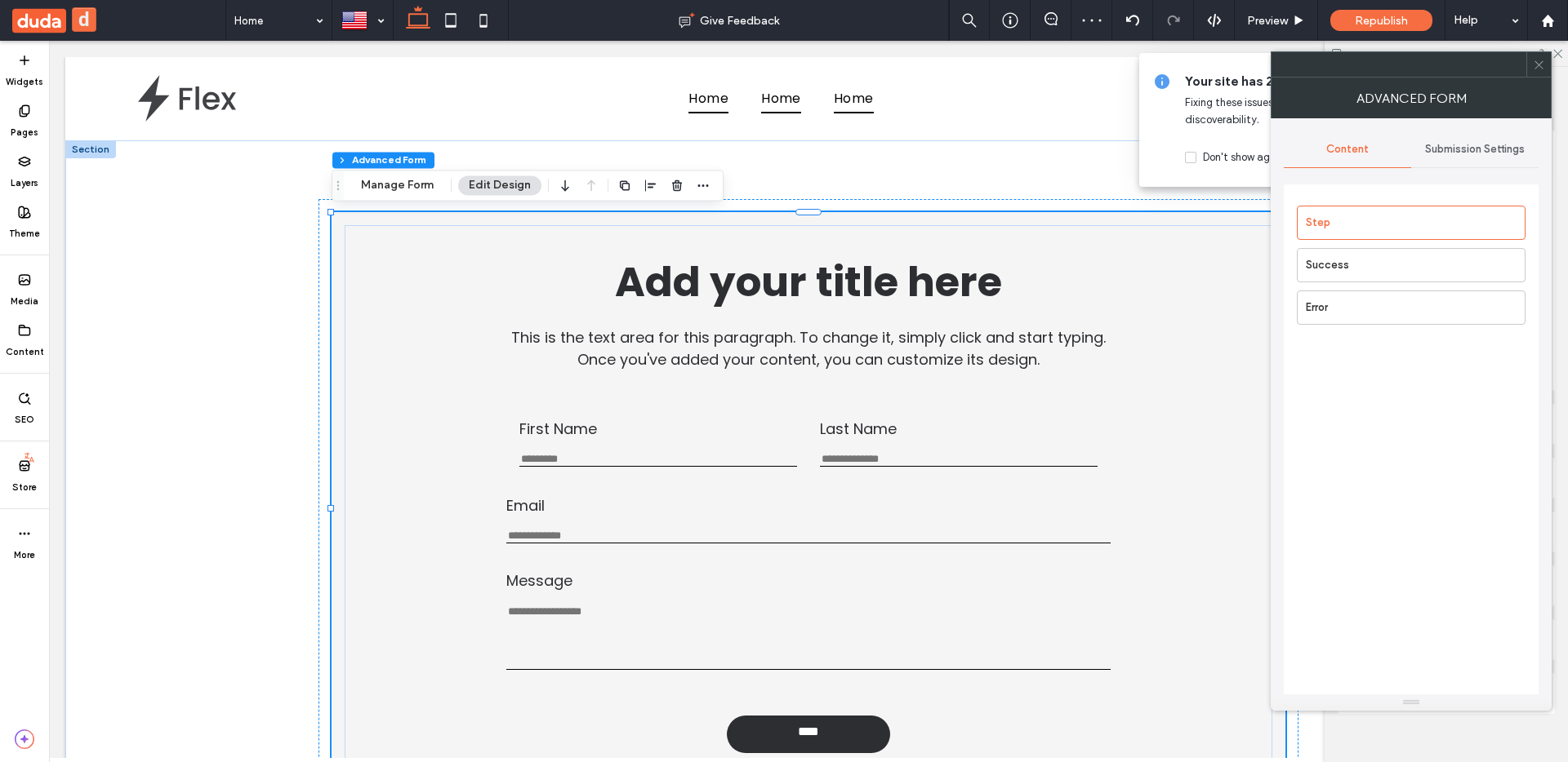
click at [1476, 142] on div "Submission Settings" at bounding box center [1475, 150] width 127 height 36
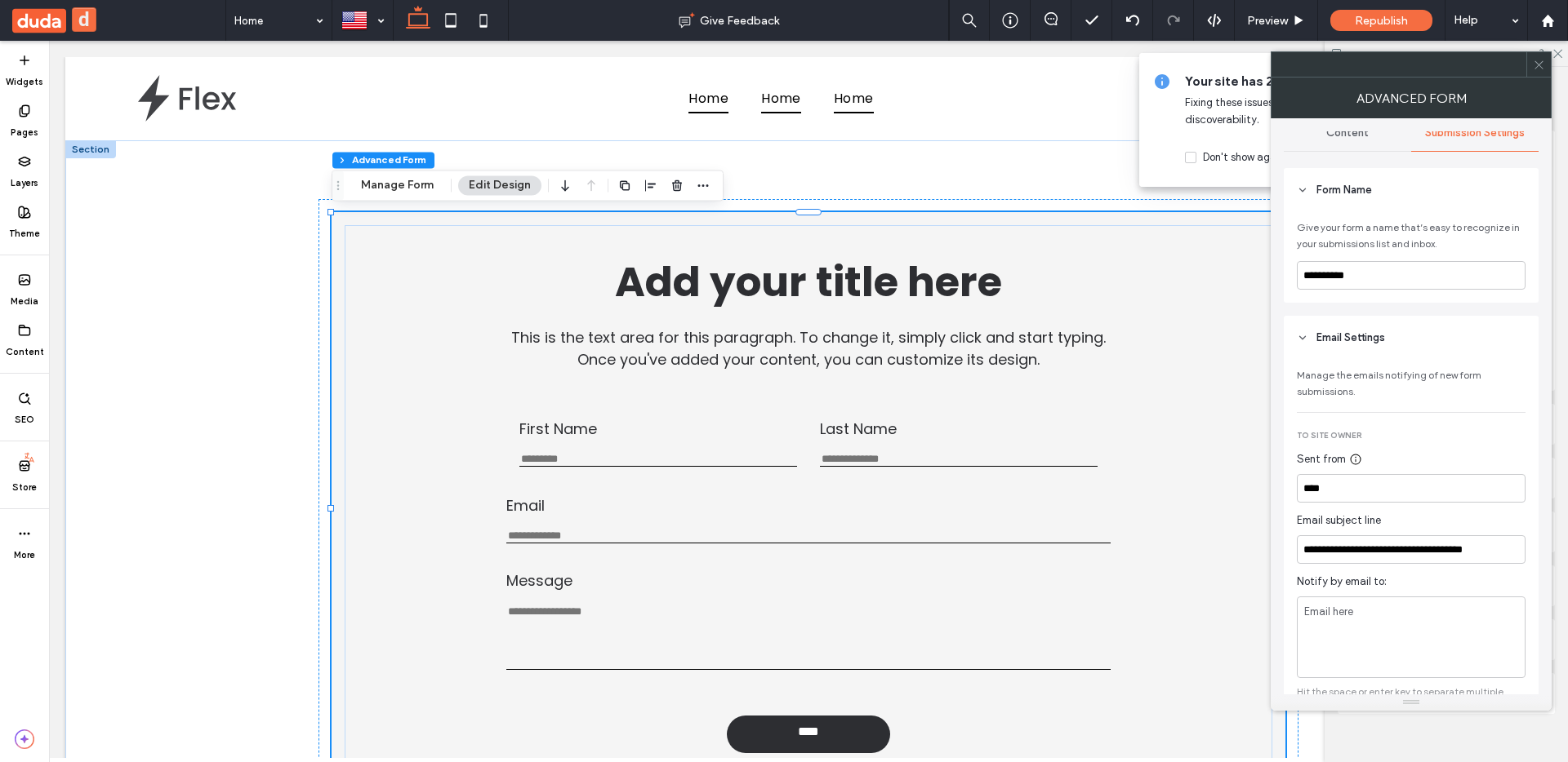
scroll to position [0, 0]
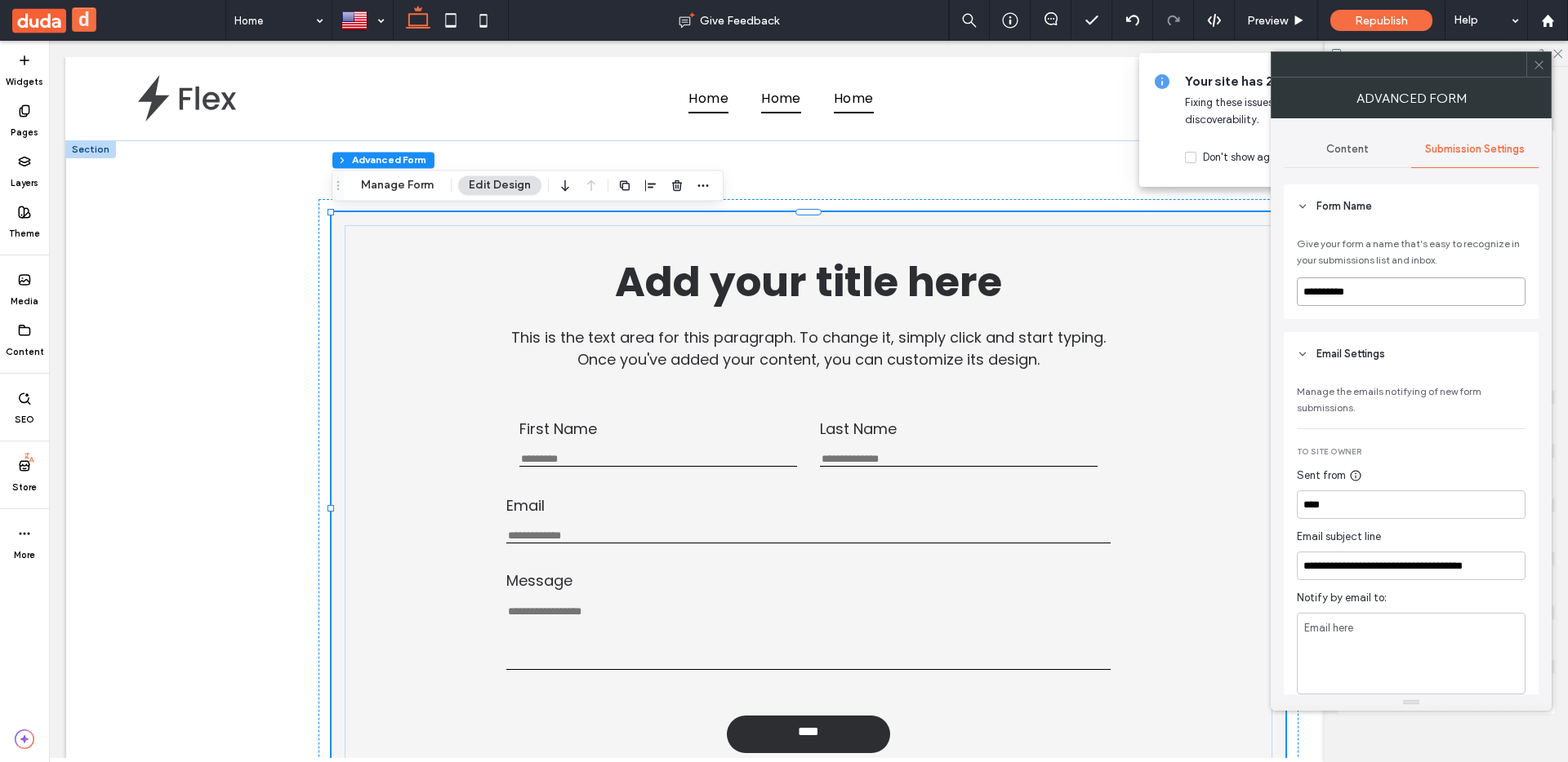
click at [1382, 305] on input "**********" at bounding box center [1411, 291] width 228 height 29
type input "*"
click at [1383, 313] on div "Give your form a name that’s easy to recognize in your submissions list and inb…" at bounding box center [1411, 273] width 254 height 91
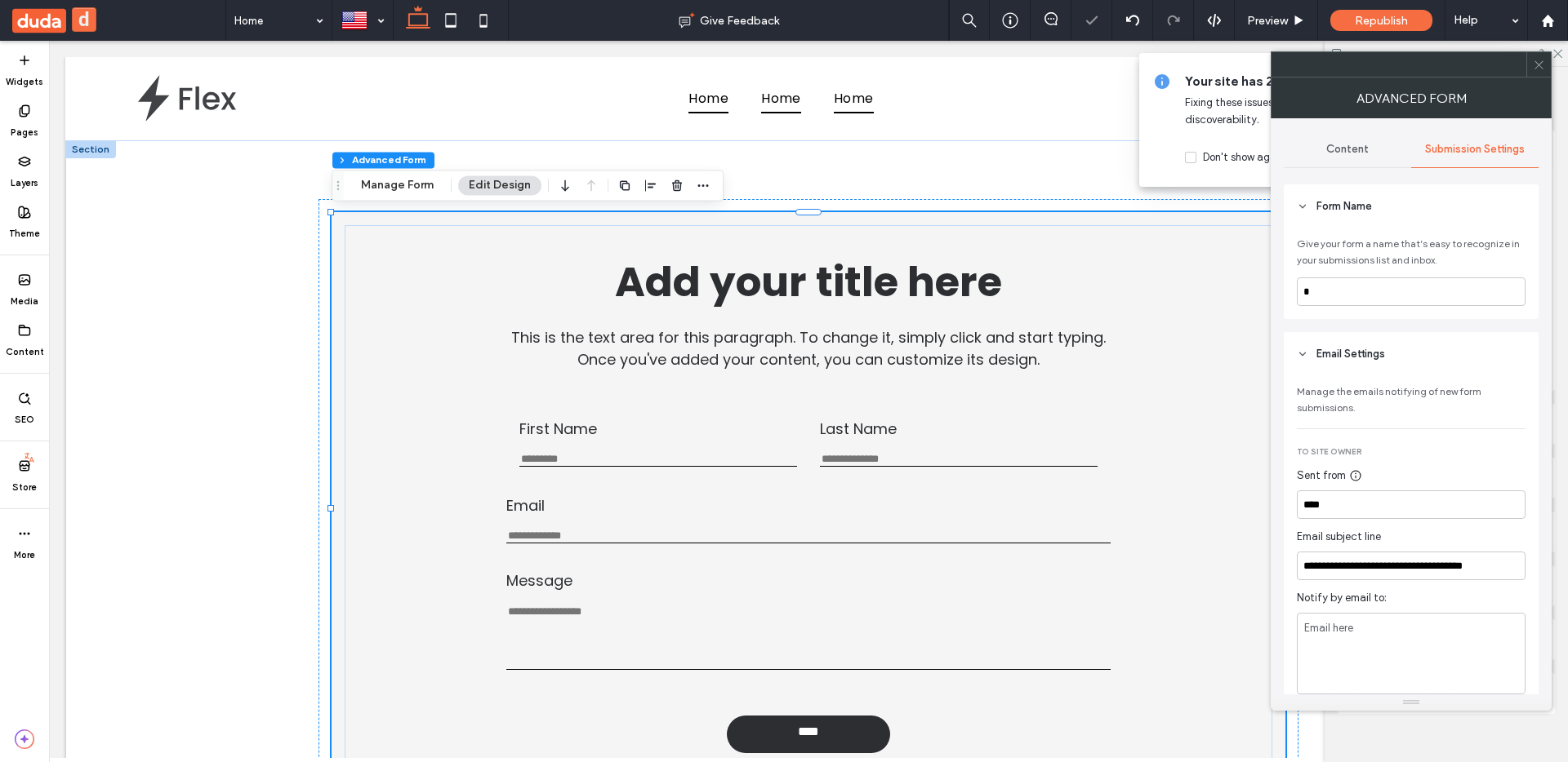
click at [1382, 319] on div "Give your form a name that’s easy to recognize in your submissions list and inb…" at bounding box center [1411, 273] width 254 height 91
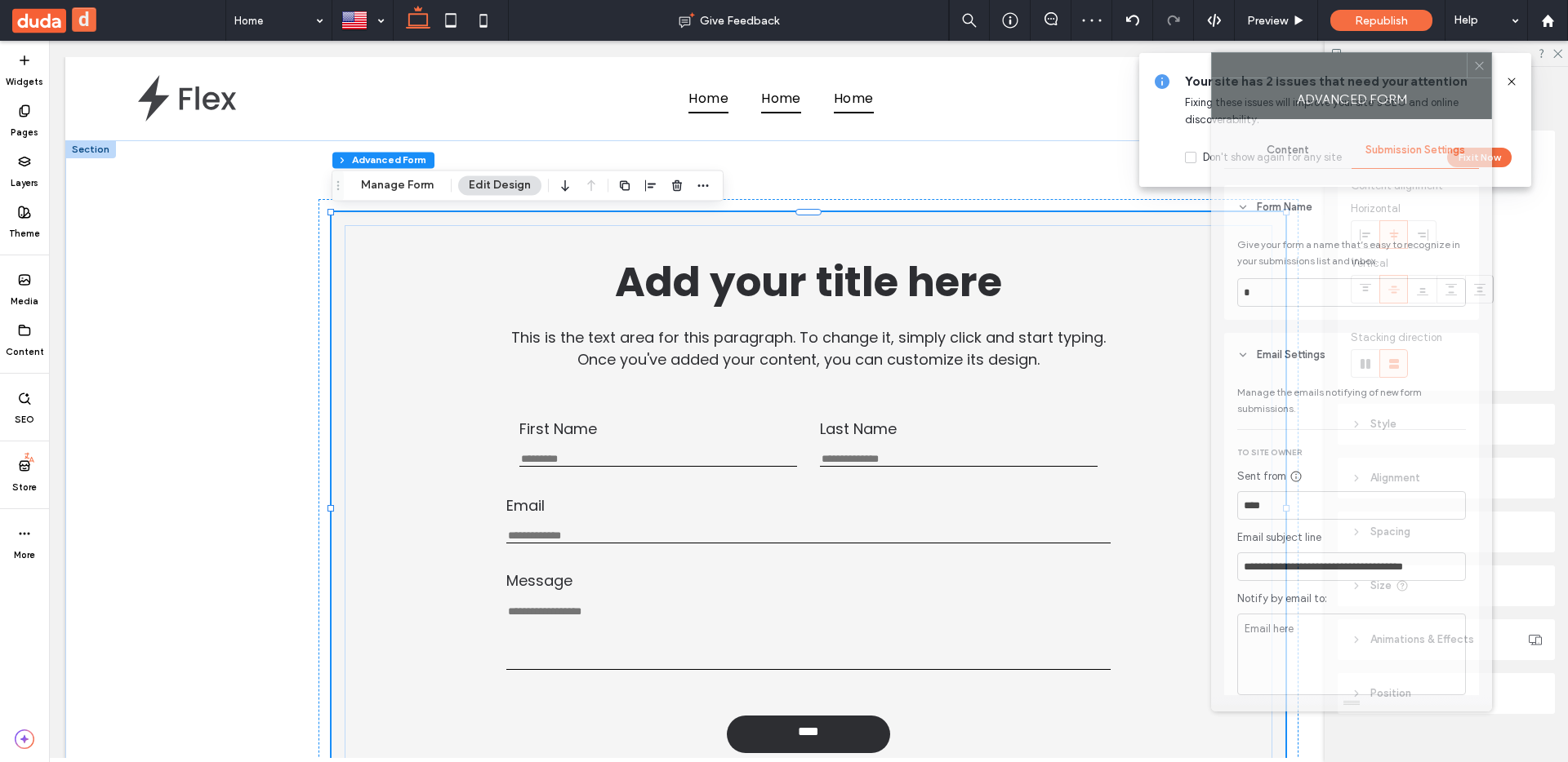
drag, startPoint x: 1333, startPoint y: 106, endPoint x: 1259, endPoint y: 107, distance: 74.0
click at [1260, 107] on div "Advanced Form" at bounding box center [1352, 99] width 281 height 41
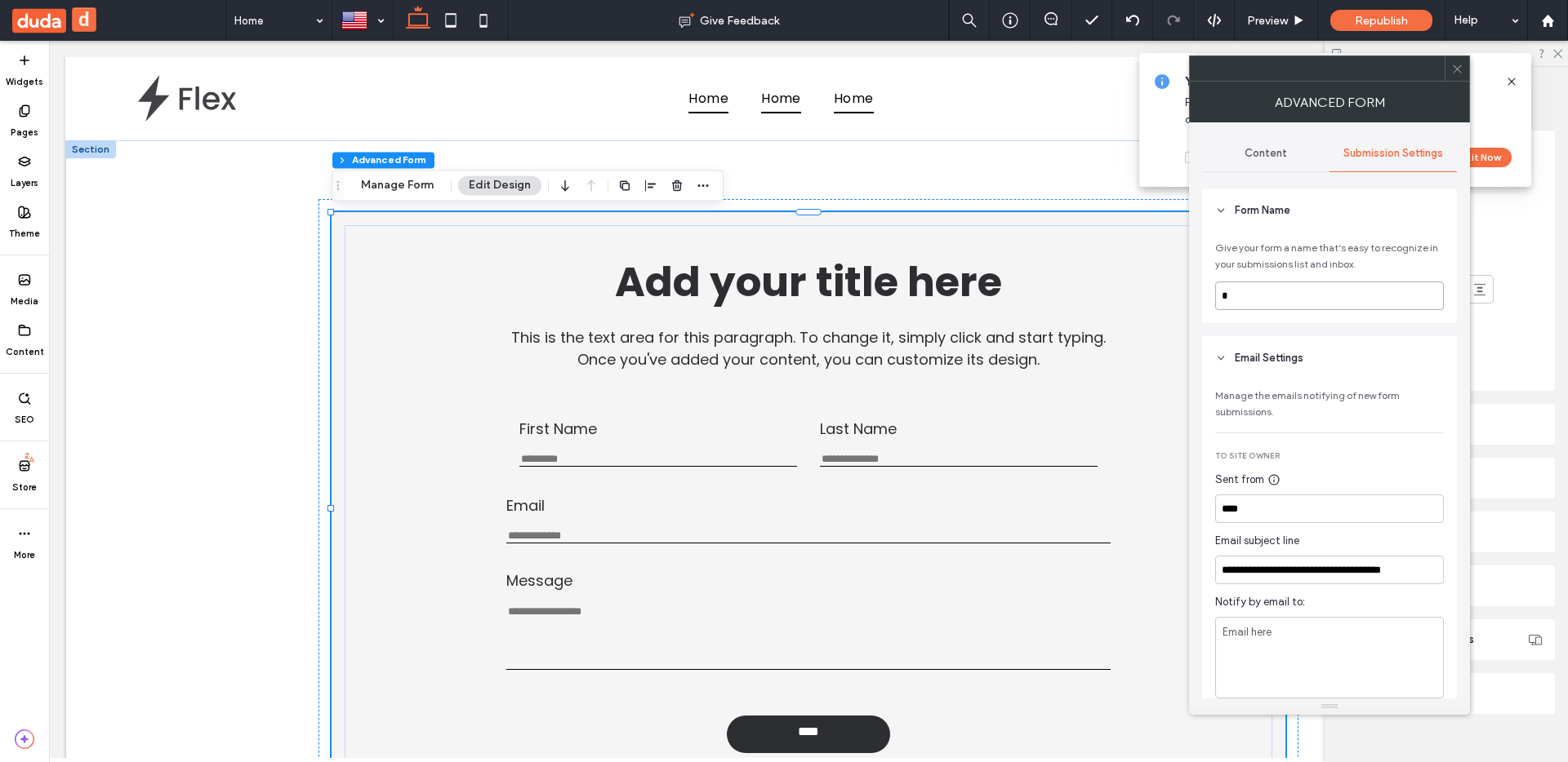
click at [1243, 296] on input "*" at bounding box center [1329, 296] width 228 height 29
click at [1245, 327] on div "**********" at bounding box center [1329, 707] width 254 height 1142
drag, startPoint x: 1391, startPoint y: 573, endPoint x: 1333, endPoint y: 573, distance: 58.0
click at [1333, 573] on input "**********" at bounding box center [1329, 570] width 228 height 29
click at [1449, 80] on div at bounding box center [1329, 68] width 281 height 26
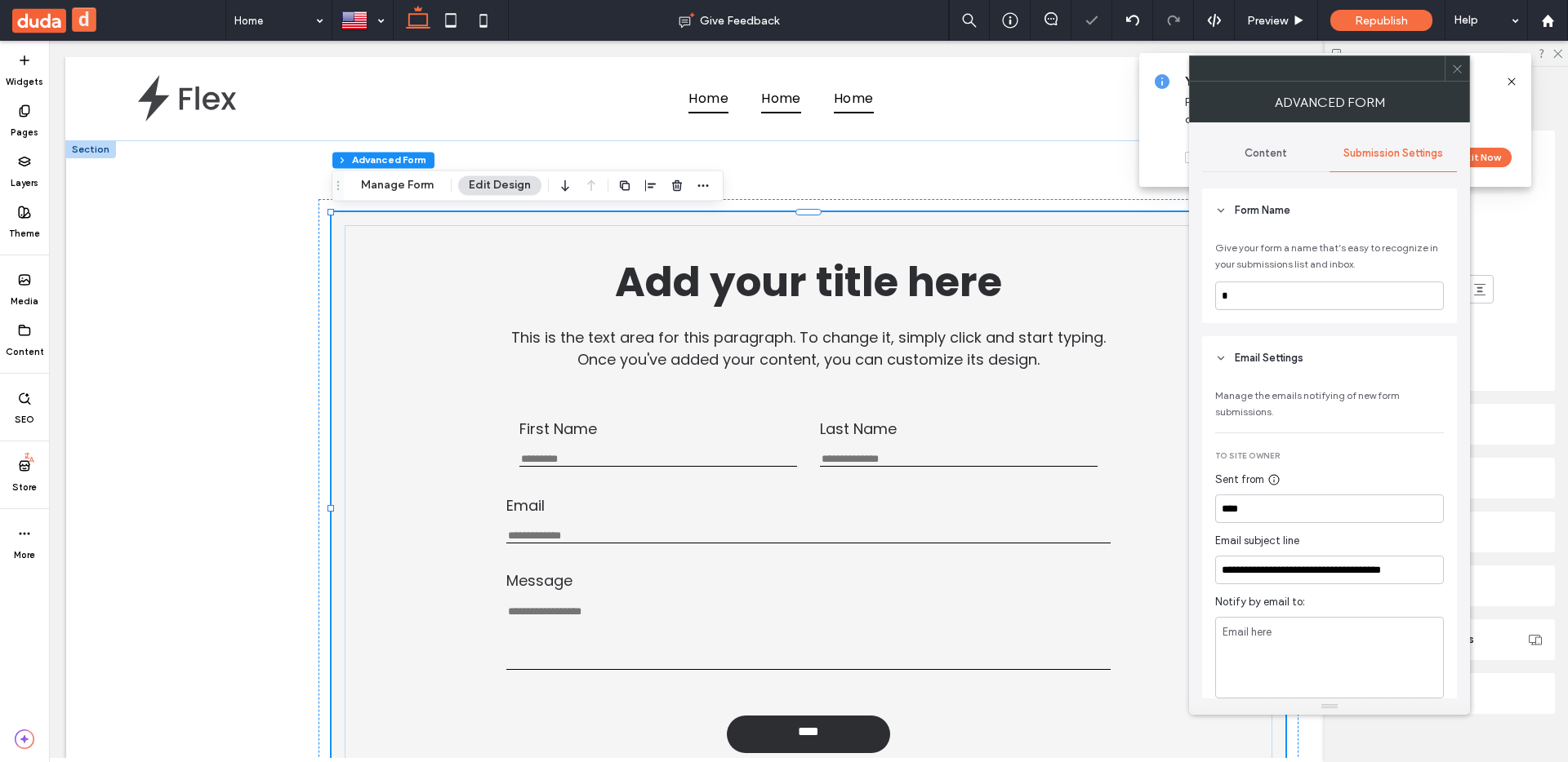
click at [1454, 73] on icon at bounding box center [1457, 69] width 12 height 12
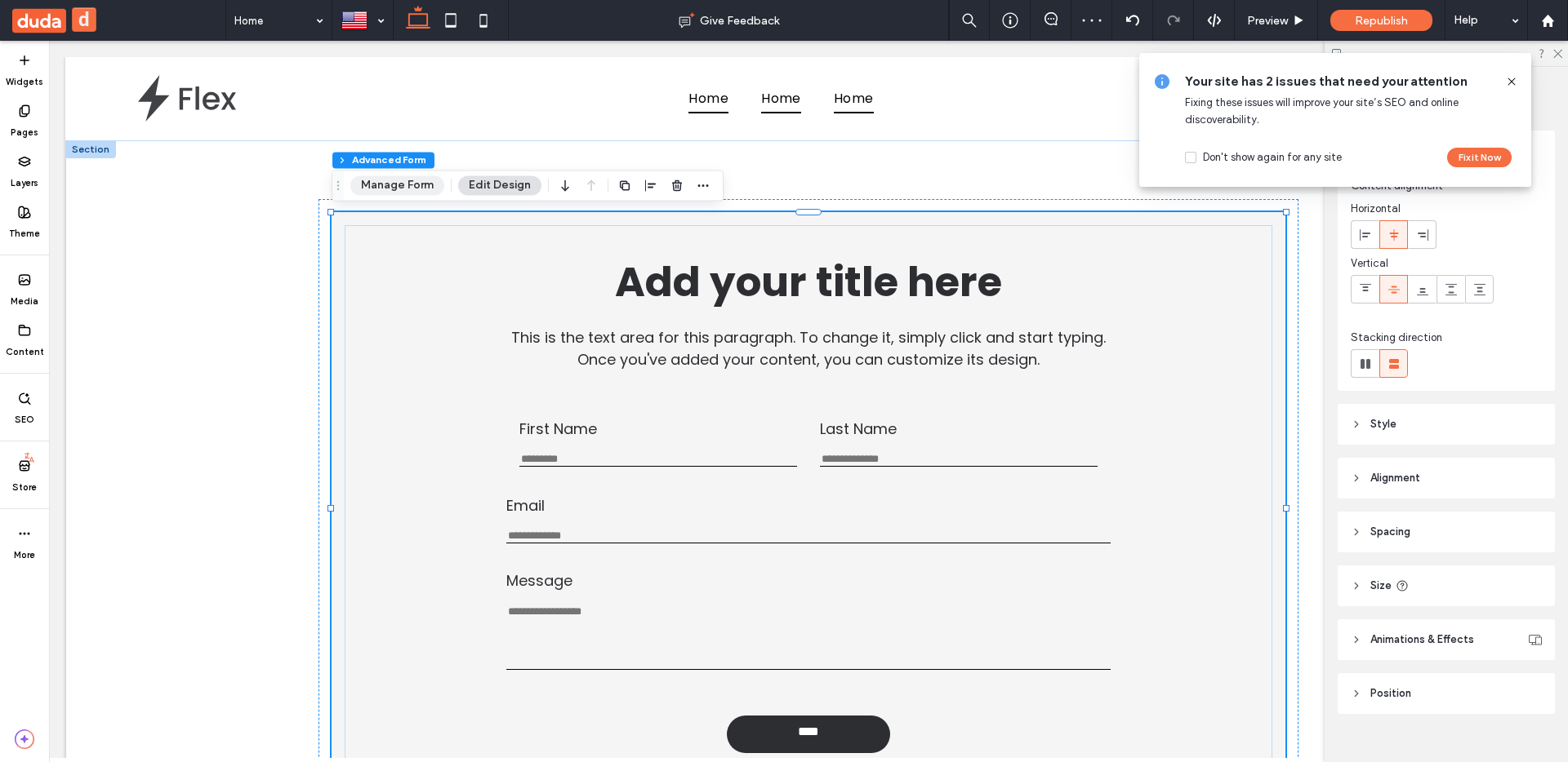
click at [399, 179] on button "Manage Form" at bounding box center [397, 185] width 94 height 20
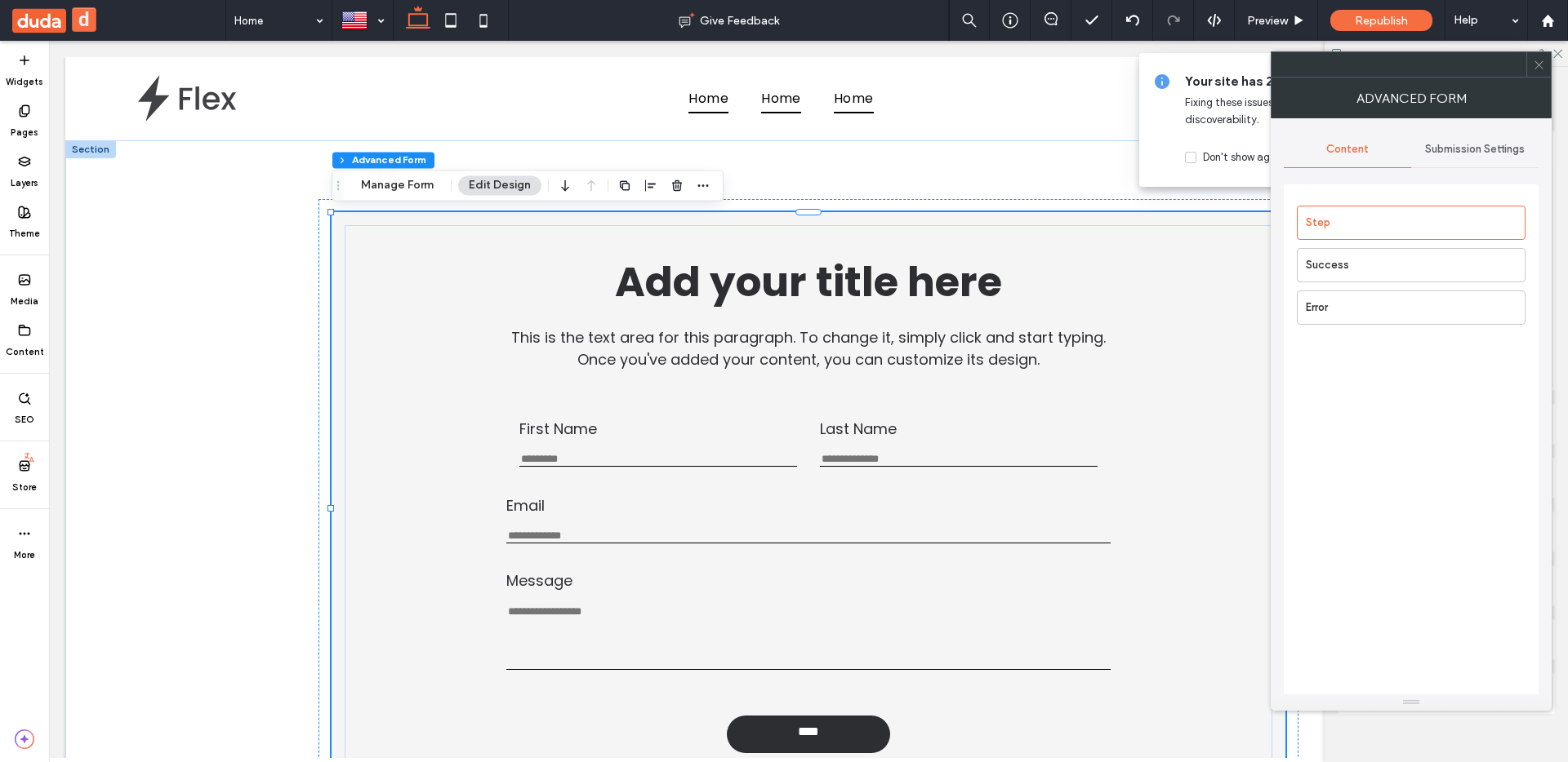
click at [1495, 168] on div "Content Submission Settings Step Success Error" at bounding box center [1411, 413] width 254 height 563
click at [1487, 155] on span "Submission Settings" at bounding box center [1475, 149] width 100 height 13
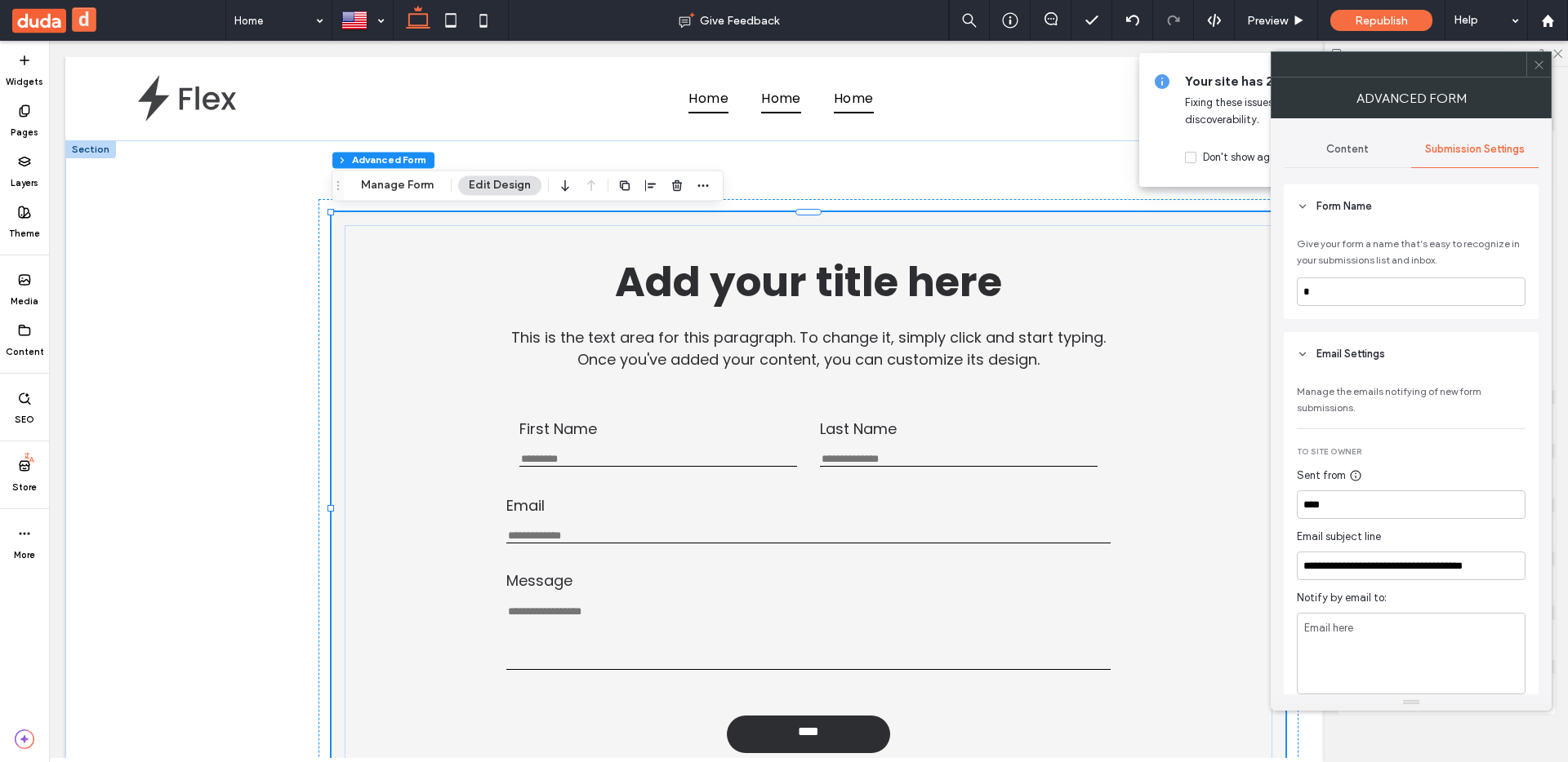
scroll to position [35, 0]
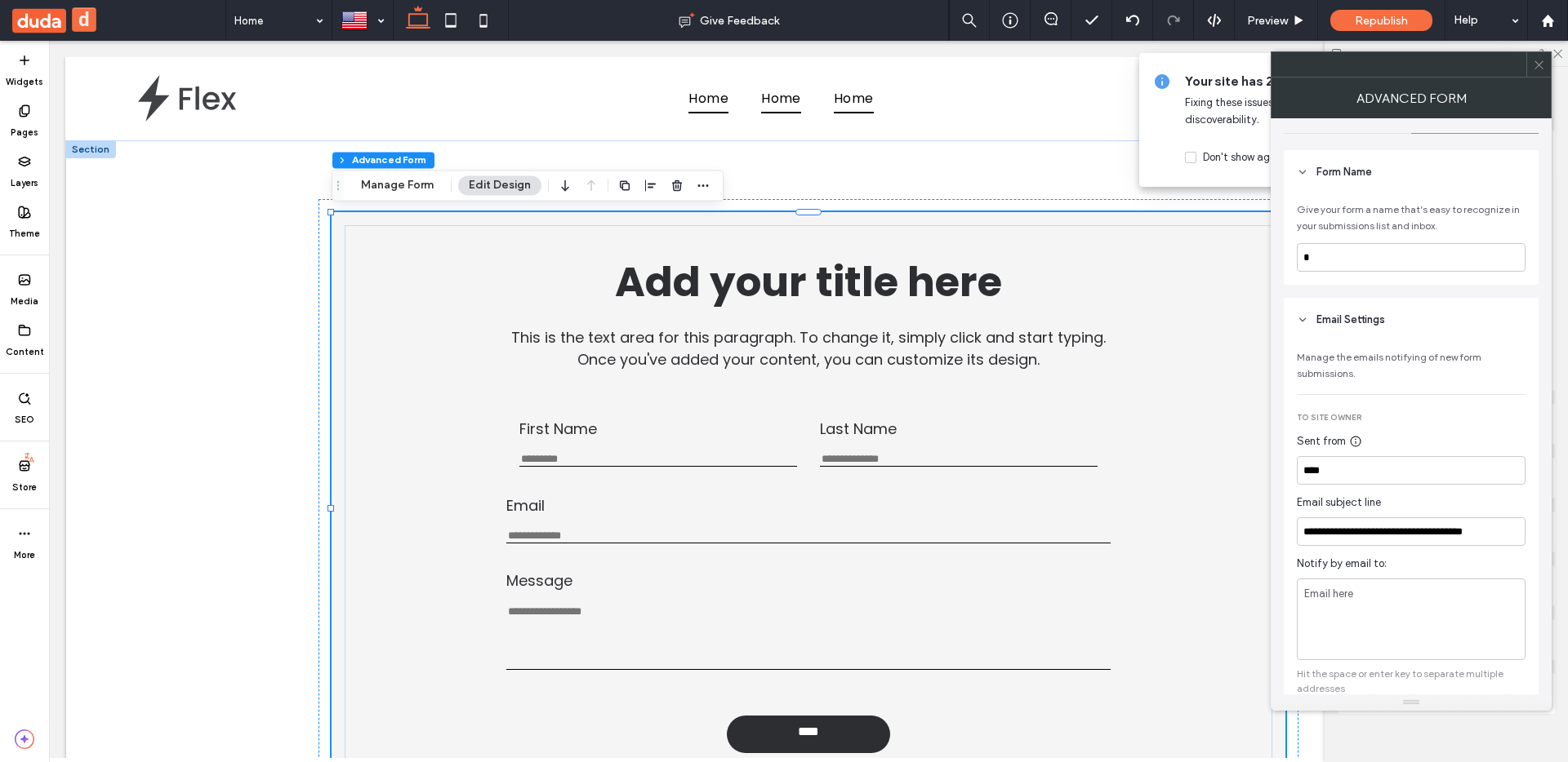
click at [1541, 53] on span at bounding box center [1539, 64] width 12 height 24
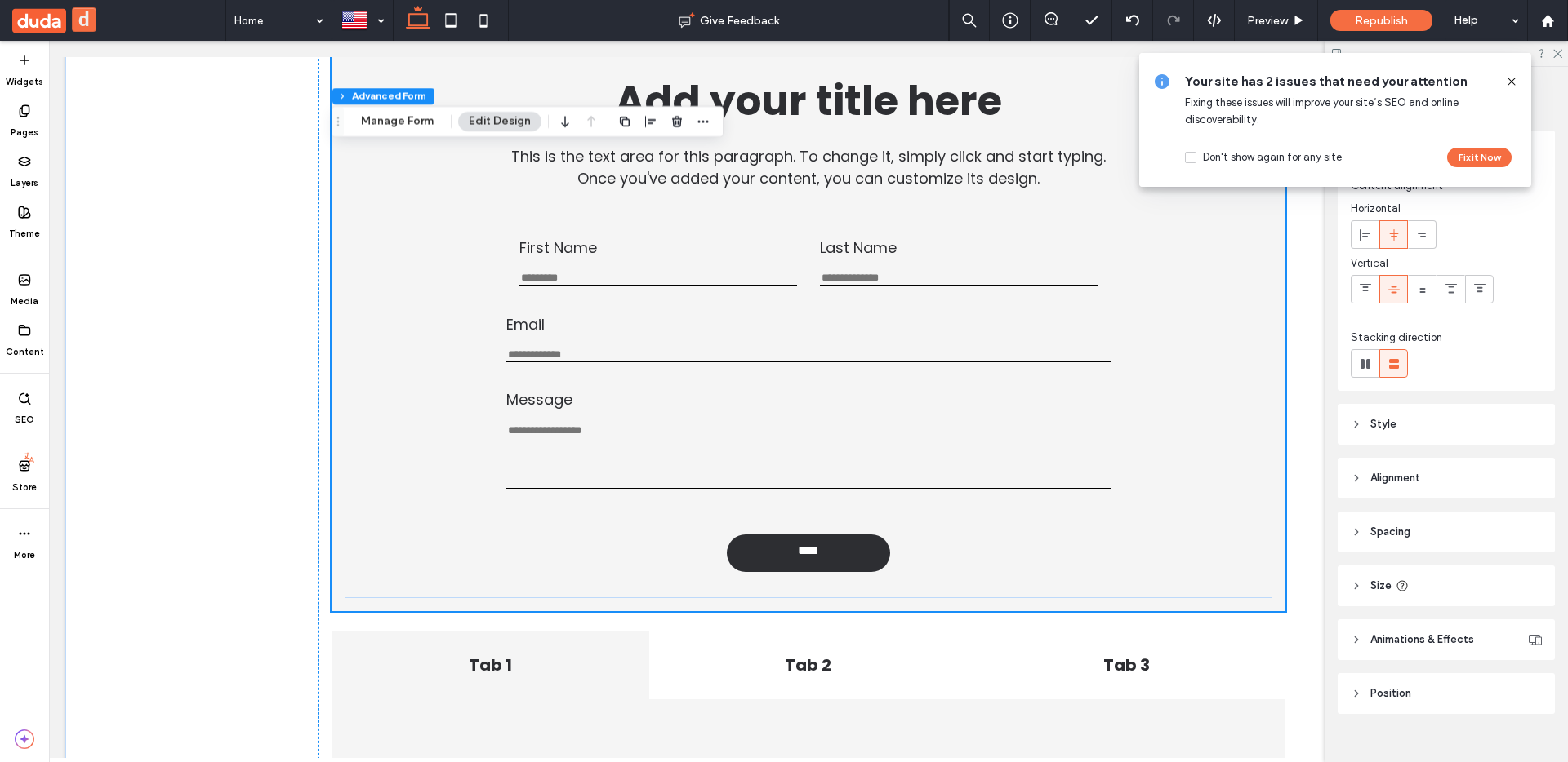
scroll to position [169, 0]
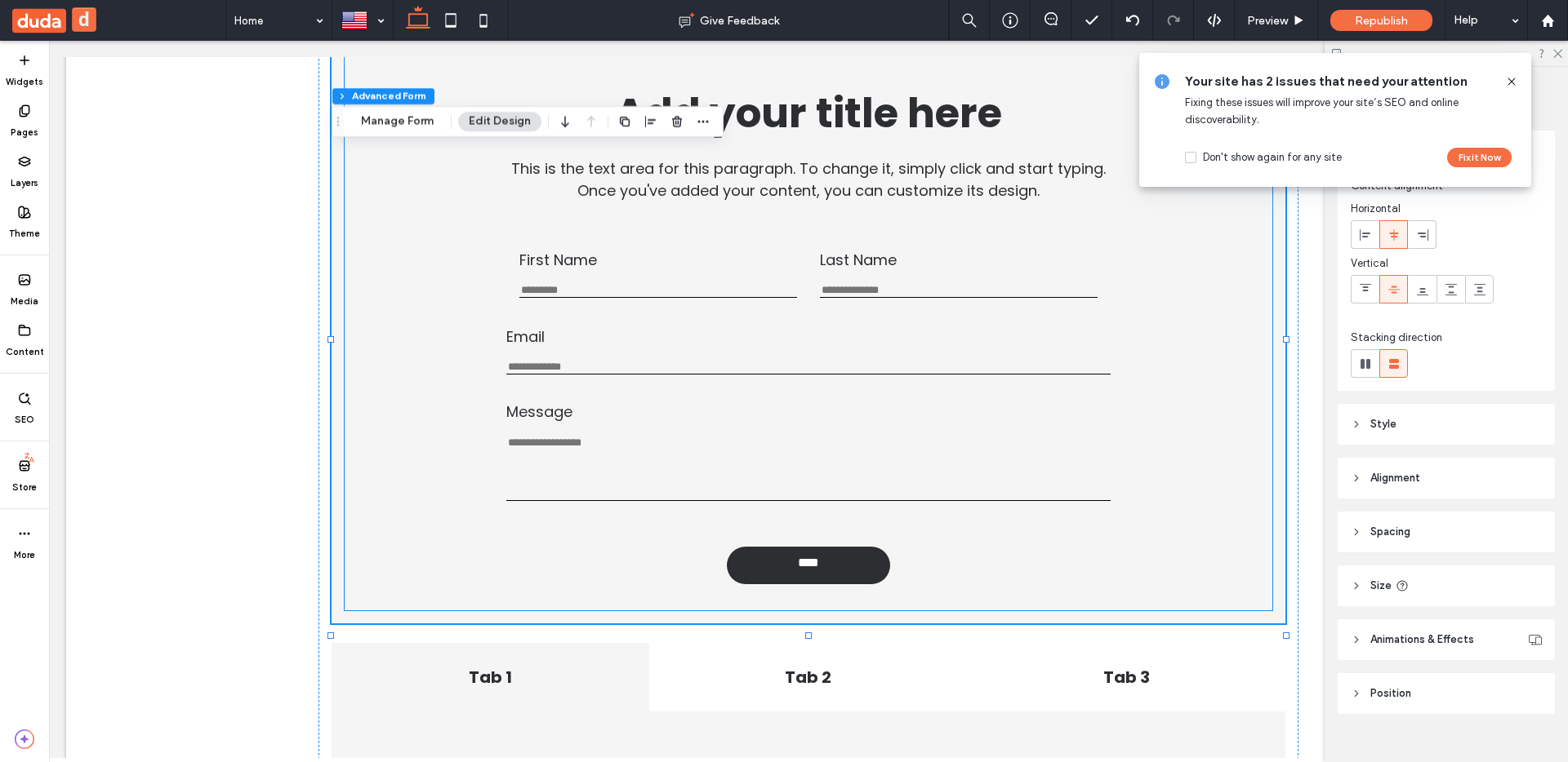
click at [534, 194] on p "This is the text area for this paragraph. To change it, simply click and start …" at bounding box center [808, 179] width 594 height 44
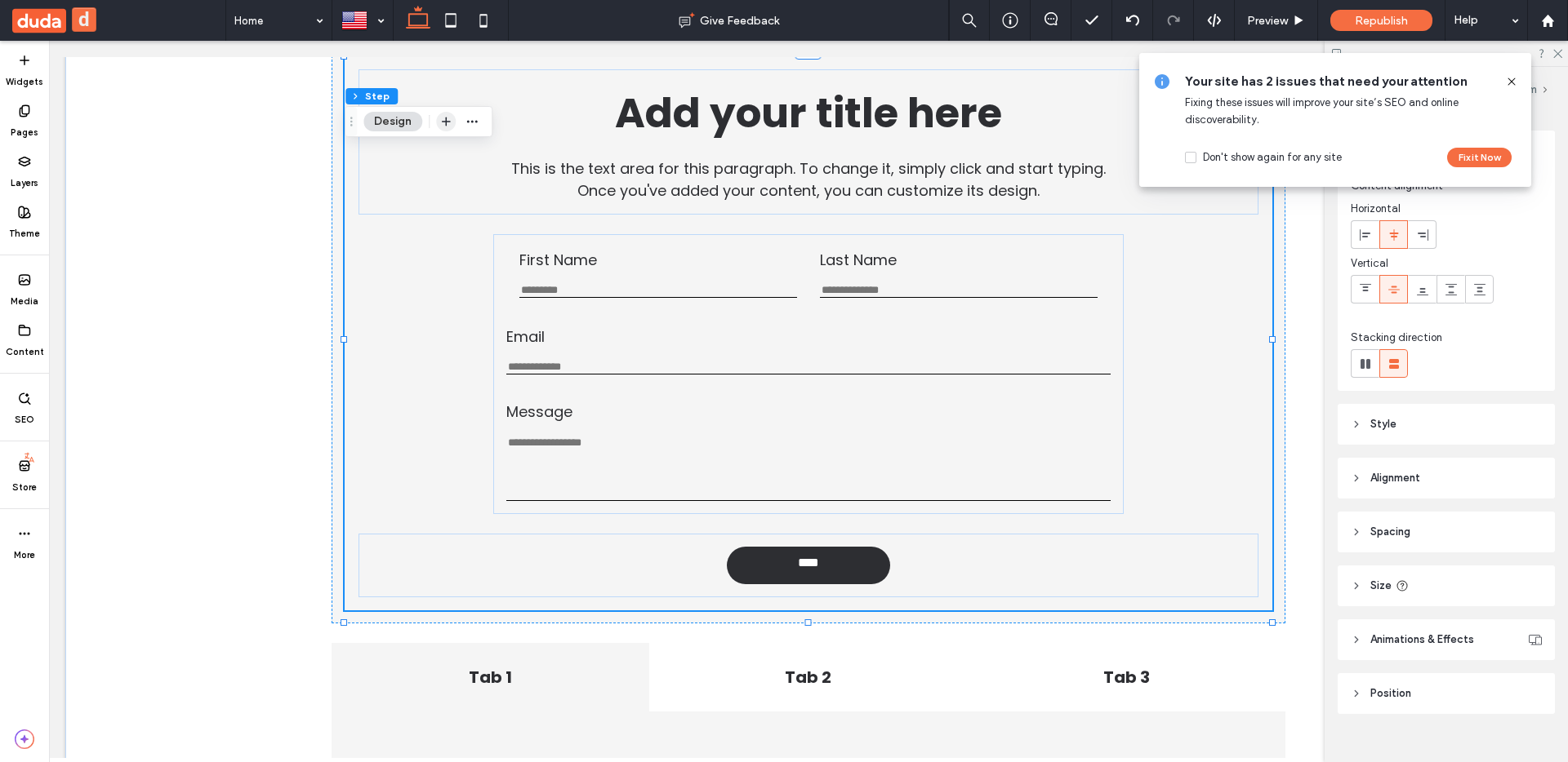
click at [442, 120] on icon "button" at bounding box center [446, 121] width 13 height 13
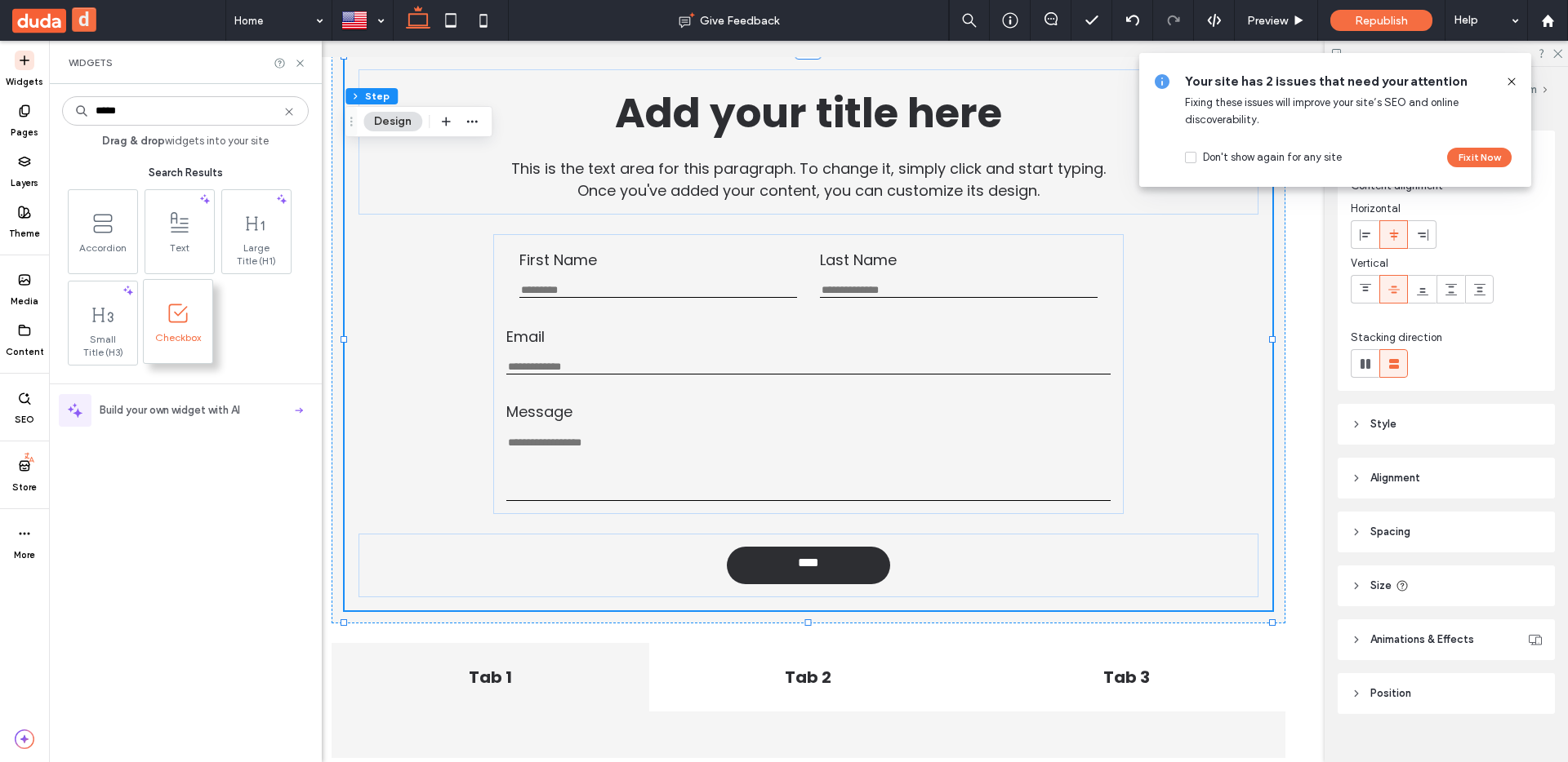
type input "*****"
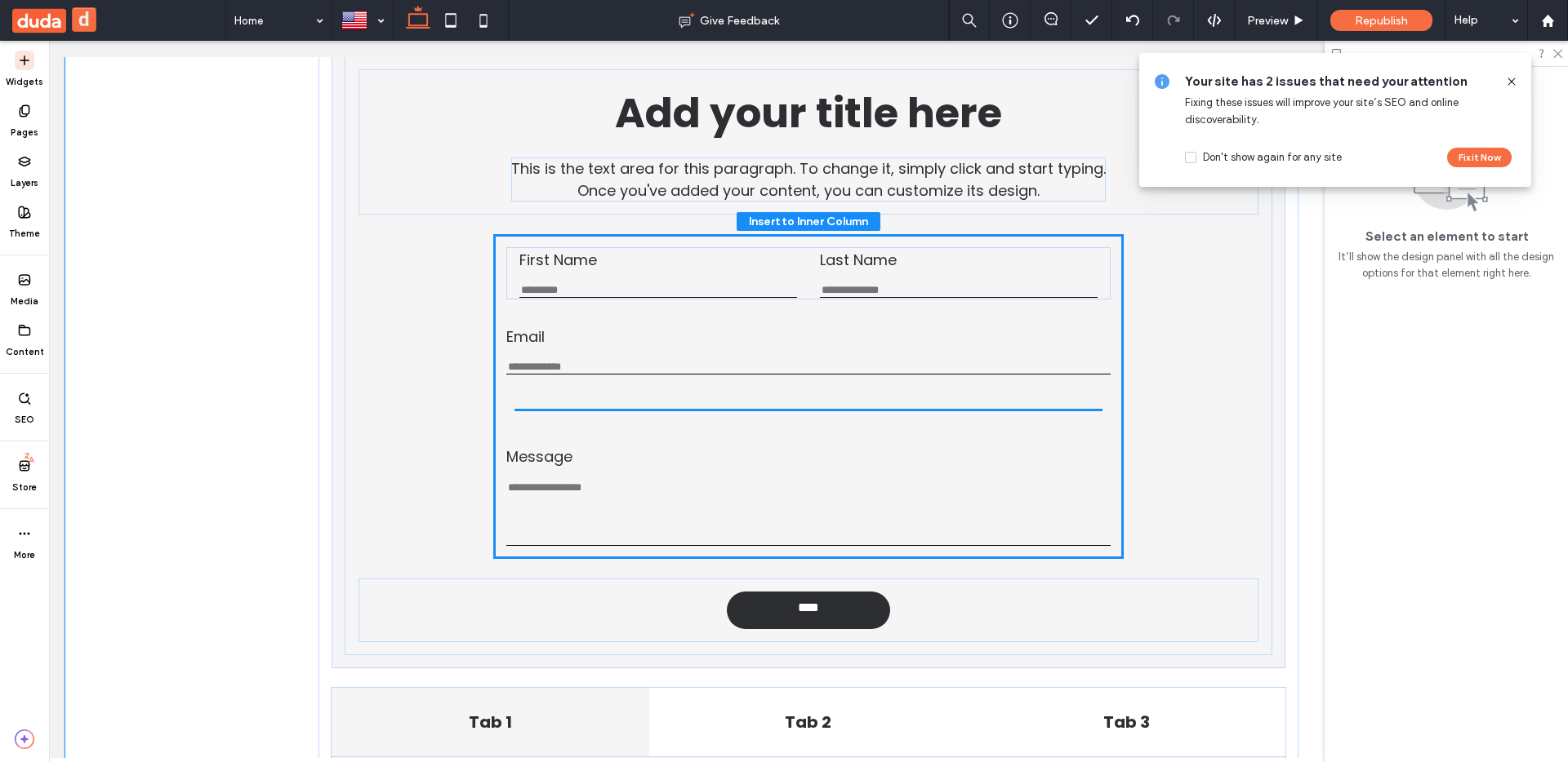
drag, startPoint x: 254, startPoint y: 378, endPoint x: 263, endPoint y: 381, distance: 9.5
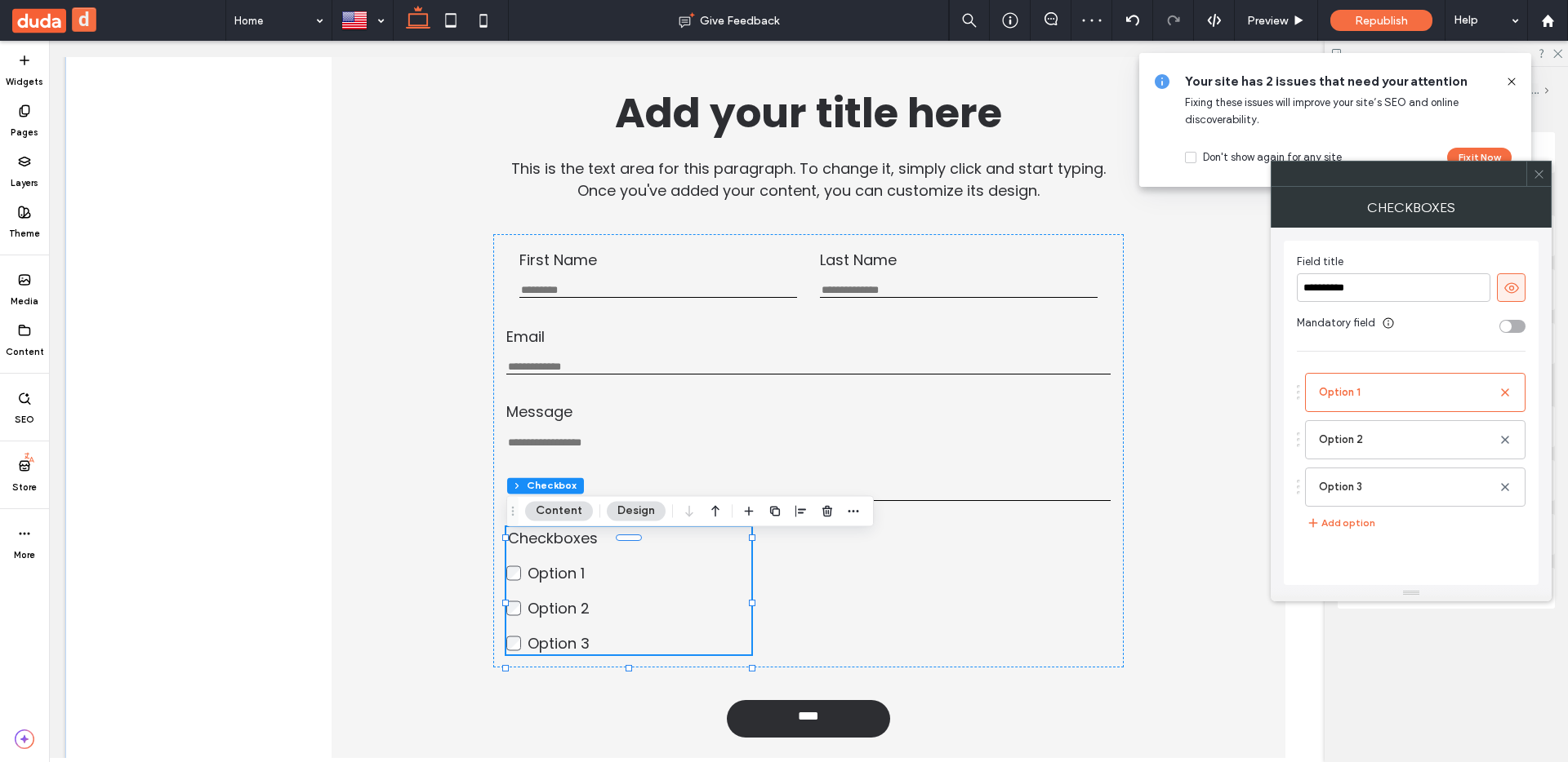
click at [1513, 81] on icon at bounding box center [1511, 81] width 13 height 13
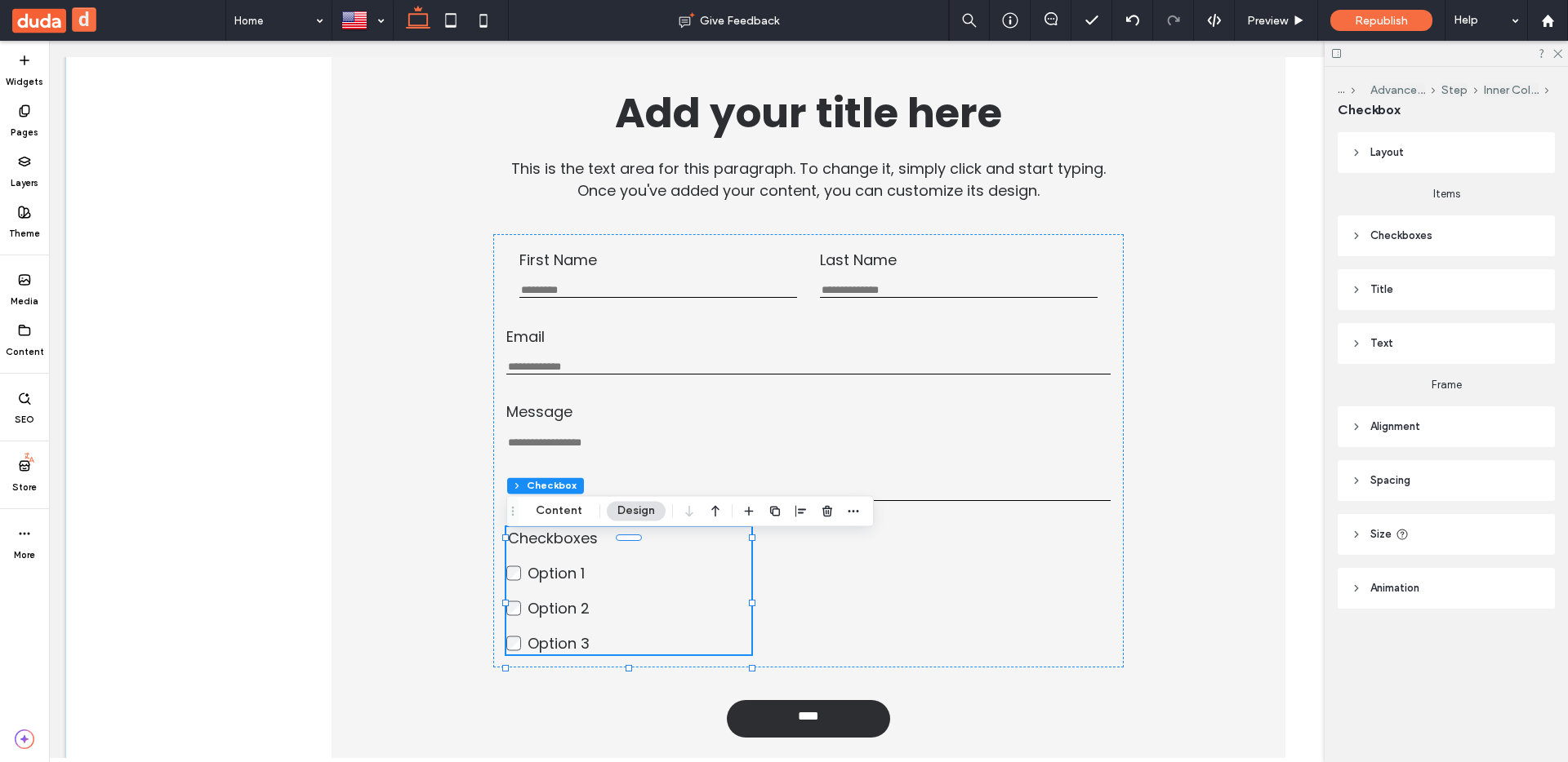
click at [1467, 152] on header "Layout" at bounding box center [1446, 152] width 217 height 41
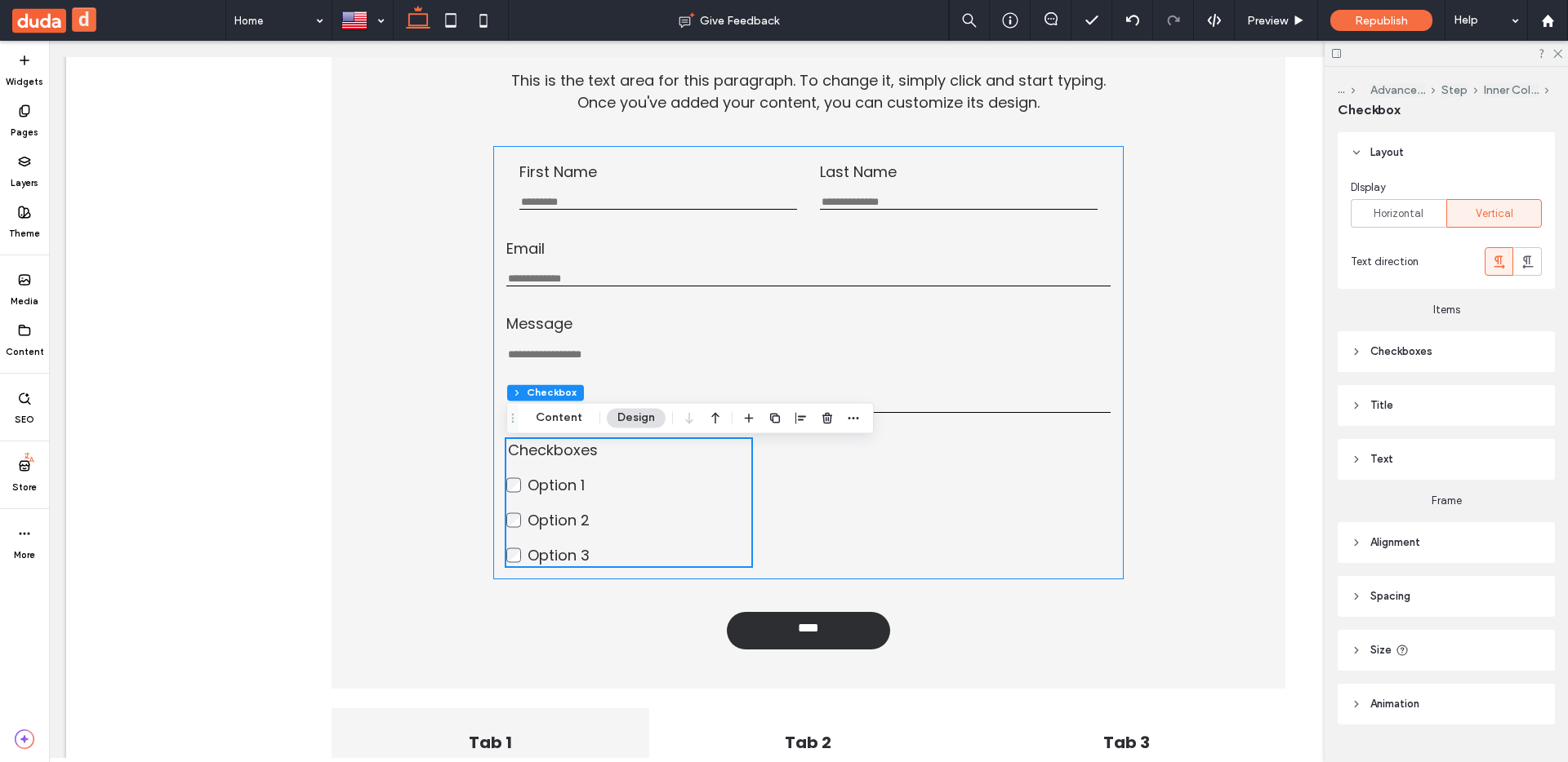
scroll to position [262, 0]
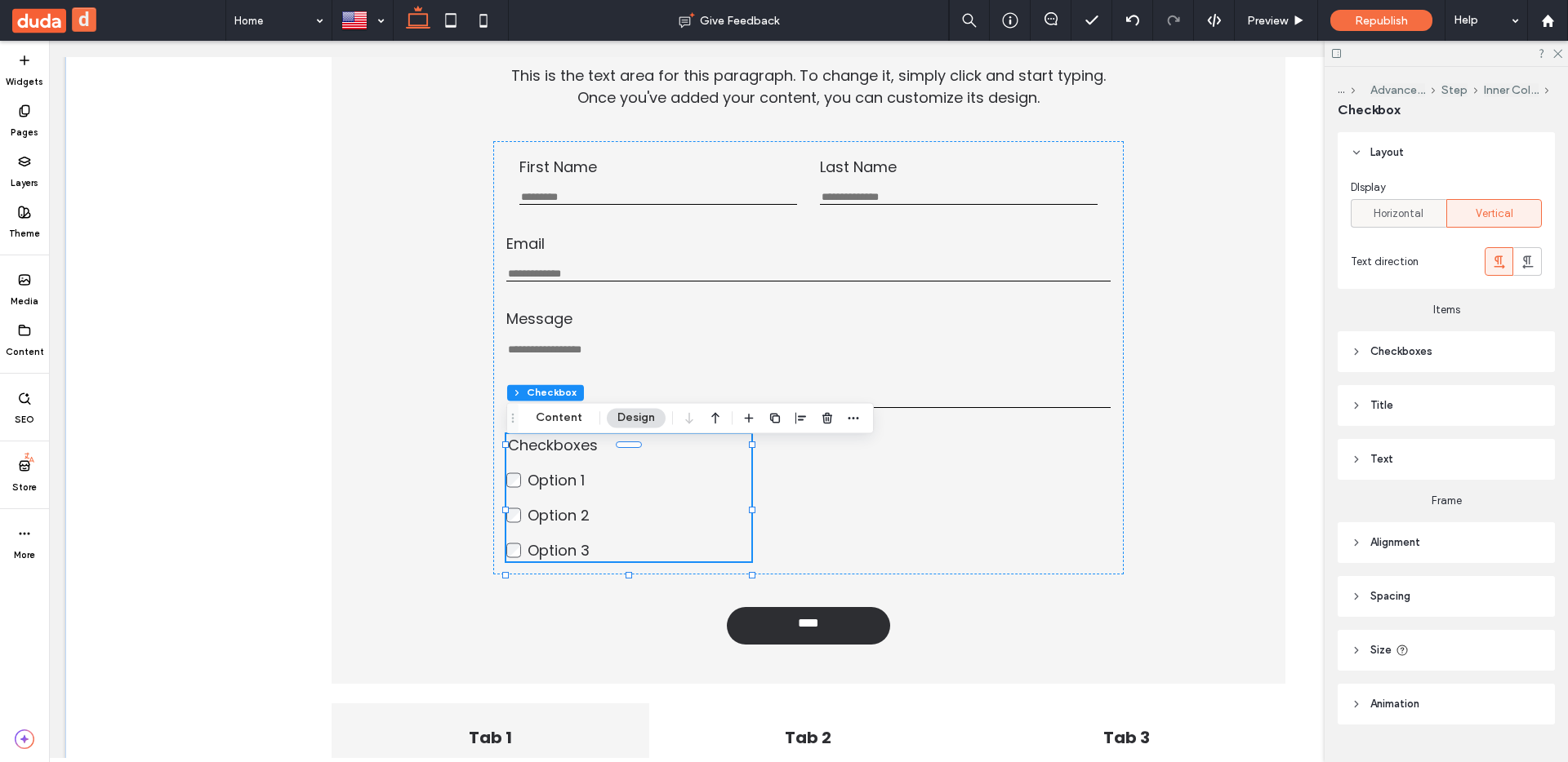
click at [1417, 212] on span "Horizontal" at bounding box center [1398, 214] width 50 height 16
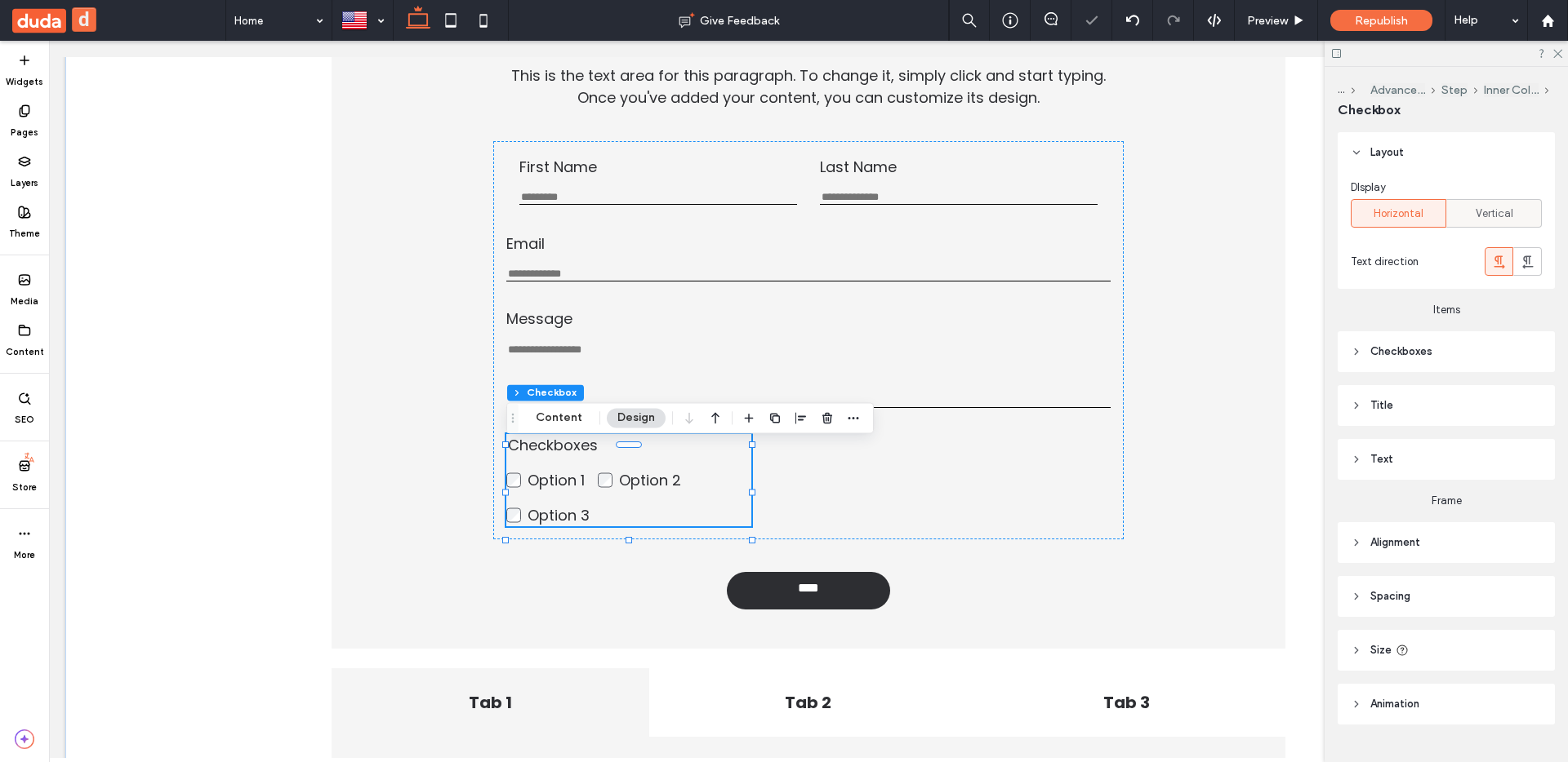
click at [1468, 217] on div "Vertical" at bounding box center [1494, 213] width 74 height 27
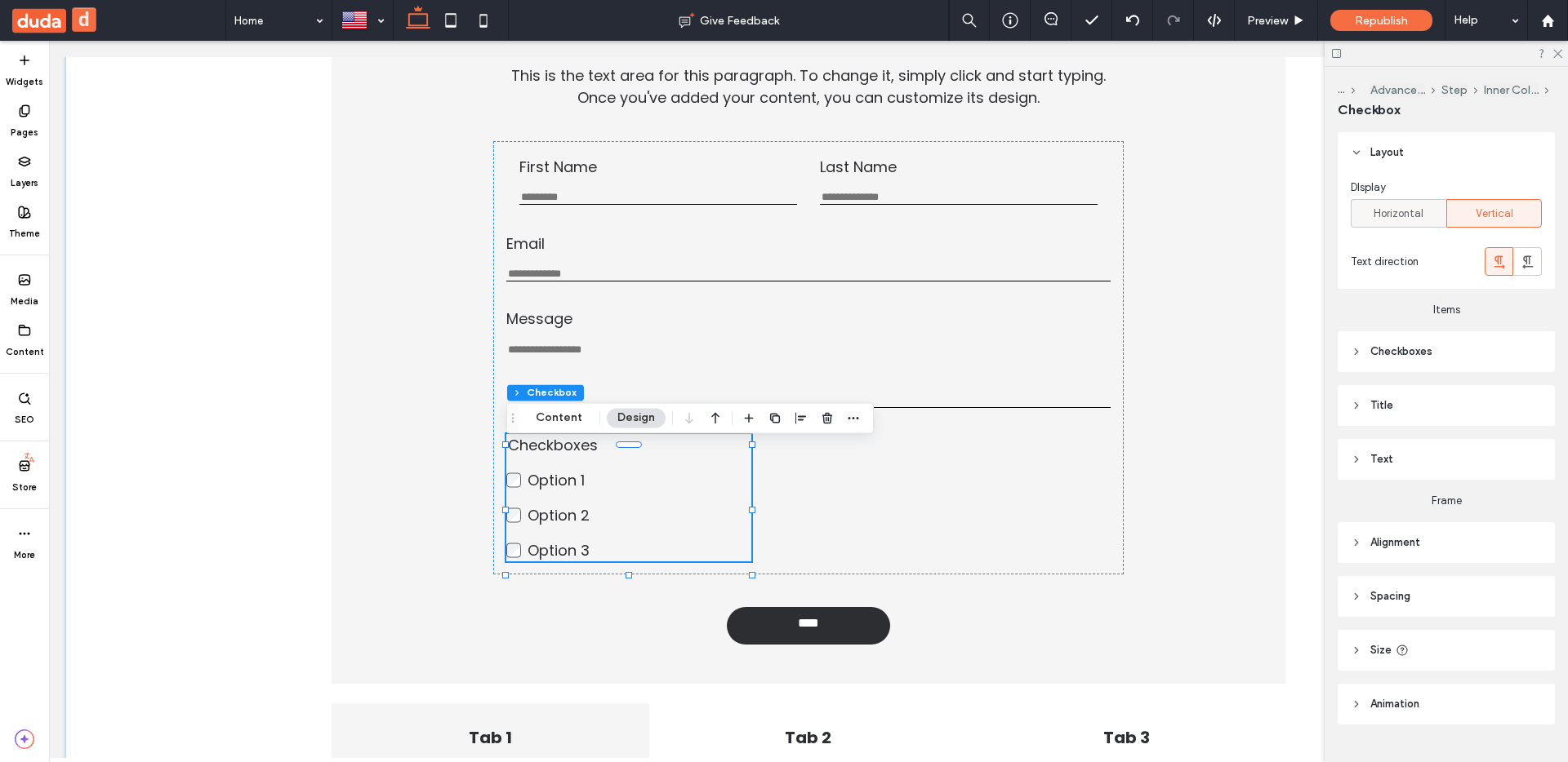
click at [1378, 210] on span "Horizontal" at bounding box center [1398, 214] width 50 height 16
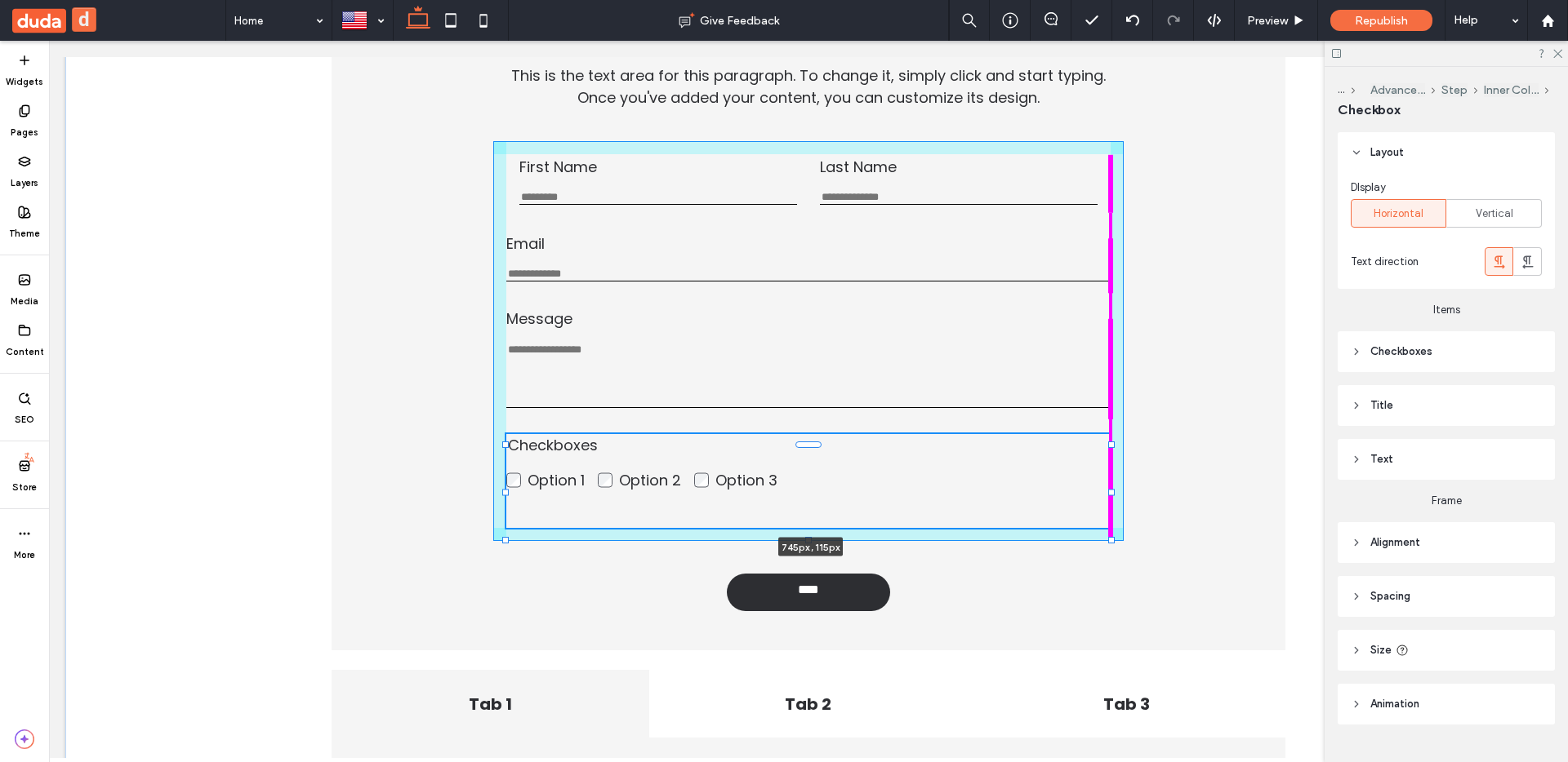
drag, startPoint x: 750, startPoint y: 493, endPoint x: 712, endPoint y: 435, distance: 69.3
type input "***"
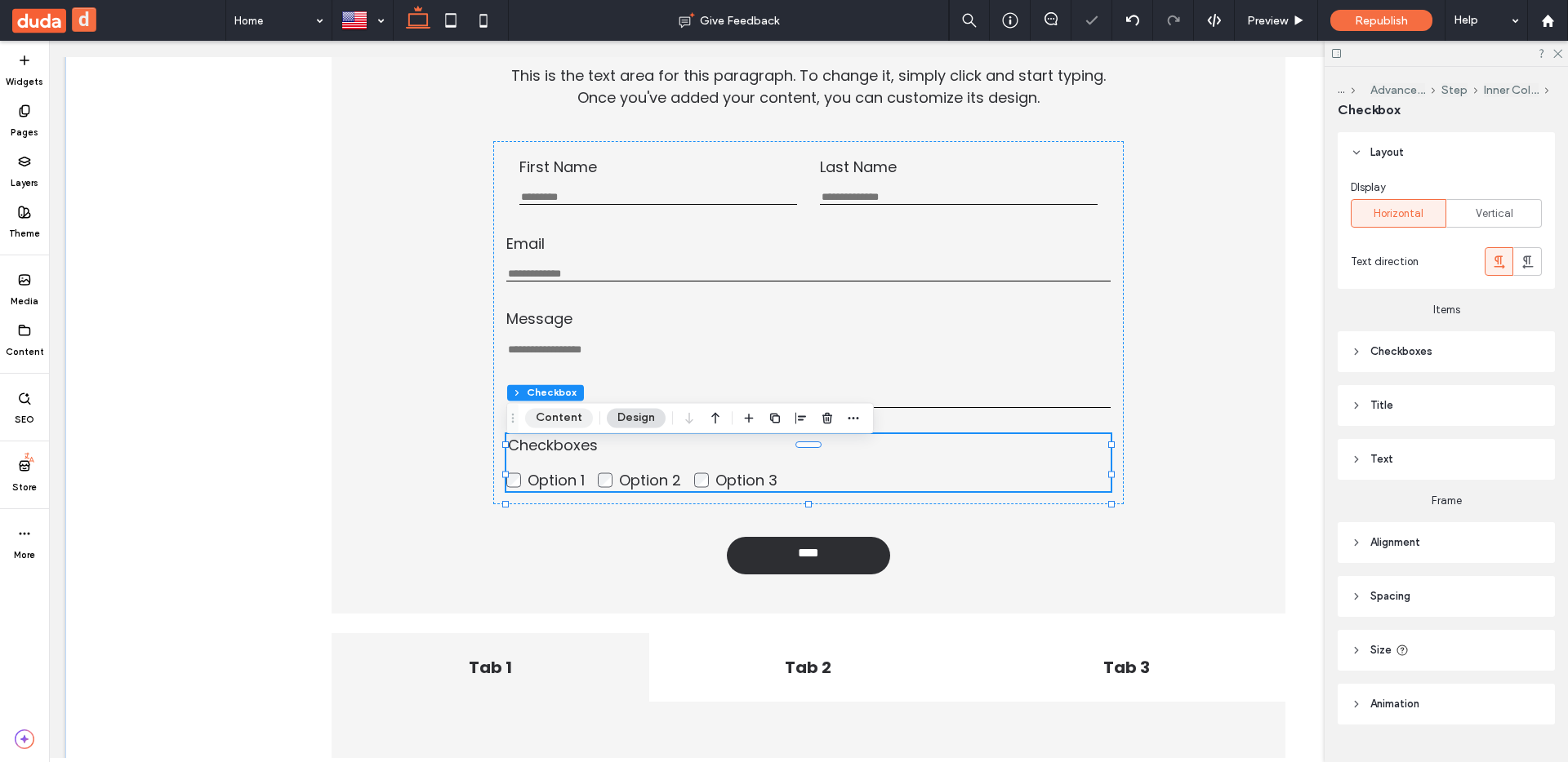
click at [562, 421] on button "Content" at bounding box center [559, 418] width 67 height 20
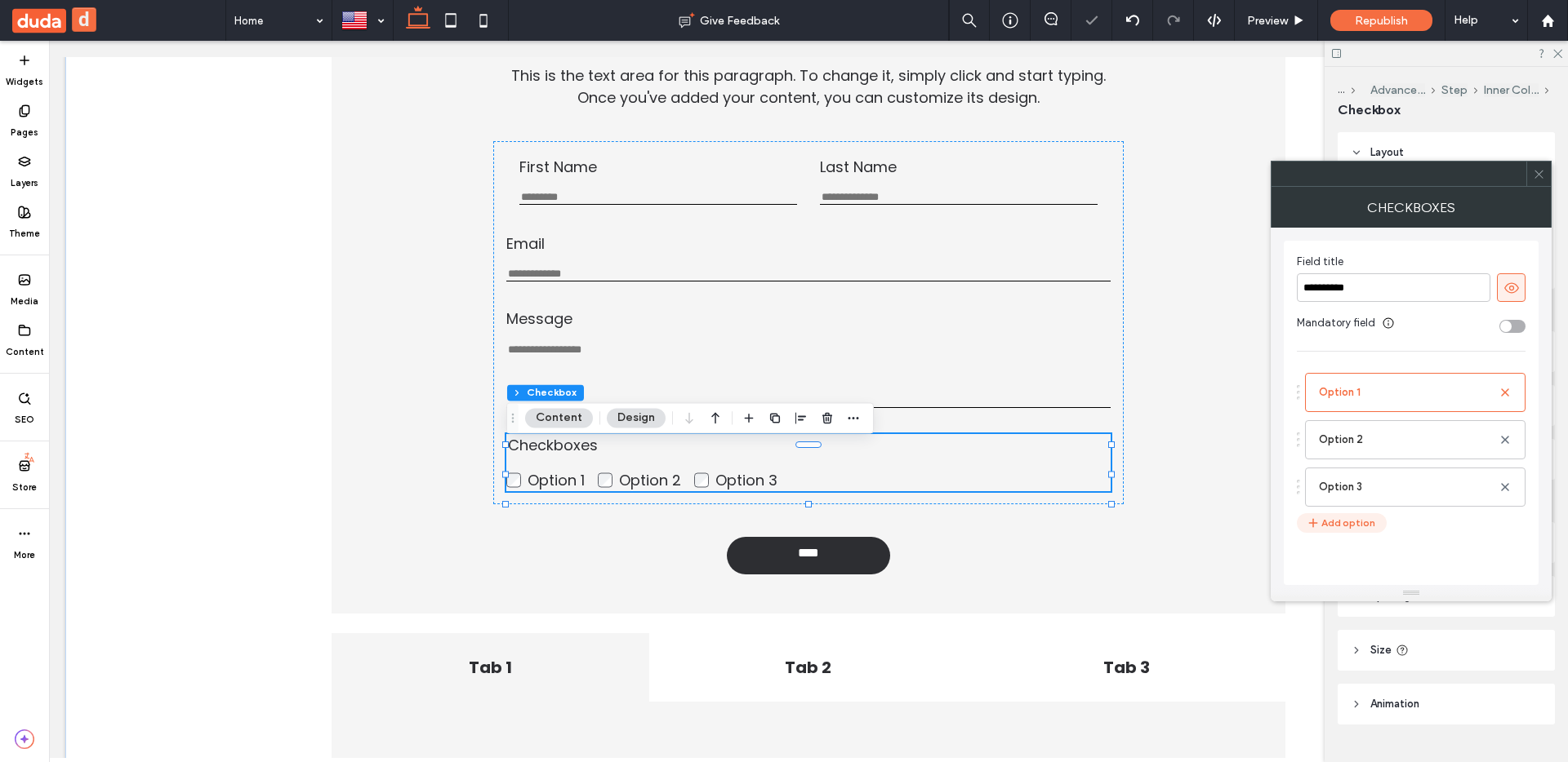
click at [1329, 518] on button "Add option" at bounding box center [1342, 523] width 90 height 20
click at [1337, 574] on button "Add option" at bounding box center [1342, 570] width 90 height 20
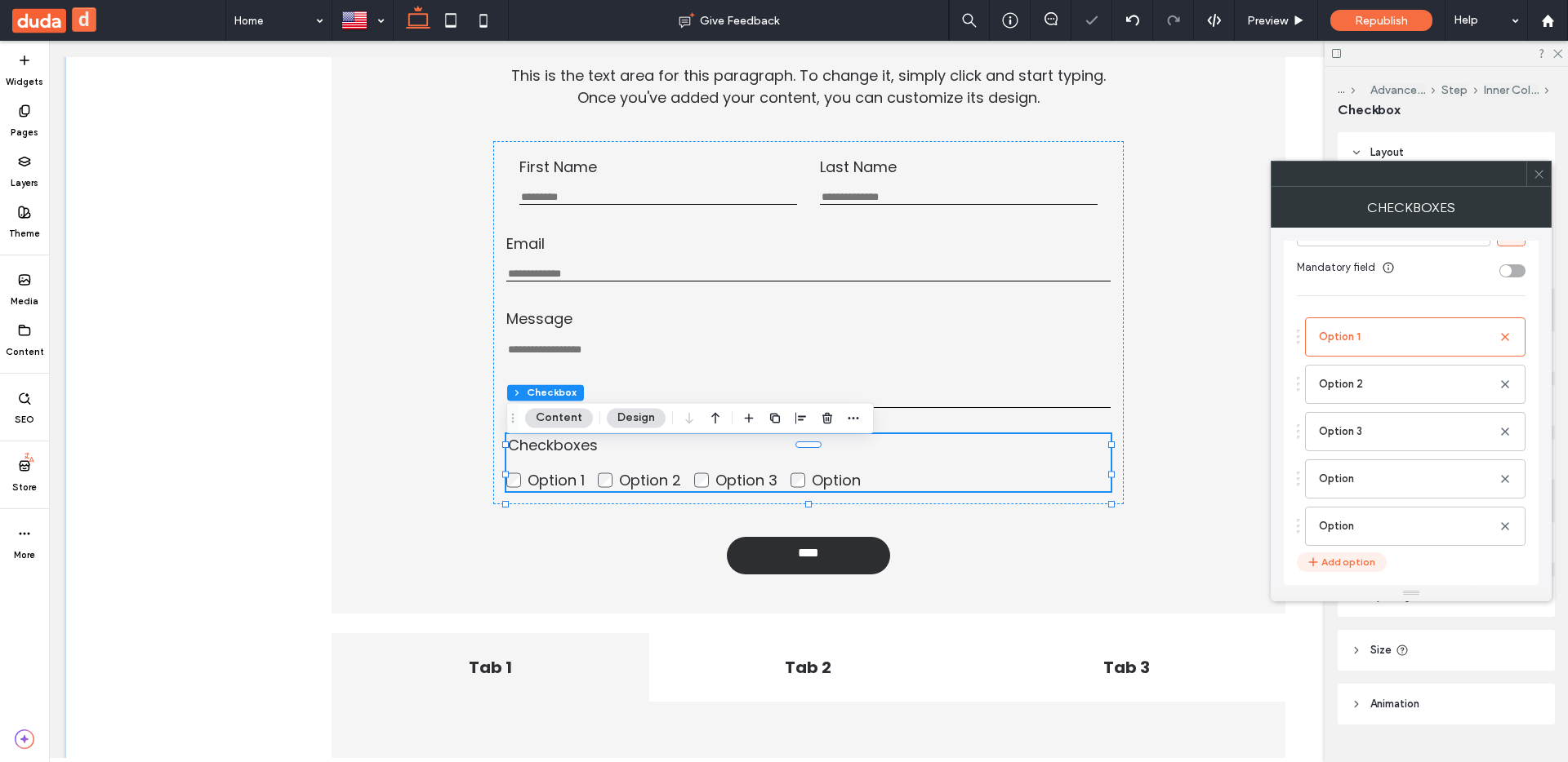
click at [1333, 556] on button "Add option" at bounding box center [1342, 562] width 90 height 20
click at [1334, 554] on button "Add option" at bounding box center [1342, 562] width 90 height 20
click at [1332, 559] on button "Add option" at bounding box center [1342, 562] width 90 height 20
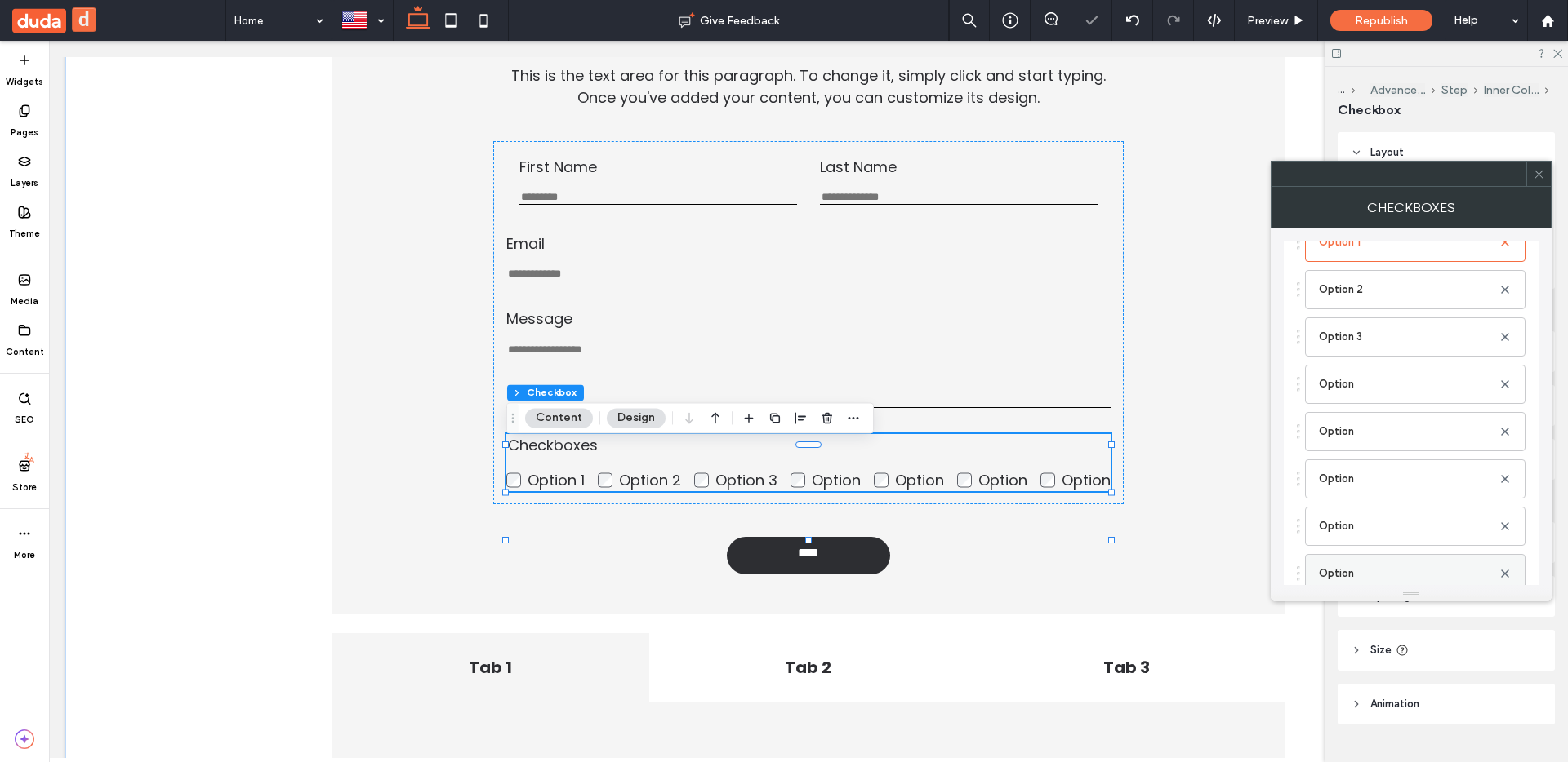
scroll to position [197, 0]
click at [1333, 559] on button "Add option" at bounding box center [1342, 562] width 90 height 20
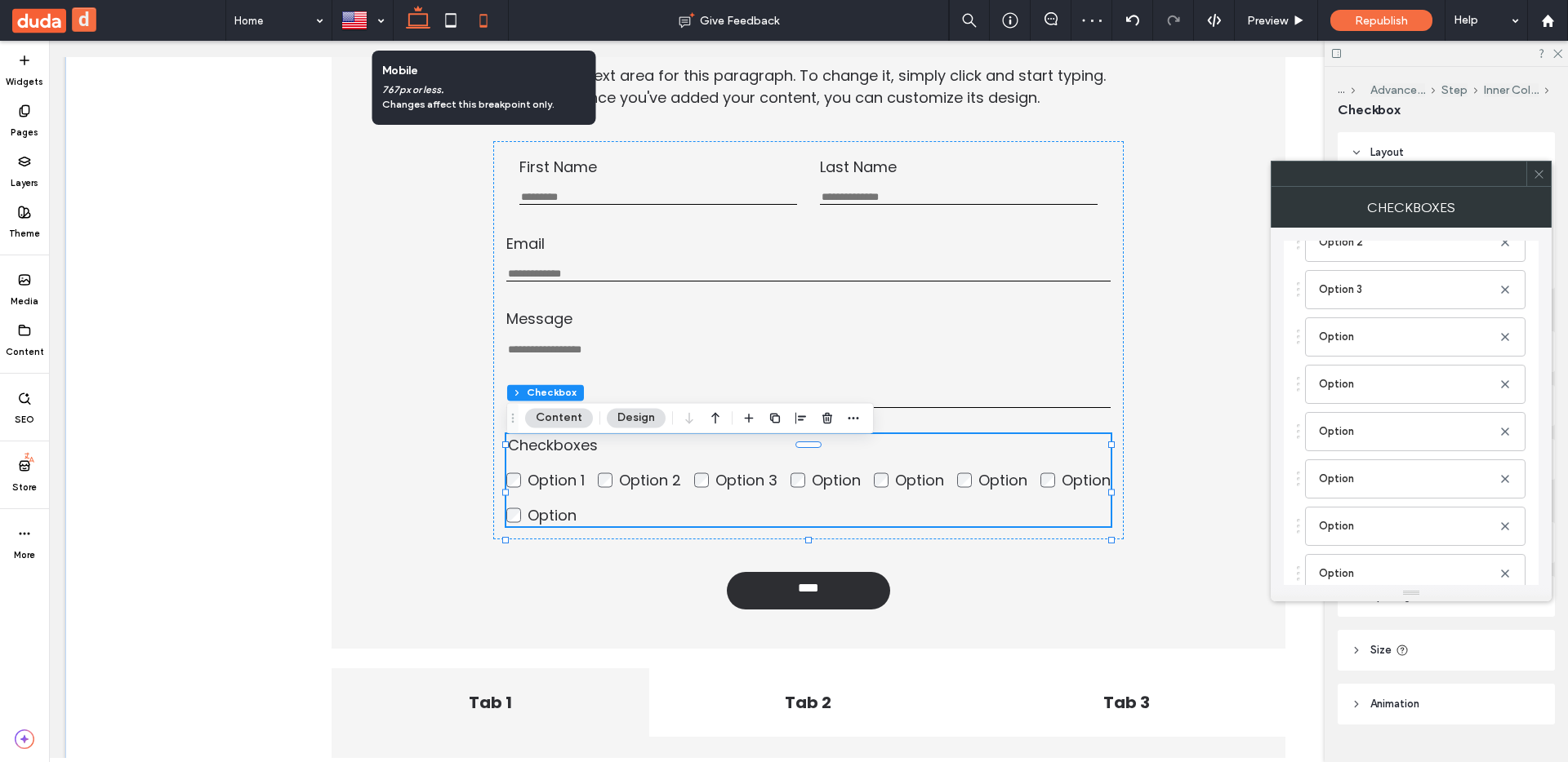
click at [476, 27] on icon at bounding box center [484, 21] width 33 height 33
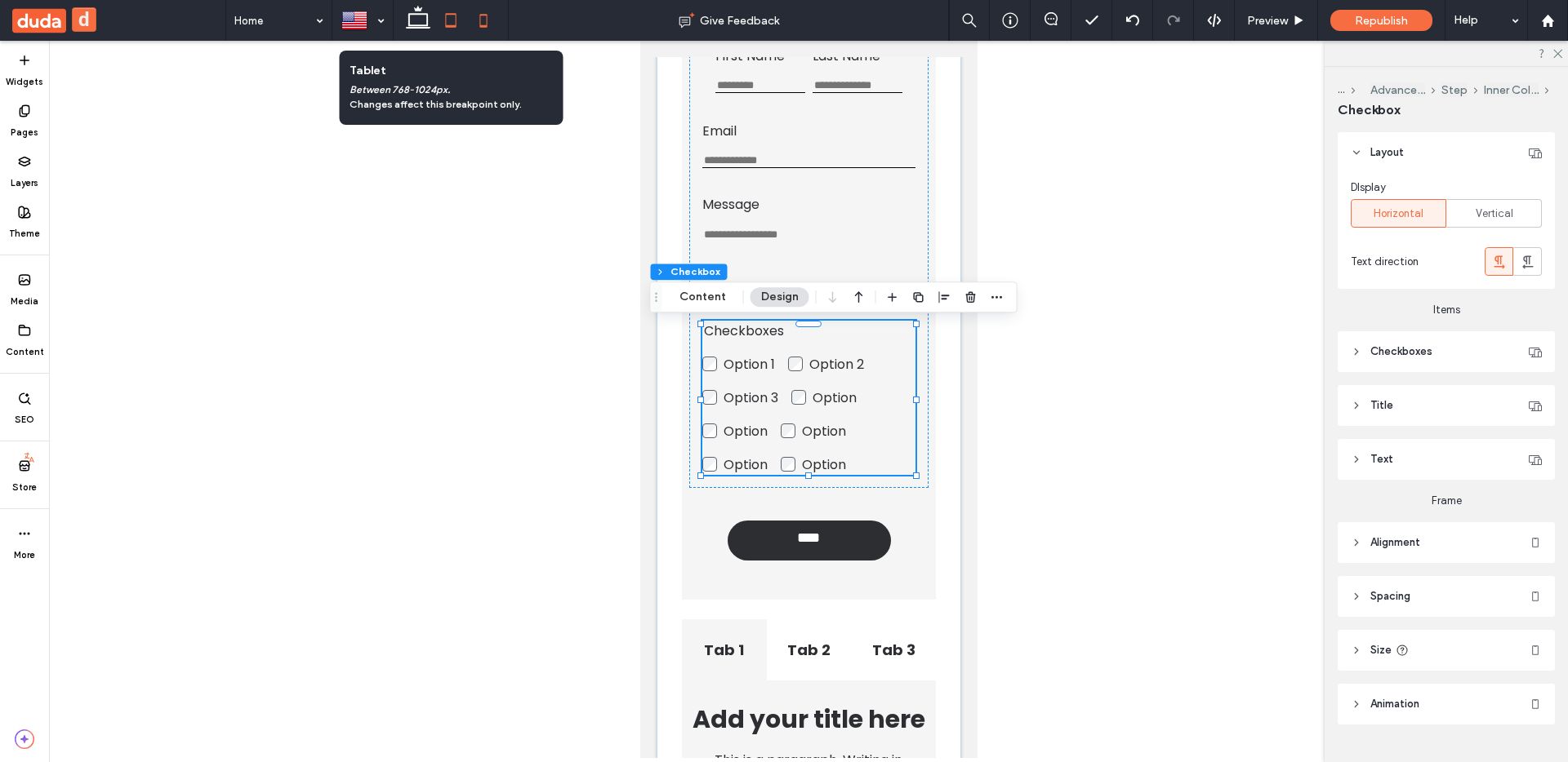
click at [441, 29] on icon at bounding box center [451, 21] width 33 height 33
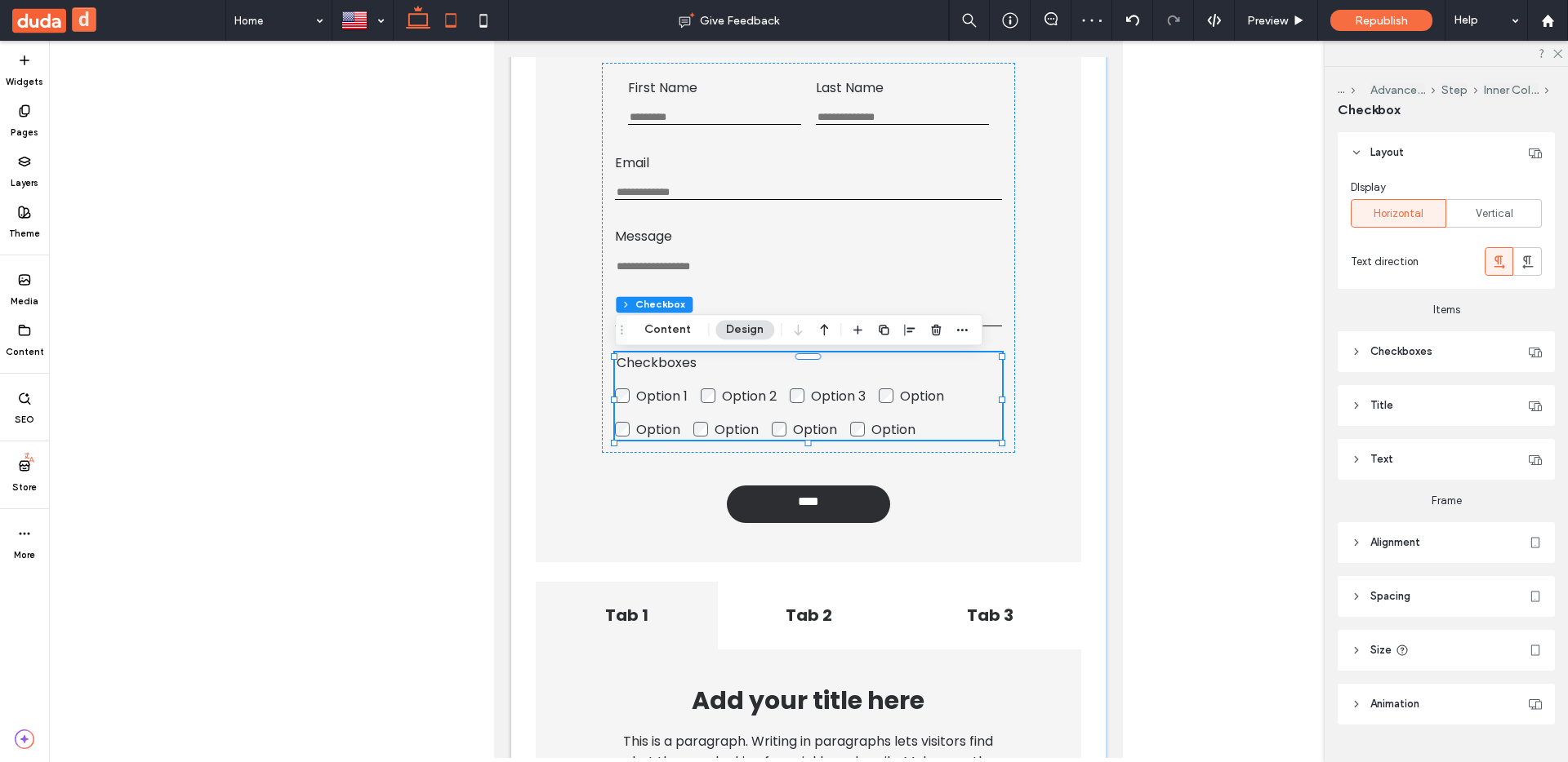
click at [424, 29] on icon at bounding box center [418, 21] width 33 height 33
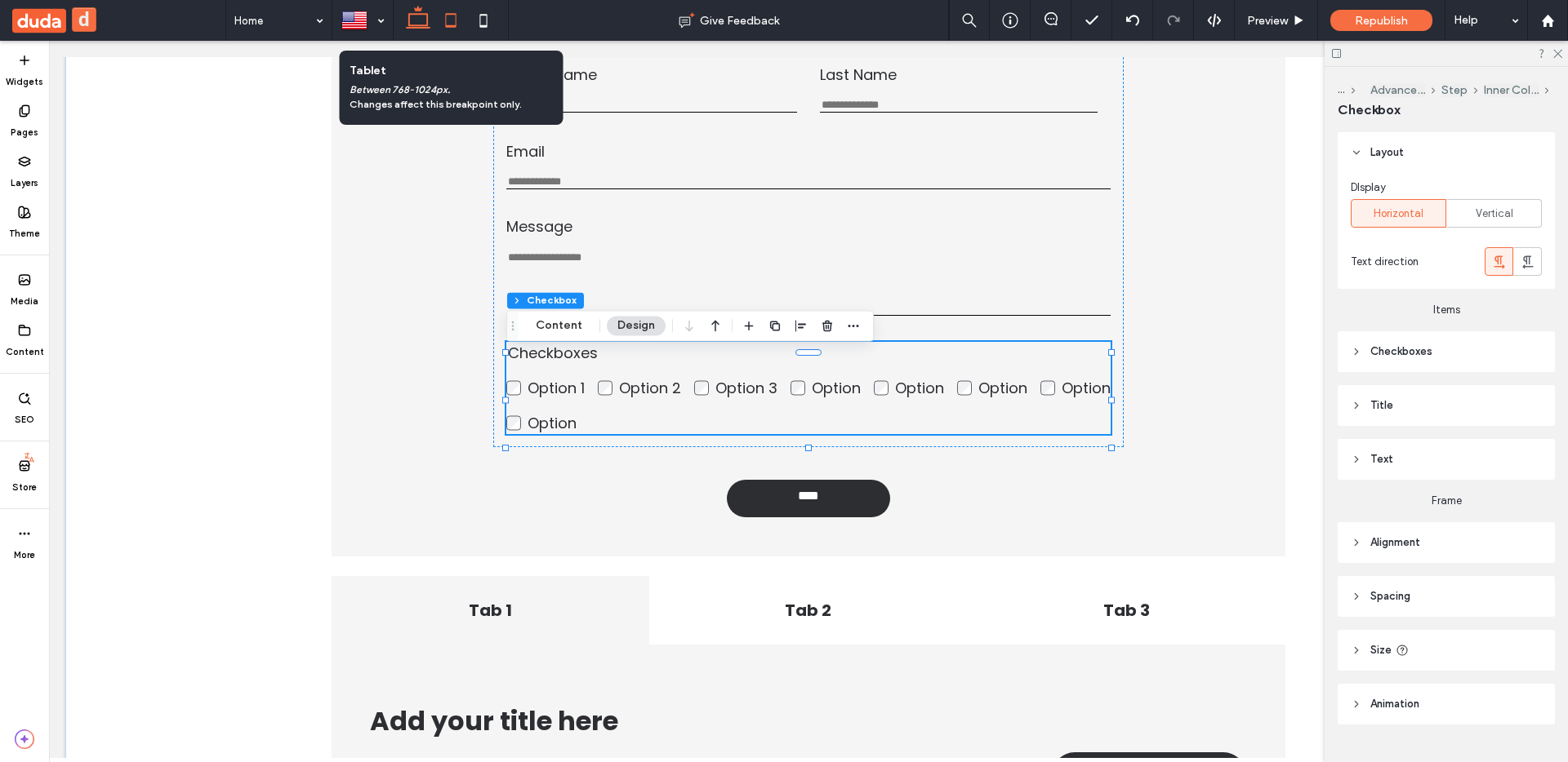
click at [443, 26] on icon at bounding box center [451, 21] width 33 height 33
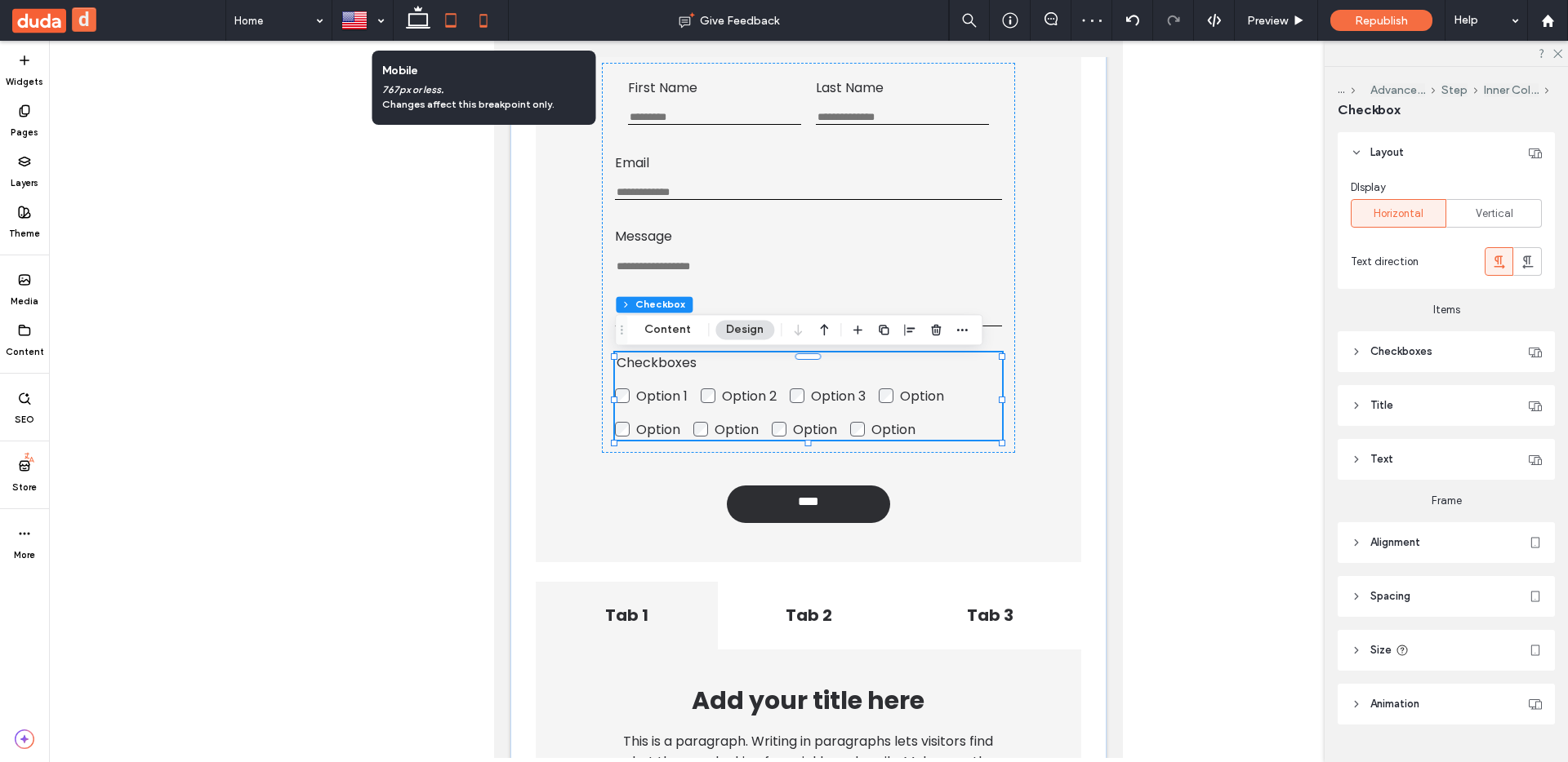
click at [478, 22] on icon at bounding box center [484, 21] width 33 height 33
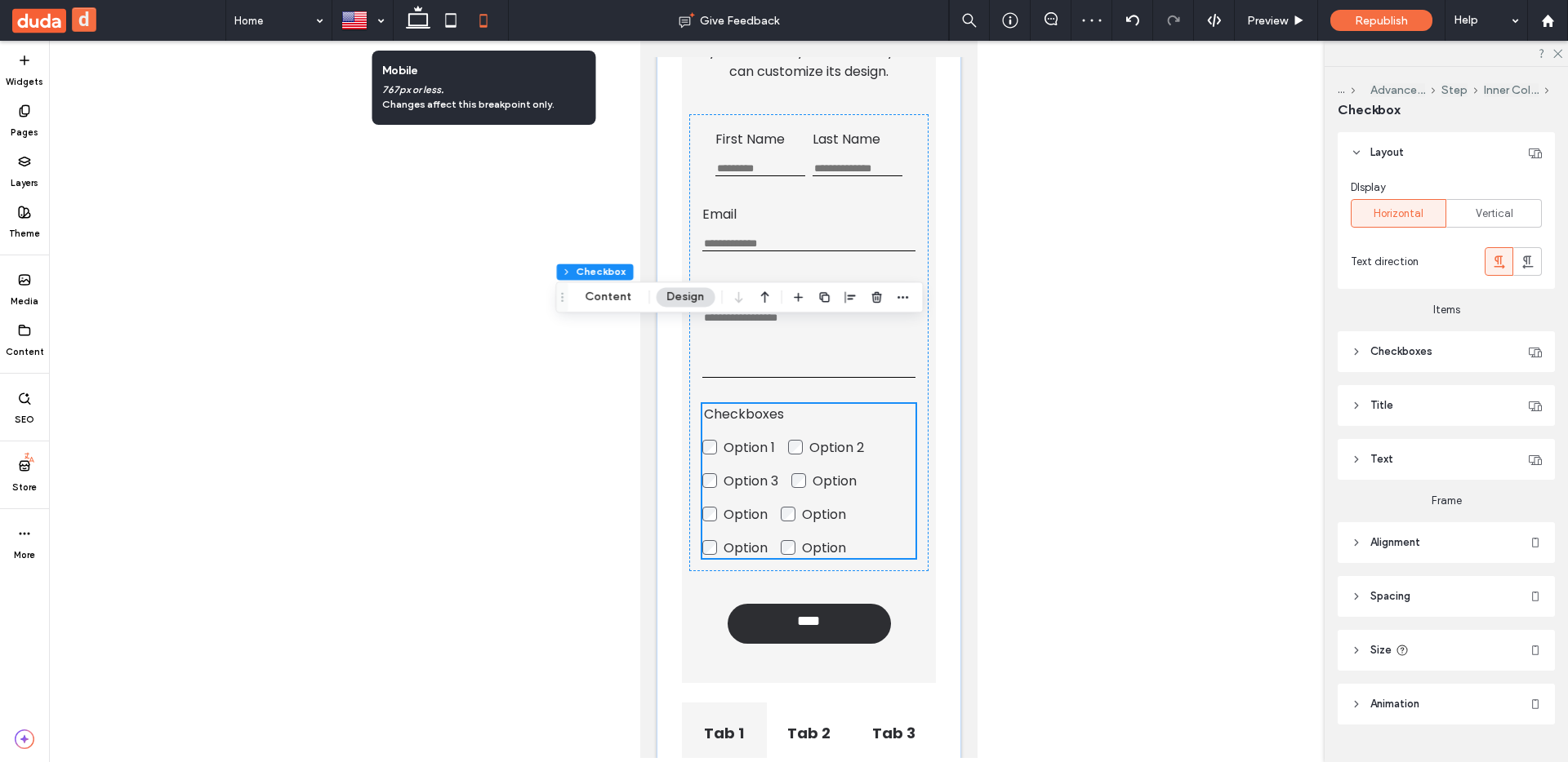
scroll to position [406, 0]
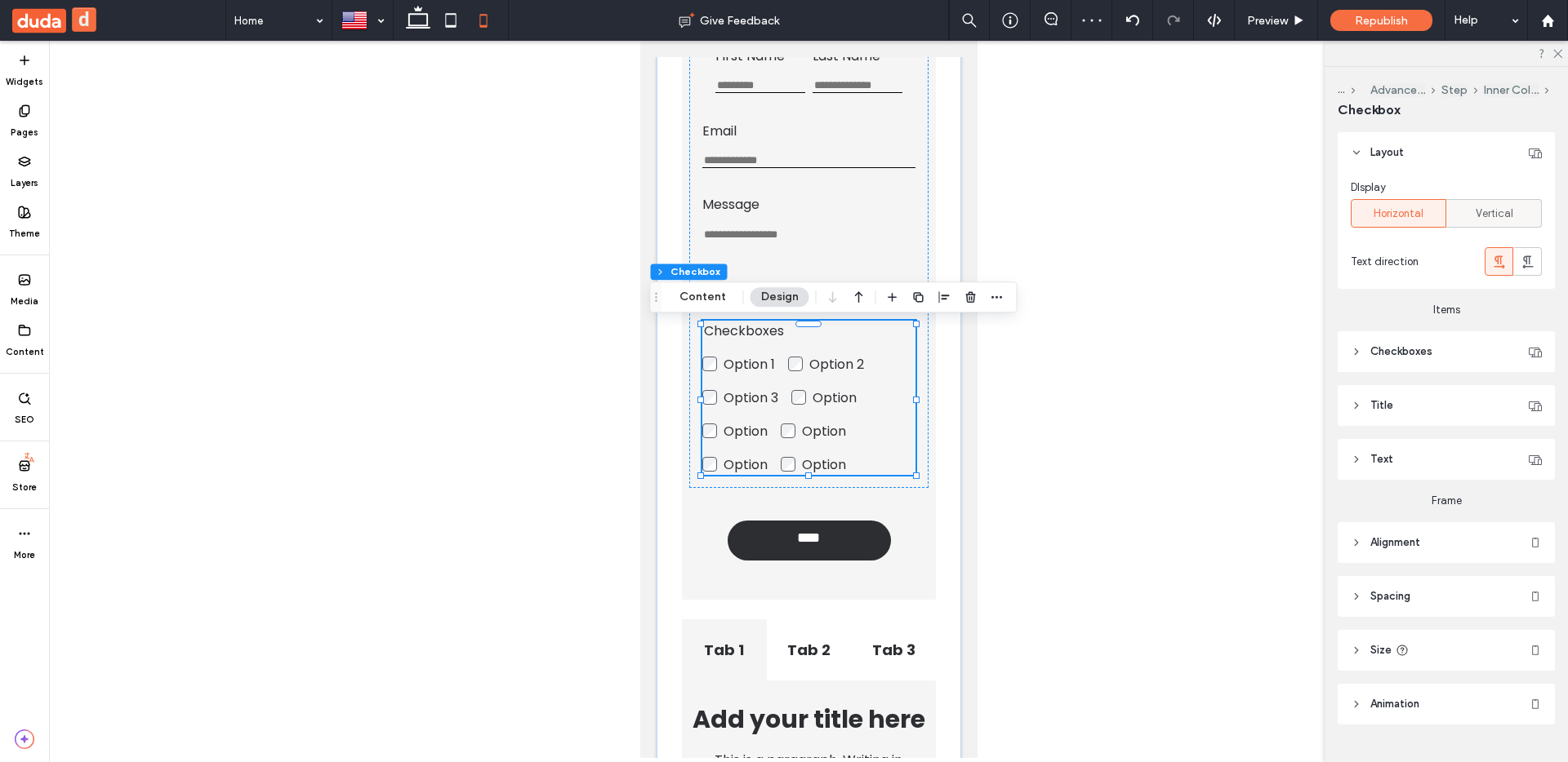
click at [1499, 208] on span "Vertical" at bounding box center [1494, 214] width 37 height 16
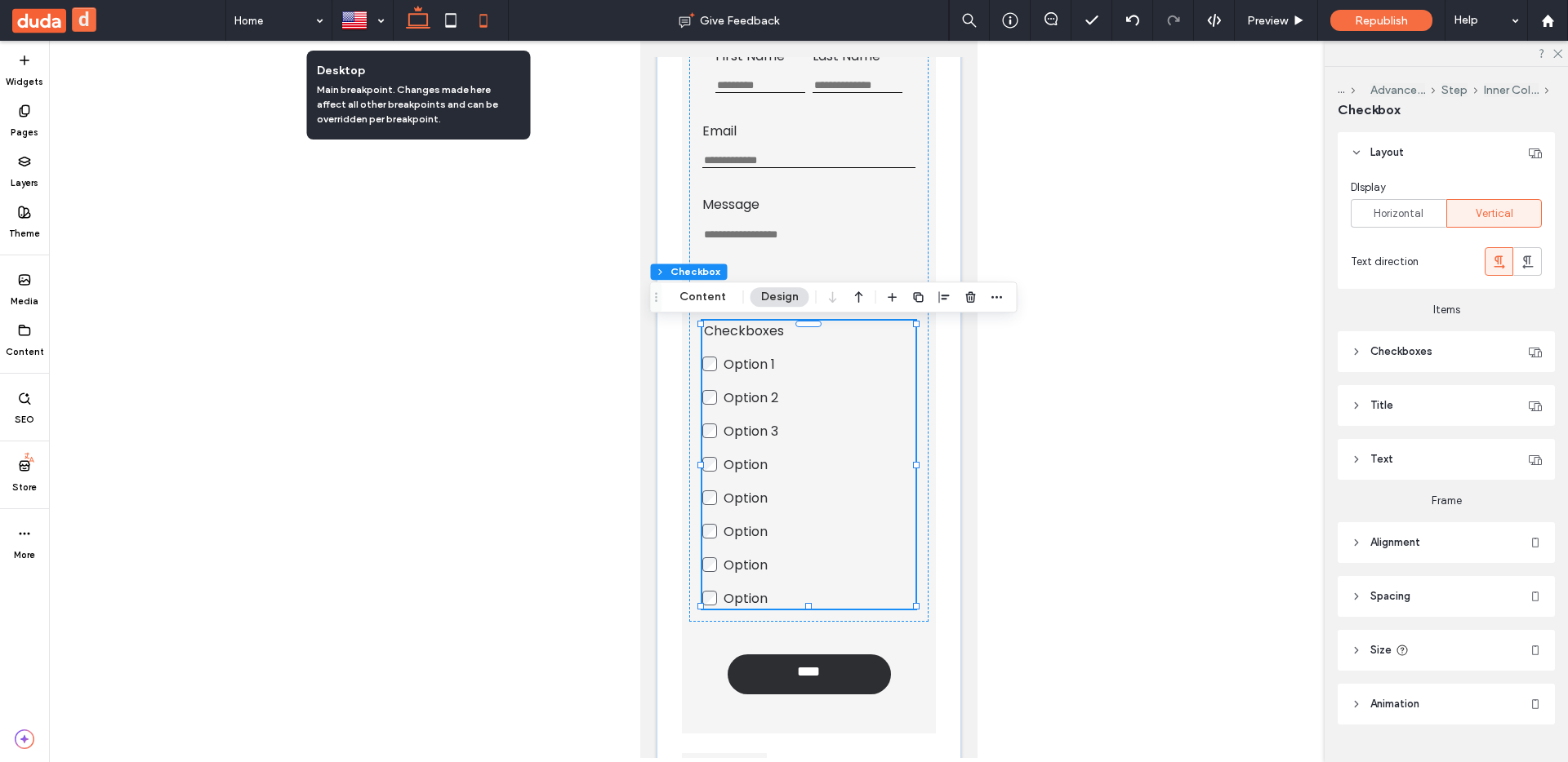
click at [424, 30] on icon at bounding box center [418, 21] width 33 height 33
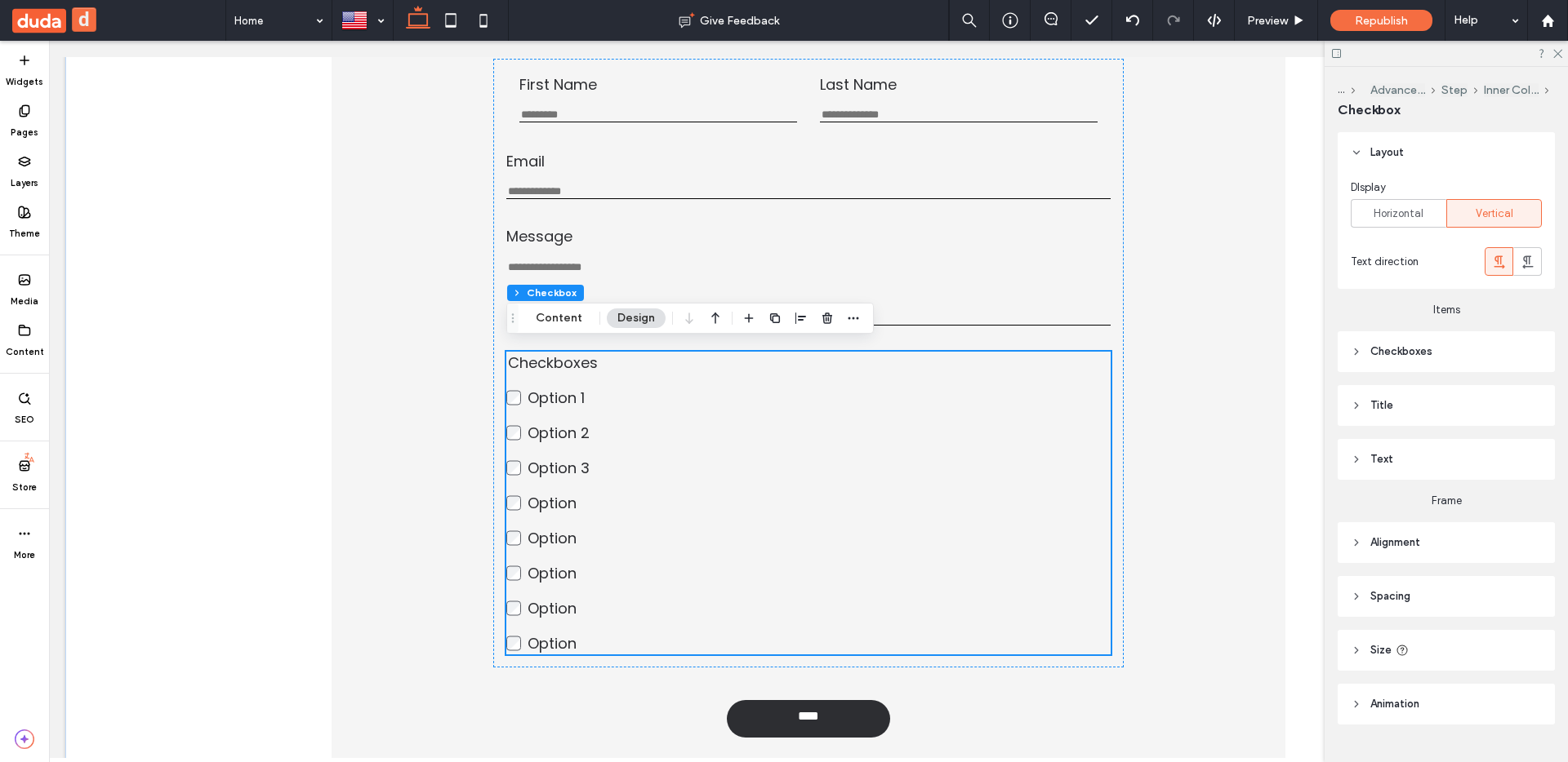
scroll to position [363, 0]
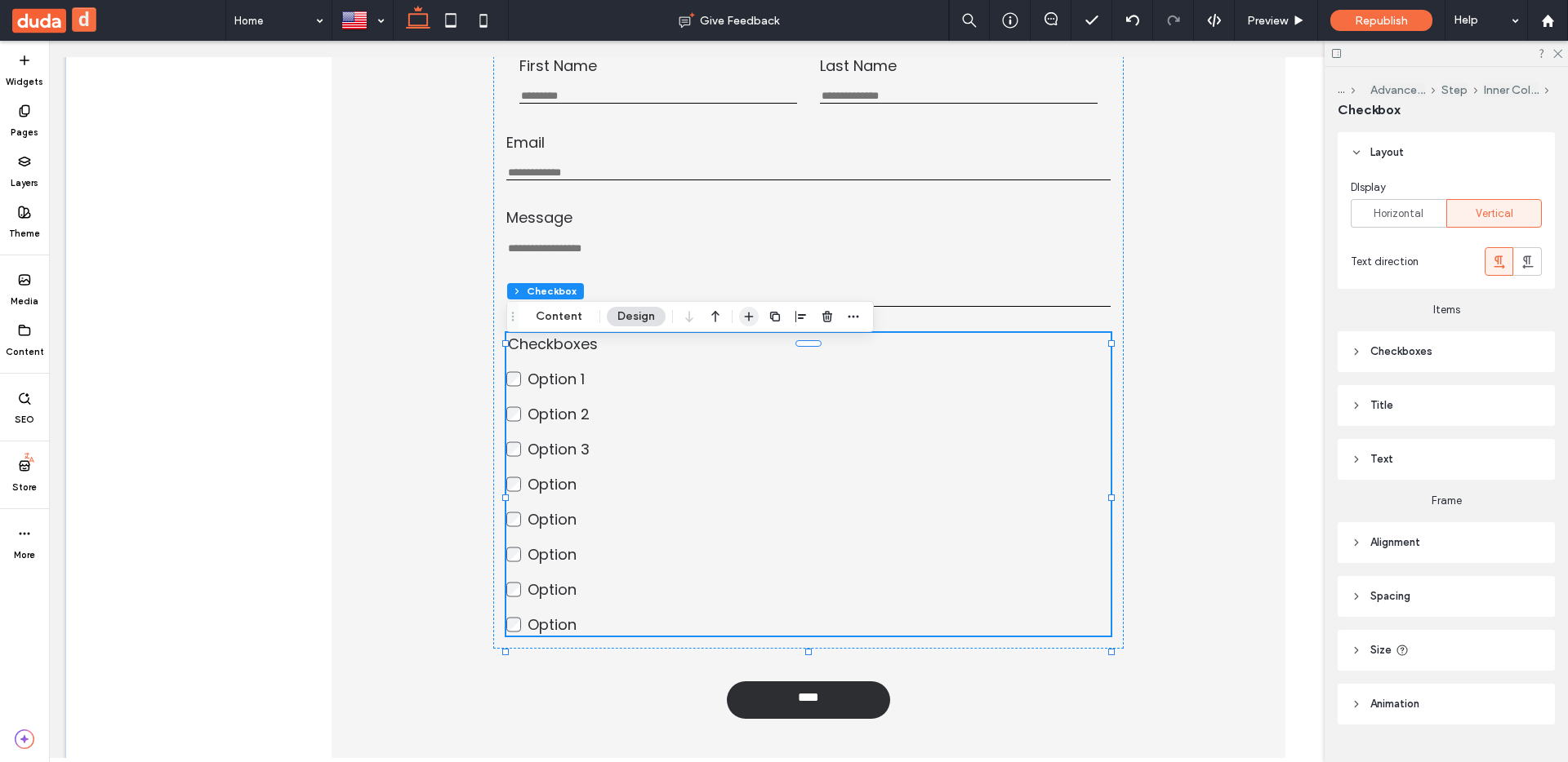
click at [747, 316] on use "button" at bounding box center [749, 317] width 9 height 9
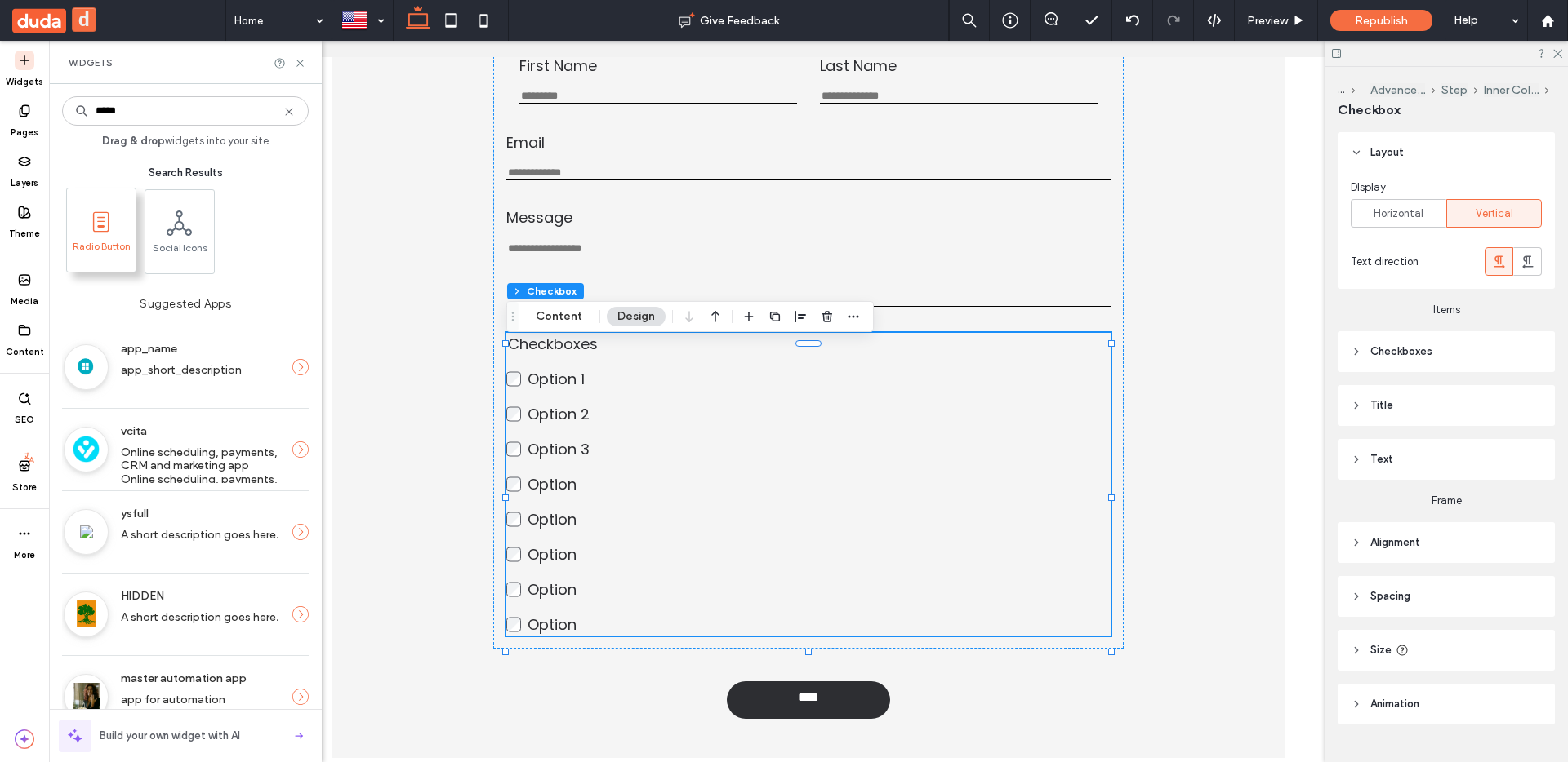
type input "*****"
click at [125, 251] on span "Radio Button" at bounding box center [100, 251] width 68 height 22
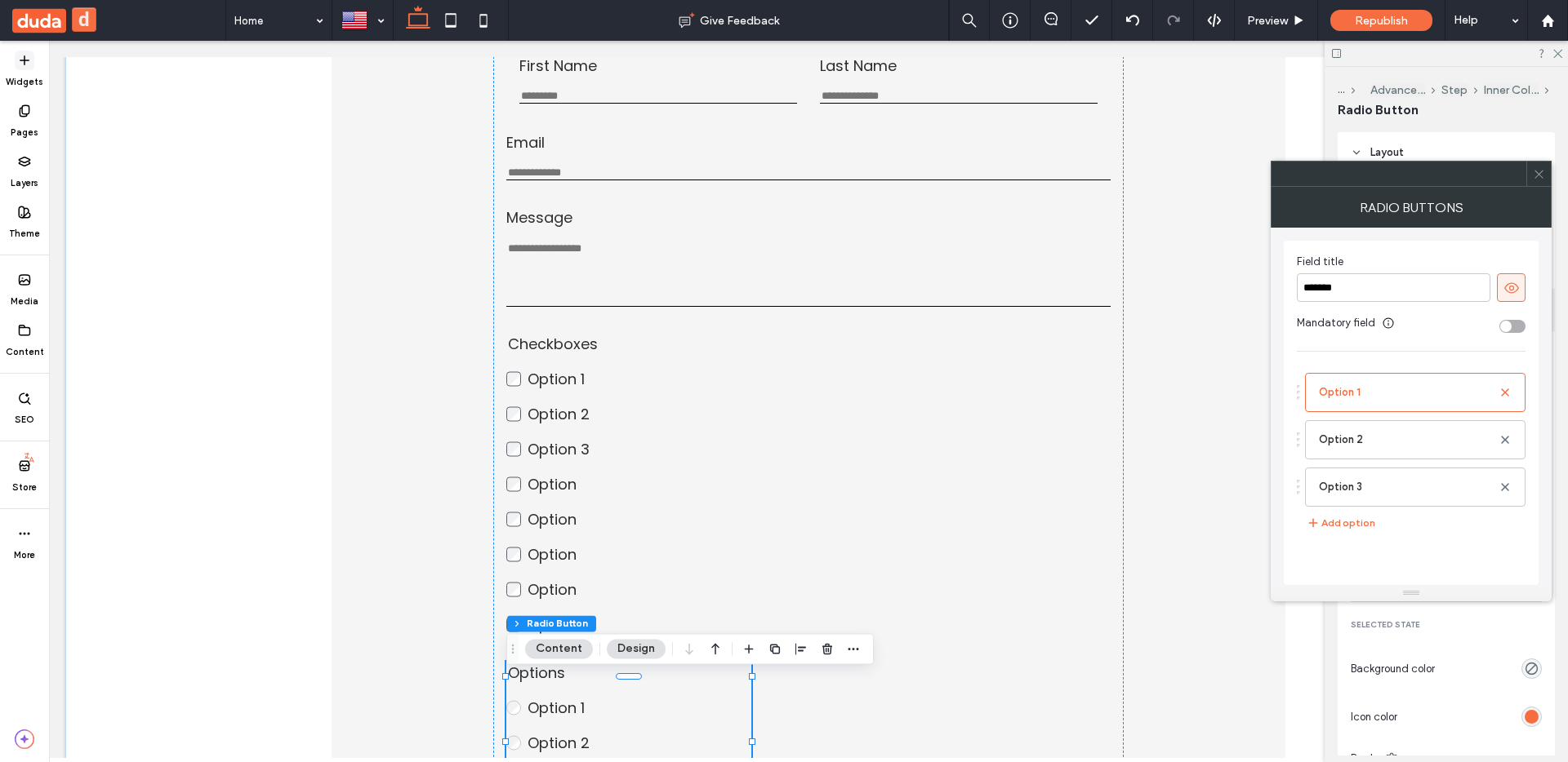
click at [22, 64] on icon at bounding box center [24, 60] width 13 height 13
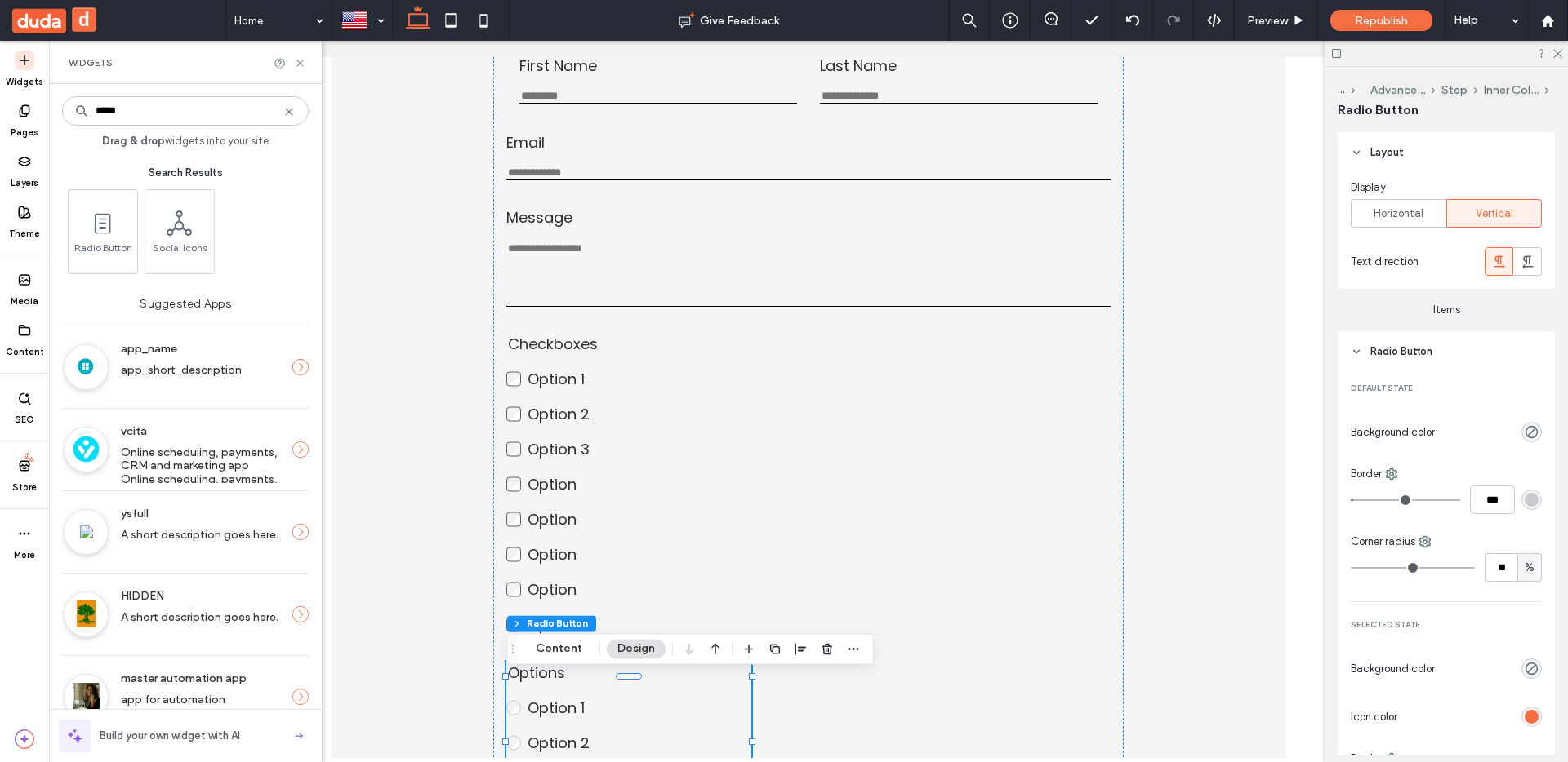
type input "*****"
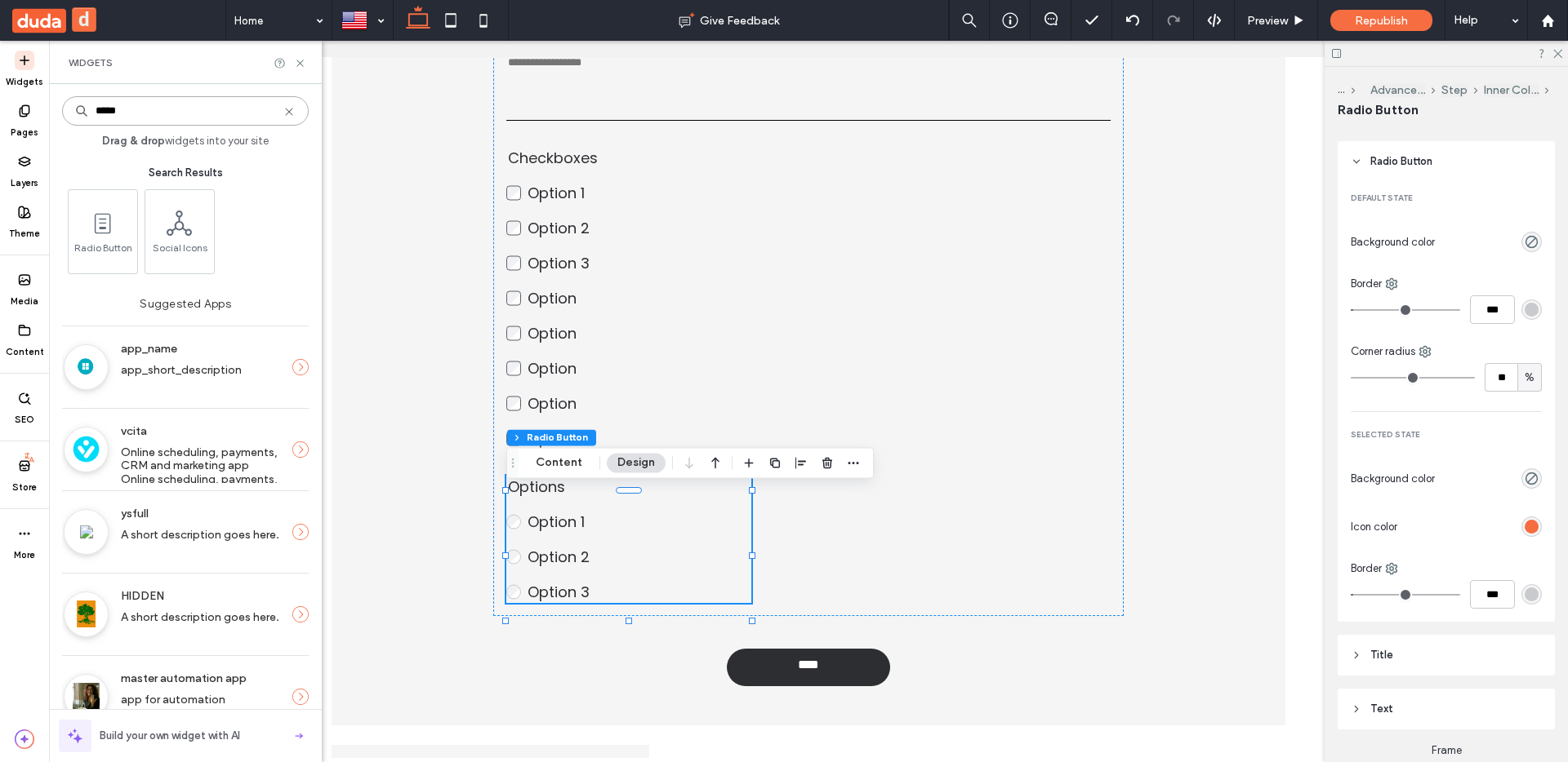
scroll to position [296, 0]
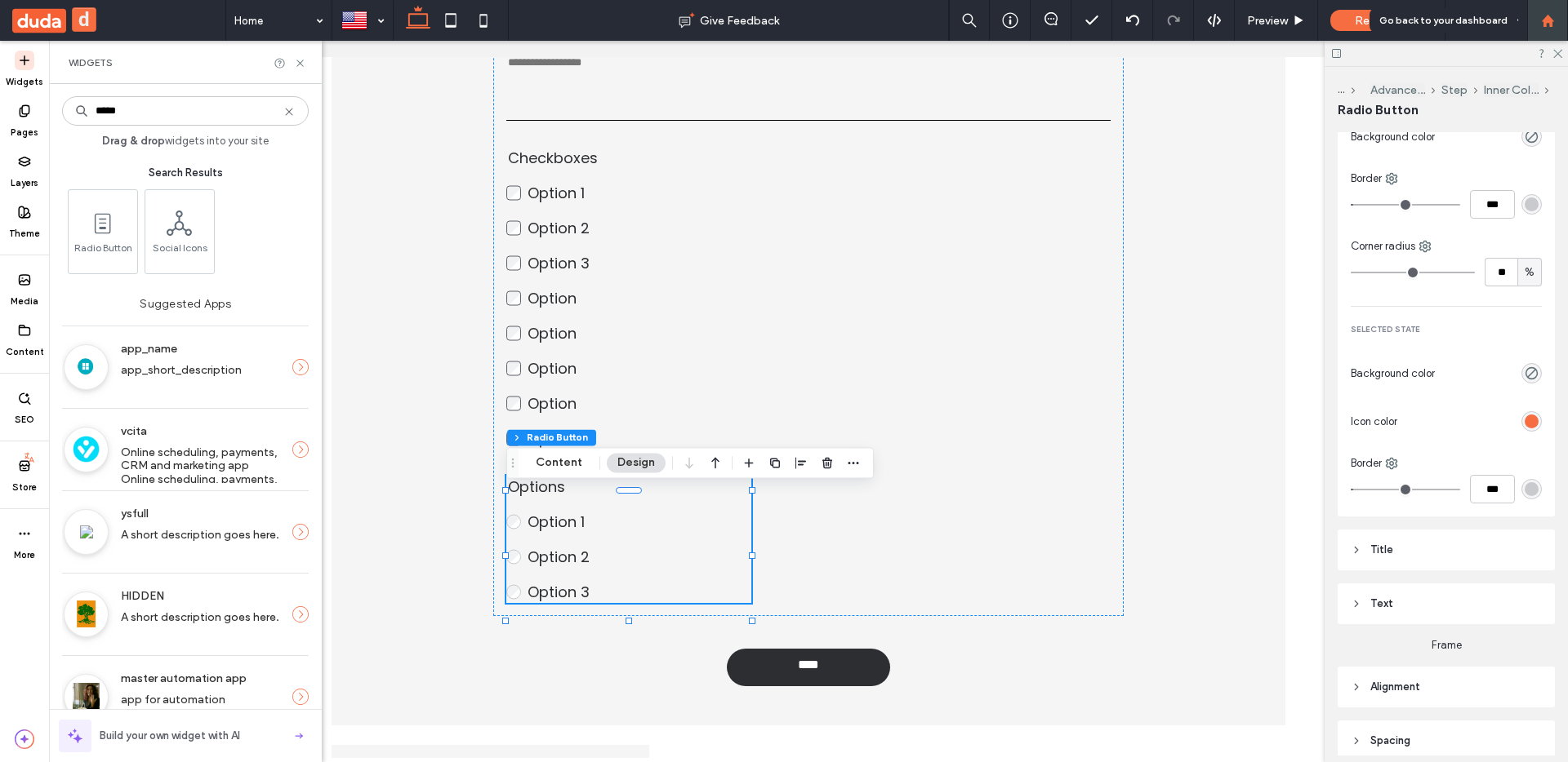
click at [1560, 28] on div at bounding box center [1547, 20] width 41 height 41
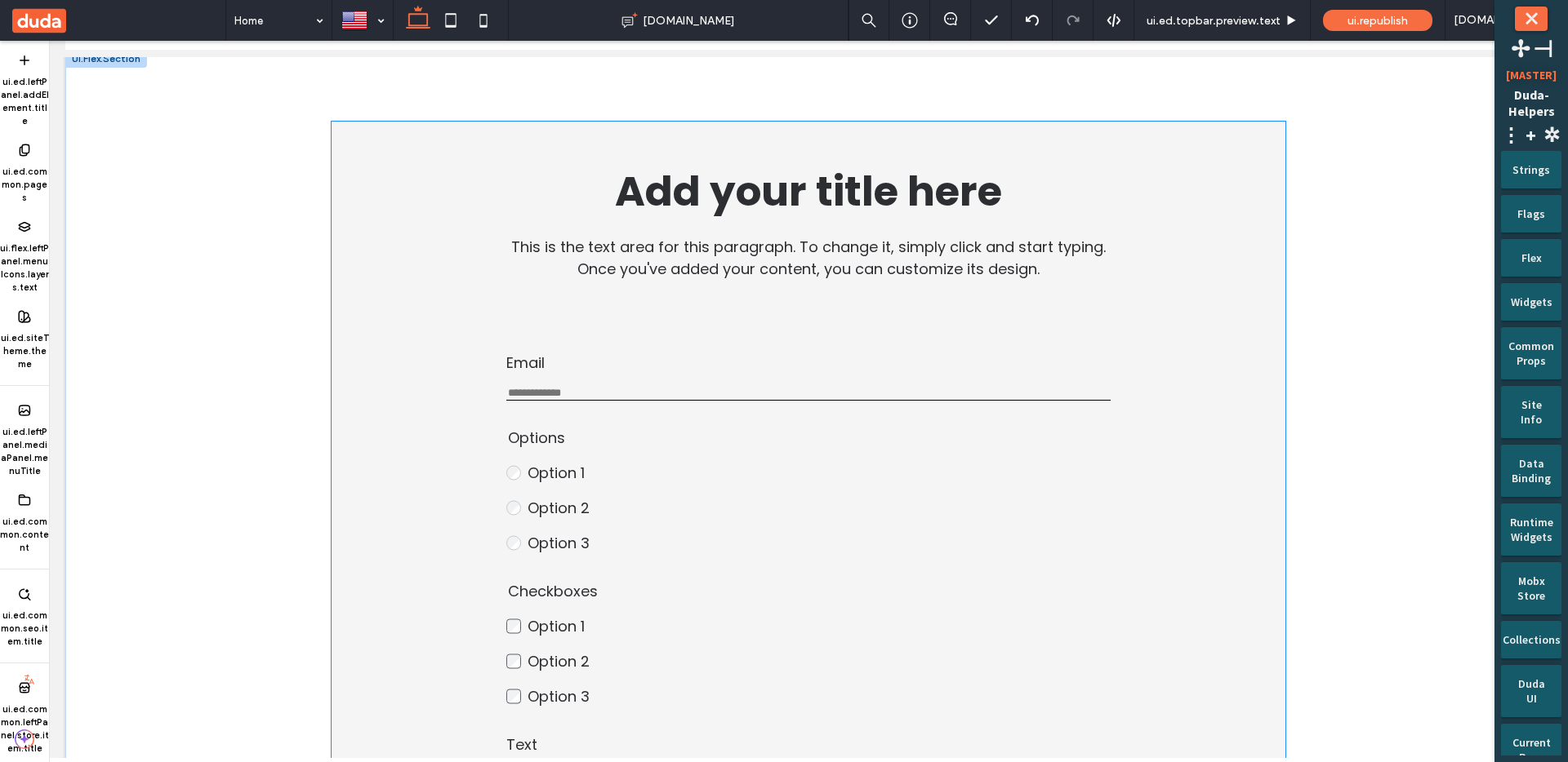
scroll to position [91, 0]
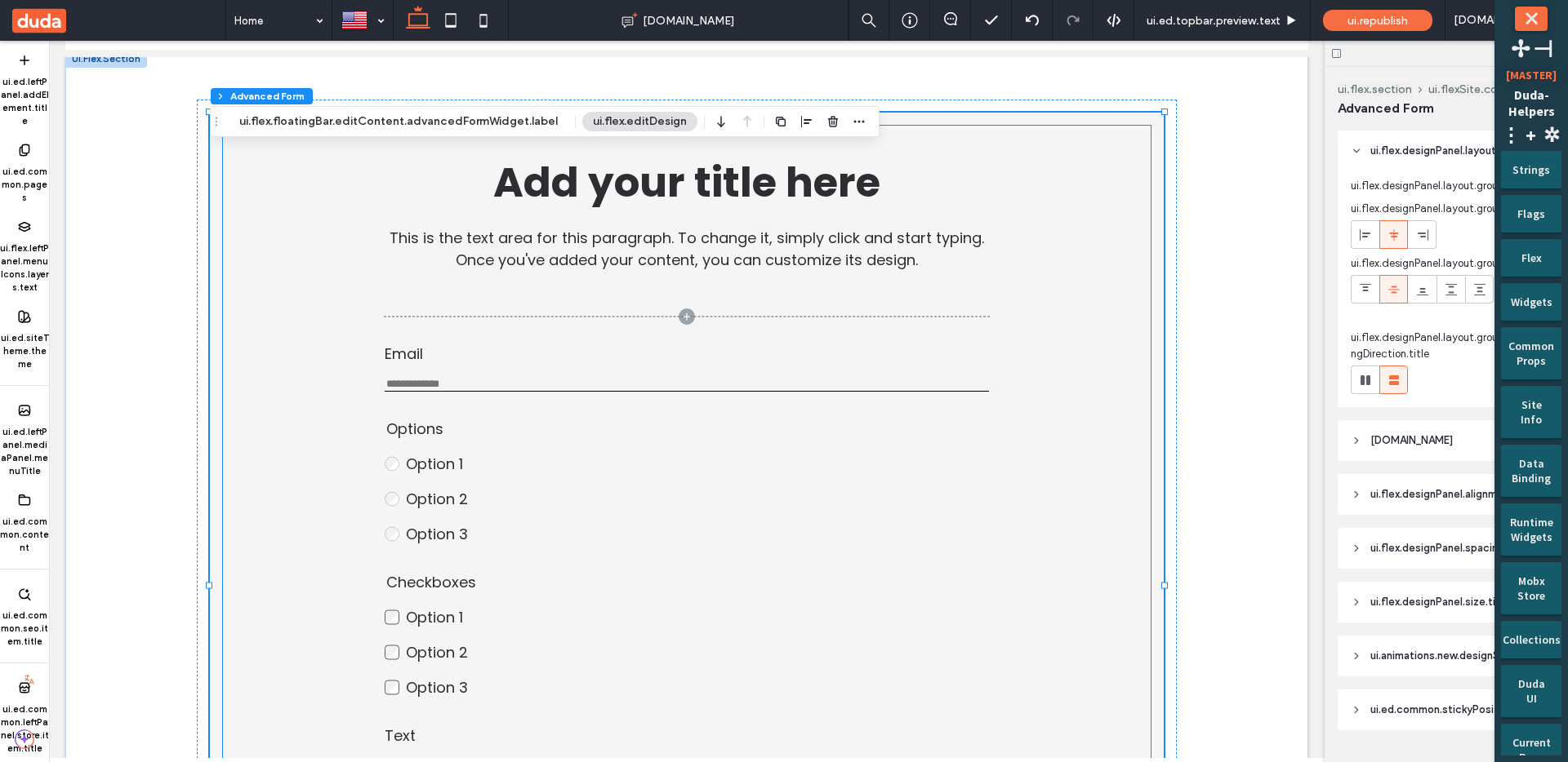
click at [415, 603] on fieldset "Checkboxes Option 1 Option 2 Option 3 This is required" at bounding box center [506, 635] width 245 height 127
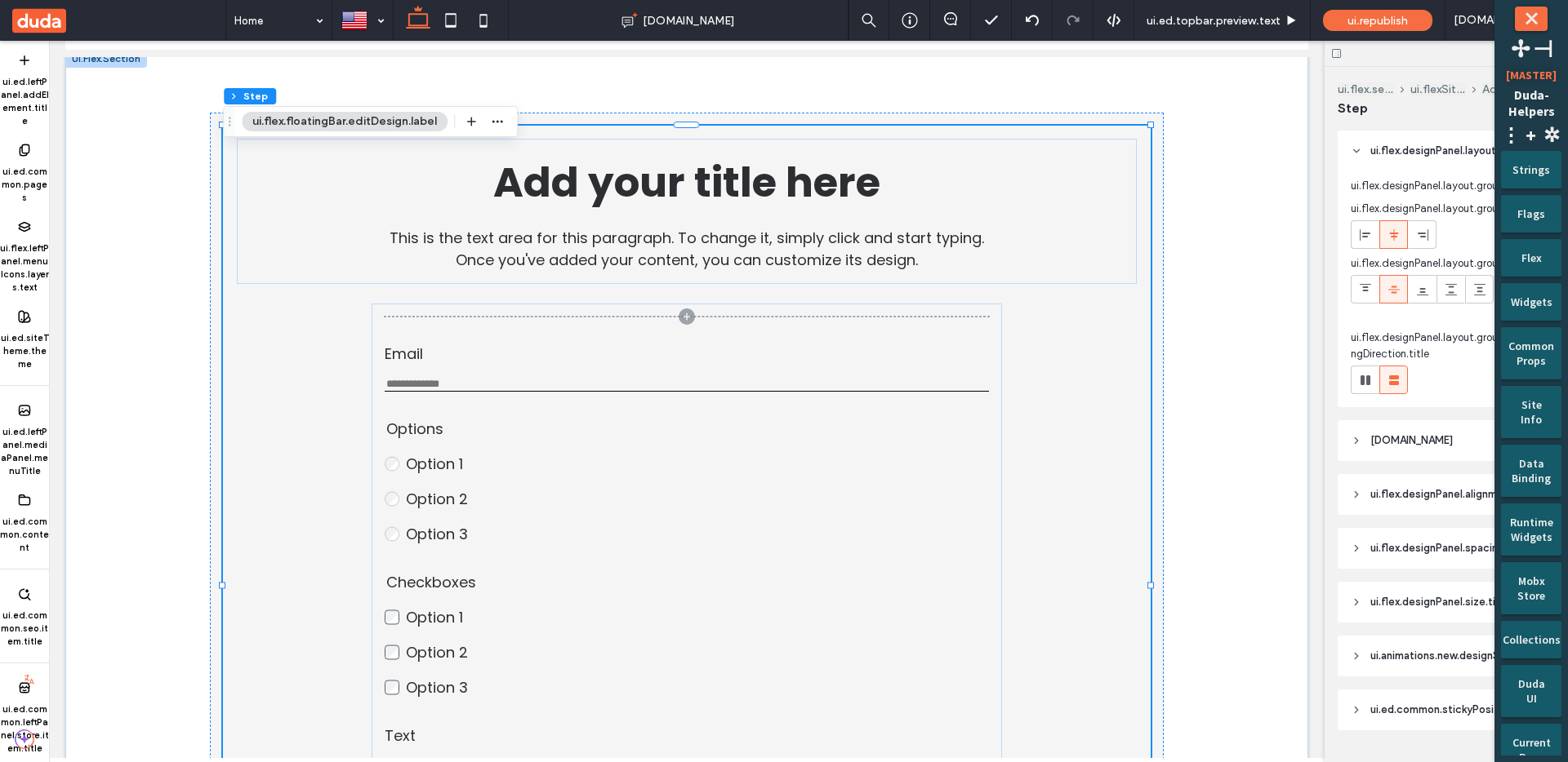
click at [415, 603] on fieldset "Checkboxes Option 1 Option 2 Option 3 This is required" at bounding box center [506, 635] width 245 height 127
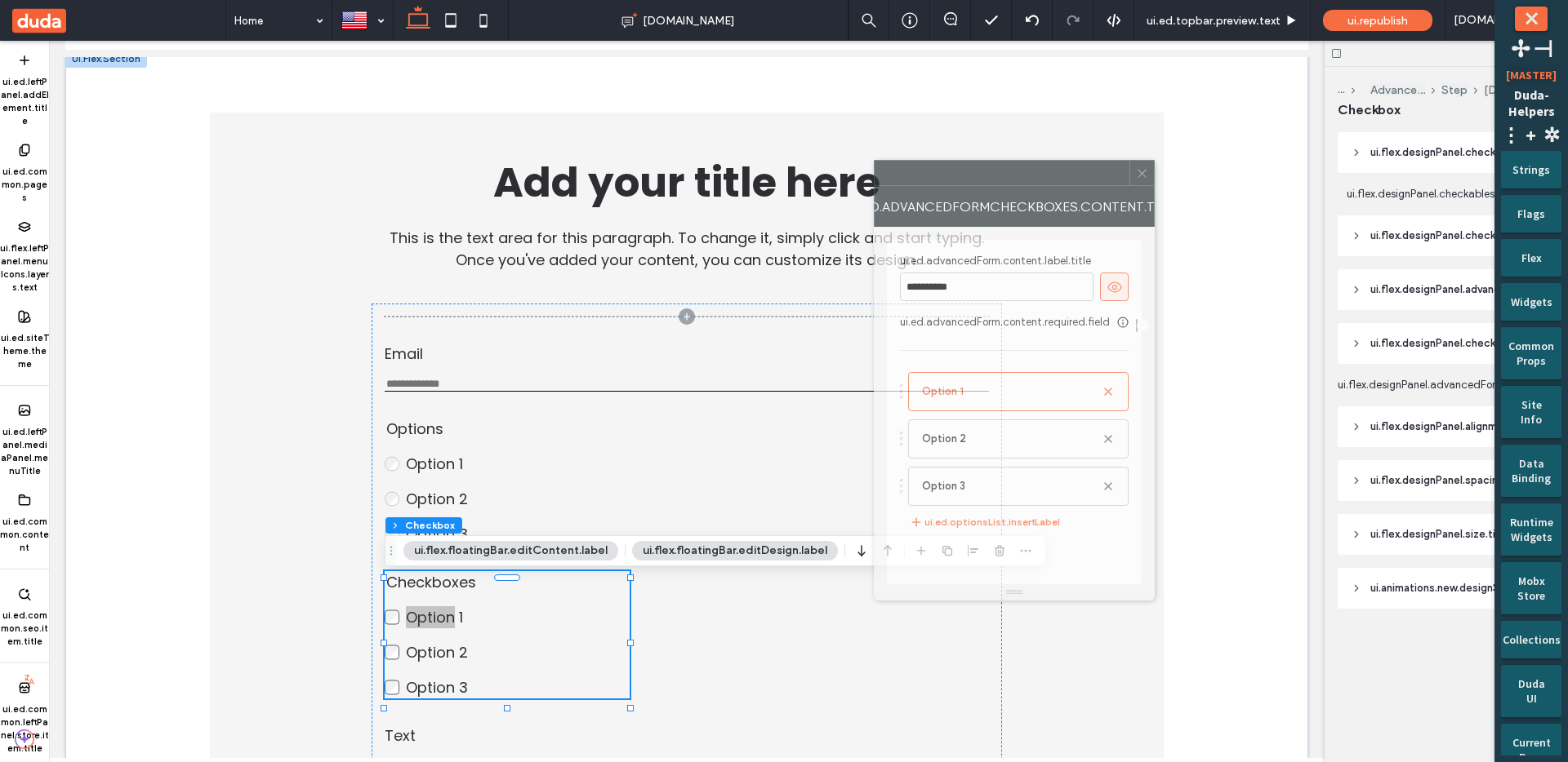
drag, startPoint x: 1208, startPoint y: 195, endPoint x: 1000, endPoint y: 195, distance: 208.0
click at [1000, 195] on div "ui.ed.advancedFormCheckBoxes.content.title" at bounding box center [1014, 206] width 281 height 41
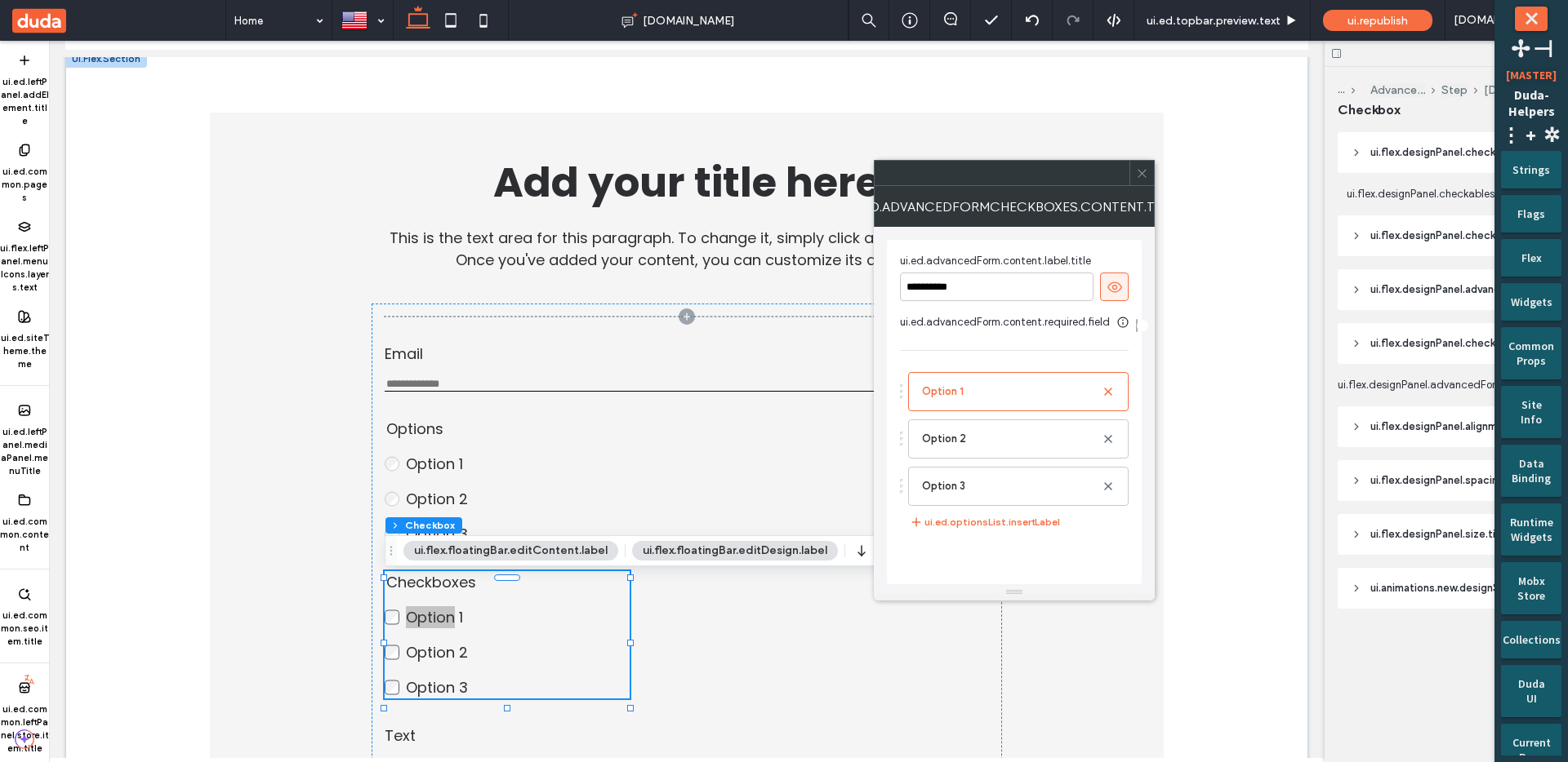
click at [1385, 164] on header "ui.flex.designPanel.checkables.layout.title" at bounding box center [1446, 152] width 217 height 41
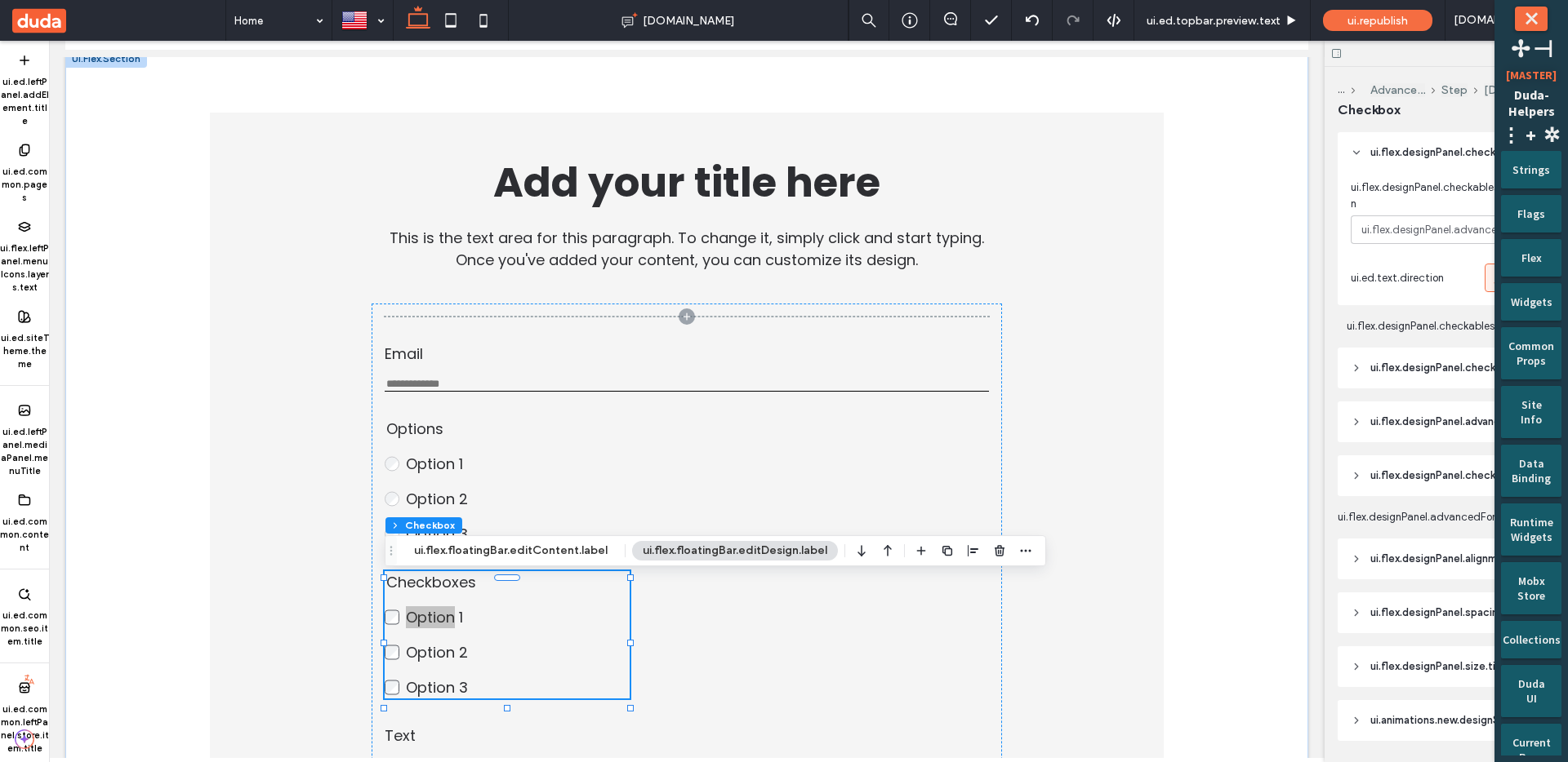
click at [1385, 180] on span "ui.flex.designPanel.checkables.direction" at bounding box center [1446, 196] width 191 height 33
click at [1385, 182] on span "ui.flex.designPanel.checkables.direction" at bounding box center [1446, 196] width 191 height 33
click at [1385, 182] on span "ui.flex.designPanel.checkables.direction" at bounding box center [1446, 196] width 191 height 33
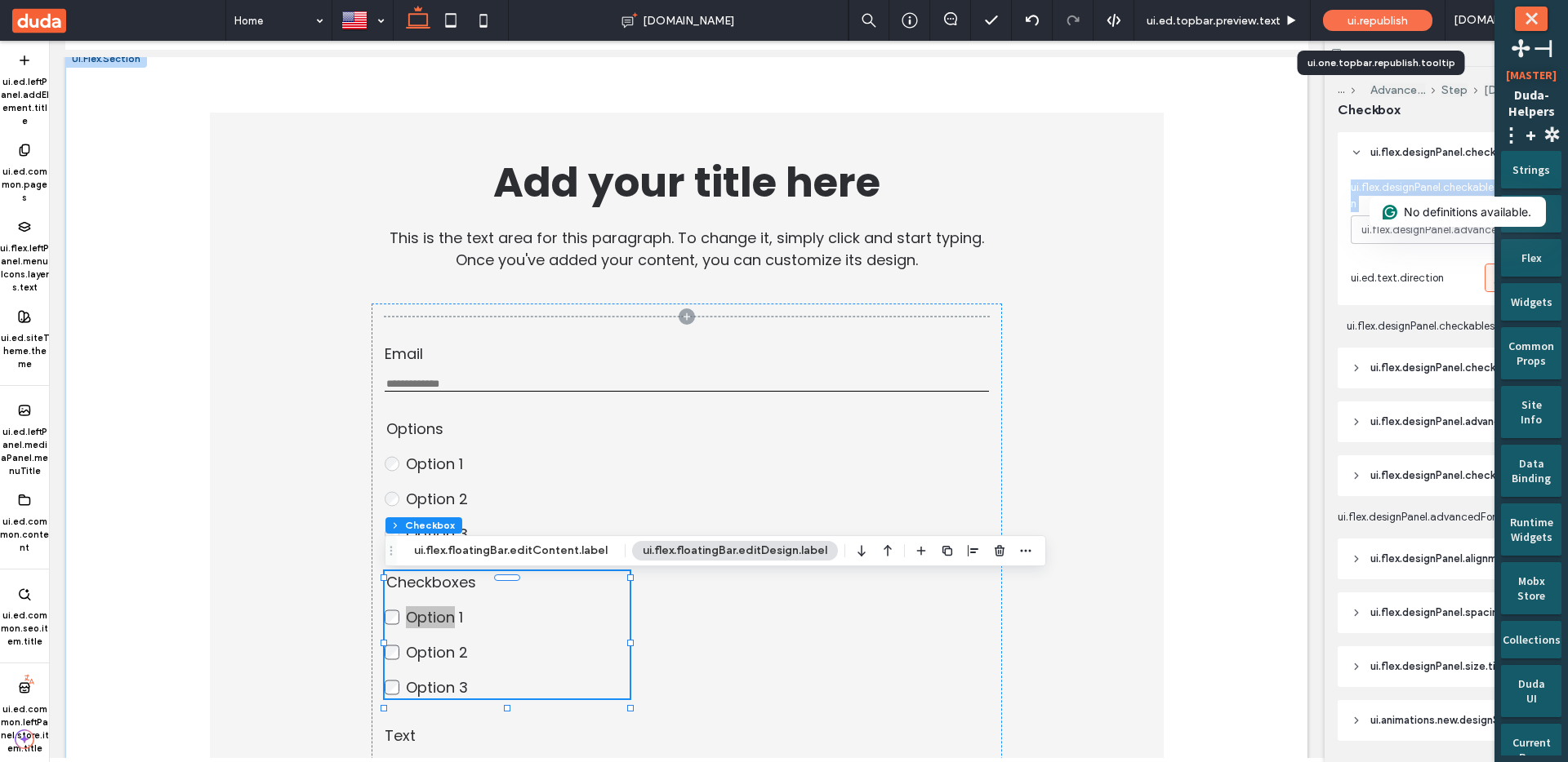
copy div "ui.flex.designPanel.checkables.direction"
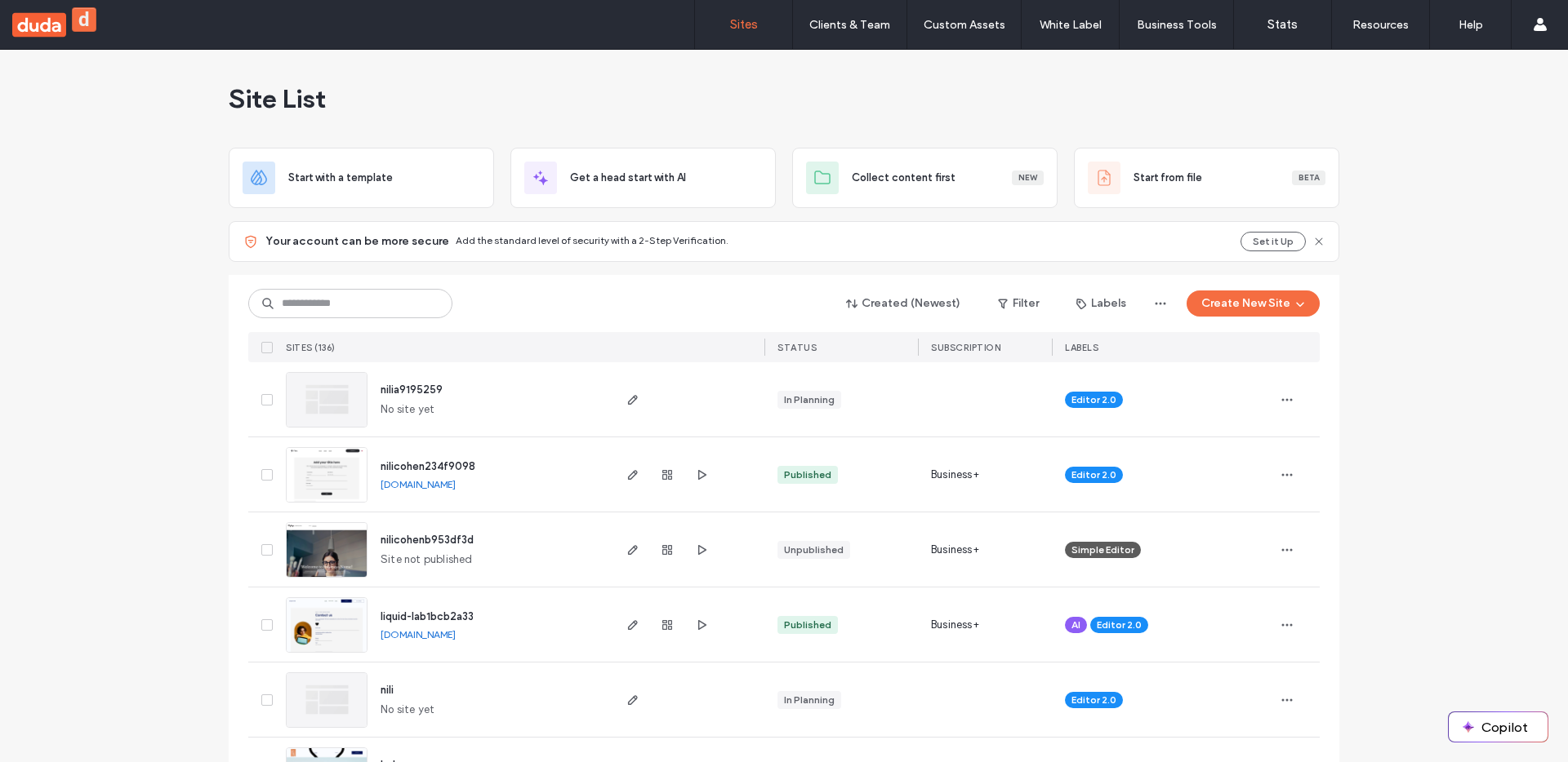
drag, startPoint x: 1217, startPoint y: 68, endPoint x: 1008, endPoint y: 40, distance: 210.9
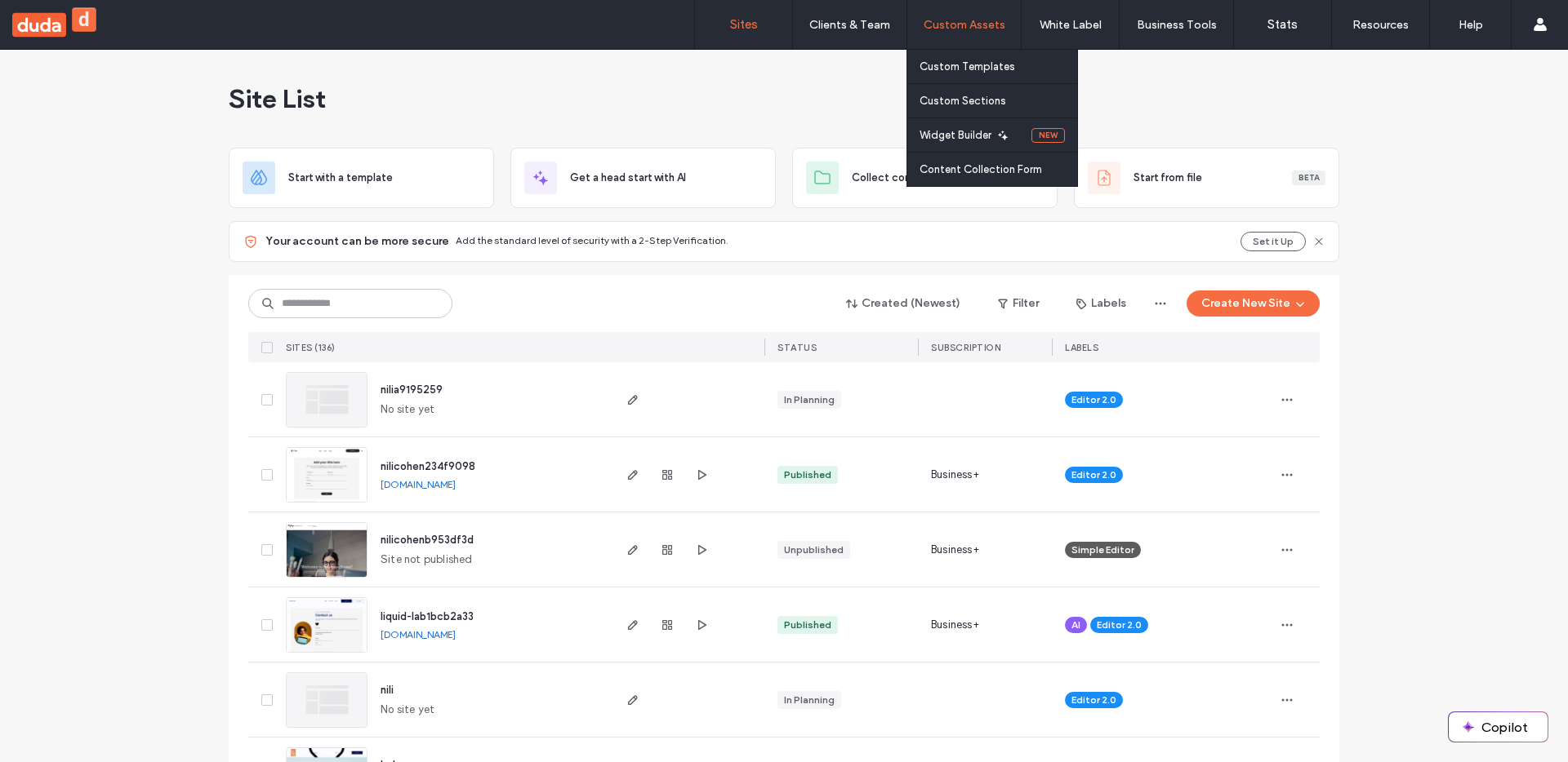
click at [1217, 68] on div "Site List" at bounding box center [783, 99] width 1110 height 98
click at [1010, 138] on span at bounding box center [1006, 135] width 22 height 34
